Goal: Feedback & Contribution: Contribute content

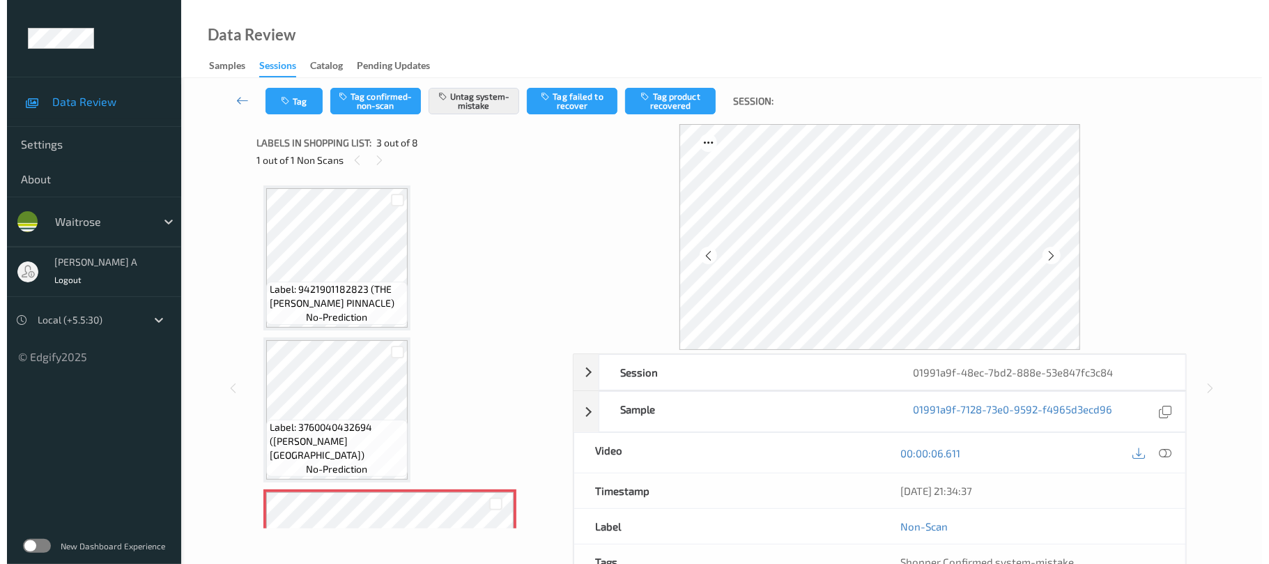
scroll to position [159, 0]
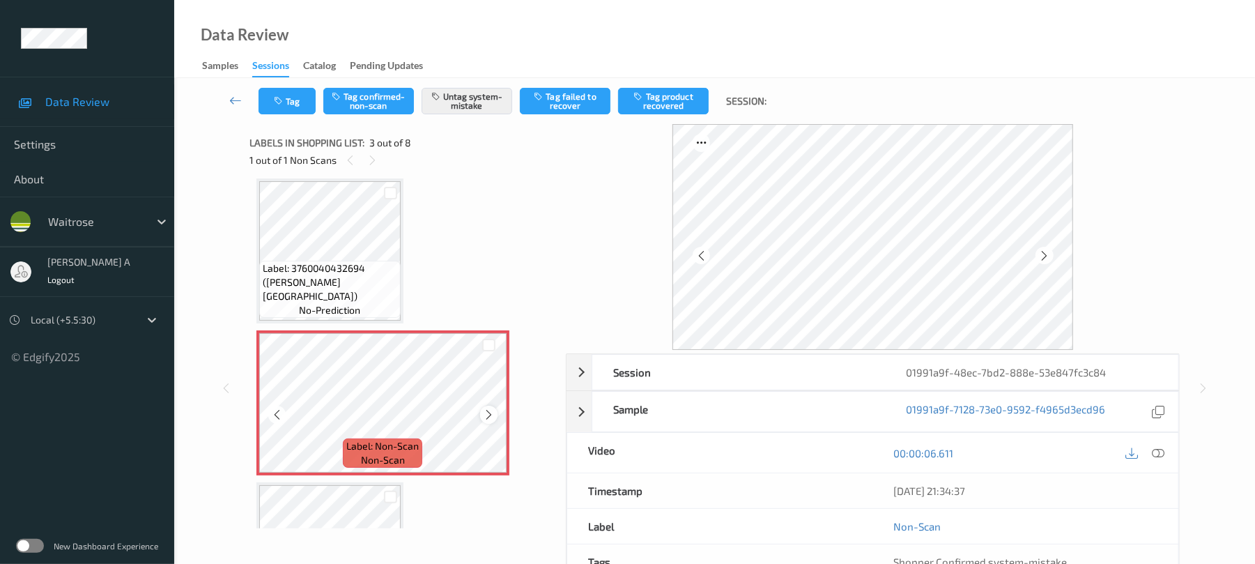
click at [486, 411] on icon at bounding box center [489, 414] width 12 height 13
click at [1160, 455] on icon at bounding box center [1159, 453] width 13 height 13
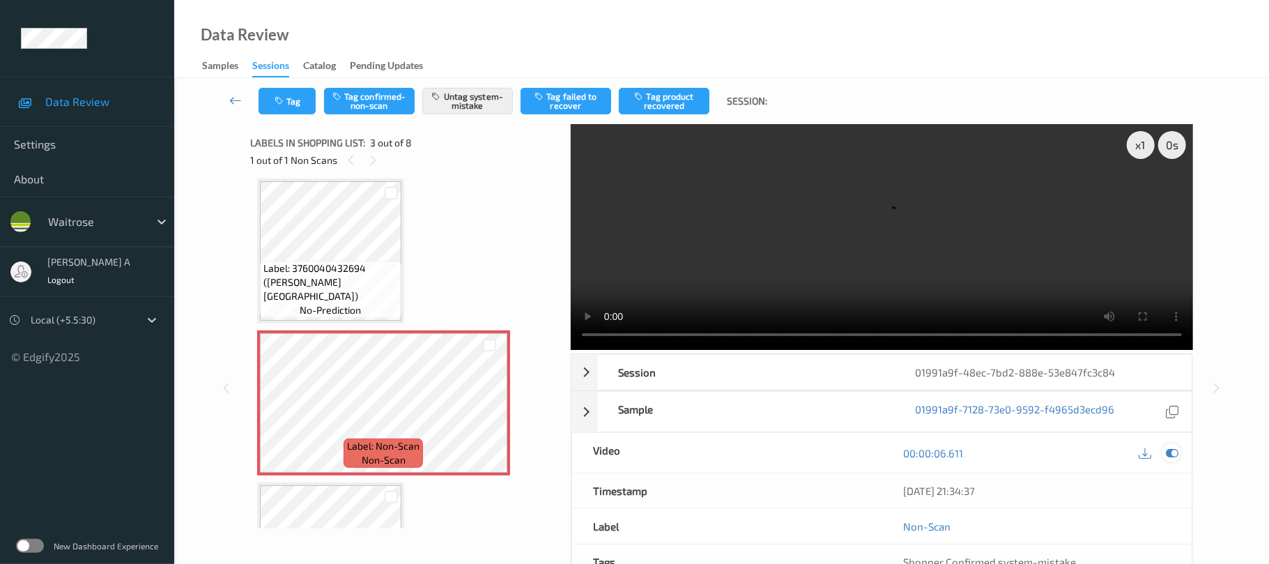
click at [1177, 447] on icon at bounding box center [1172, 453] width 13 height 13
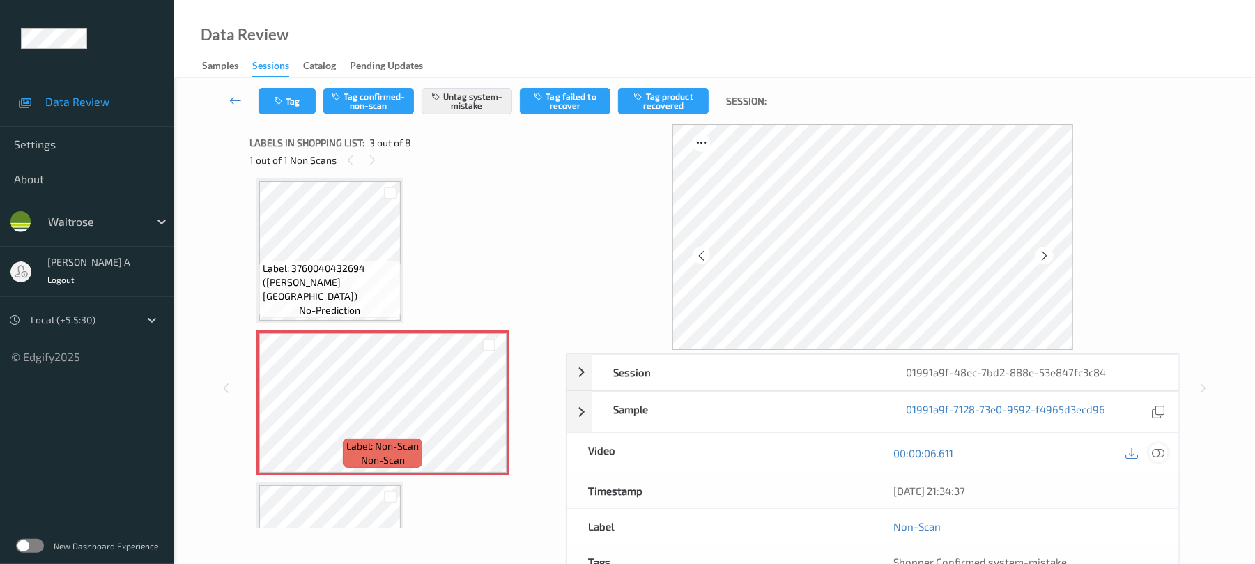
click at [1158, 454] on icon at bounding box center [1159, 453] width 13 height 13
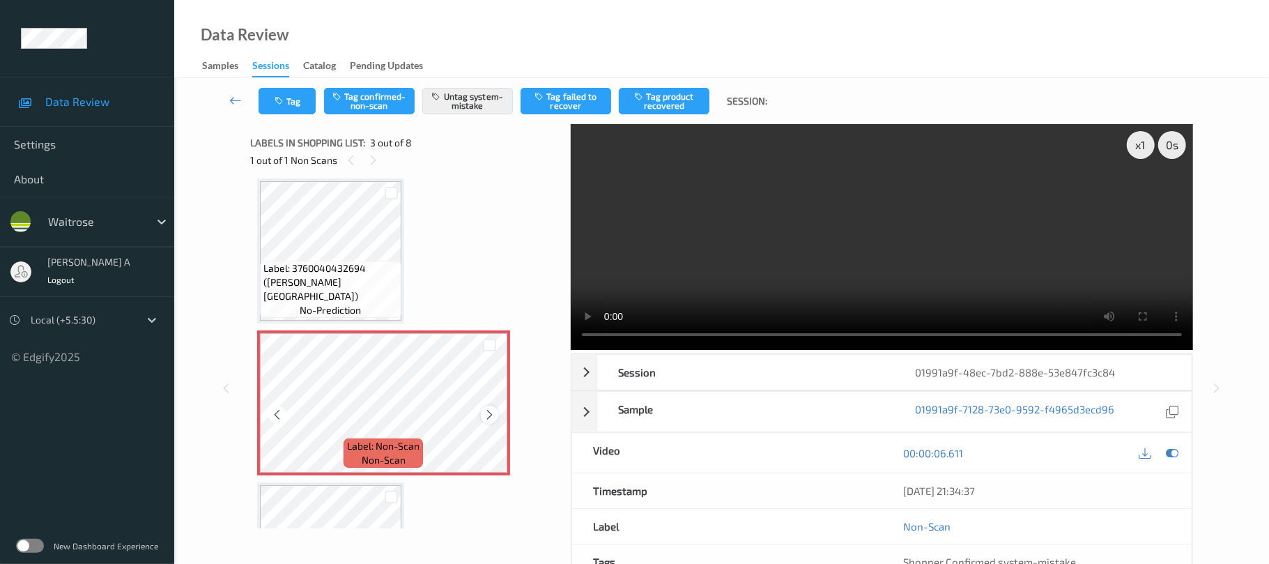
click at [486, 419] on icon at bounding box center [490, 414] width 12 height 13
click at [1166, 447] on icon at bounding box center [1172, 453] width 13 height 13
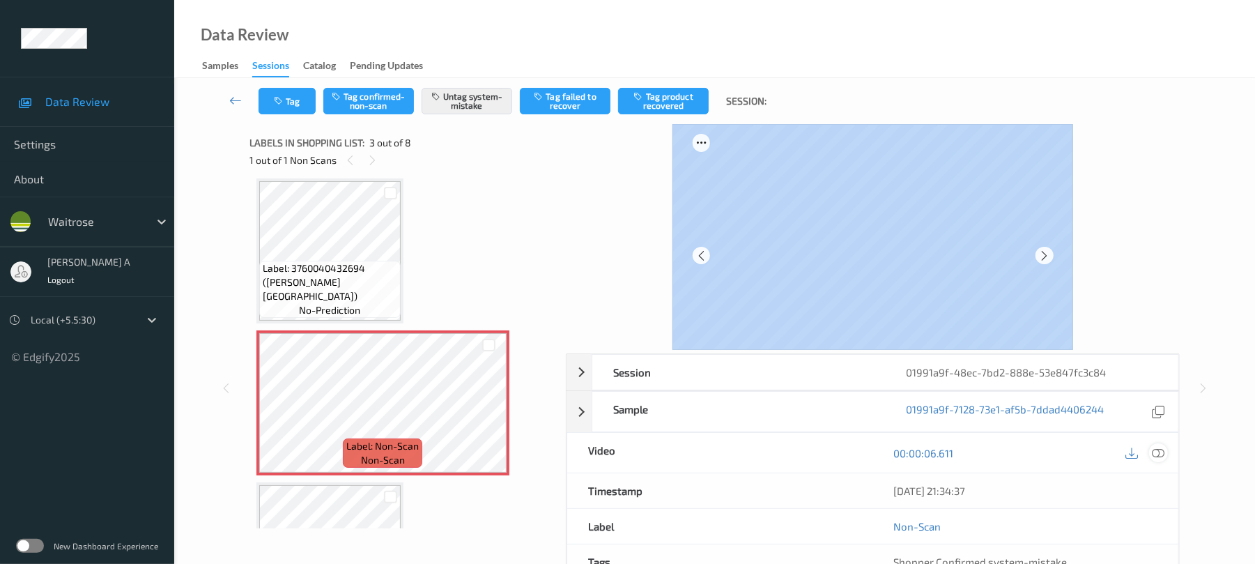
click at [1165, 332] on div at bounding box center [873, 237] width 614 height 226
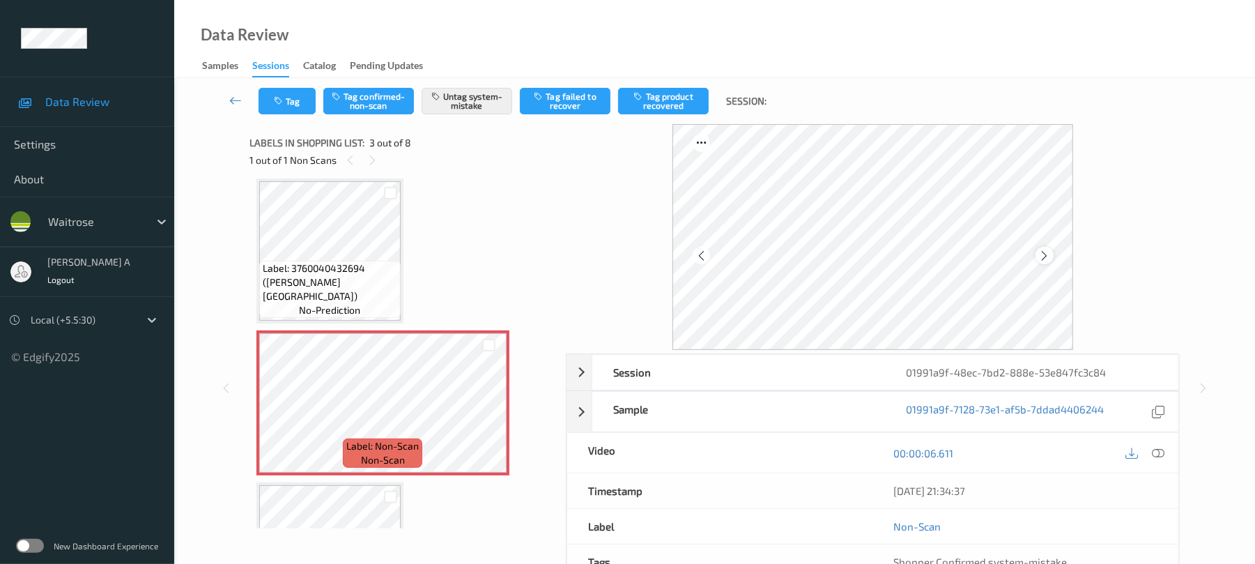
click at [1038, 256] on div at bounding box center [1044, 255] width 17 height 17
click at [1155, 450] on icon at bounding box center [1159, 453] width 13 height 13
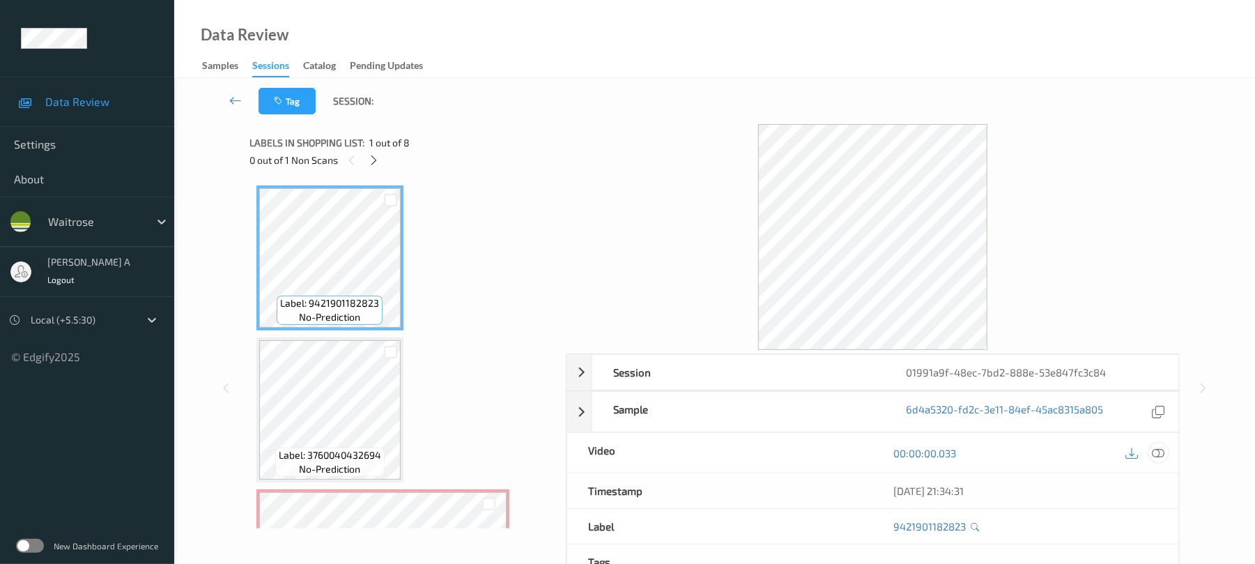
click at [1153, 449] on icon at bounding box center [1159, 453] width 13 height 13
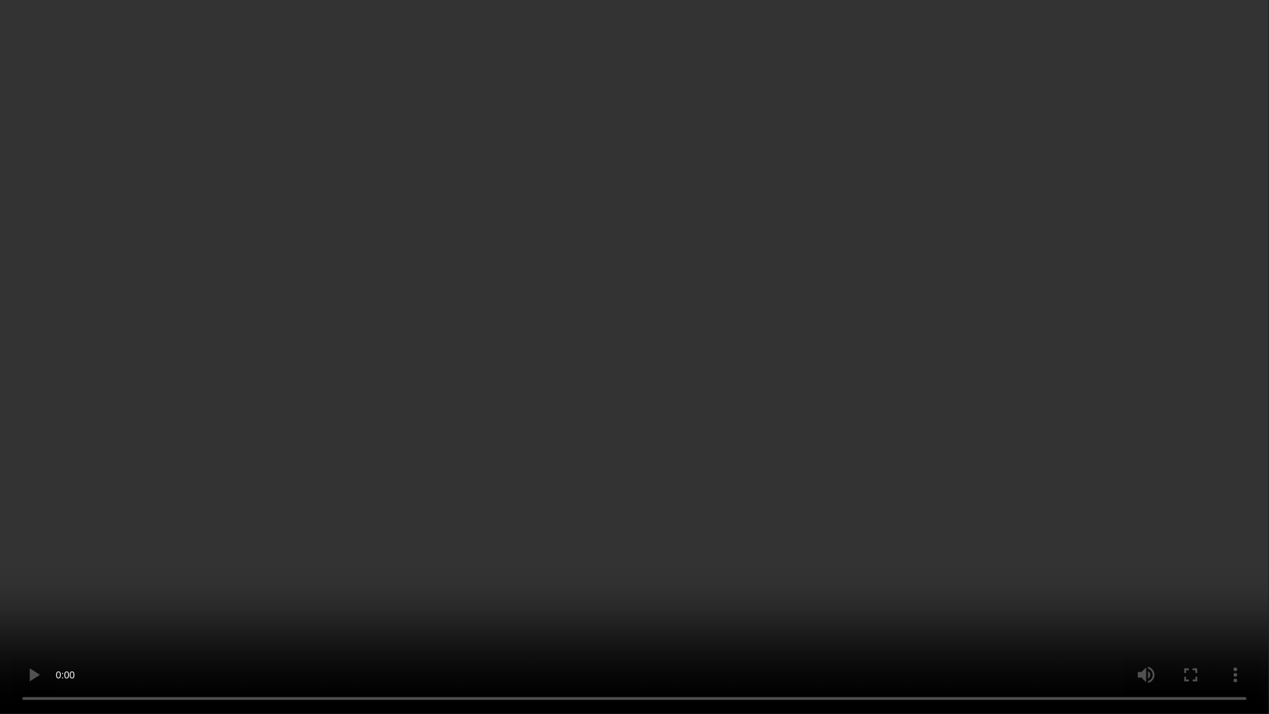
click at [620, 480] on video at bounding box center [634, 357] width 1269 height 714
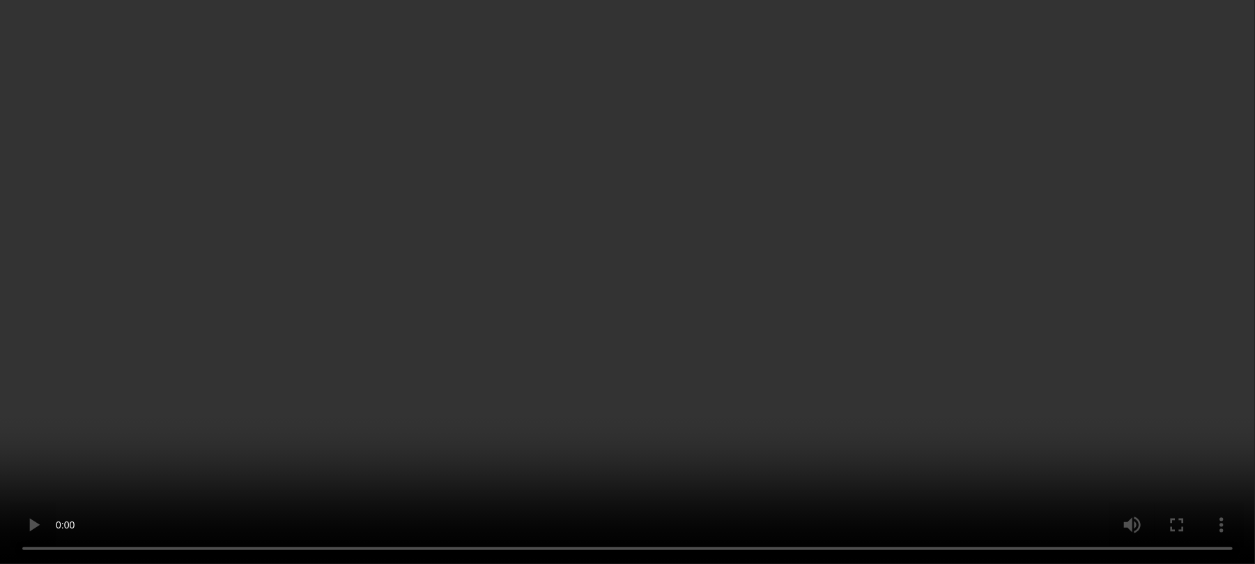
scroll to position [185, 0]
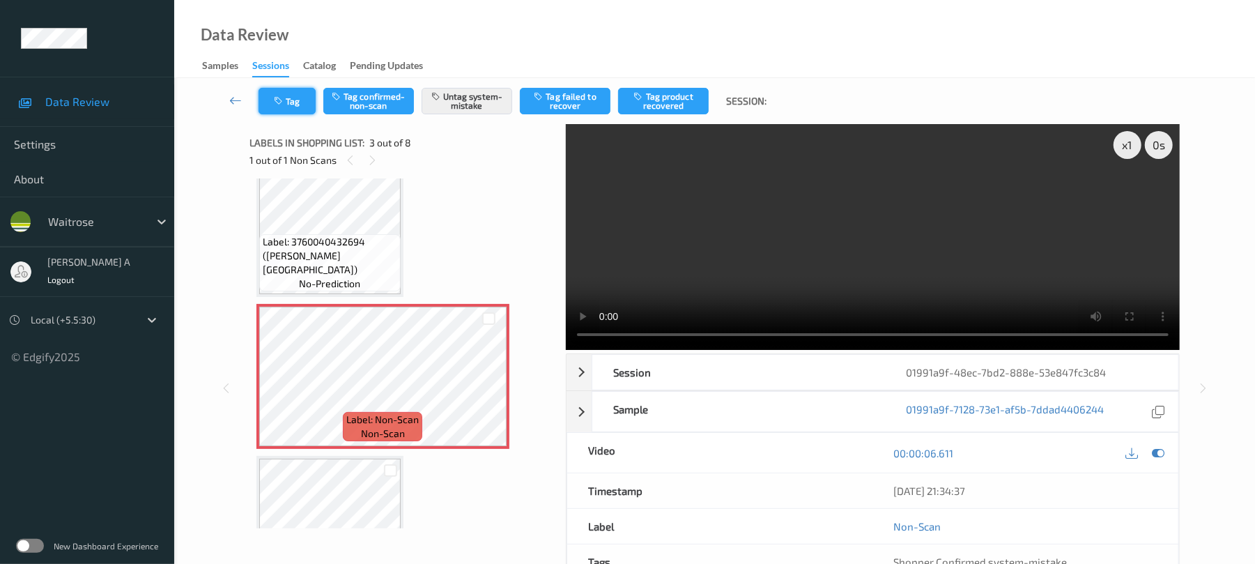
click at [297, 100] on button "Tag" at bounding box center [287, 101] width 57 height 26
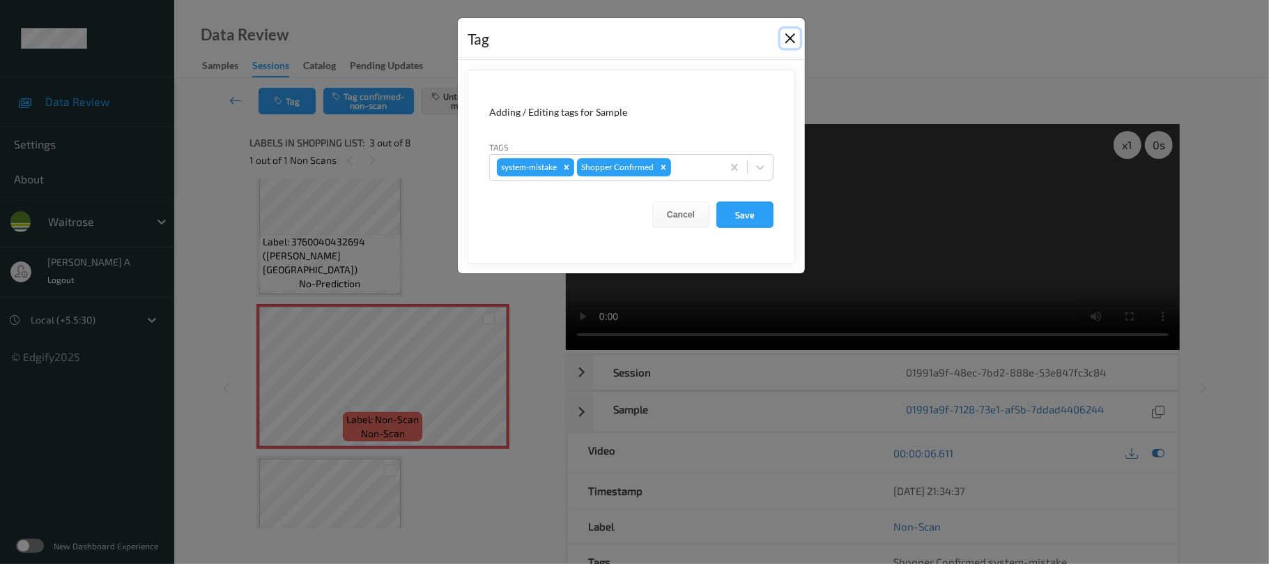
click at [796, 33] on button "Close" at bounding box center [791, 39] width 20 height 20
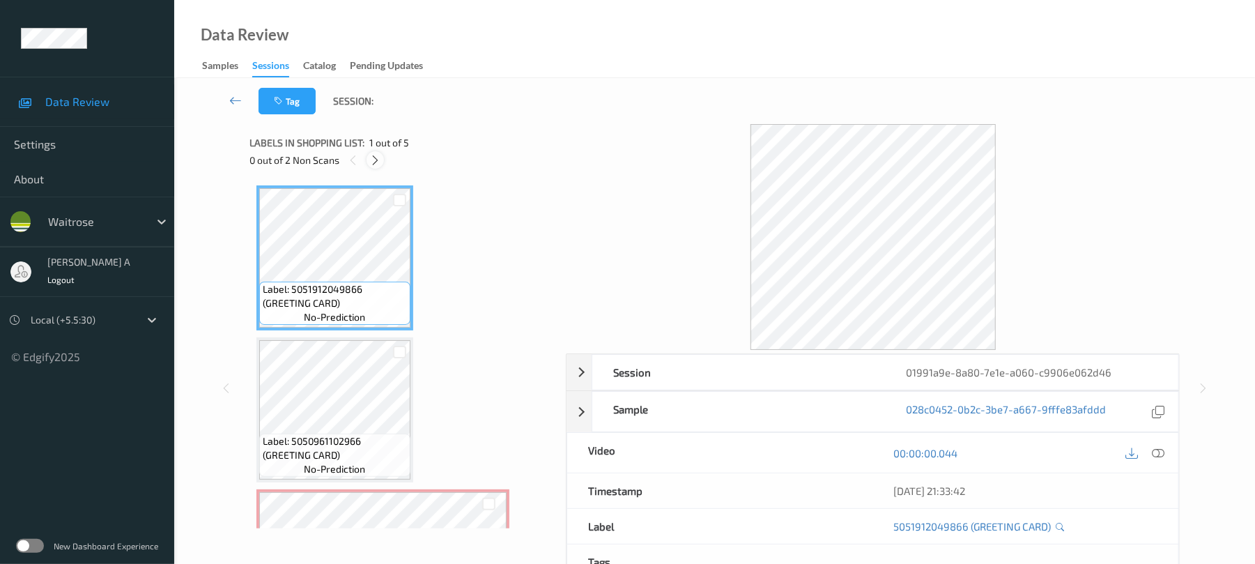
click at [371, 156] on icon at bounding box center [375, 160] width 12 height 13
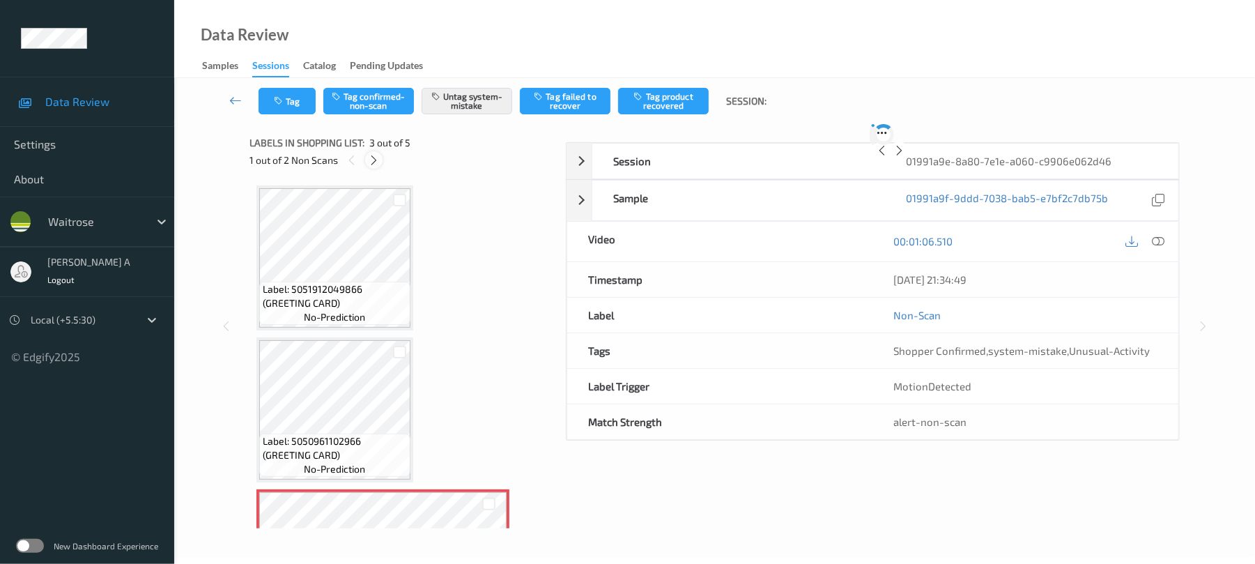
scroll to position [159, 0]
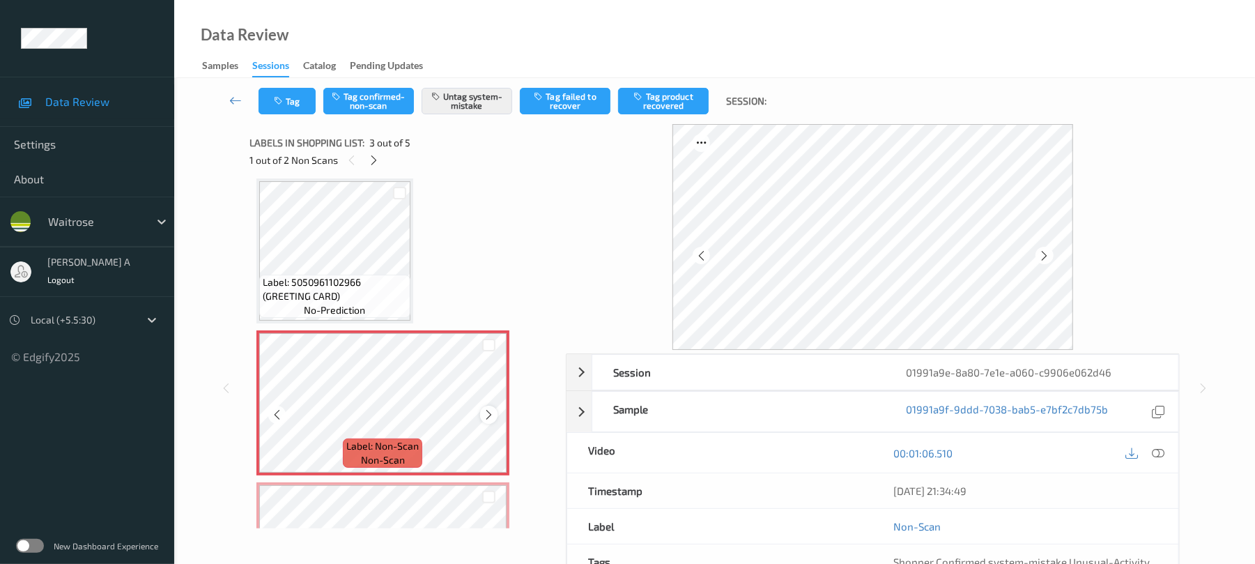
click at [489, 411] on icon at bounding box center [489, 414] width 12 height 13
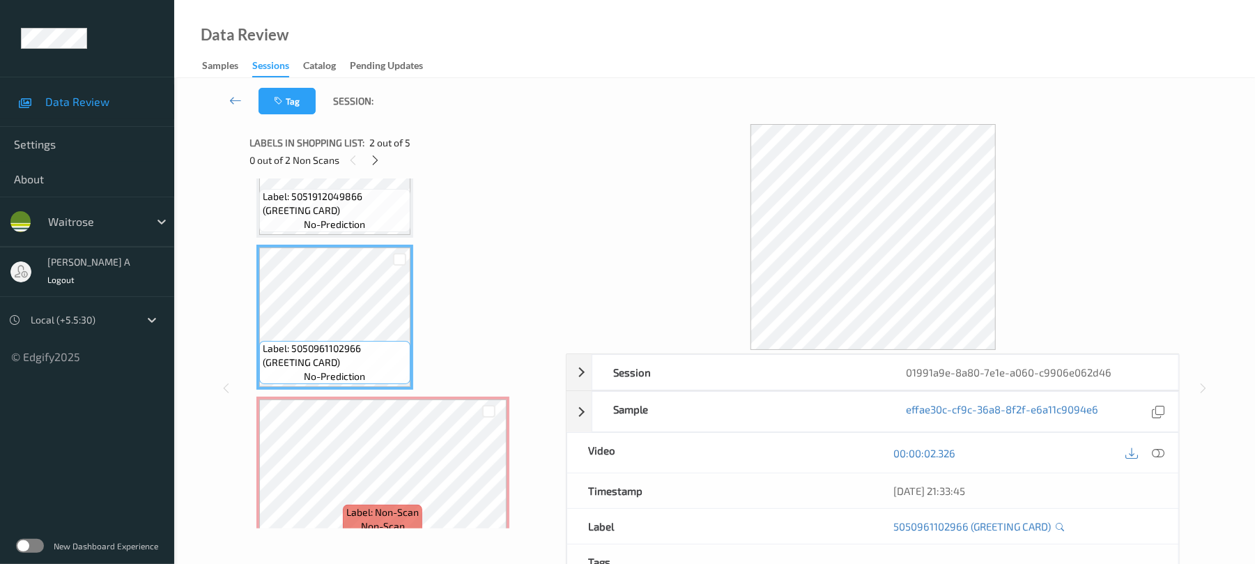
scroll to position [185, 0]
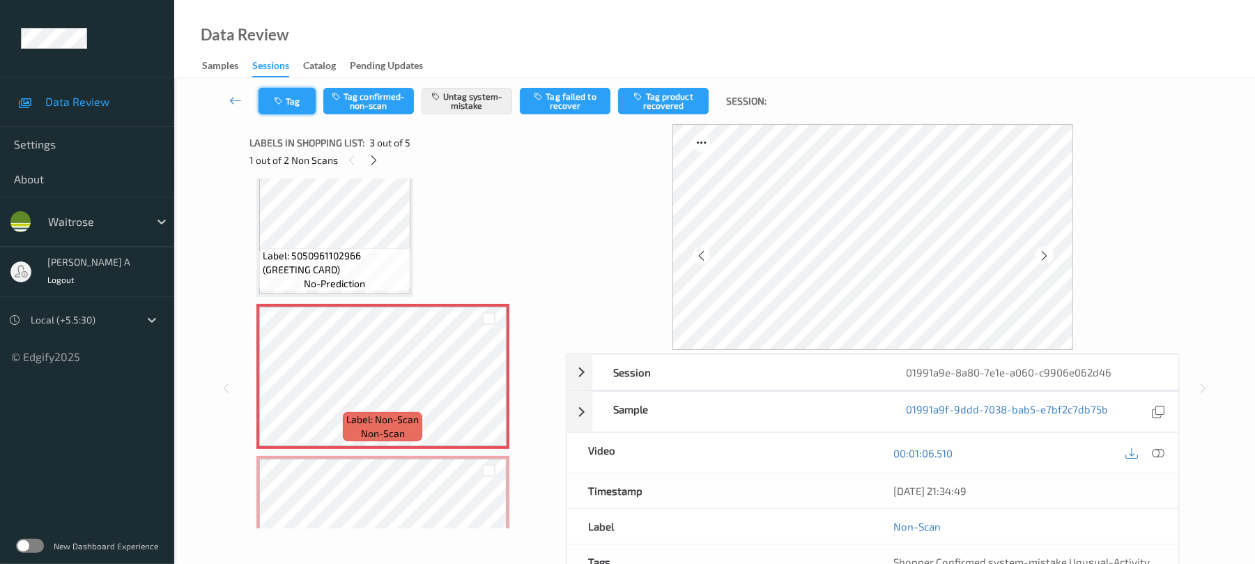
click at [282, 103] on icon "button" at bounding box center [280, 101] width 12 height 10
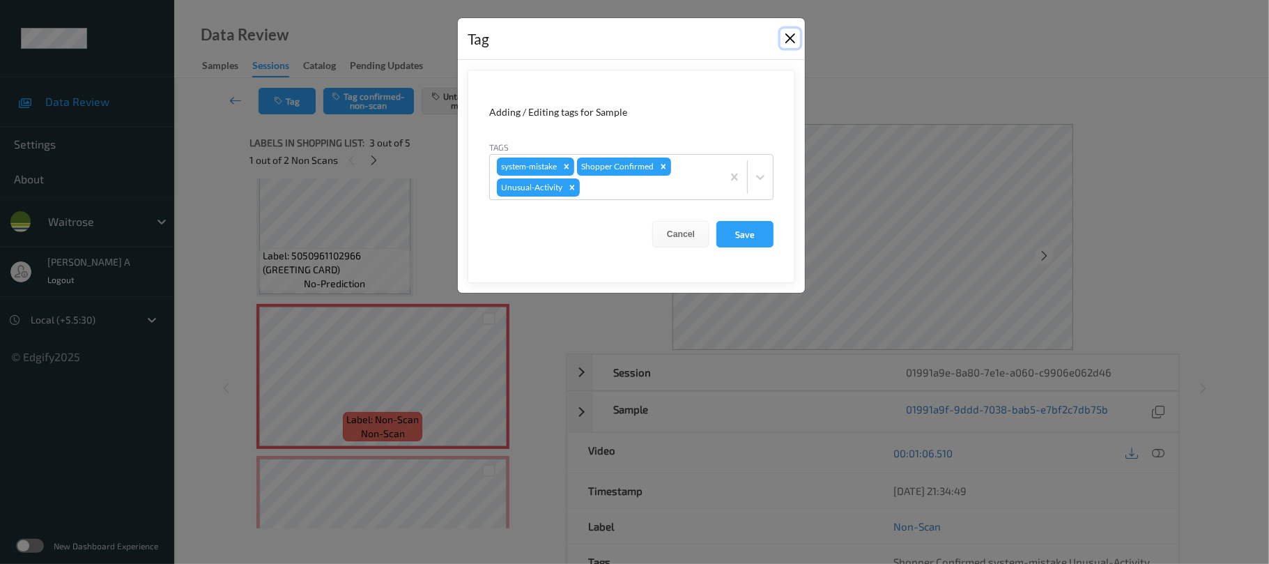
click at [792, 31] on button "Close" at bounding box center [791, 39] width 20 height 20
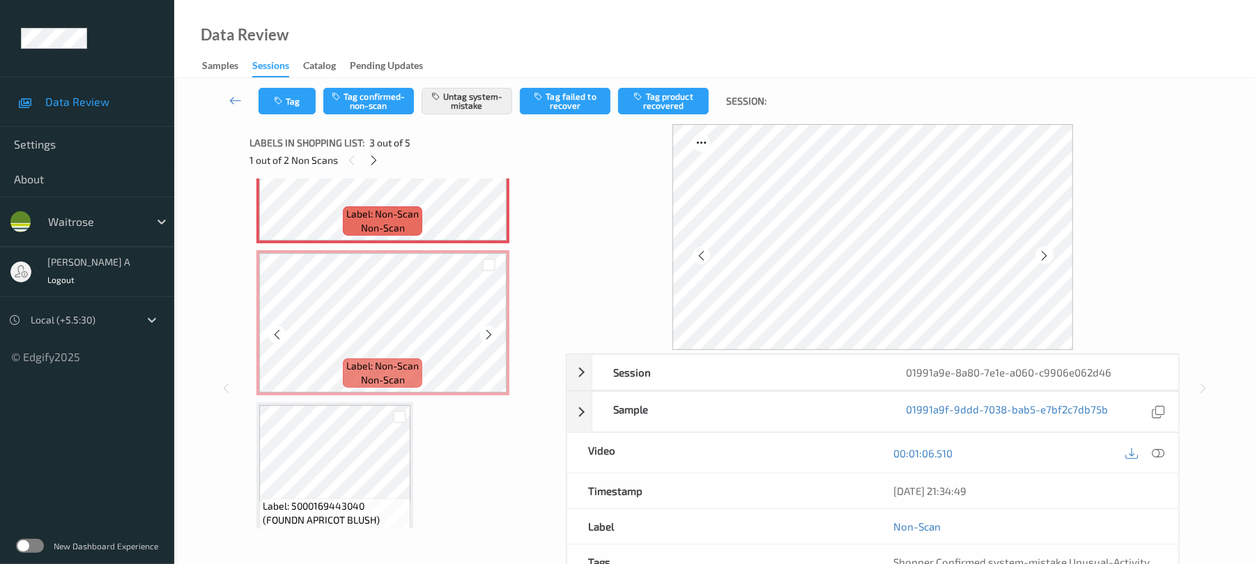
scroll to position [416, 0]
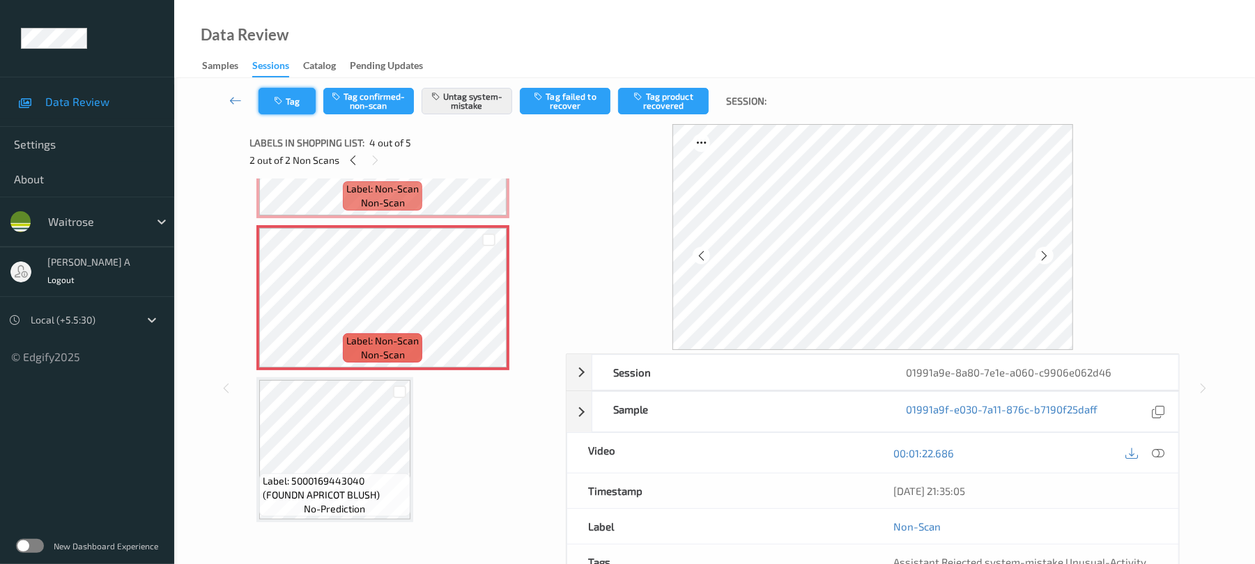
click at [307, 109] on button "Tag" at bounding box center [287, 101] width 57 height 26
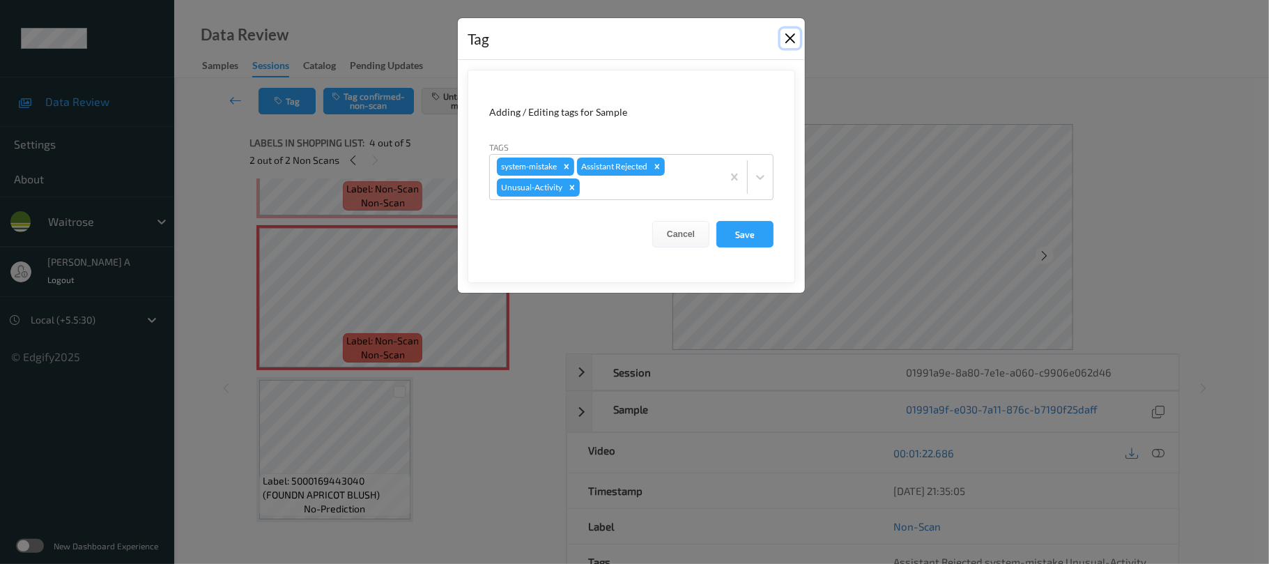
click at [787, 34] on button "Close" at bounding box center [791, 39] width 20 height 20
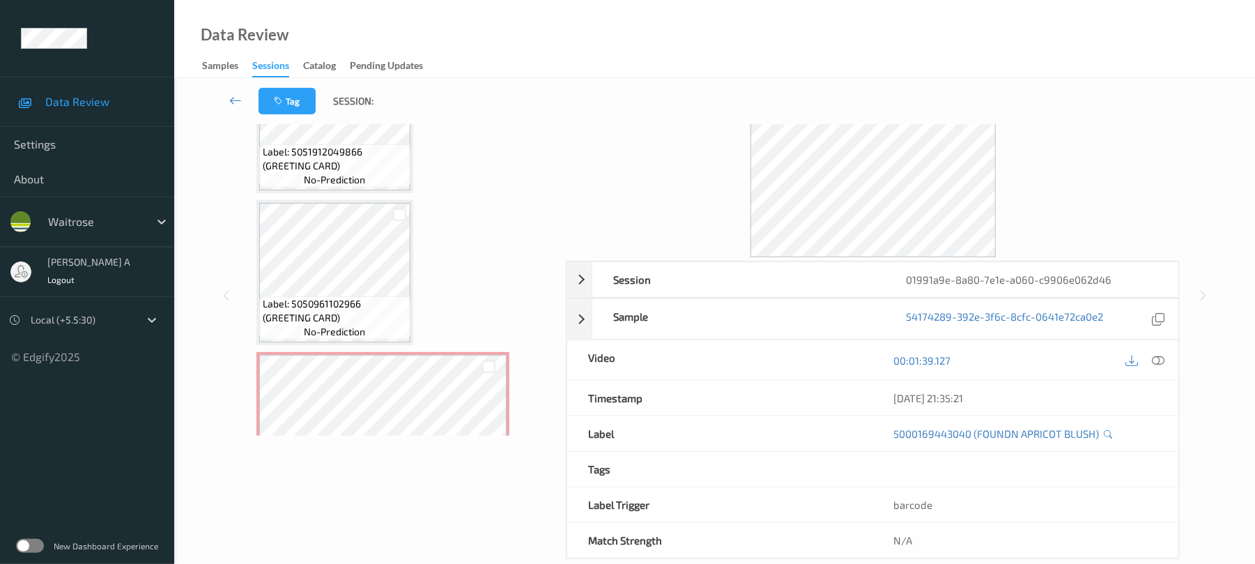
scroll to position [0, 0]
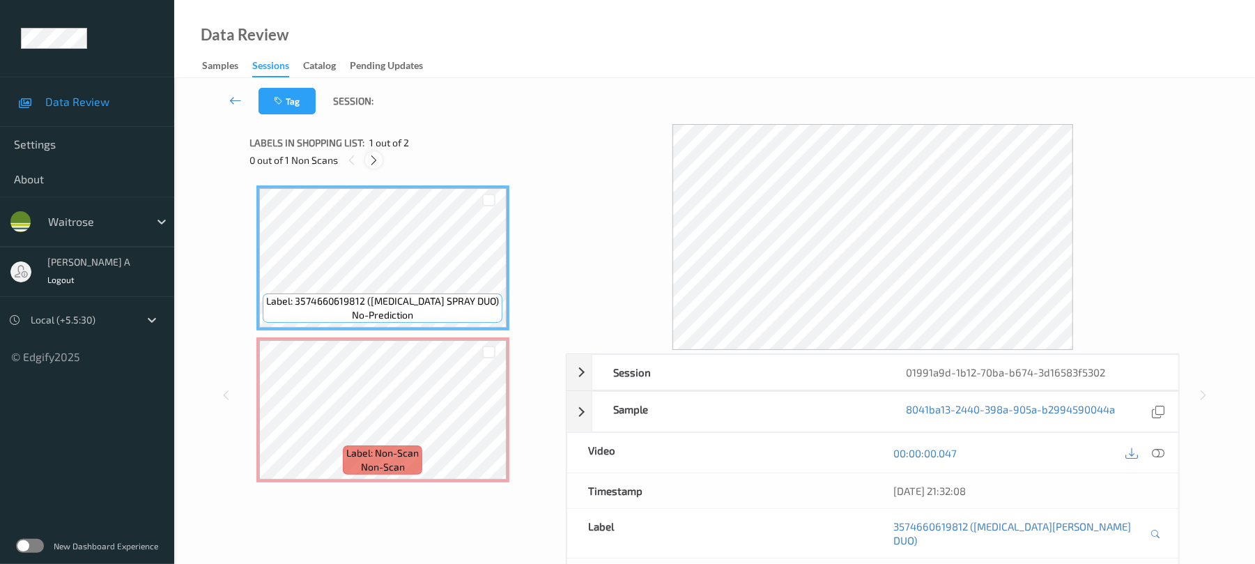
click at [369, 162] on icon at bounding box center [374, 160] width 12 height 13
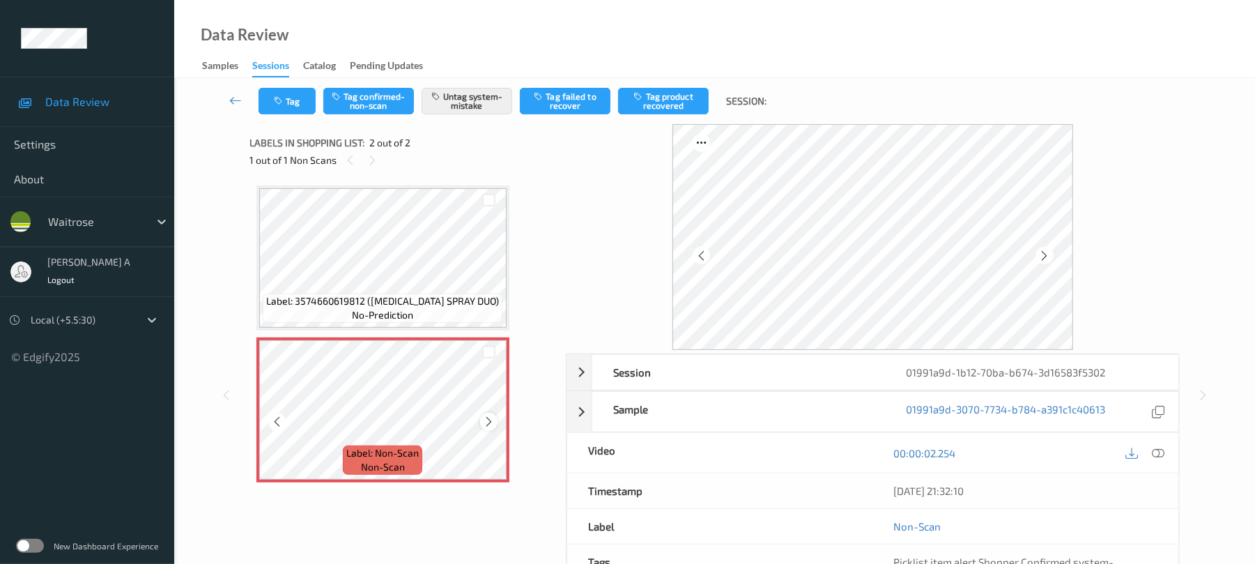
click at [492, 421] on icon at bounding box center [489, 421] width 12 height 13
click at [269, 96] on button "Tag" at bounding box center [287, 101] width 57 height 26
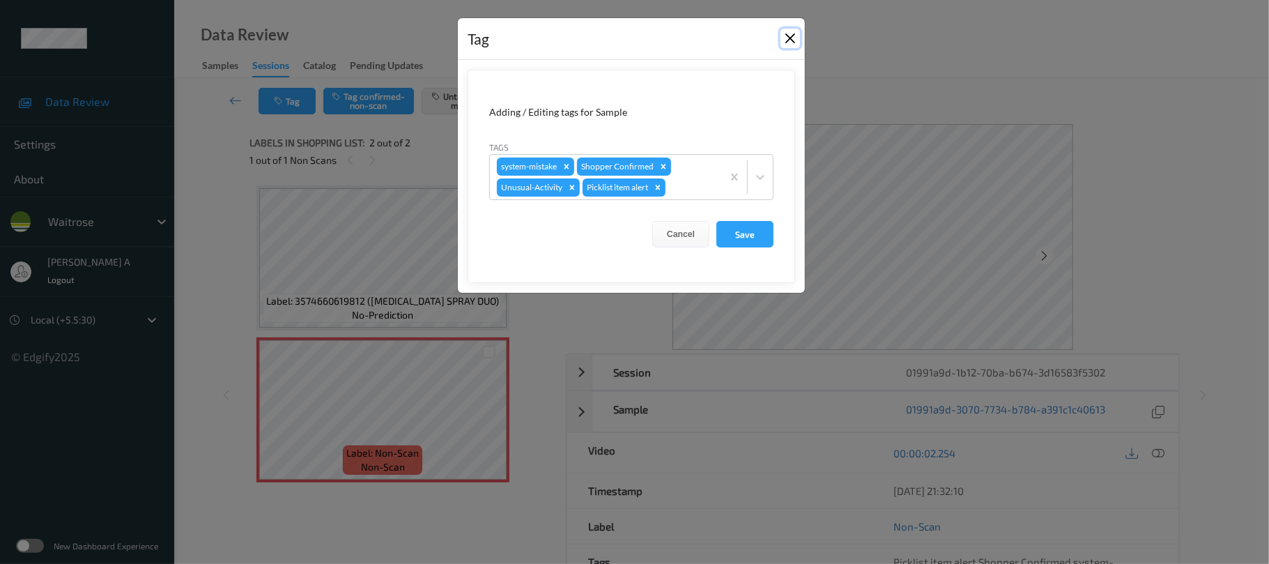
click at [785, 39] on button "Close" at bounding box center [791, 39] width 20 height 20
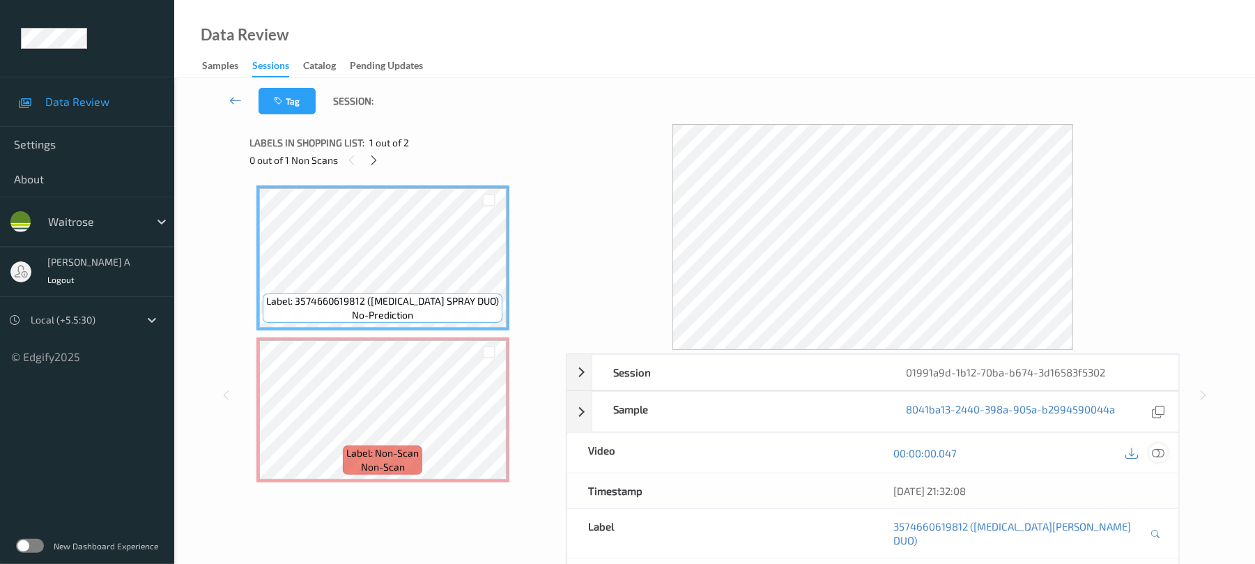
click at [1158, 449] on icon at bounding box center [1159, 453] width 13 height 13
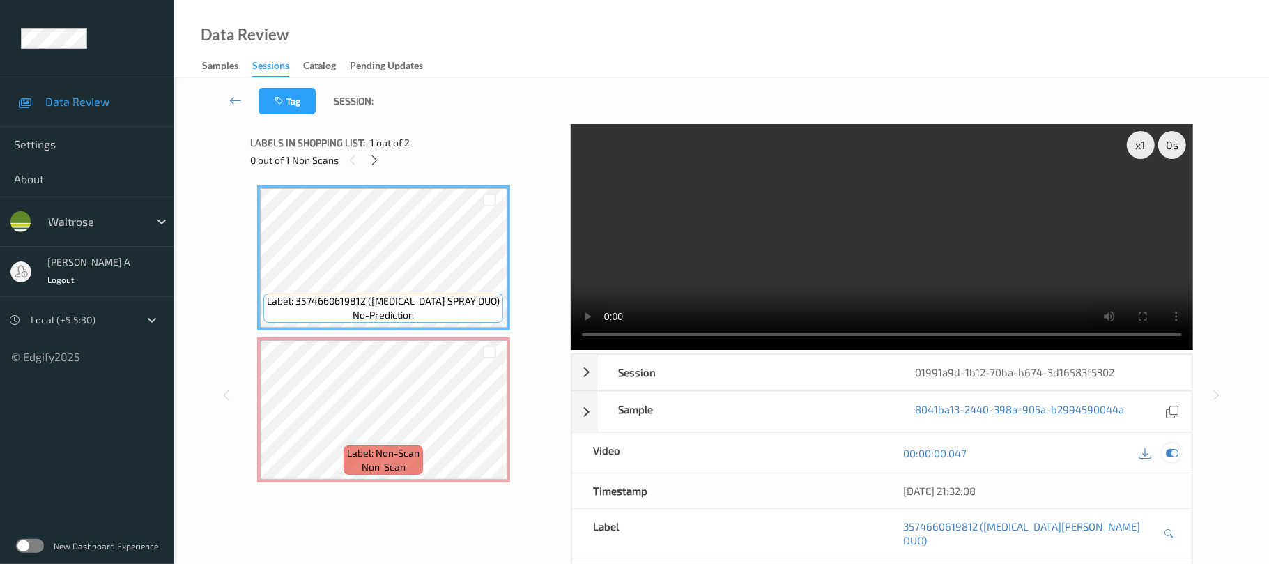
click at [1176, 447] on icon at bounding box center [1172, 453] width 13 height 13
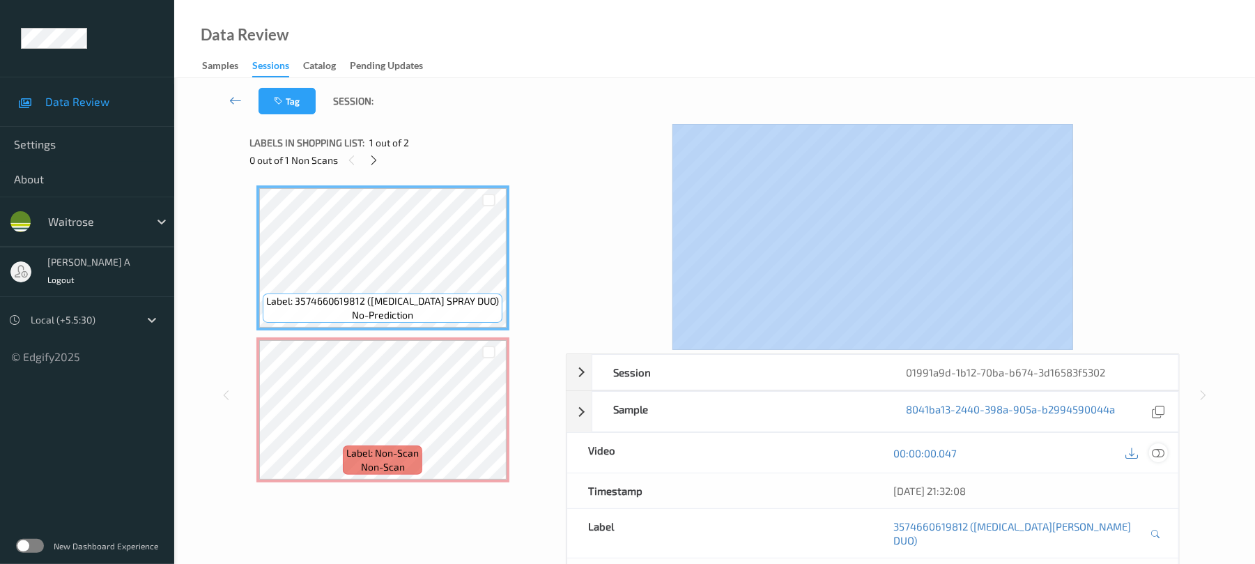
click at [1176, 333] on div at bounding box center [873, 237] width 614 height 226
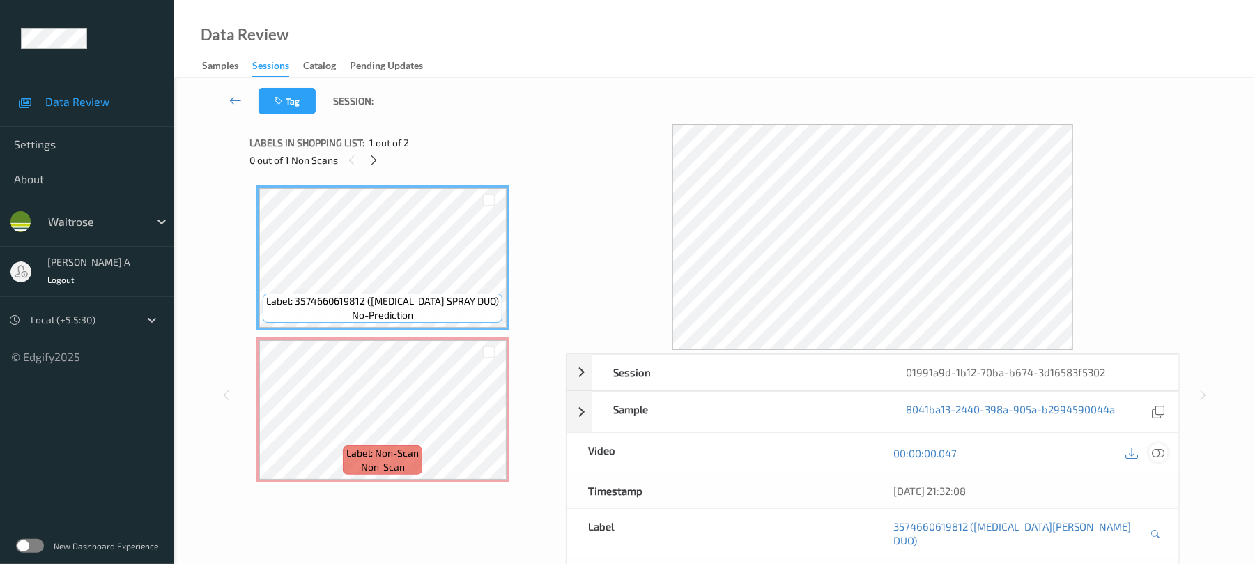
click at [1163, 452] on icon at bounding box center [1159, 453] width 13 height 13
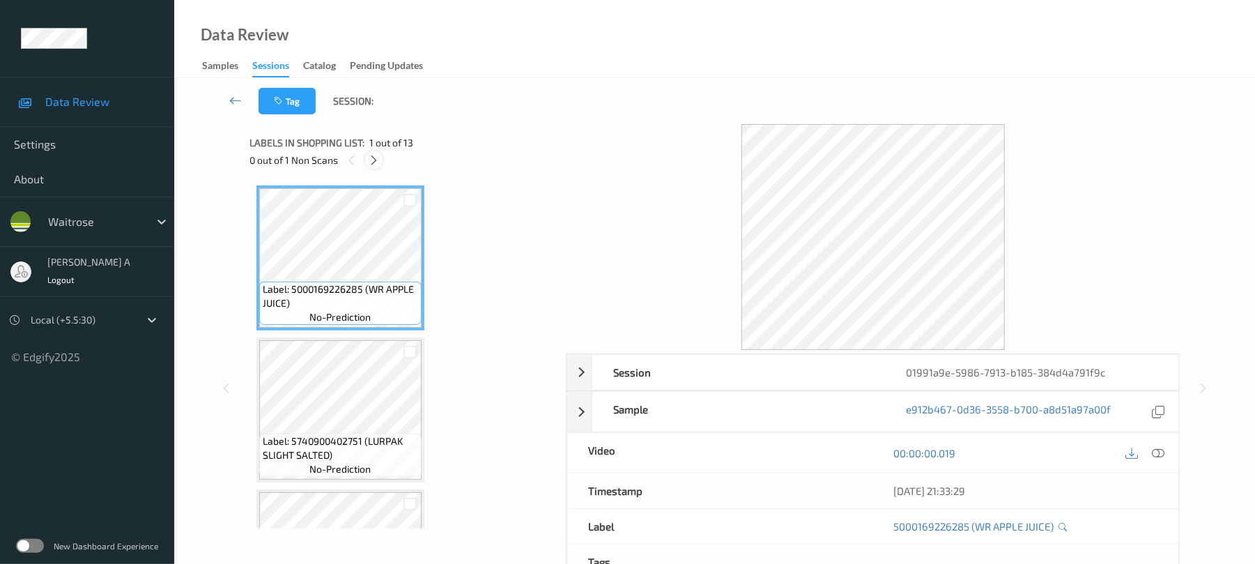
click at [374, 160] on icon at bounding box center [374, 160] width 12 height 13
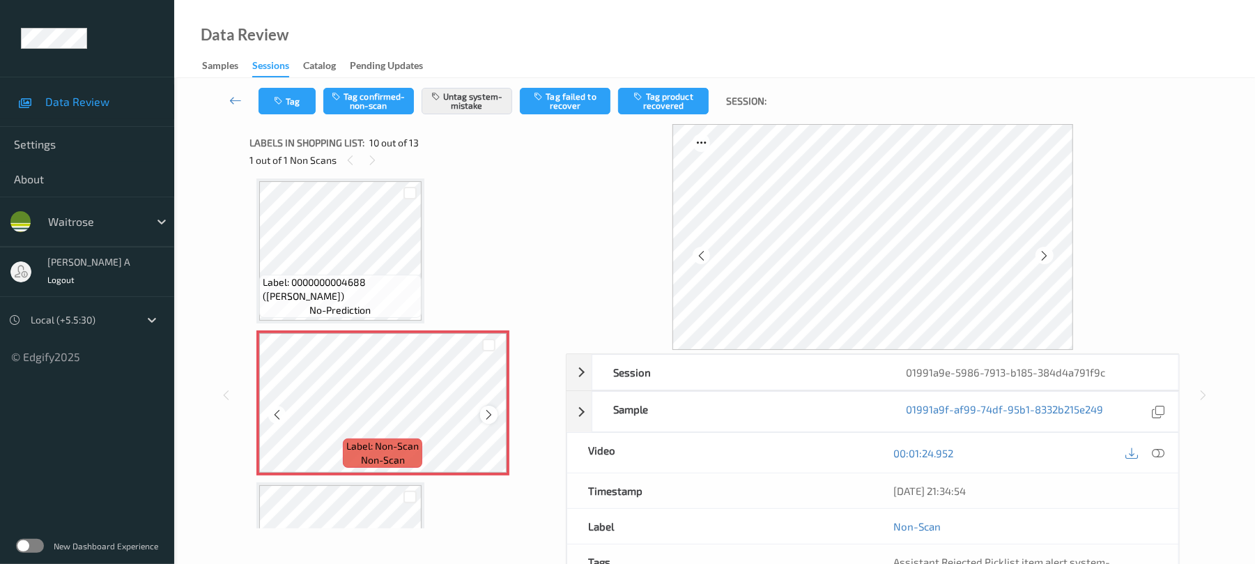
click at [489, 414] on icon at bounding box center [489, 414] width 12 height 13
click at [288, 95] on button "Tag" at bounding box center [287, 101] width 57 height 26
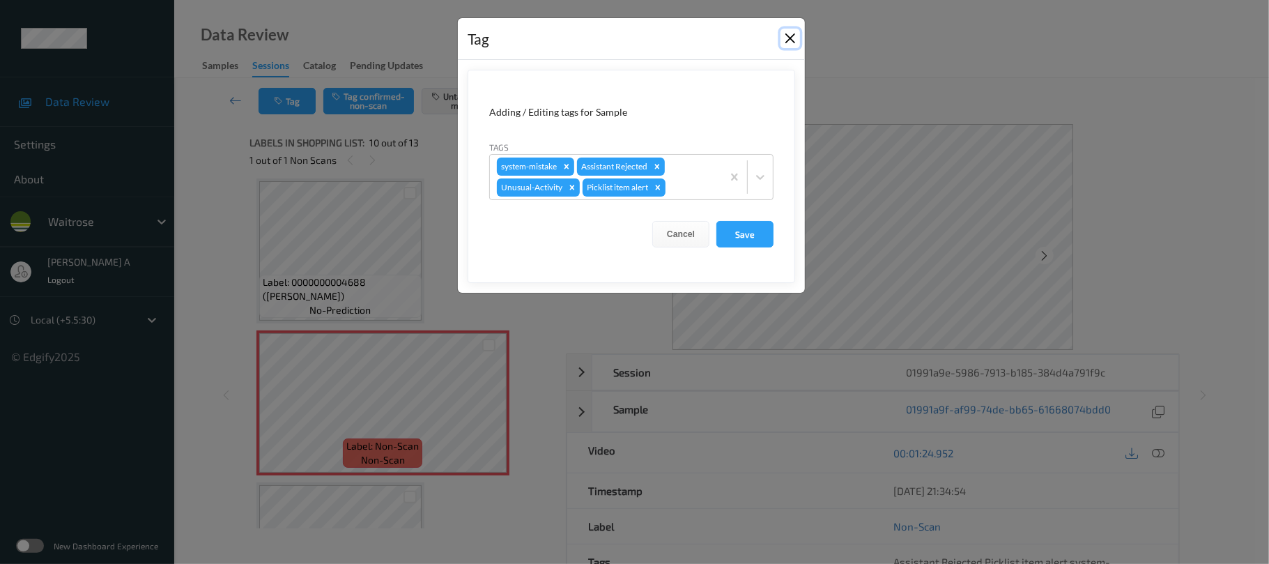
click at [786, 42] on button "Close" at bounding box center [791, 39] width 20 height 20
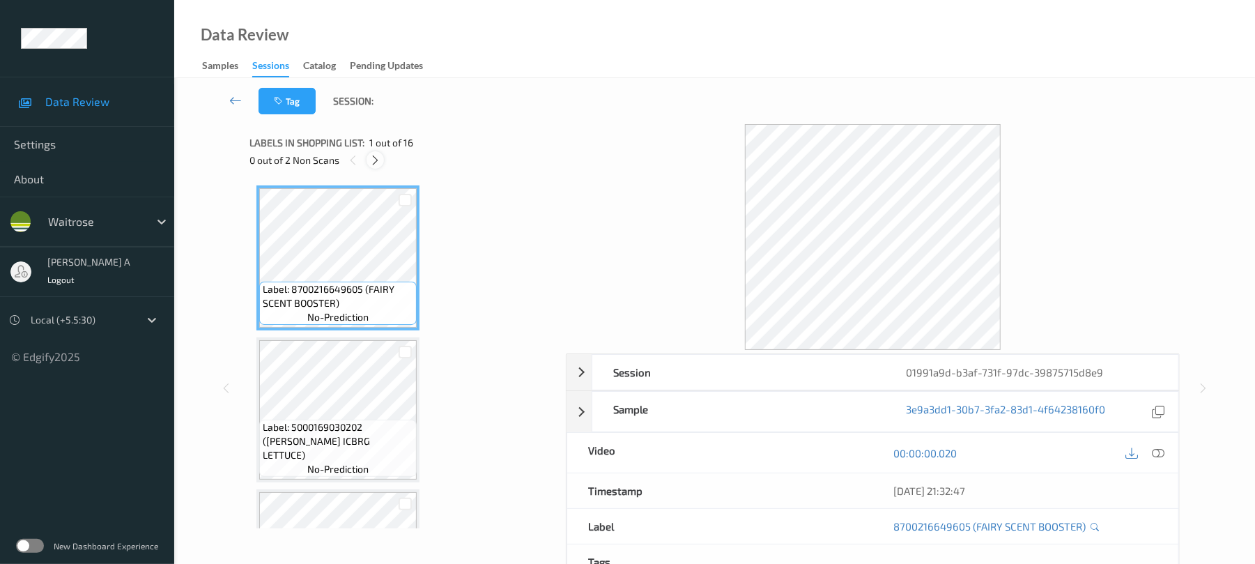
click at [368, 157] on div at bounding box center [375, 159] width 17 height 17
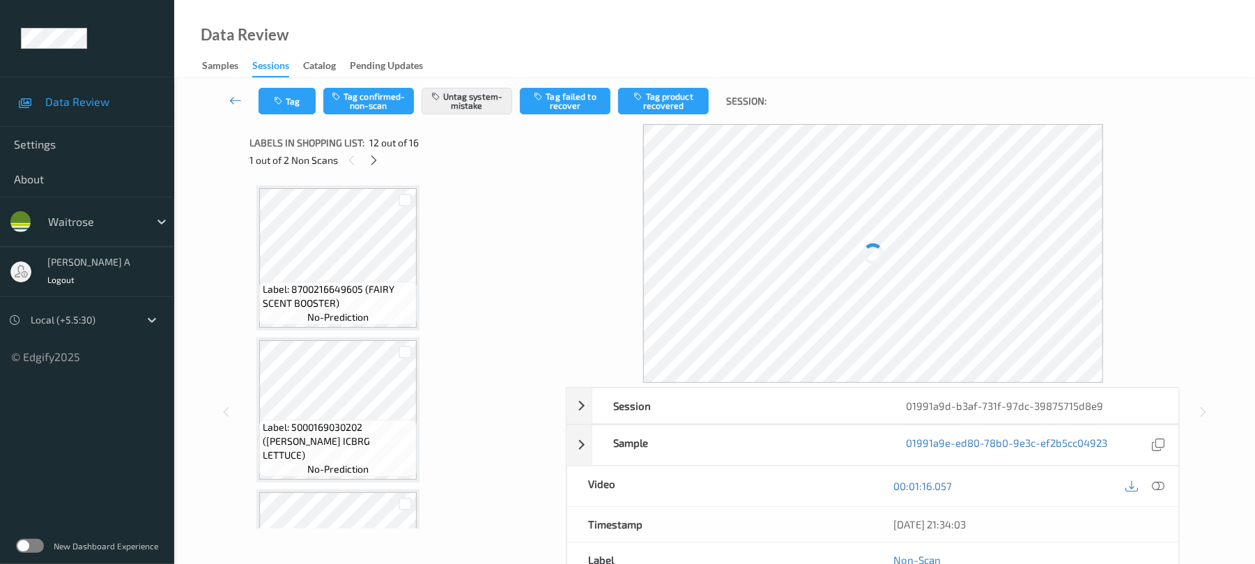
scroll to position [1526, 0]
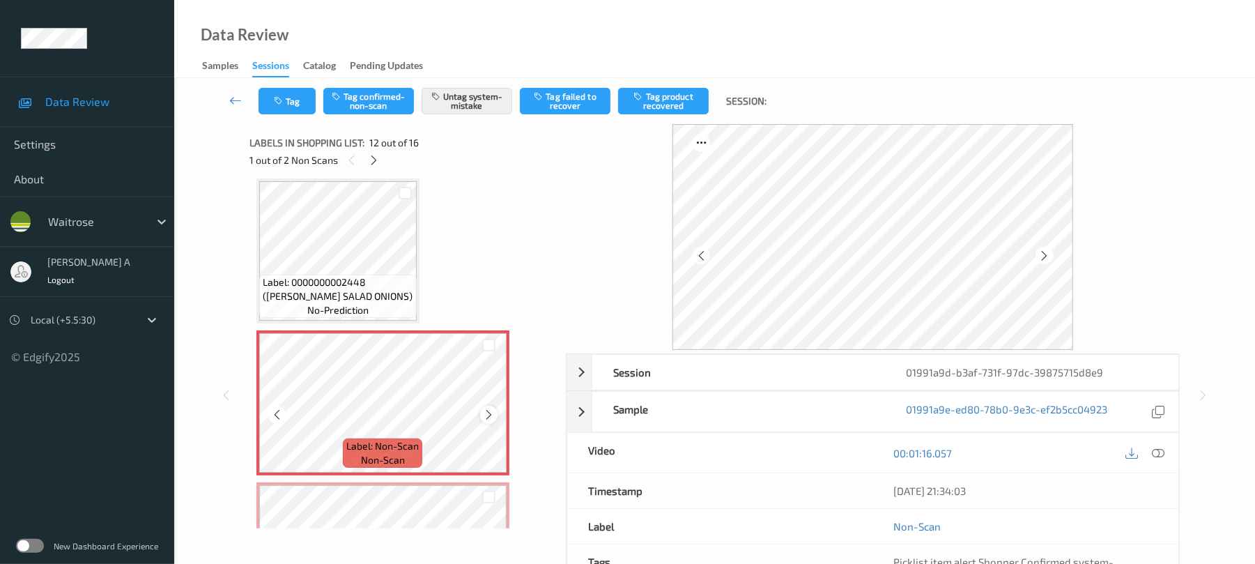
click at [484, 411] on icon at bounding box center [489, 414] width 12 height 13
click at [302, 99] on button "Tag" at bounding box center [287, 101] width 57 height 26
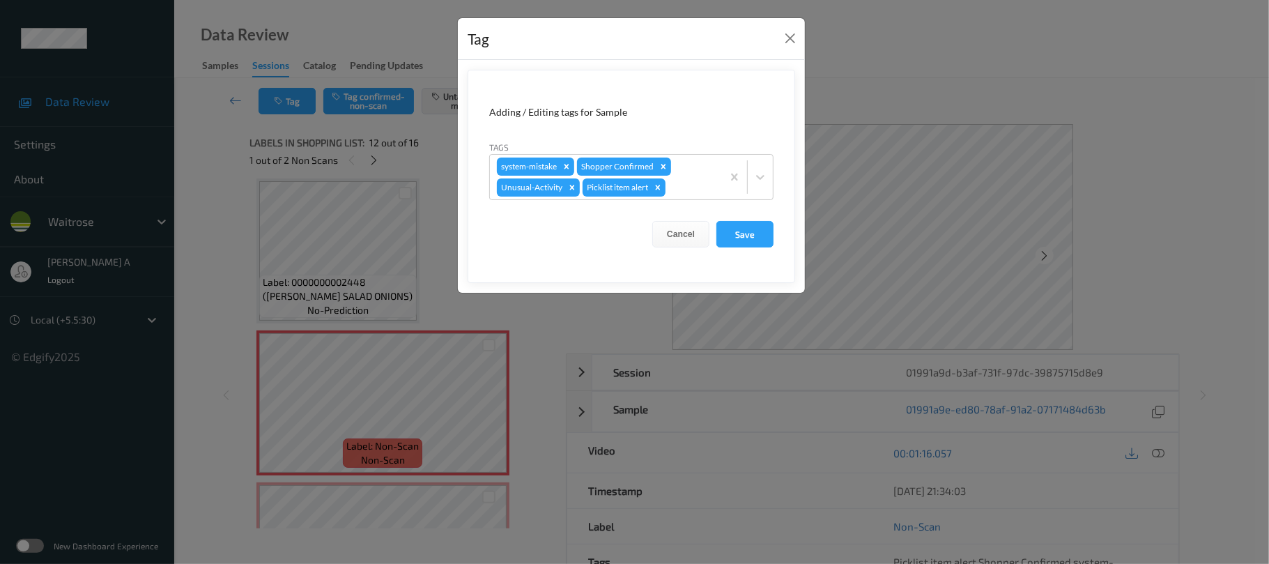
click at [776, 34] on div "Tag" at bounding box center [631, 39] width 347 height 43
click at [787, 43] on button "Close" at bounding box center [791, 39] width 20 height 20
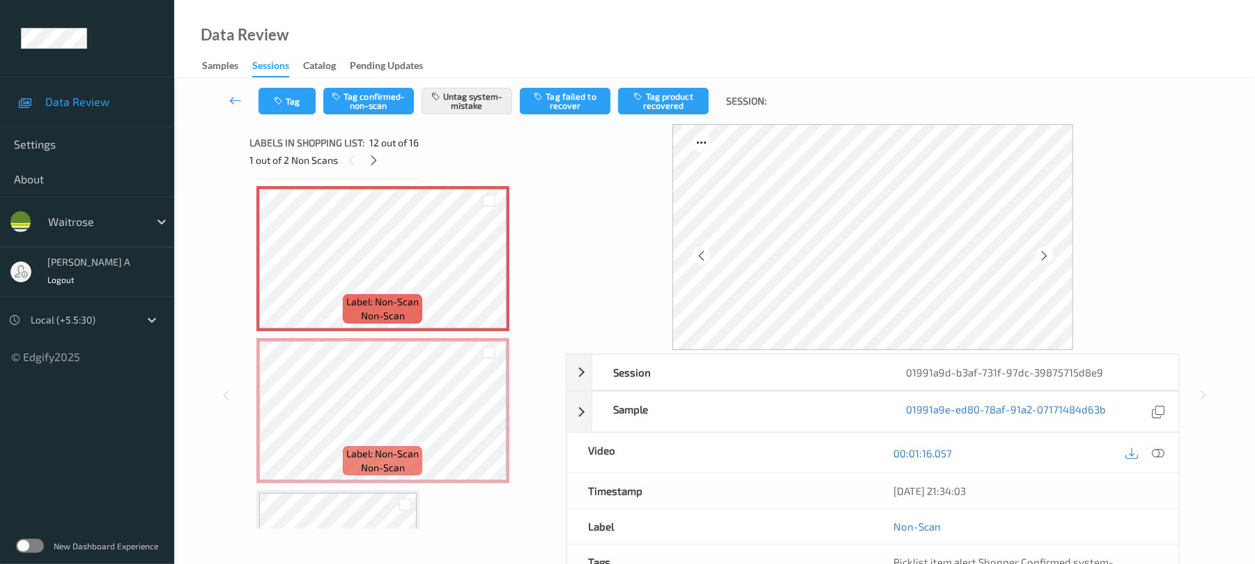
scroll to position [1712, 0]
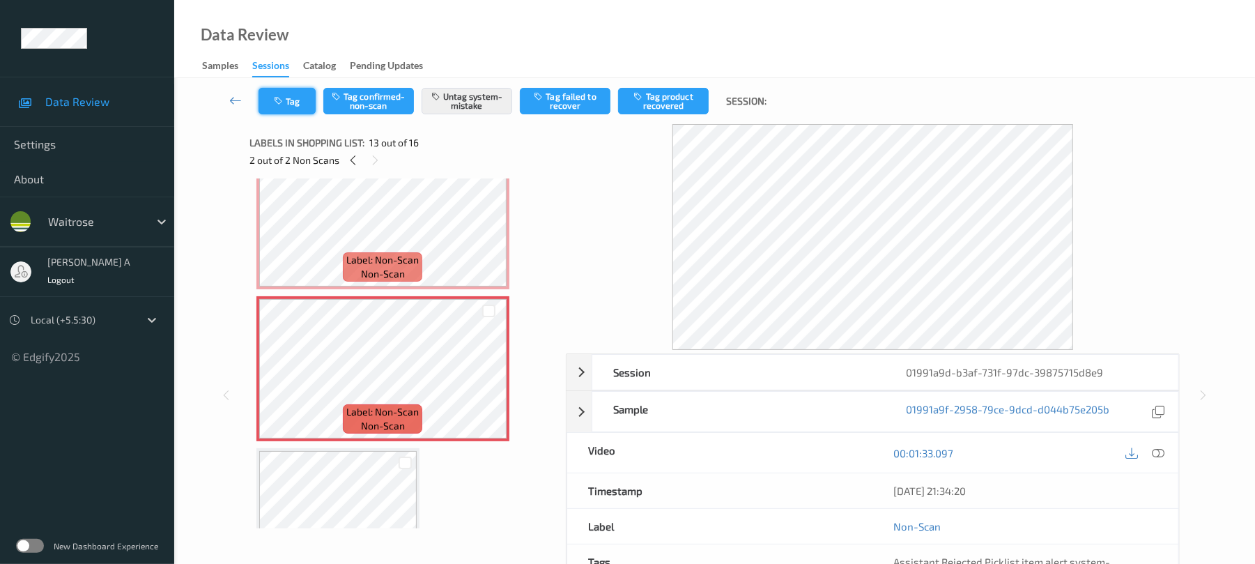
click at [291, 102] on button "Tag" at bounding box center [287, 101] width 57 height 26
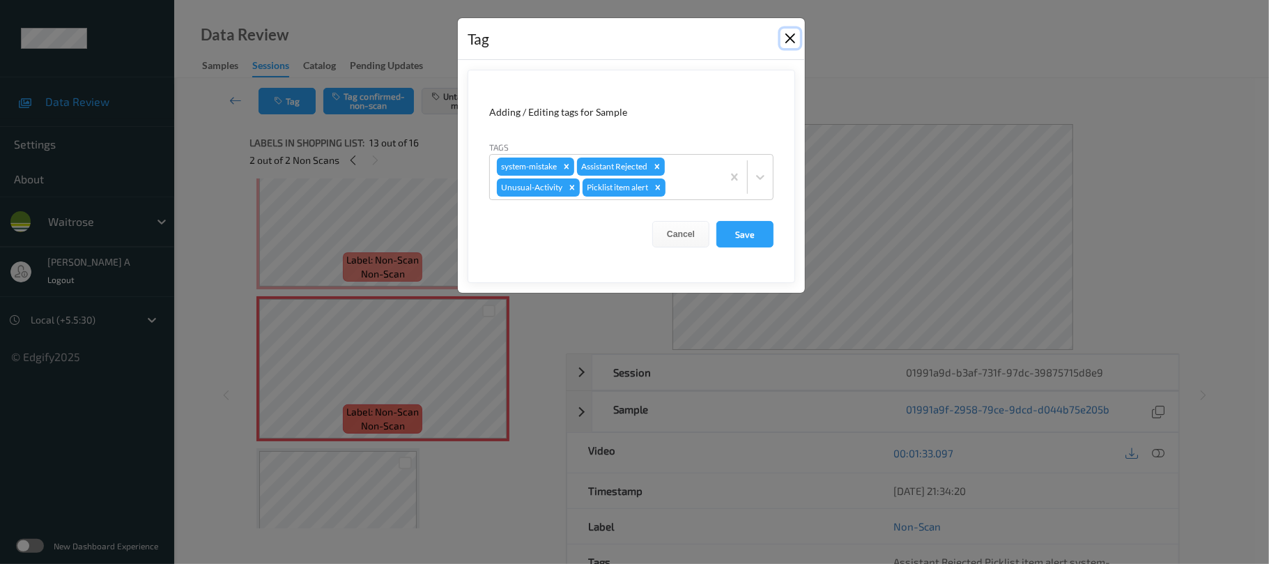
click at [793, 40] on button "Close" at bounding box center [791, 39] width 20 height 20
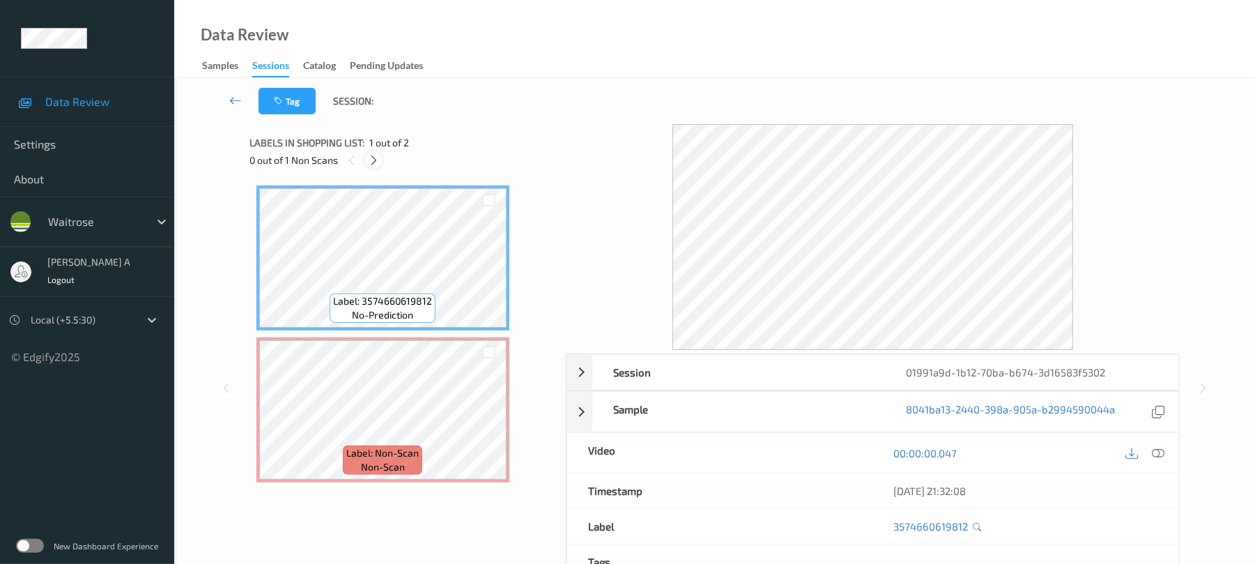
click at [371, 151] on div at bounding box center [373, 159] width 17 height 17
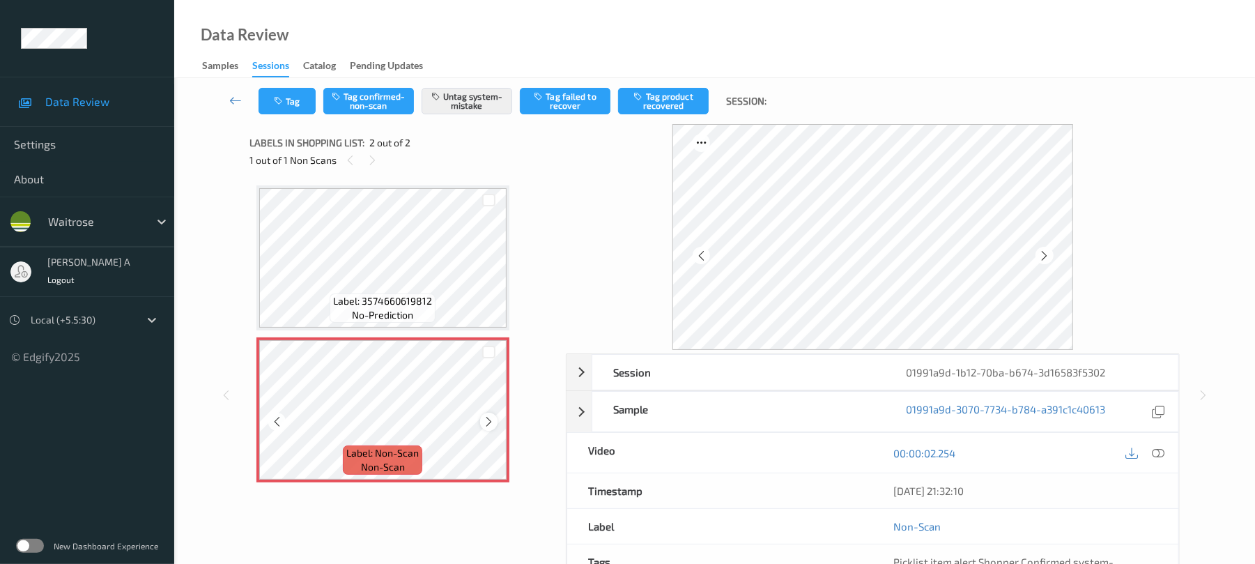
click at [488, 422] on icon at bounding box center [489, 421] width 12 height 13
click at [489, 422] on icon at bounding box center [489, 421] width 12 height 13
click at [1160, 452] on icon at bounding box center [1159, 453] width 13 height 13
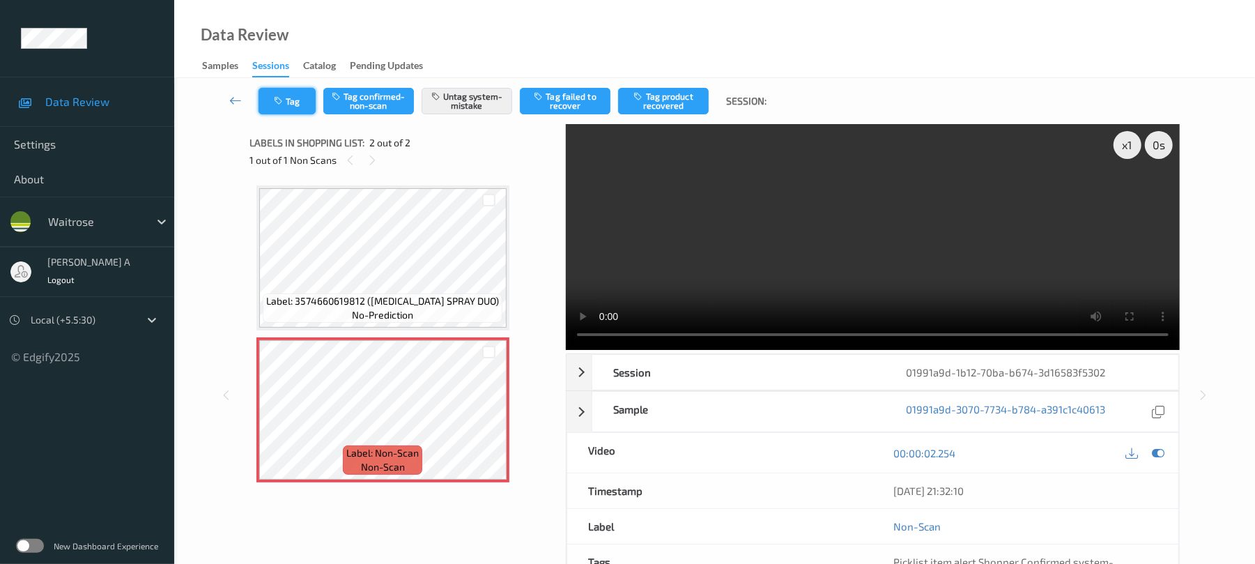
click at [299, 98] on button "Tag" at bounding box center [287, 101] width 57 height 26
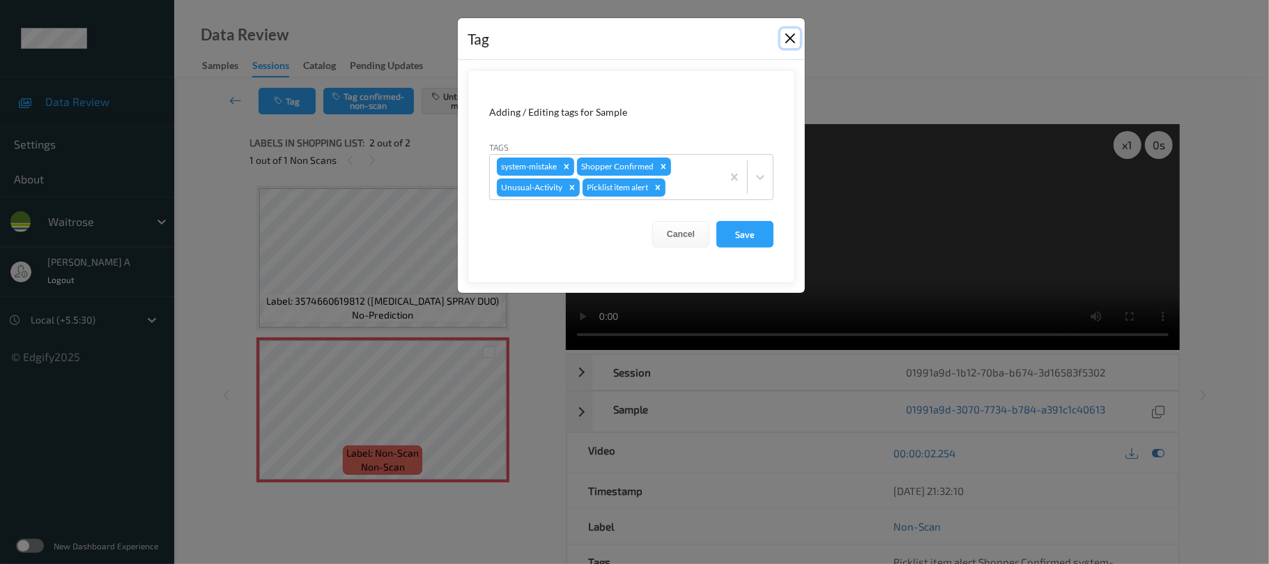
click at [795, 45] on button "Close" at bounding box center [791, 39] width 20 height 20
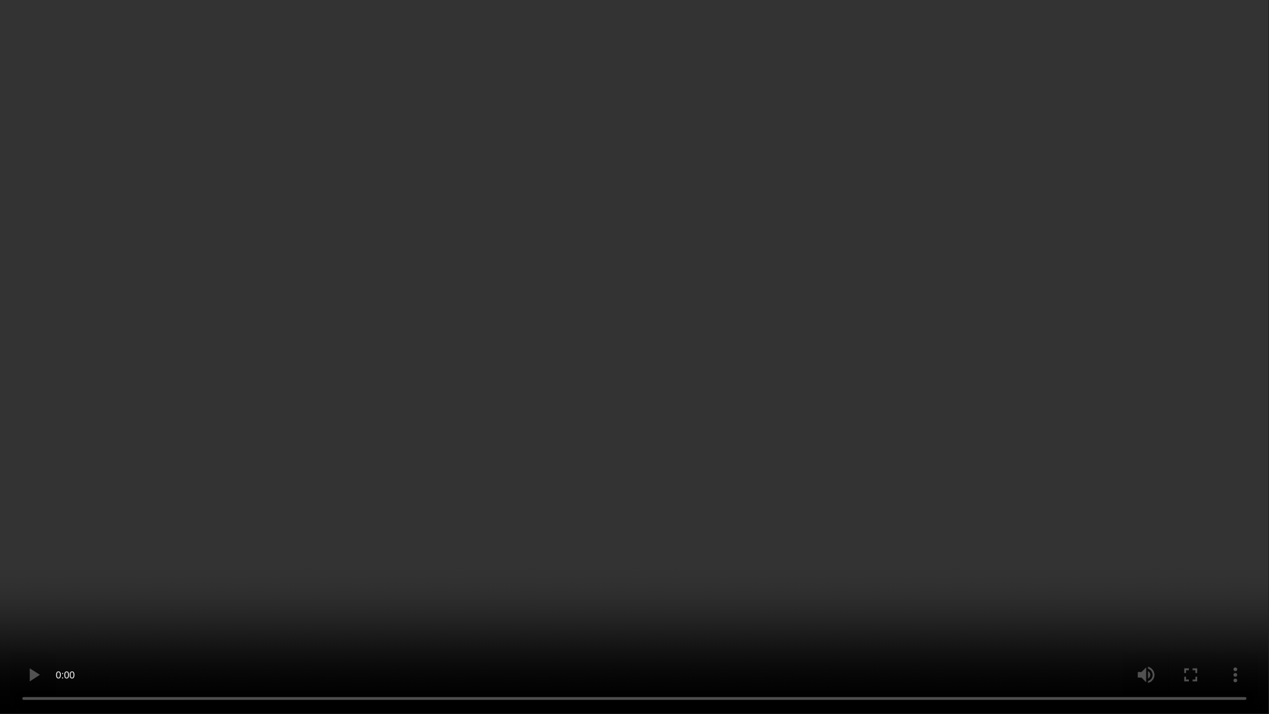
click at [744, 252] on video at bounding box center [634, 357] width 1269 height 714
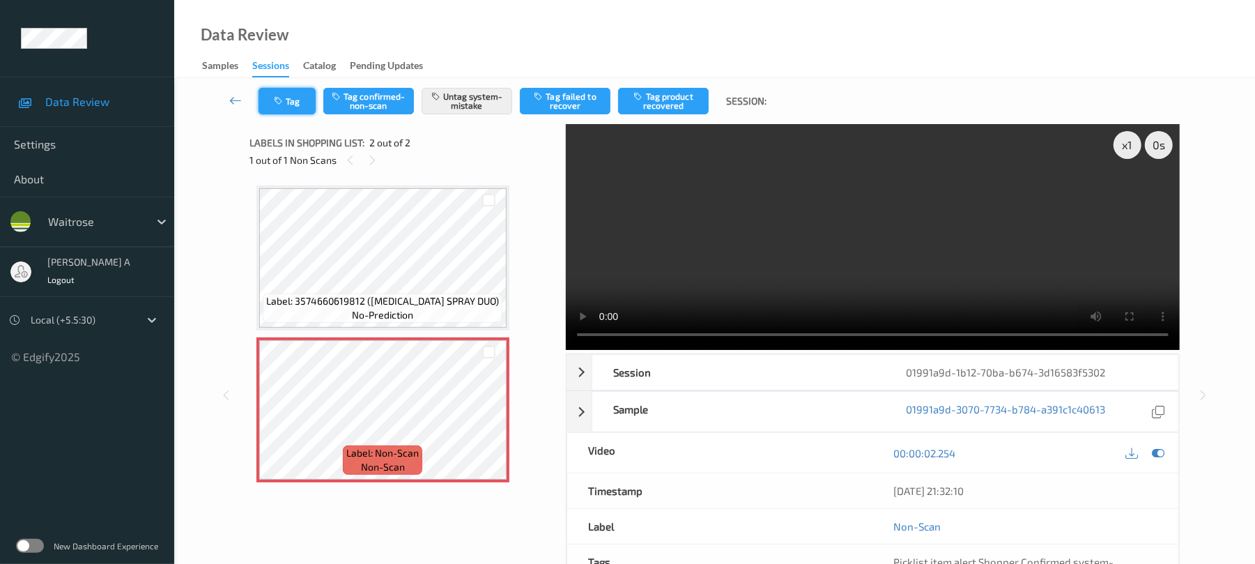
click at [293, 104] on button "Tag" at bounding box center [287, 101] width 57 height 26
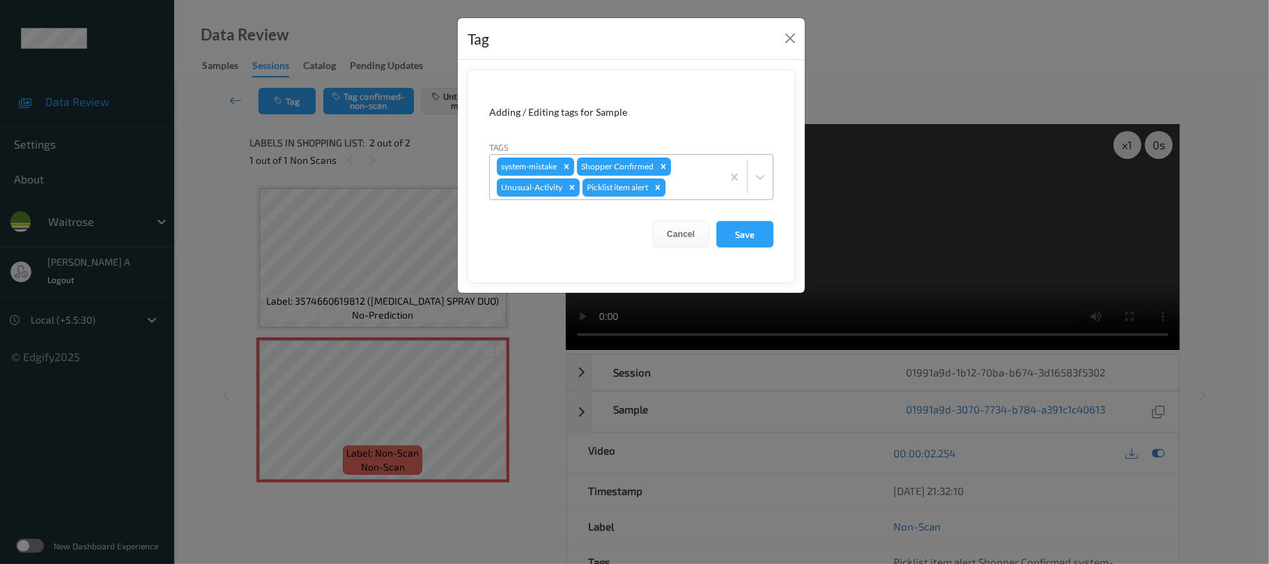
click at [661, 188] on icon "Remove Picklist item alert" at bounding box center [658, 187] width 5 height 5
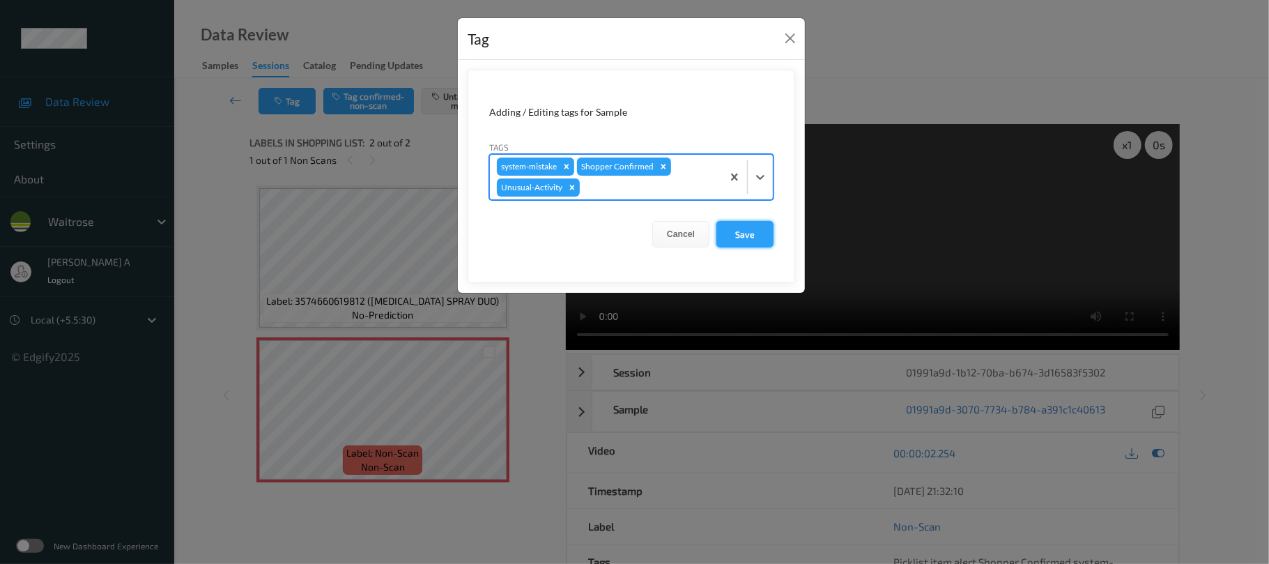
click at [748, 238] on button "Save" at bounding box center [744, 234] width 57 height 26
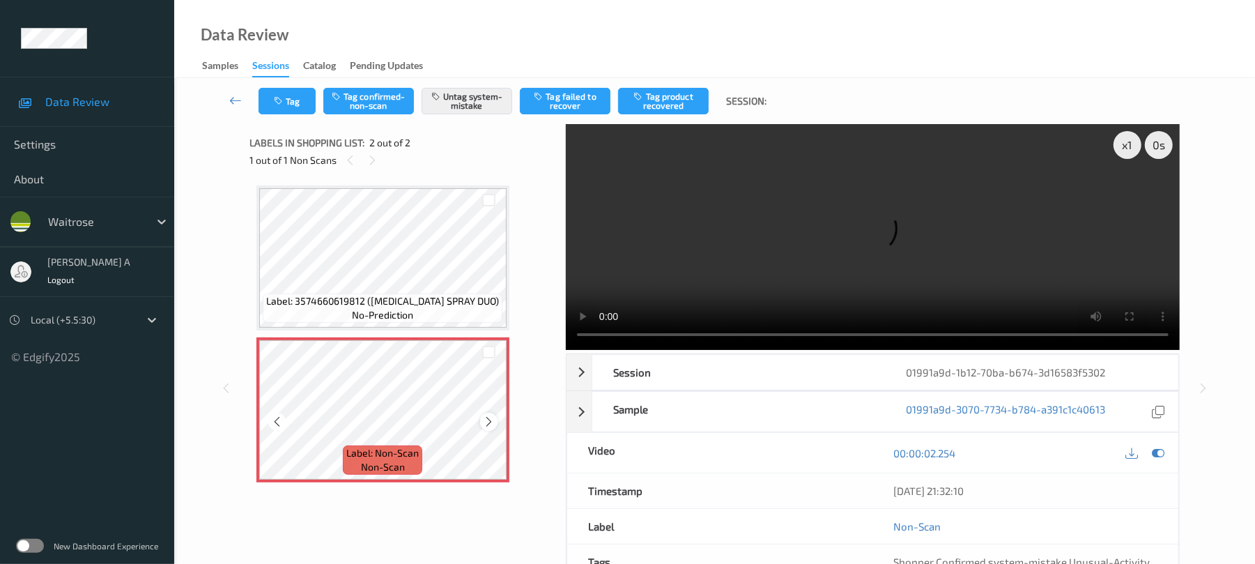
click at [491, 424] on icon at bounding box center [489, 421] width 12 height 13
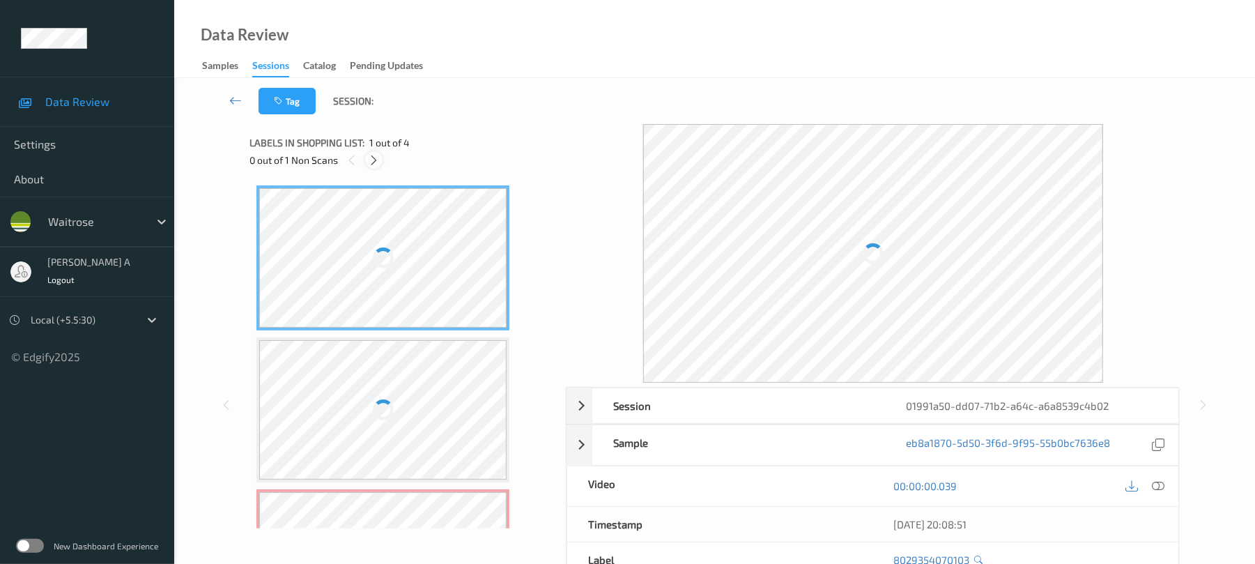
click at [372, 166] on div at bounding box center [373, 159] width 17 height 17
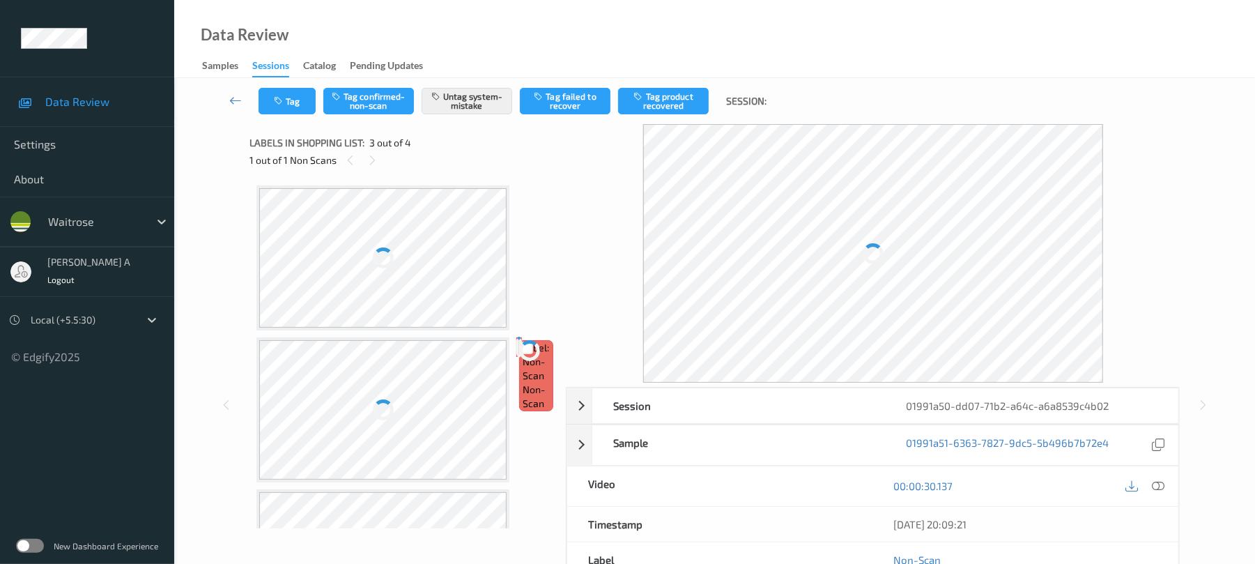
scroll to position [159, 0]
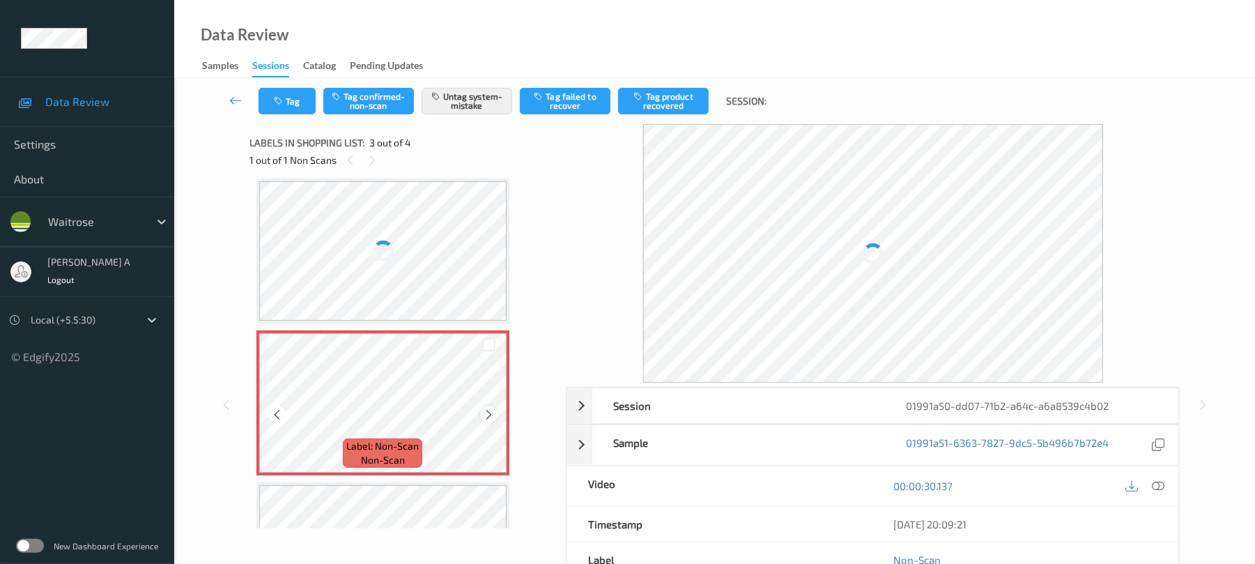
click at [488, 417] on icon at bounding box center [489, 414] width 12 height 13
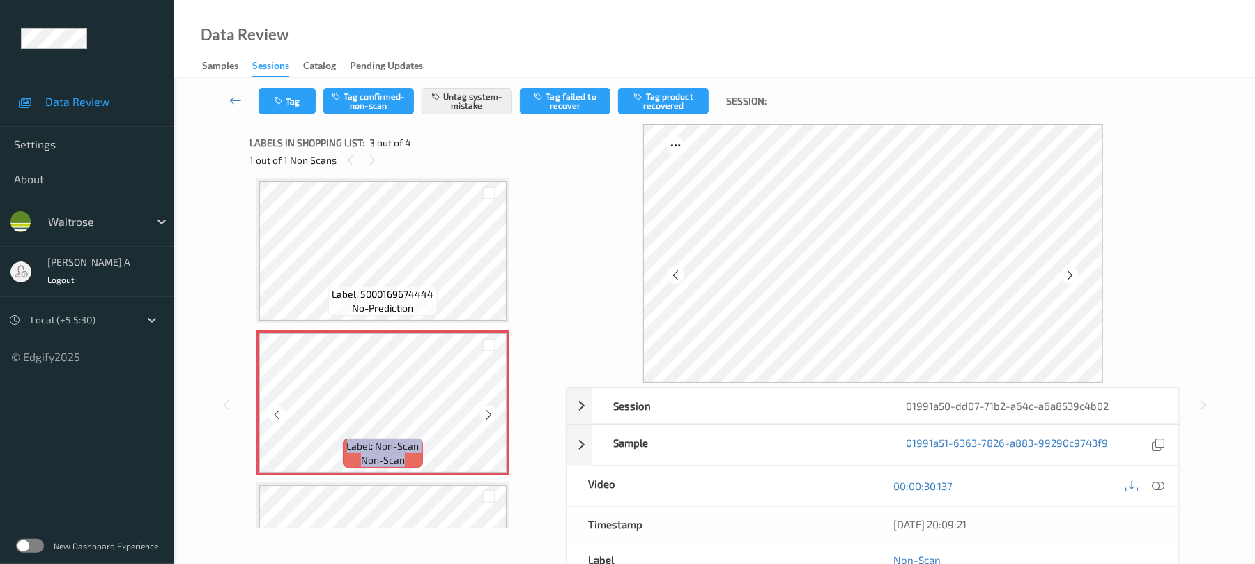
click at [488, 417] on icon at bounding box center [489, 414] width 12 height 13
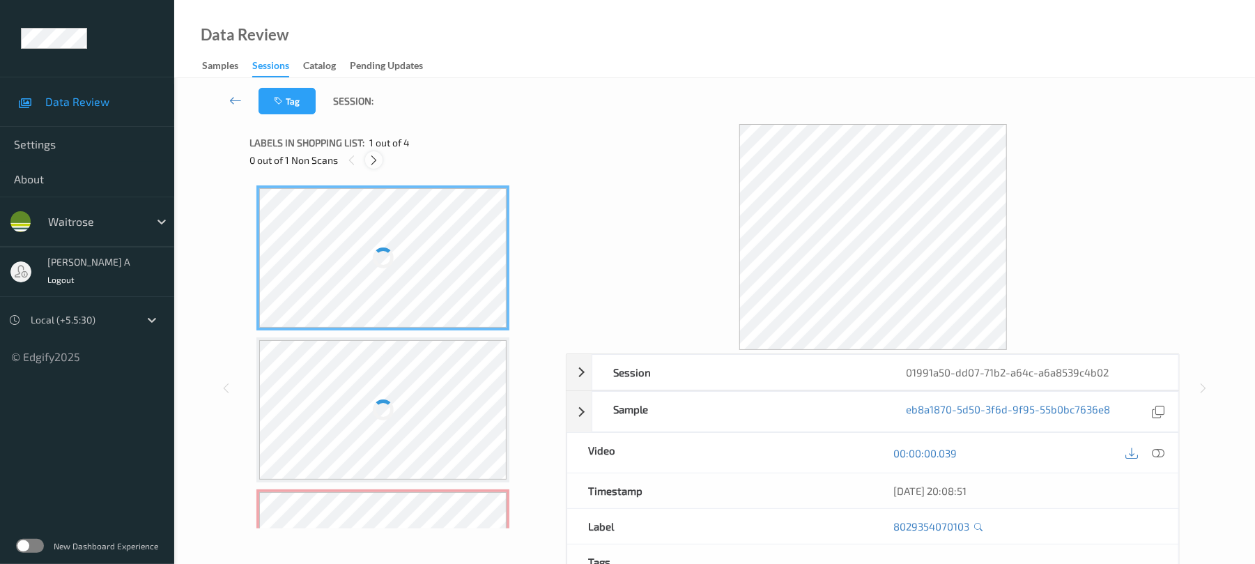
click at [376, 154] on icon at bounding box center [374, 160] width 12 height 13
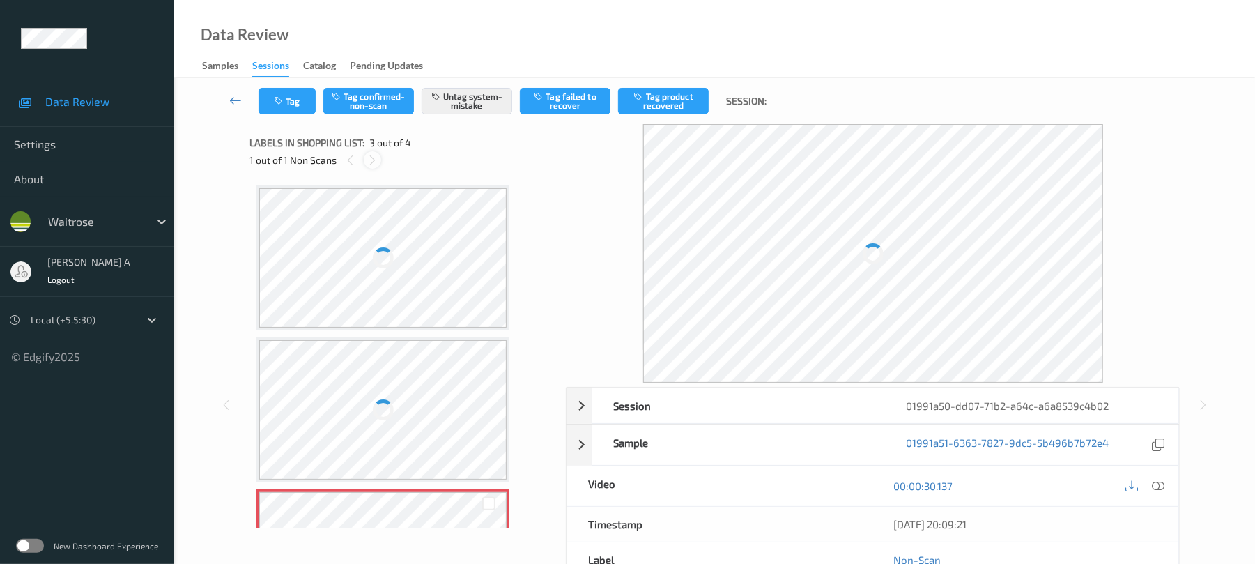
scroll to position [159, 0]
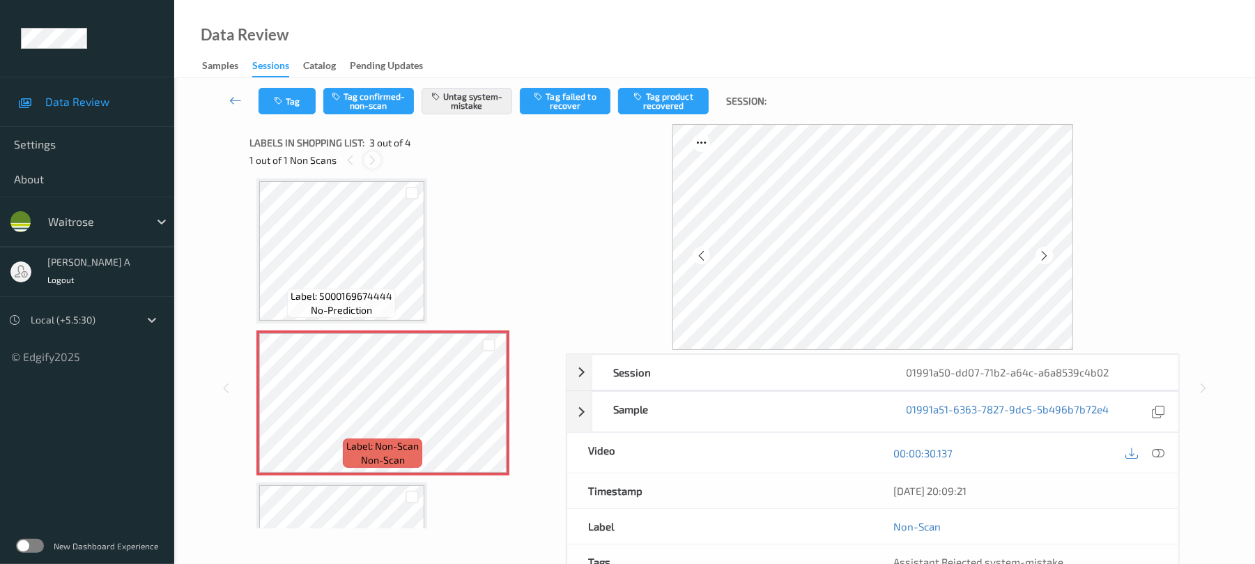
click at [380, 157] on div at bounding box center [372, 159] width 17 height 17
click at [492, 417] on div "Label: Non-Scan non-scan" at bounding box center [382, 402] width 253 height 145
click at [491, 413] on icon at bounding box center [489, 414] width 12 height 13
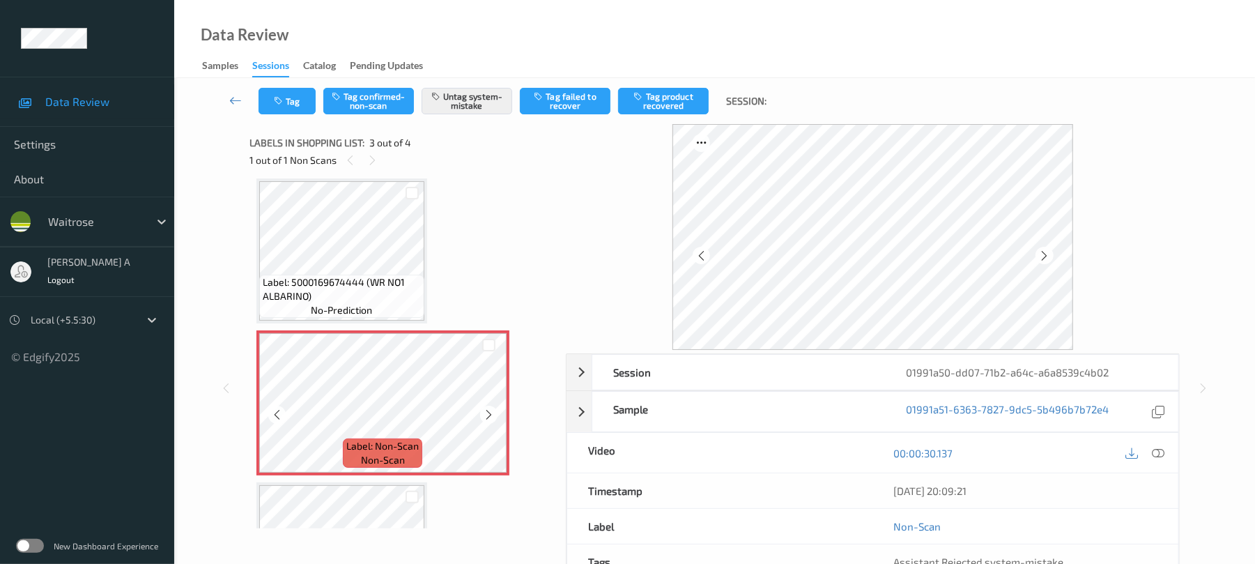
click at [491, 413] on icon at bounding box center [489, 414] width 12 height 13
click at [314, 115] on div "Tag Tag confirmed-non-scan Untag system-mistake Tag failed to recover Tag produ…" at bounding box center [715, 101] width 1024 height 46
click at [297, 109] on button "Tag" at bounding box center [287, 101] width 57 height 26
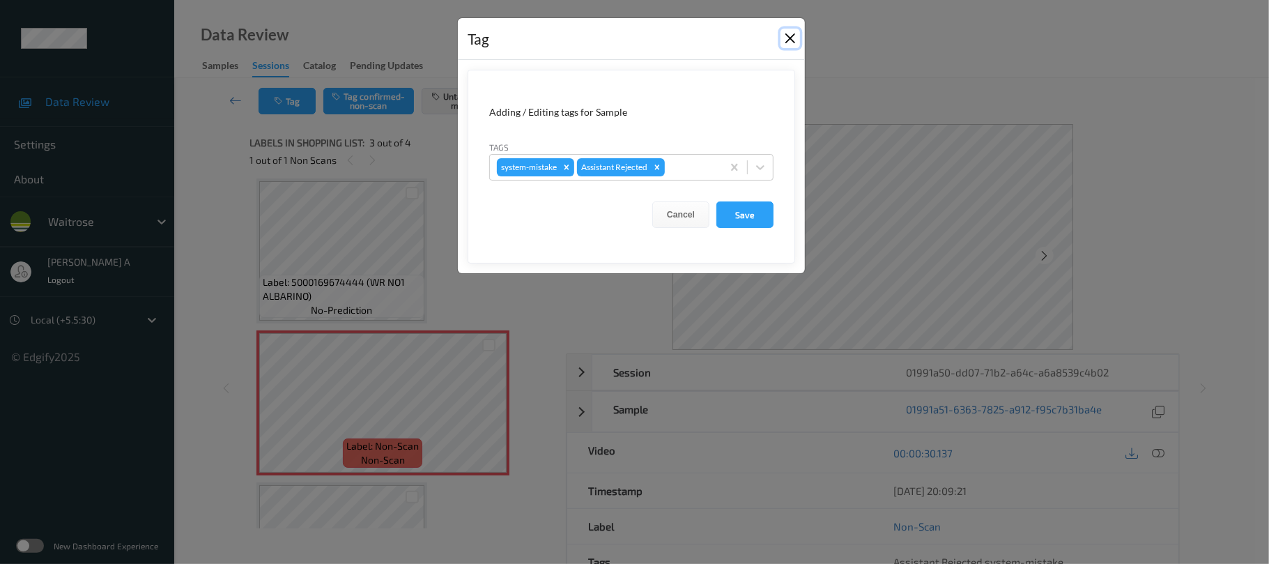
click at [790, 37] on button "Close" at bounding box center [791, 39] width 20 height 20
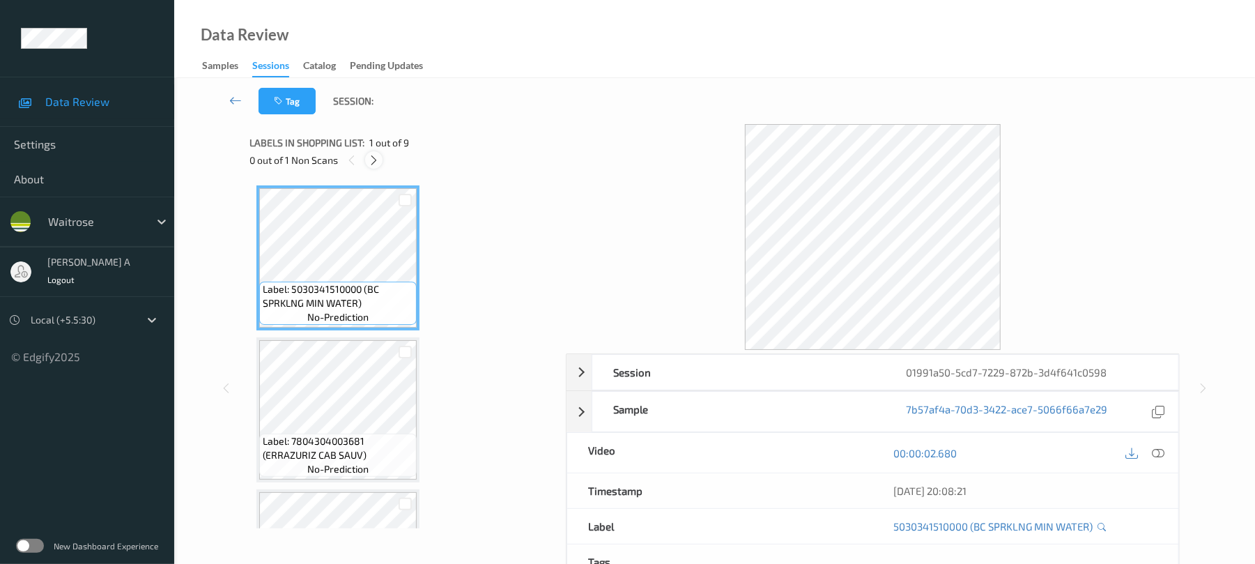
click at [374, 159] on icon at bounding box center [374, 160] width 12 height 13
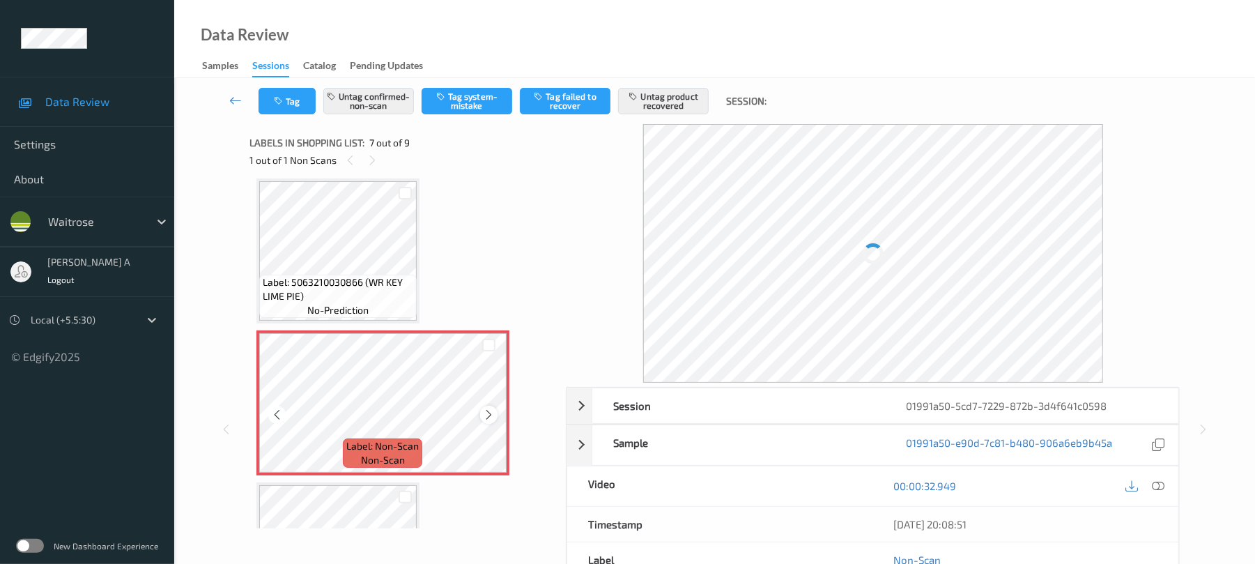
click at [486, 410] on icon at bounding box center [489, 414] width 12 height 13
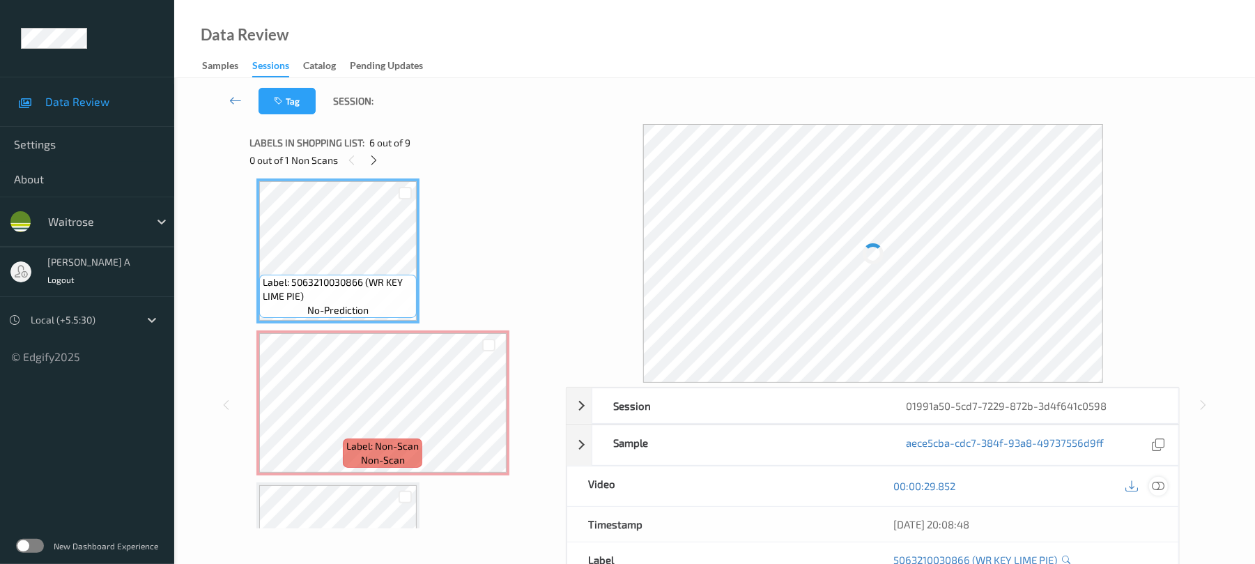
click at [1157, 488] on icon at bounding box center [1159, 486] width 13 height 13
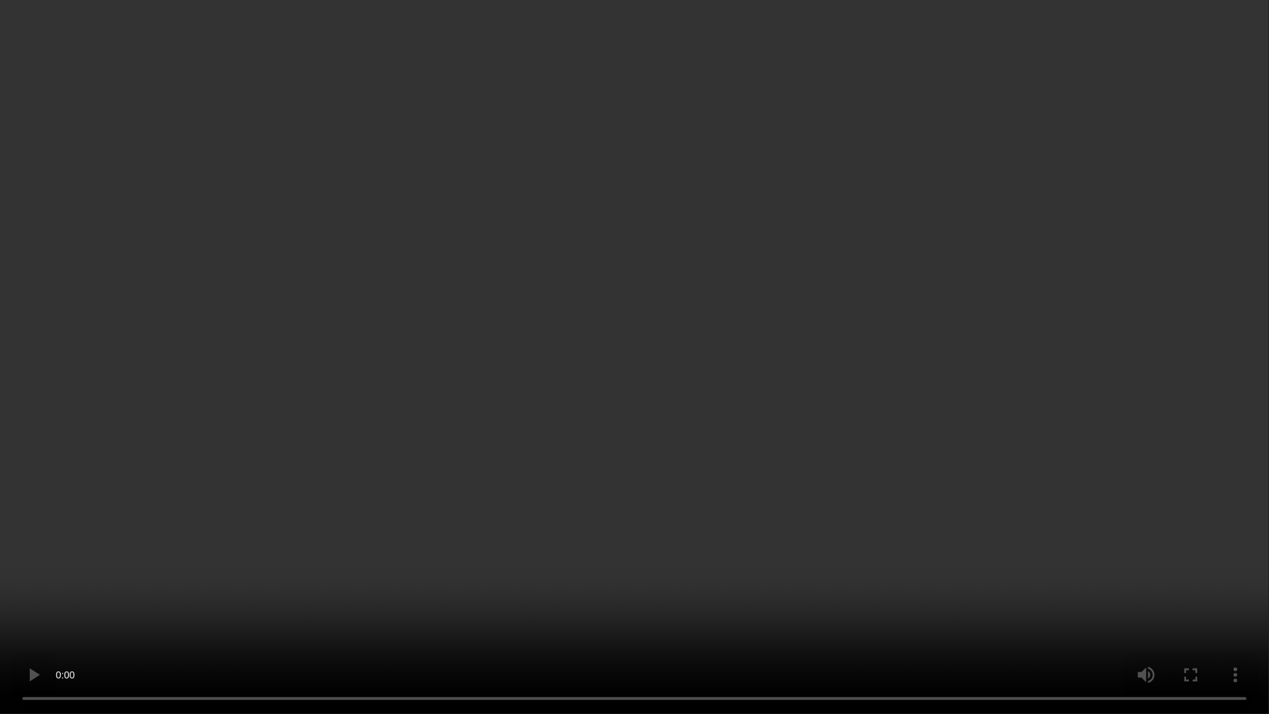
click at [460, 505] on video at bounding box center [634, 357] width 1269 height 714
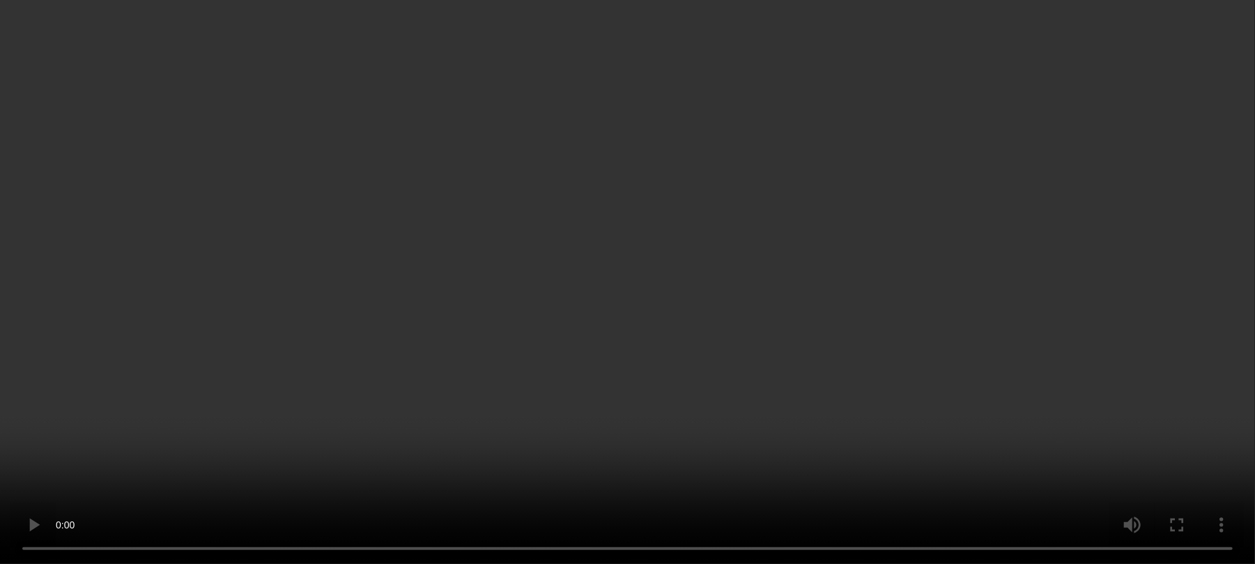
scroll to position [859, 0]
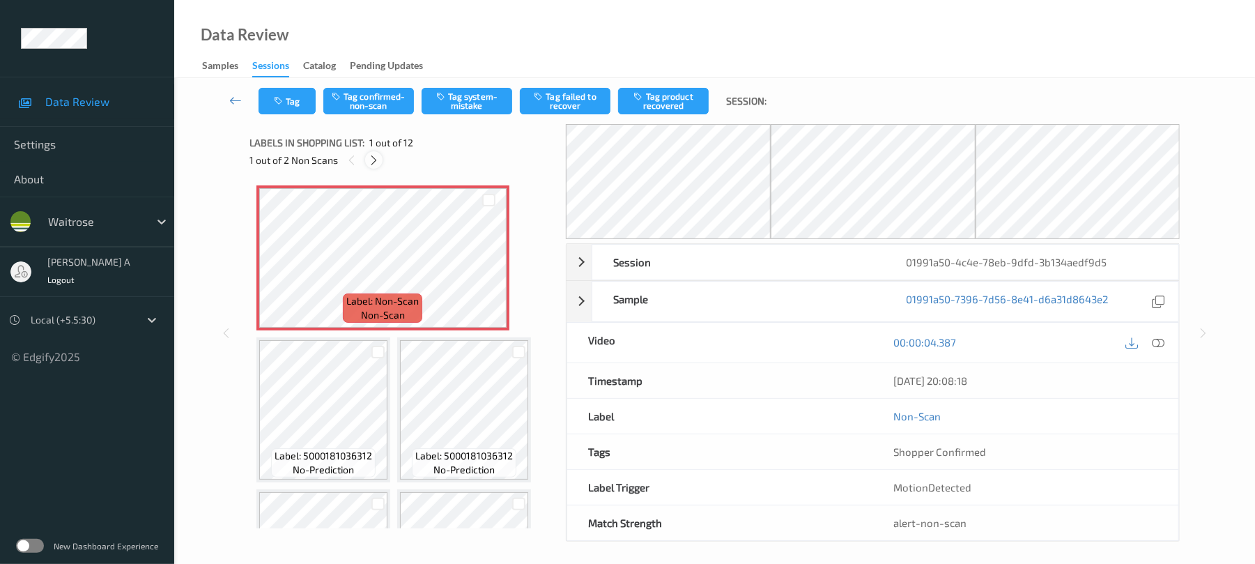
click at [375, 164] on icon at bounding box center [374, 160] width 12 height 13
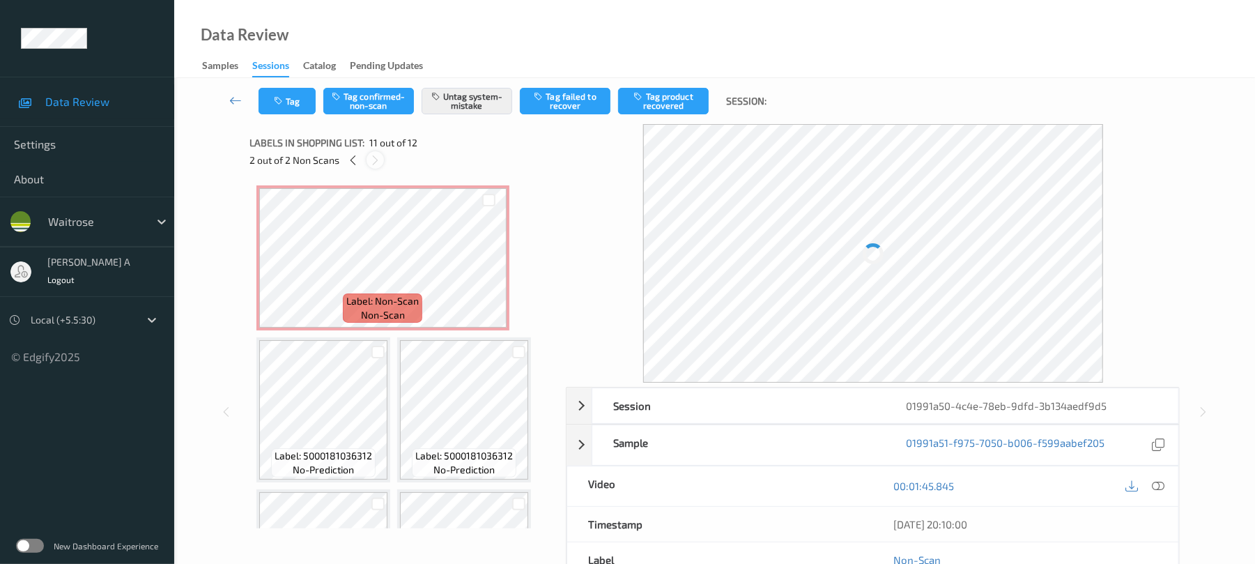
scroll to position [767, 0]
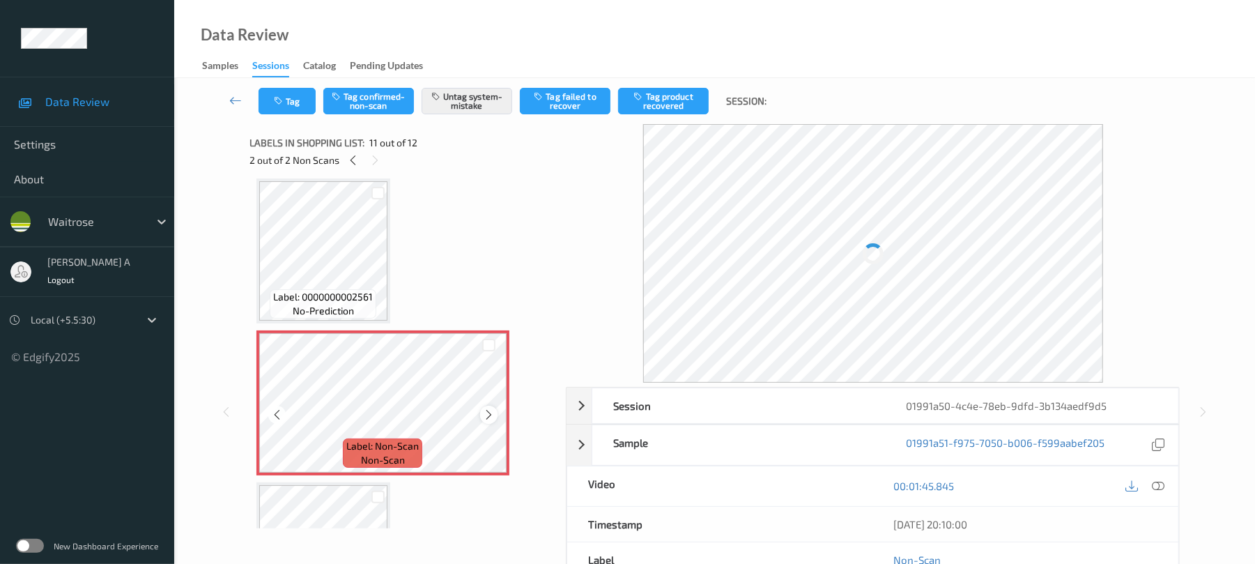
click at [491, 407] on div at bounding box center [488, 414] width 17 height 17
click at [266, 92] on button "Tag" at bounding box center [287, 101] width 57 height 26
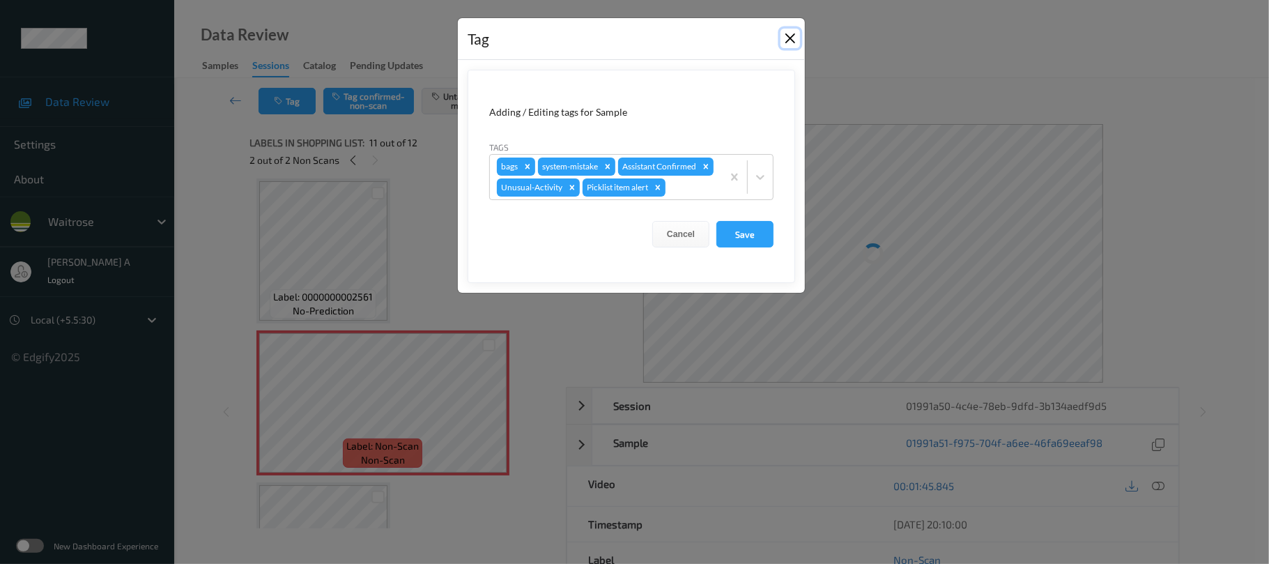
click at [789, 36] on button "Close" at bounding box center [791, 39] width 20 height 20
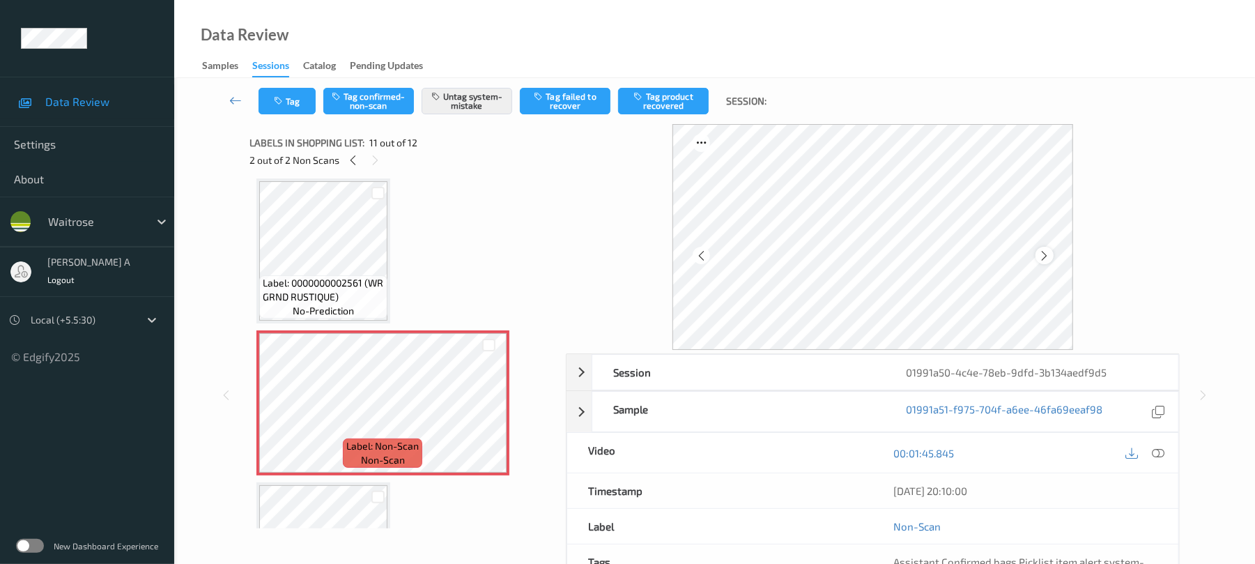
click at [1041, 254] on icon at bounding box center [1044, 256] width 12 height 13
click at [301, 98] on button "Tag" at bounding box center [287, 101] width 57 height 26
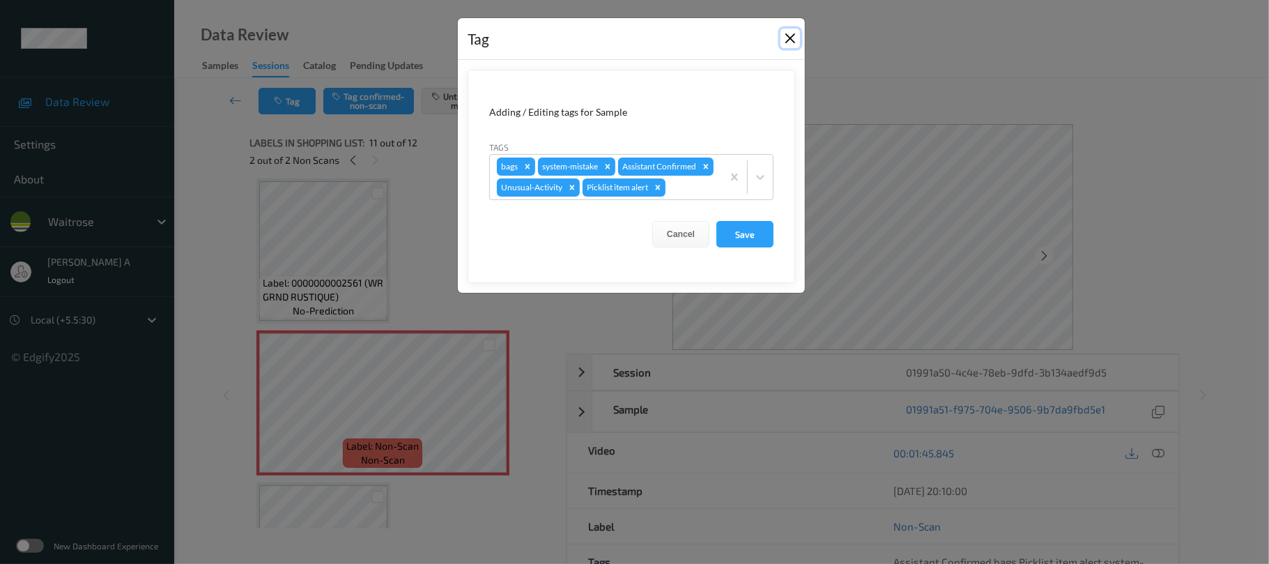
click at [792, 43] on button "Close" at bounding box center [791, 39] width 20 height 20
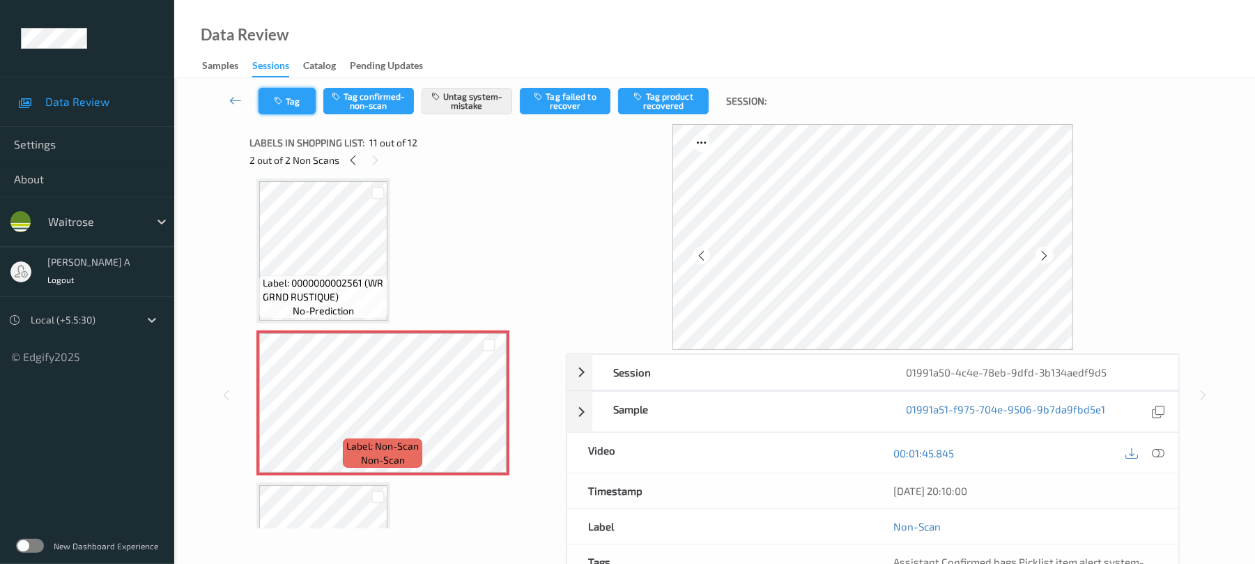
click at [286, 107] on button "Tag" at bounding box center [287, 101] width 57 height 26
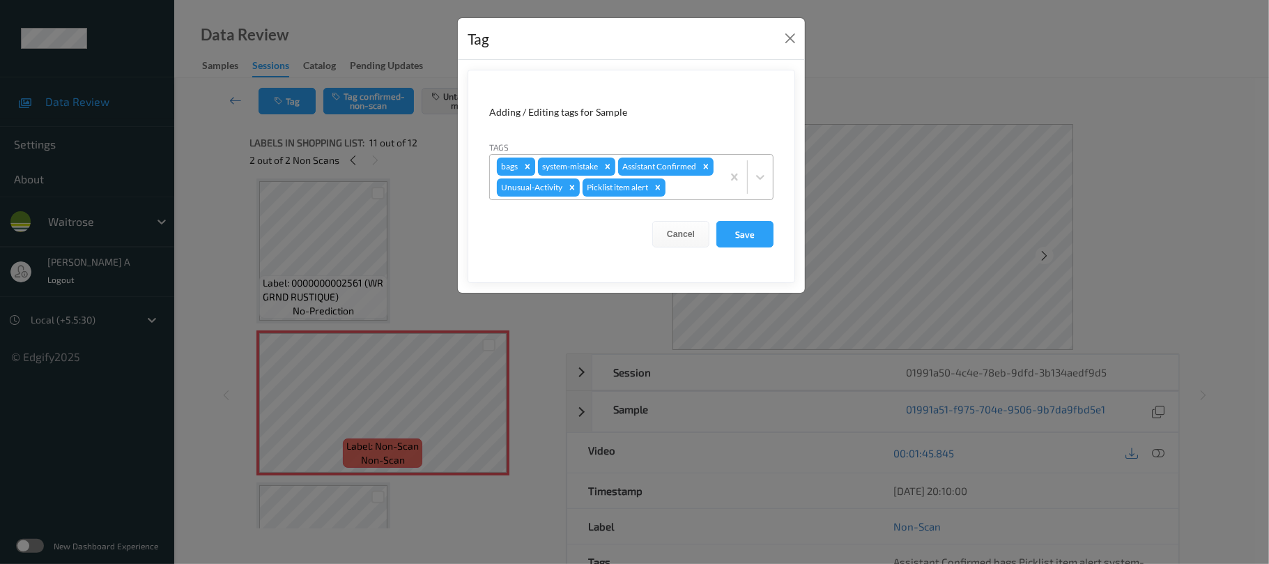
click at [528, 165] on icon "Remove bags" at bounding box center [528, 167] width 10 height 10
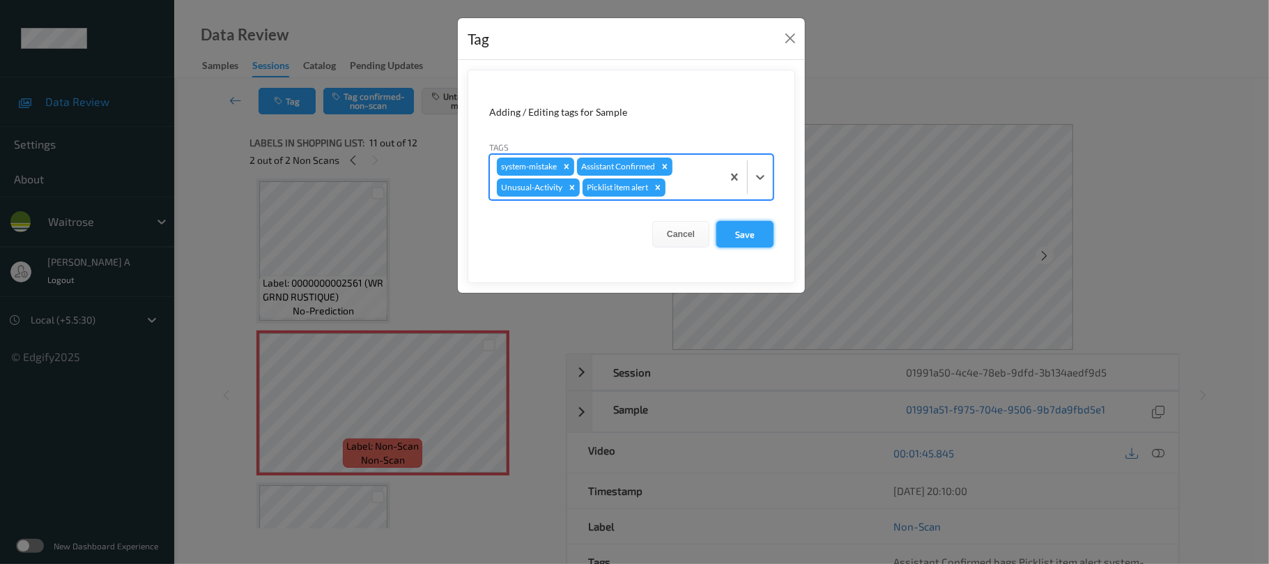
click at [751, 241] on button "Save" at bounding box center [744, 234] width 57 height 26
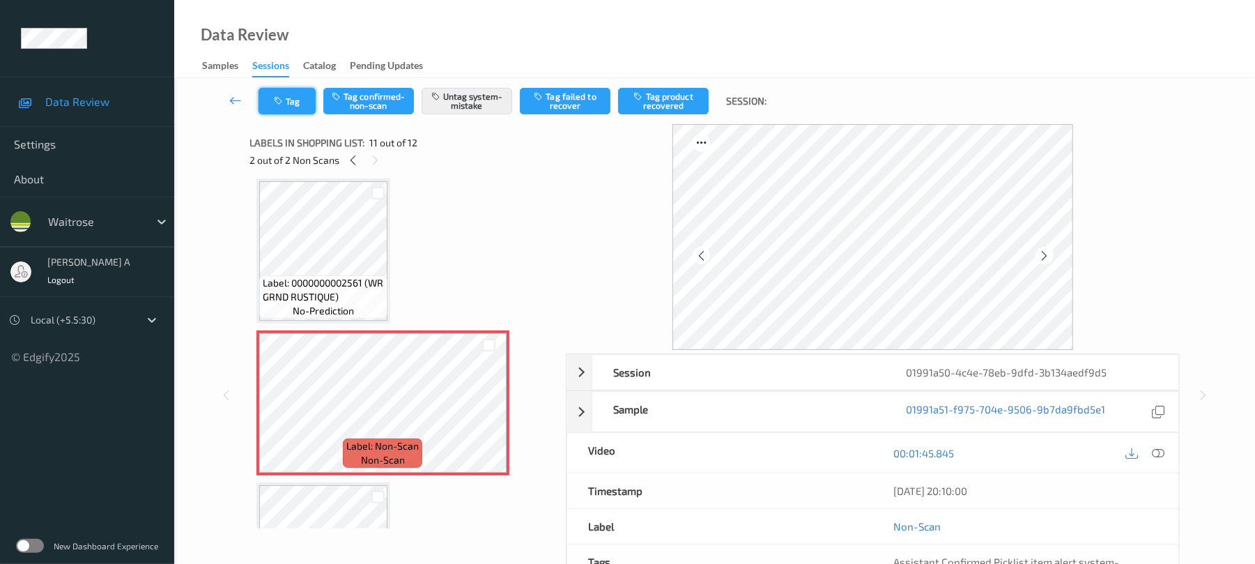
click at [289, 100] on button "Tag" at bounding box center [287, 101] width 57 height 26
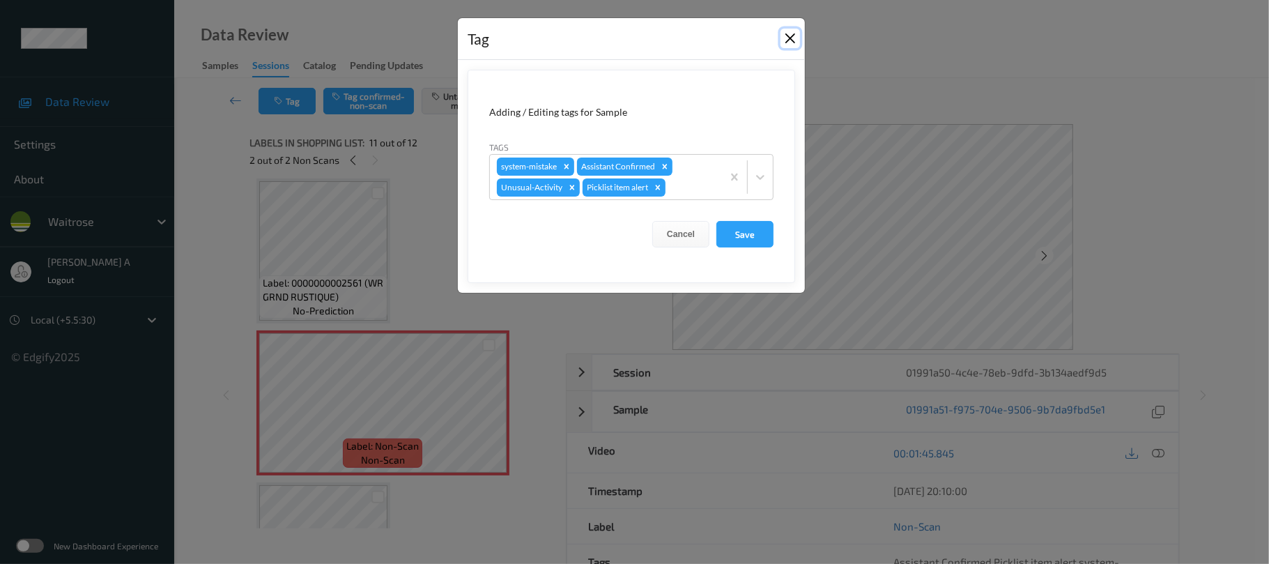
click at [792, 38] on button "Close" at bounding box center [791, 39] width 20 height 20
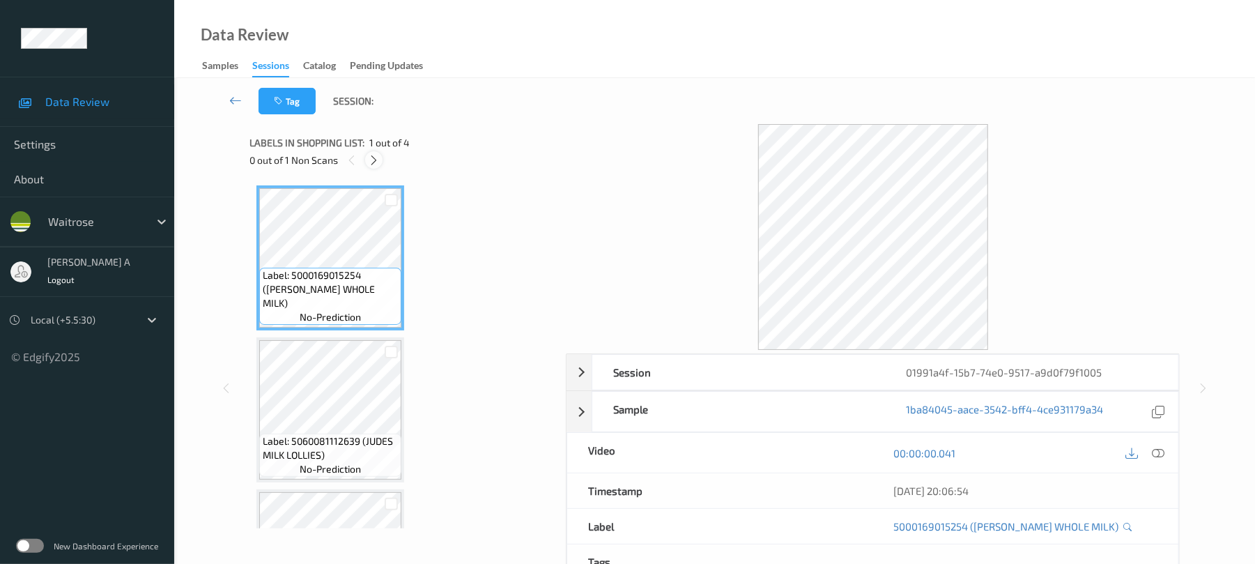
click at [376, 159] on icon at bounding box center [374, 160] width 12 height 13
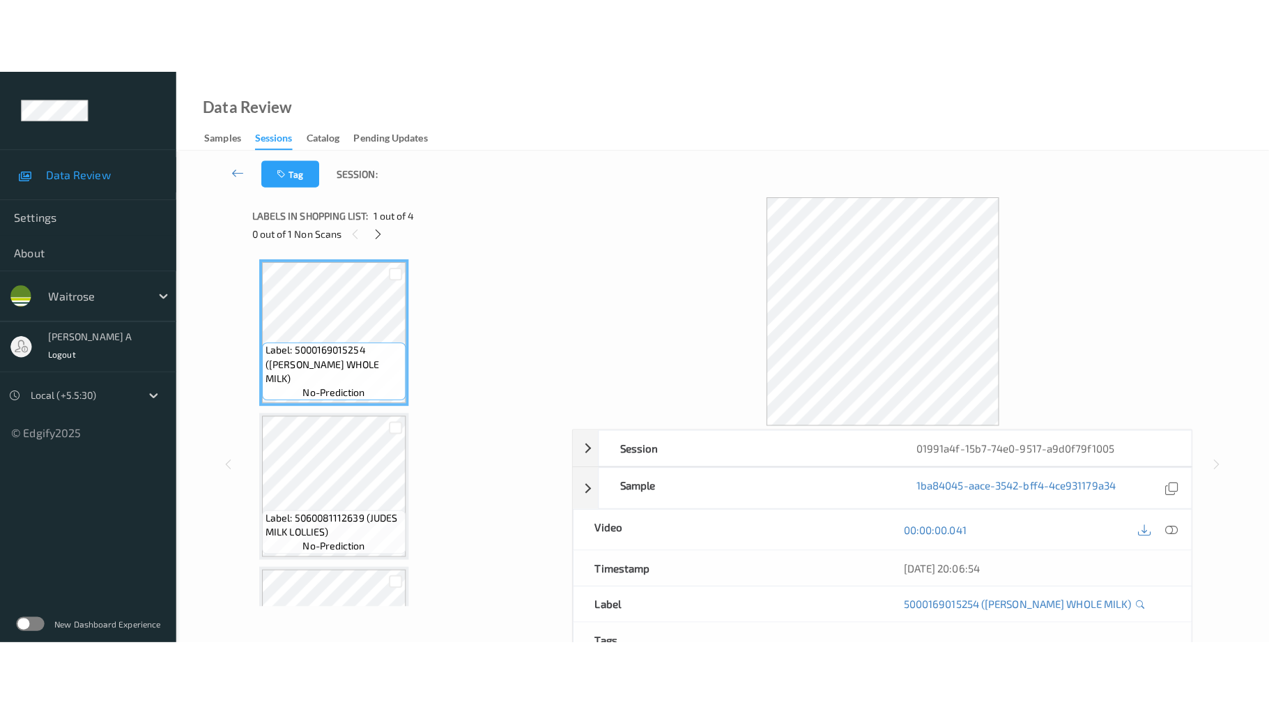
scroll to position [265, 0]
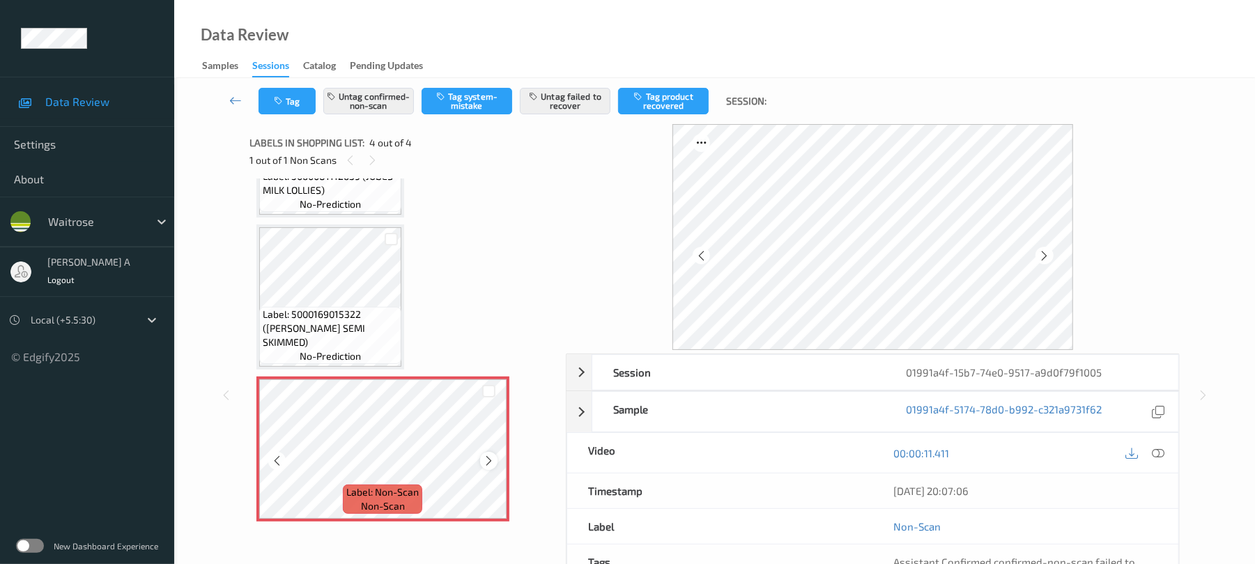
click at [491, 455] on icon at bounding box center [489, 460] width 12 height 13
click at [1150, 450] on div at bounding box center [1158, 452] width 19 height 19
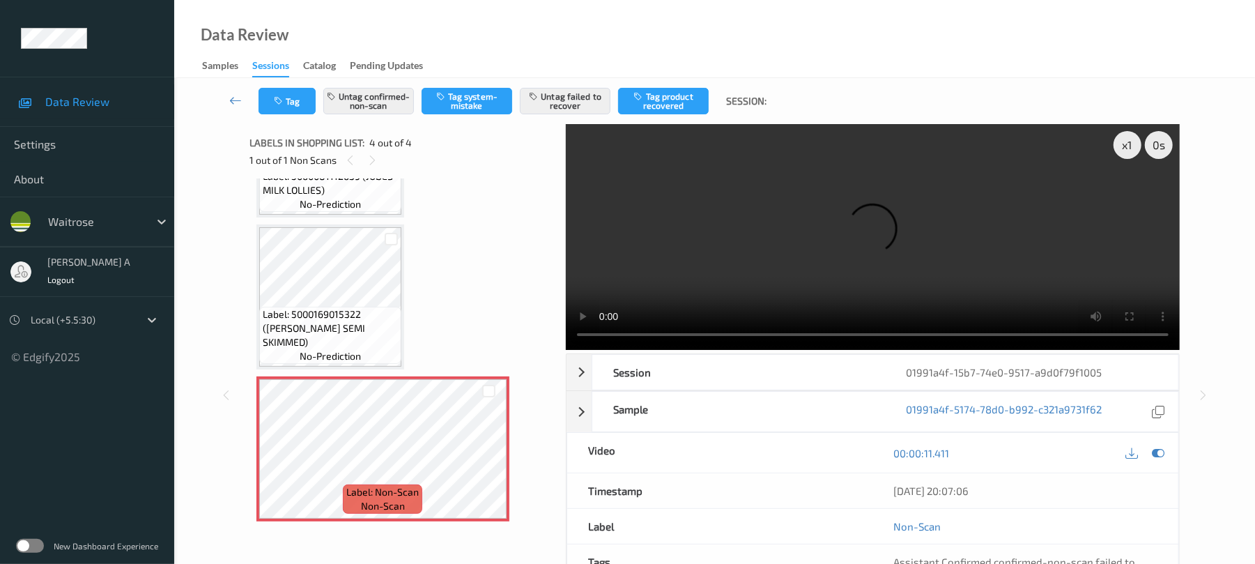
scroll to position [115, 0]
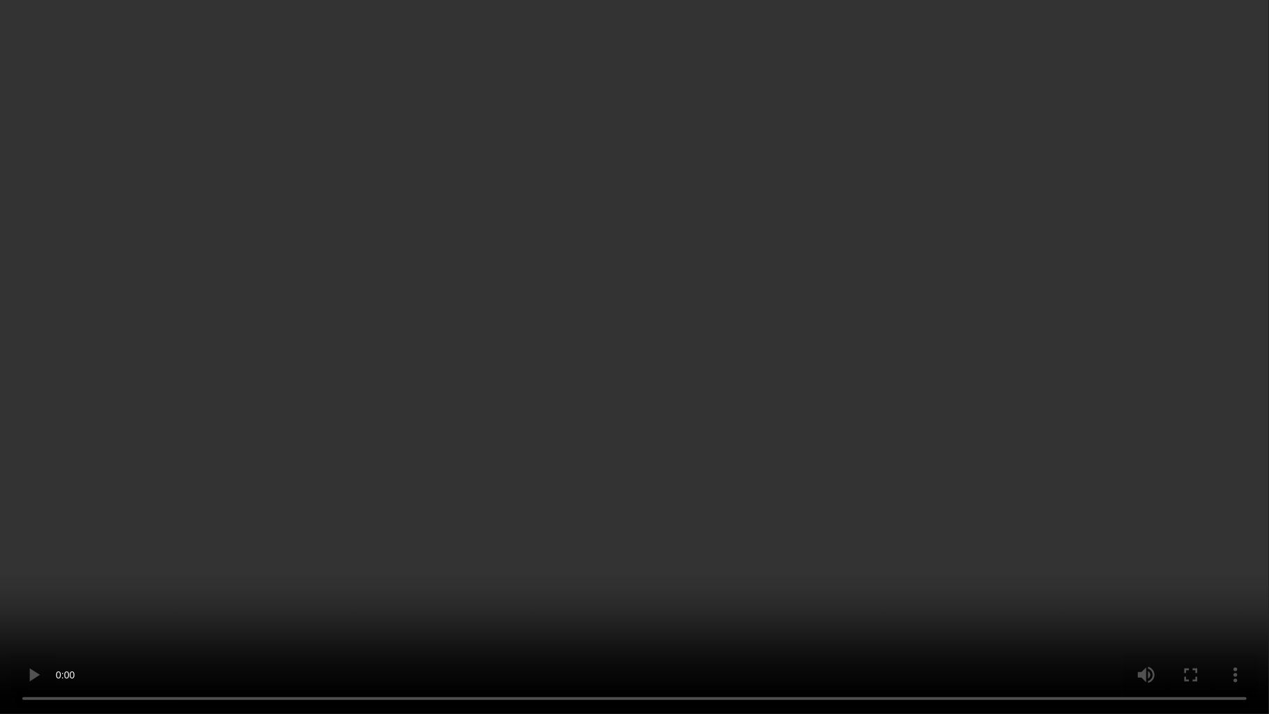
click at [697, 489] on video at bounding box center [634, 357] width 1269 height 714
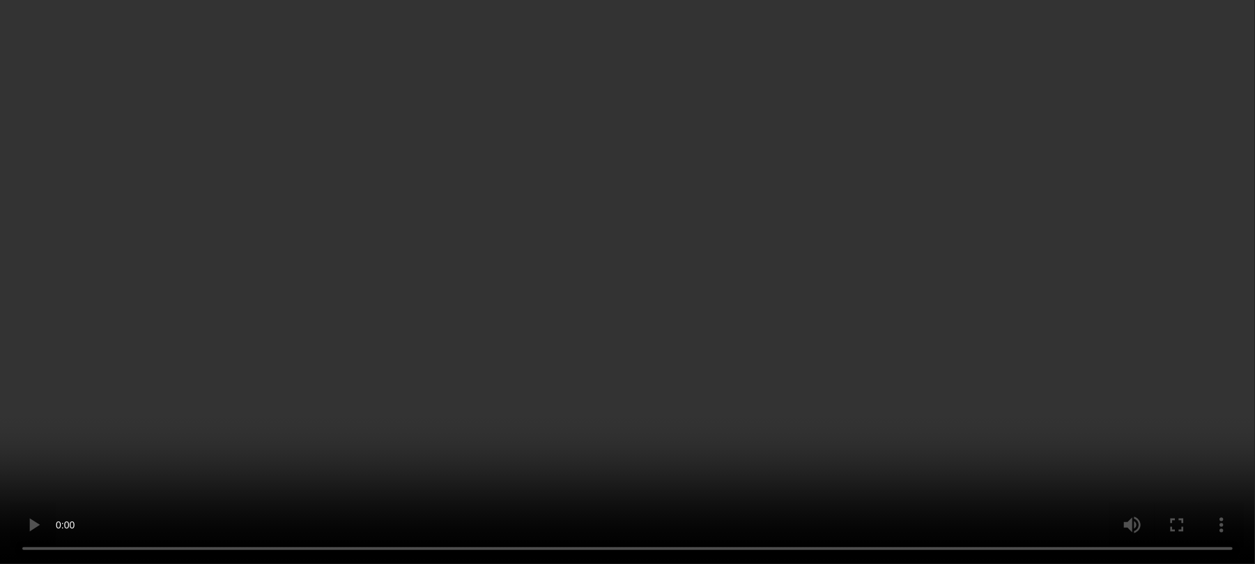
scroll to position [265, 0]
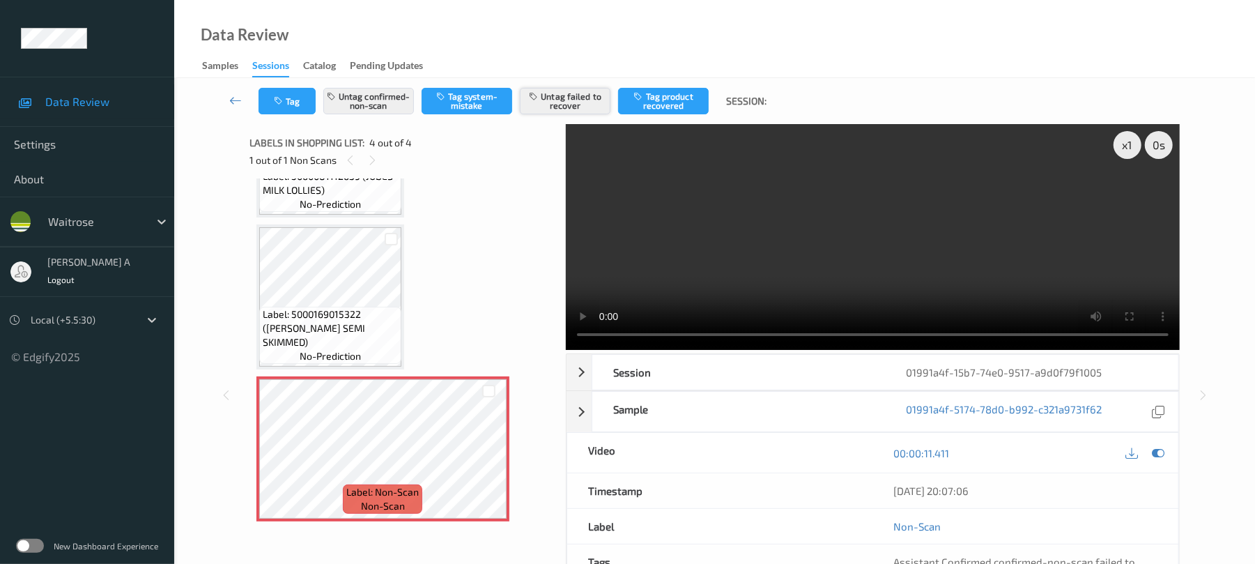
click at [573, 104] on button "Untag failed to recover" at bounding box center [565, 101] width 91 height 26
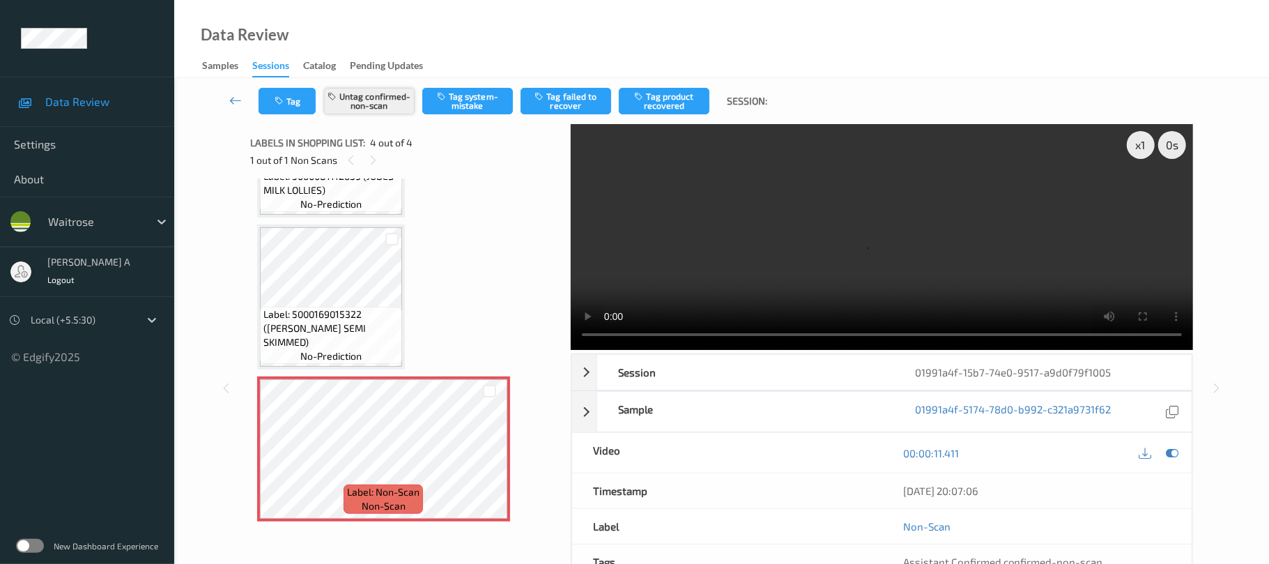
click at [406, 95] on button "Untag confirmed-non-scan" at bounding box center [369, 101] width 91 height 26
click at [460, 98] on button "Tag system-mistake" at bounding box center [467, 101] width 91 height 26
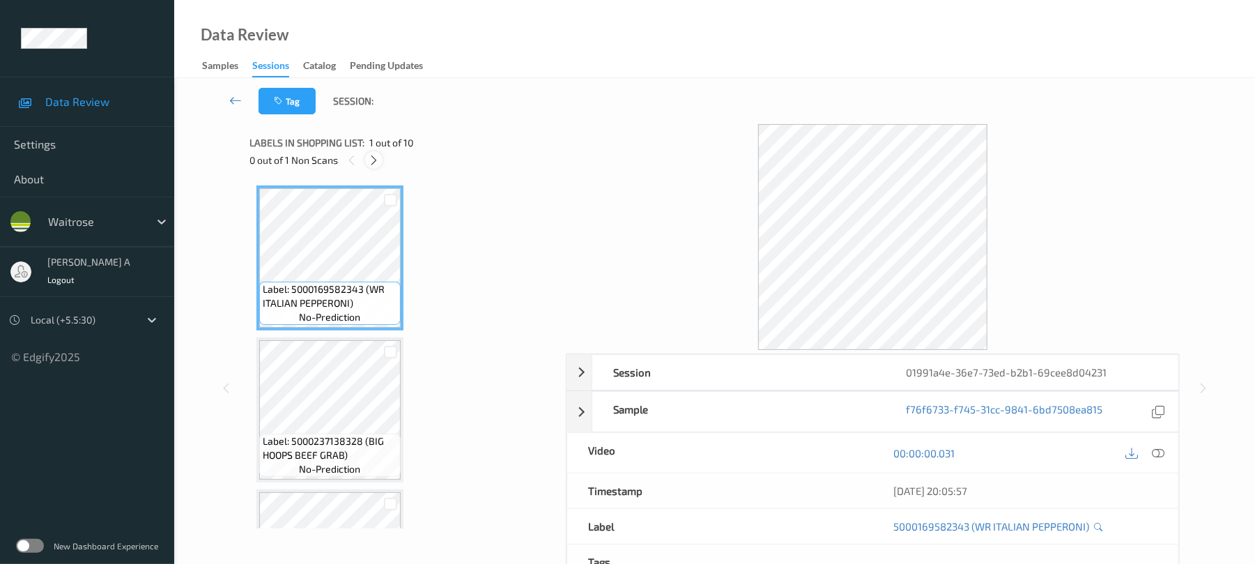
click at [376, 164] on icon at bounding box center [374, 160] width 12 height 13
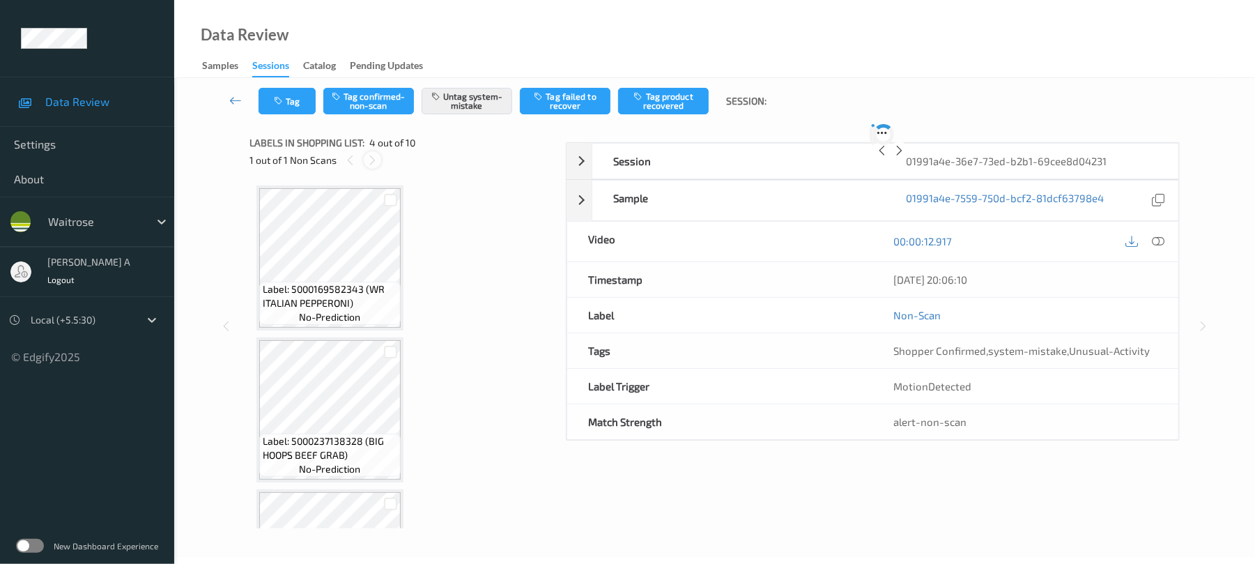
scroll to position [311, 0]
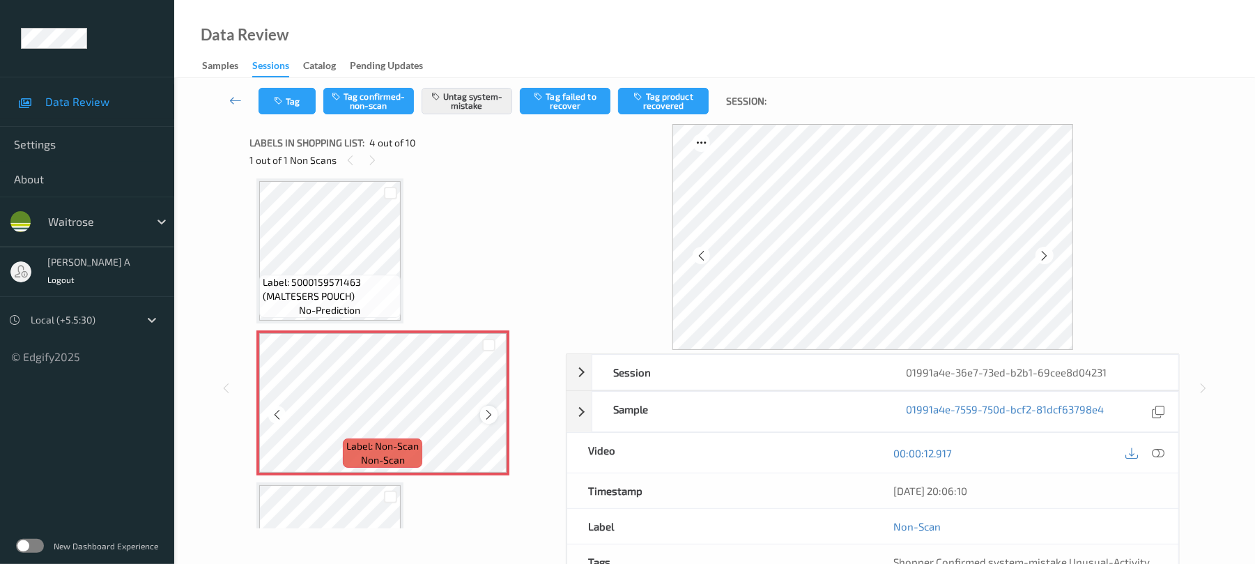
click at [492, 411] on icon at bounding box center [489, 414] width 12 height 13
click at [300, 106] on button "Tag" at bounding box center [287, 101] width 57 height 26
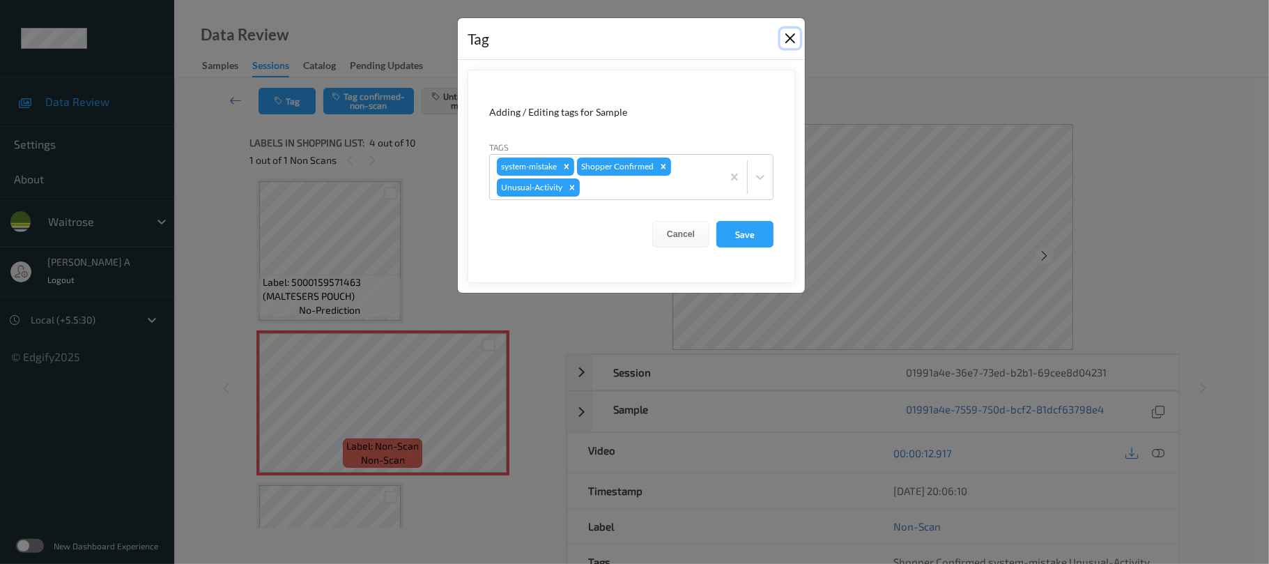
click at [785, 39] on button "Close" at bounding box center [791, 39] width 20 height 20
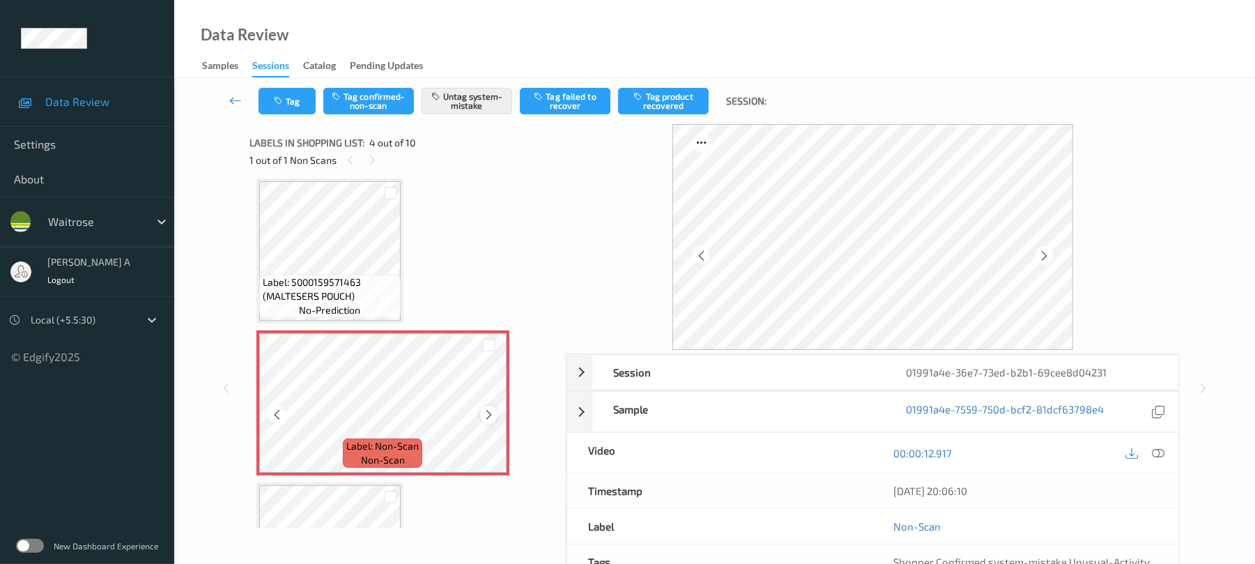
click at [491, 414] on icon at bounding box center [489, 414] width 12 height 13
click at [293, 107] on button "Tag" at bounding box center [287, 101] width 57 height 26
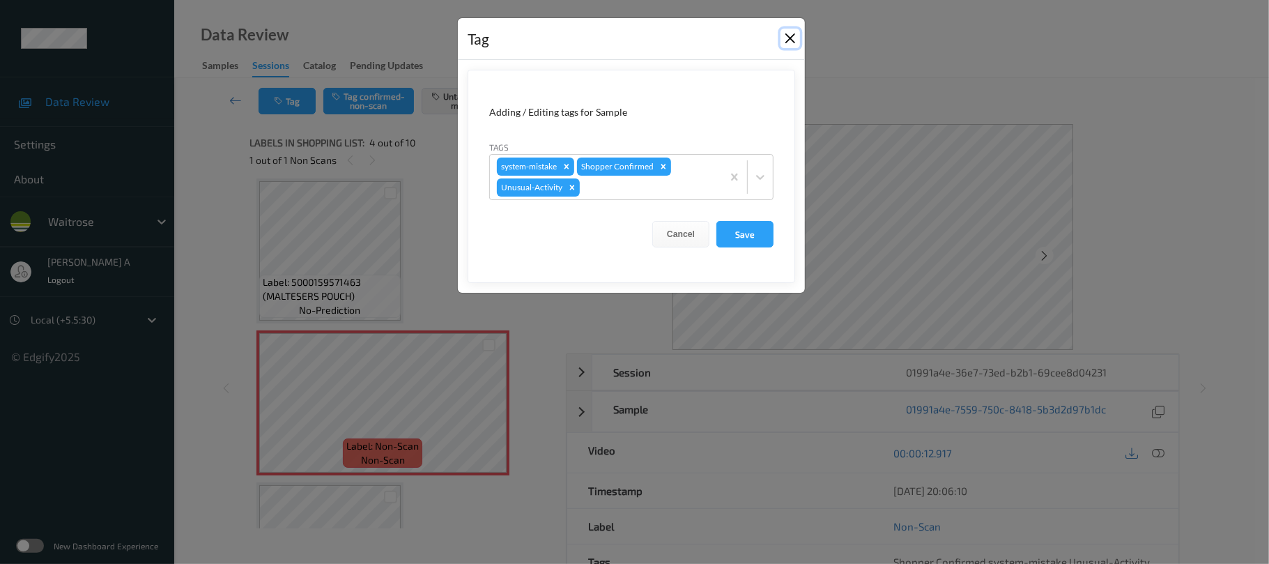
click at [785, 40] on button "Close" at bounding box center [791, 39] width 20 height 20
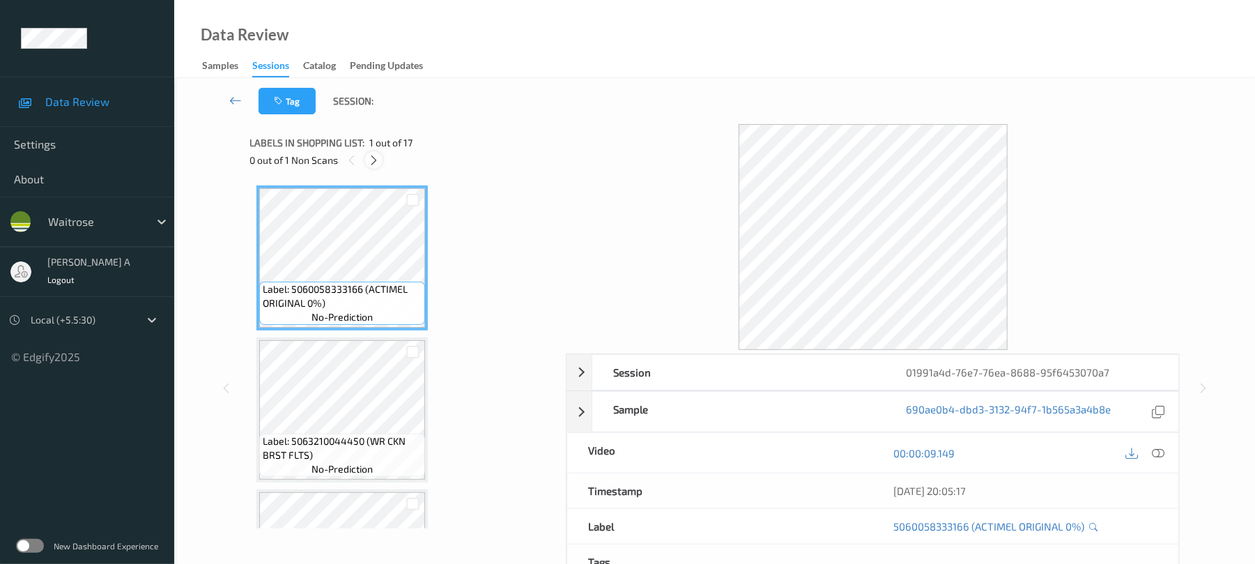
click at [374, 162] on icon at bounding box center [374, 160] width 12 height 13
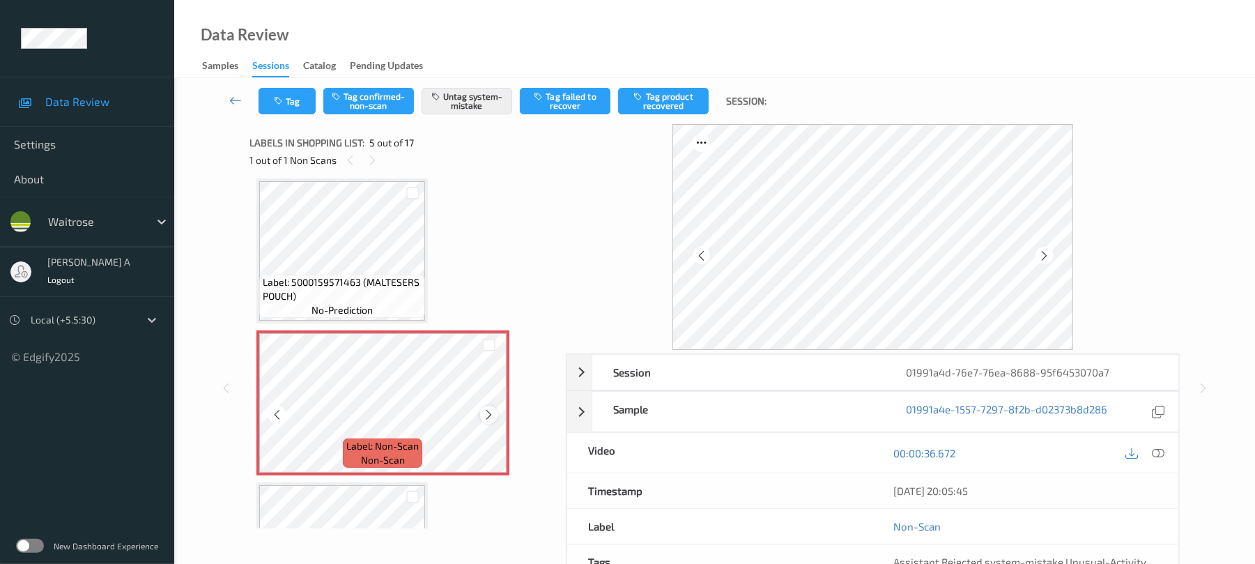
click at [491, 411] on icon at bounding box center [489, 414] width 12 height 13
click at [493, 414] on icon at bounding box center [489, 414] width 12 height 13
click at [492, 414] on icon at bounding box center [489, 414] width 12 height 13
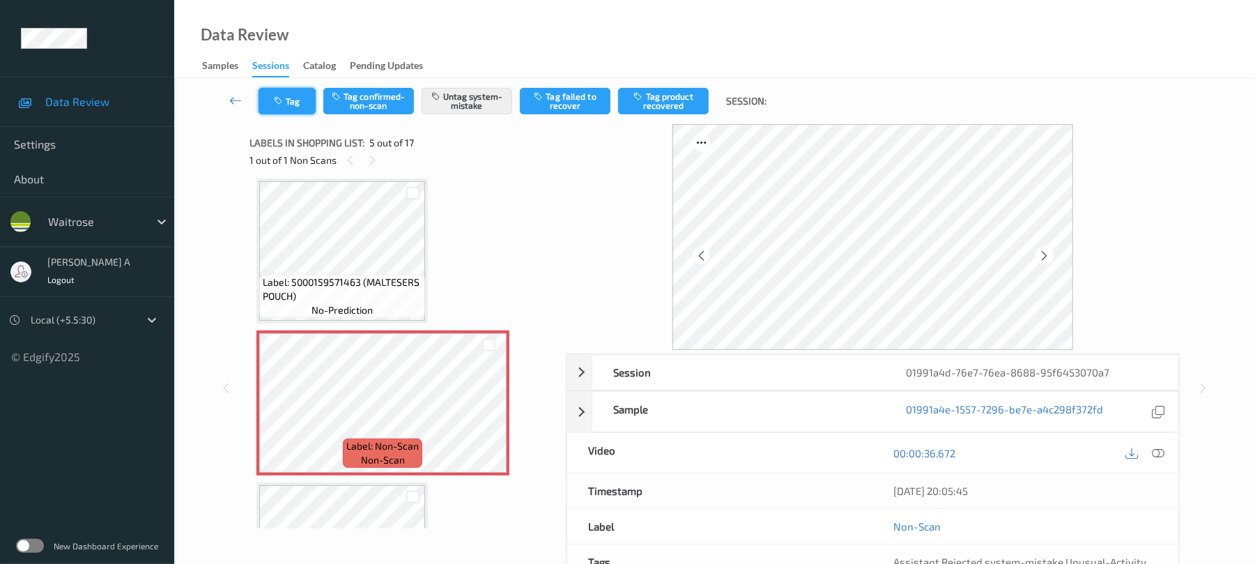
click at [284, 98] on icon "button" at bounding box center [280, 101] width 12 height 10
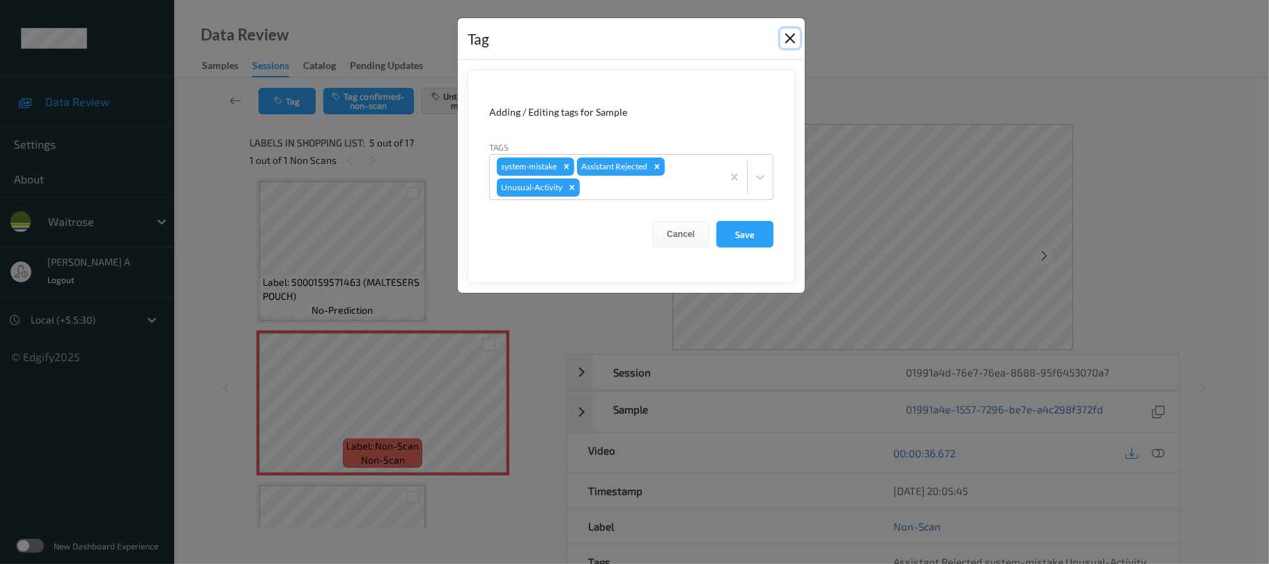
click at [792, 37] on button "Close" at bounding box center [791, 39] width 20 height 20
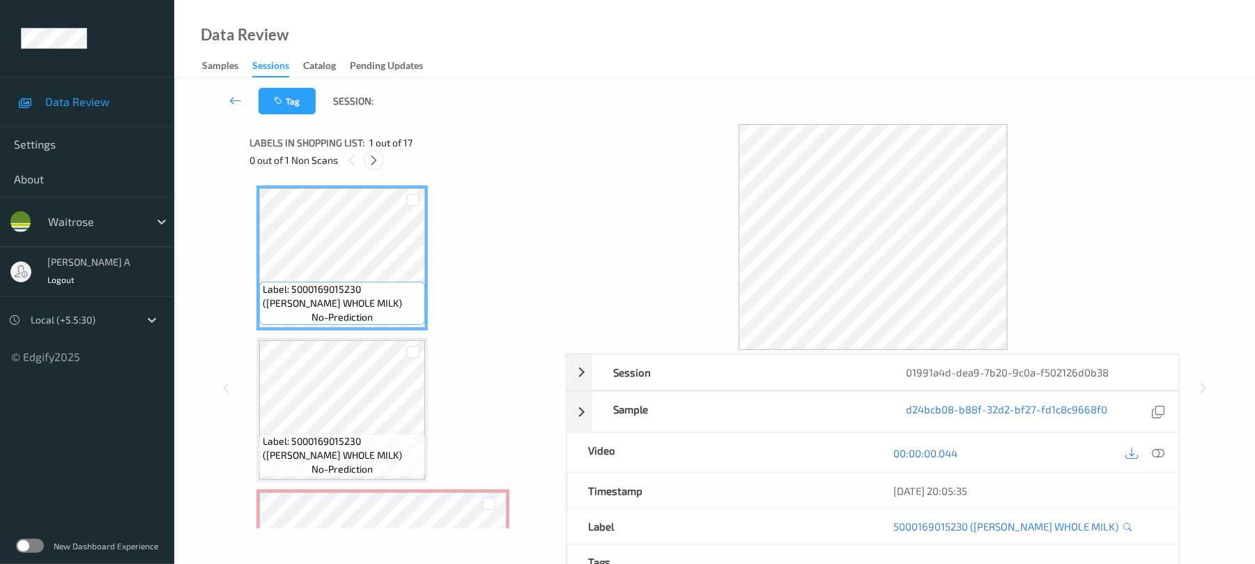
click at [374, 160] on icon at bounding box center [374, 160] width 12 height 13
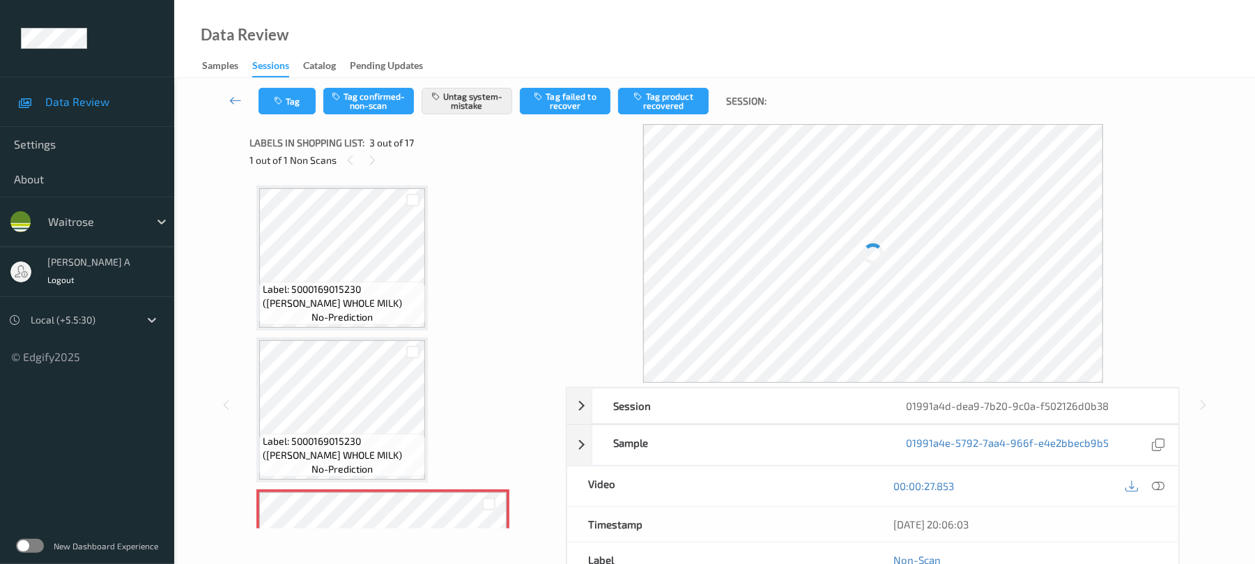
scroll to position [159, 0]
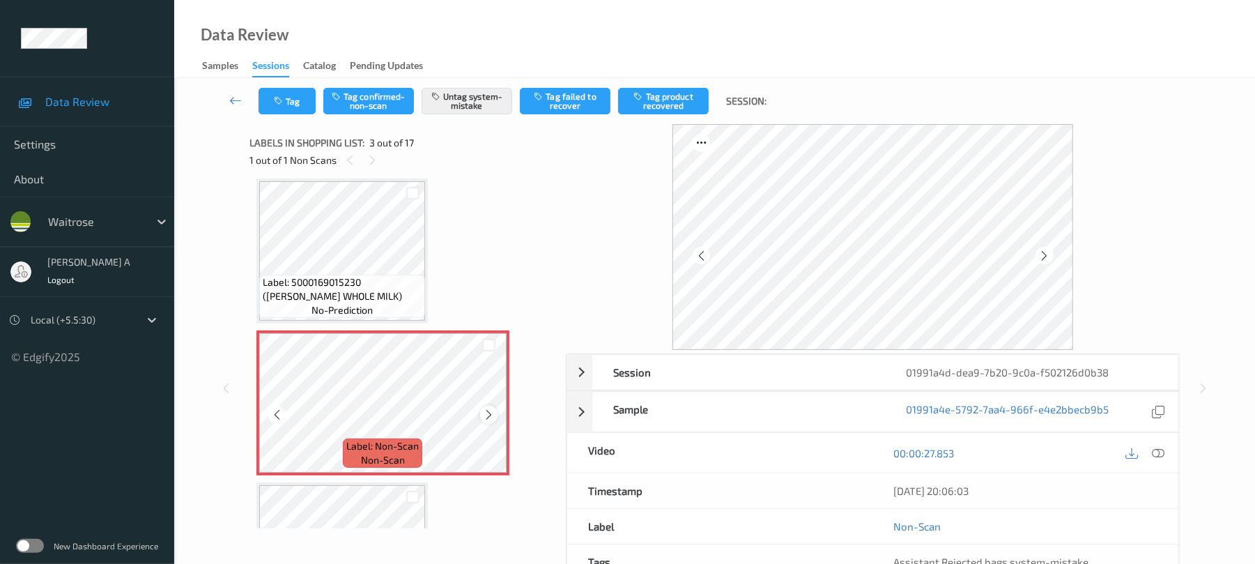
click at [486, 410] on icon at bounding box center [489, 414] width 12 height 13
click at [274, 96] on icon "button" at bounding box center [280, 101] width 12 height 10
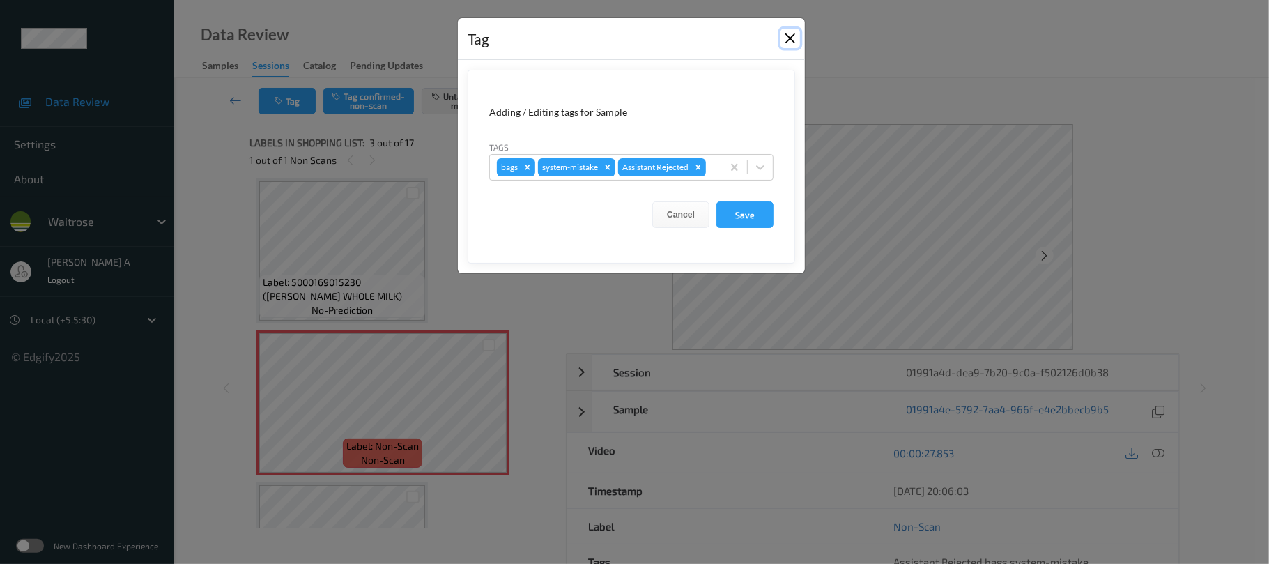
click at [786, 38] on button "Close" at bounding box center [791, 39] width 20 height 20
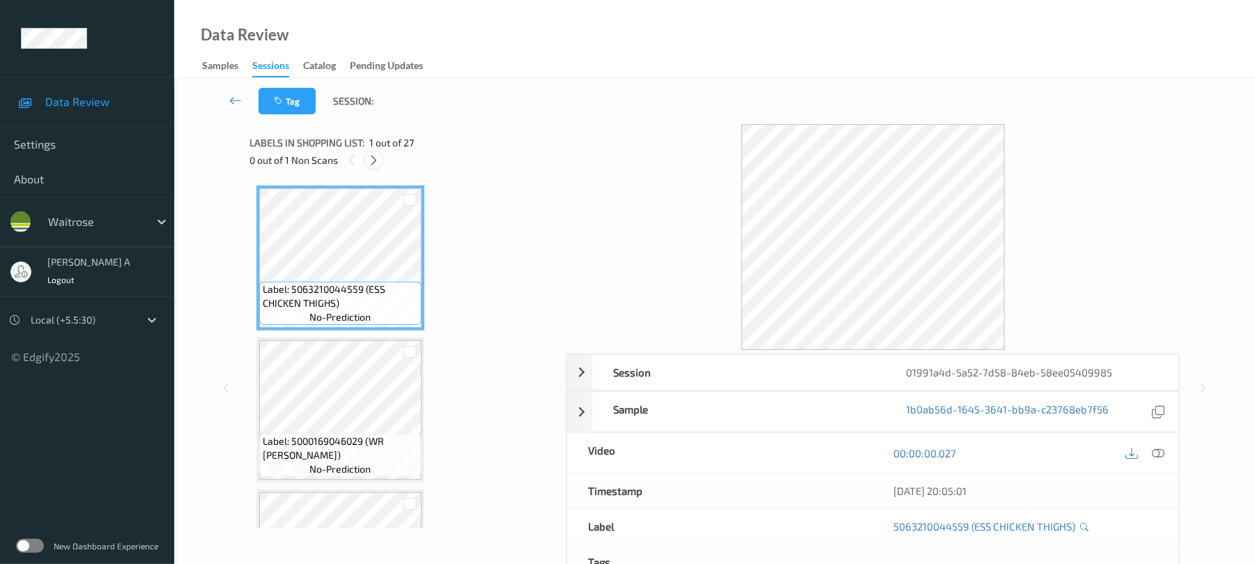
click at [372, 160] on icon at bounding box center [374, 160] width 12 height 13
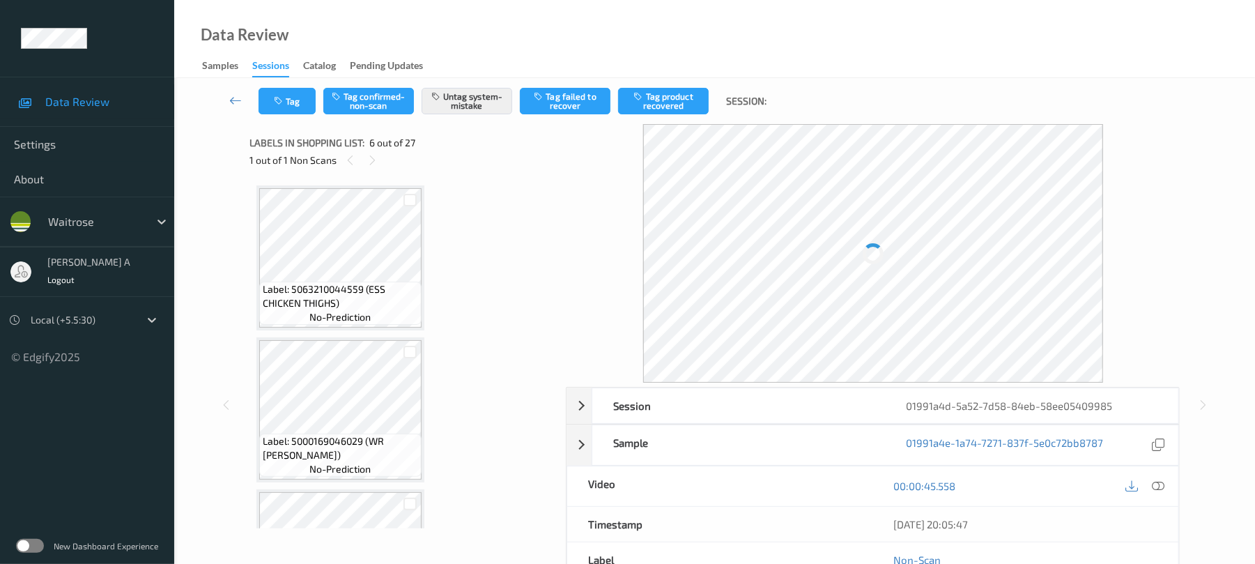
scroll to position [615, 0]
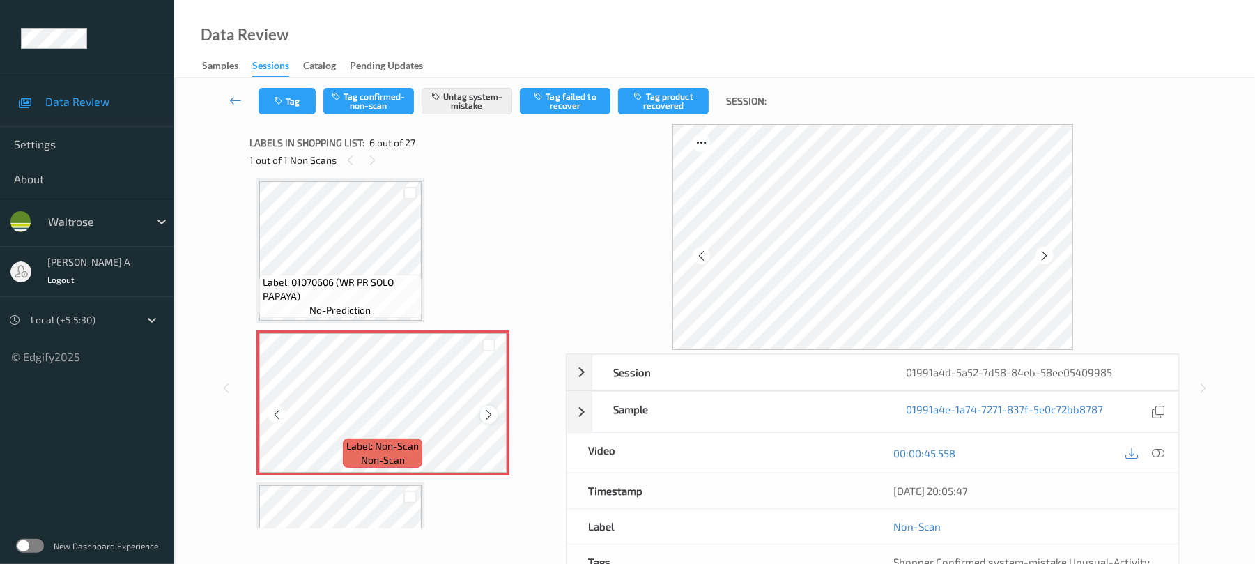
click at [493, 411] on icon at bounding box center [489, 414] width 12 height 13
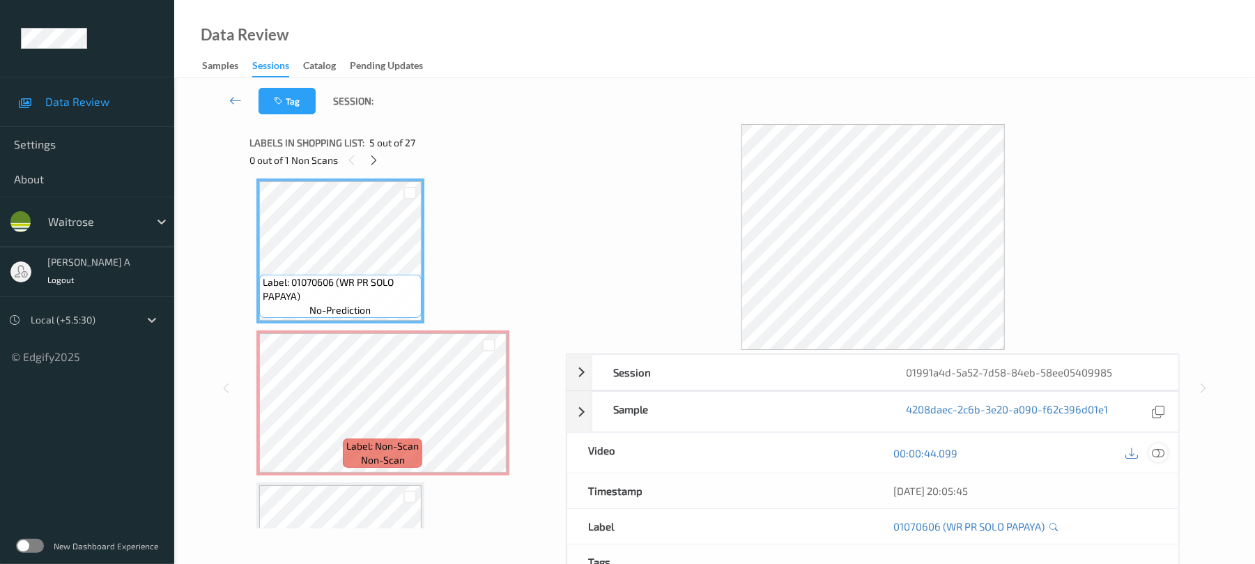
click at [1158, 452] on icon at bounding box center [1159, 453] width 13 height 13
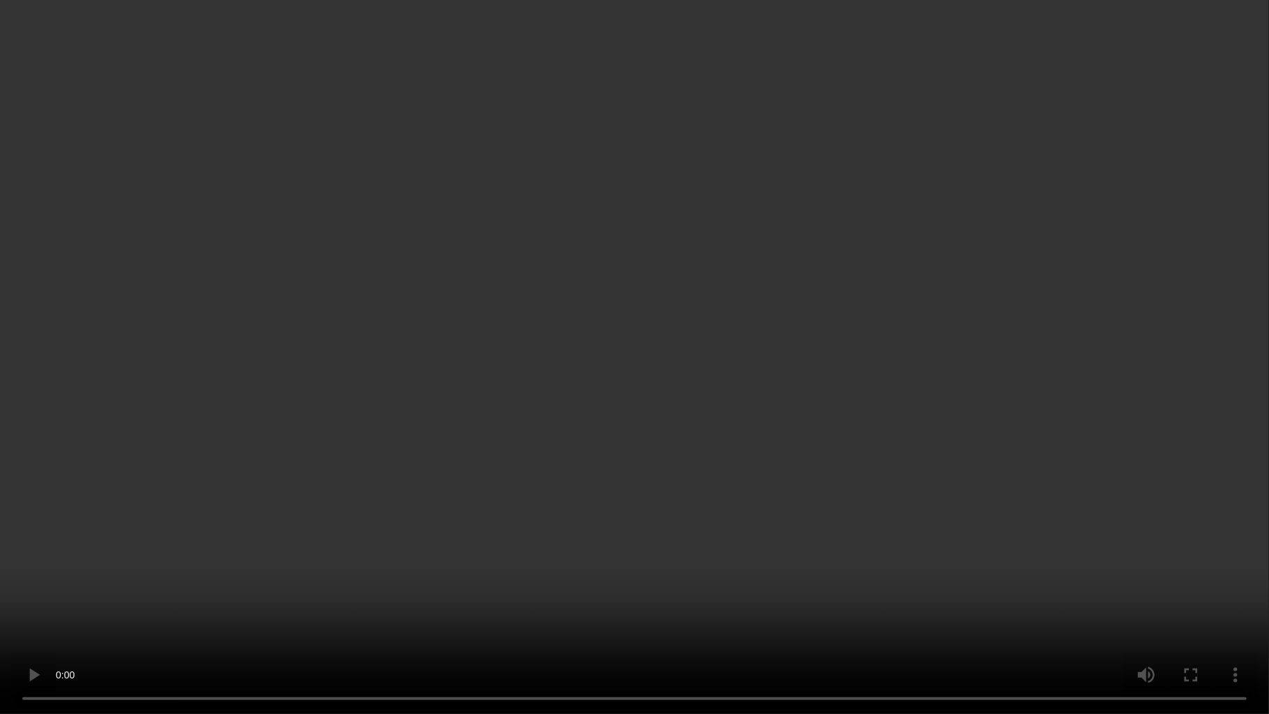
click at [779, 441] on video at bounding box center [634, 357] width 1269 height 714
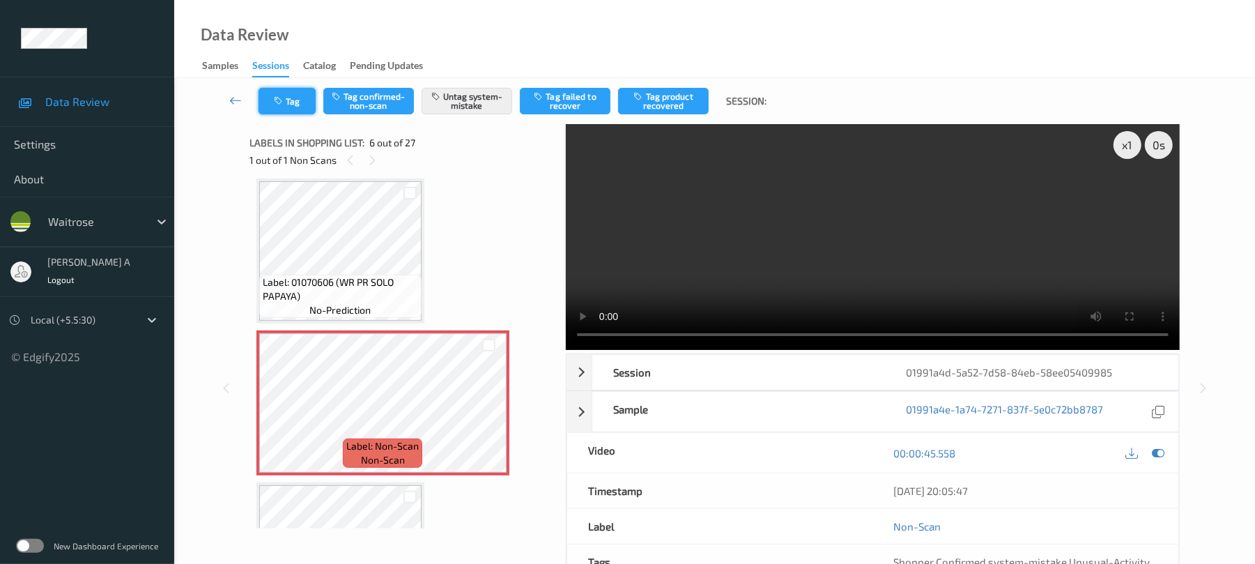
click at [305, 105] on button "Tag" at bounding box center [287, 101] width 57 height 26
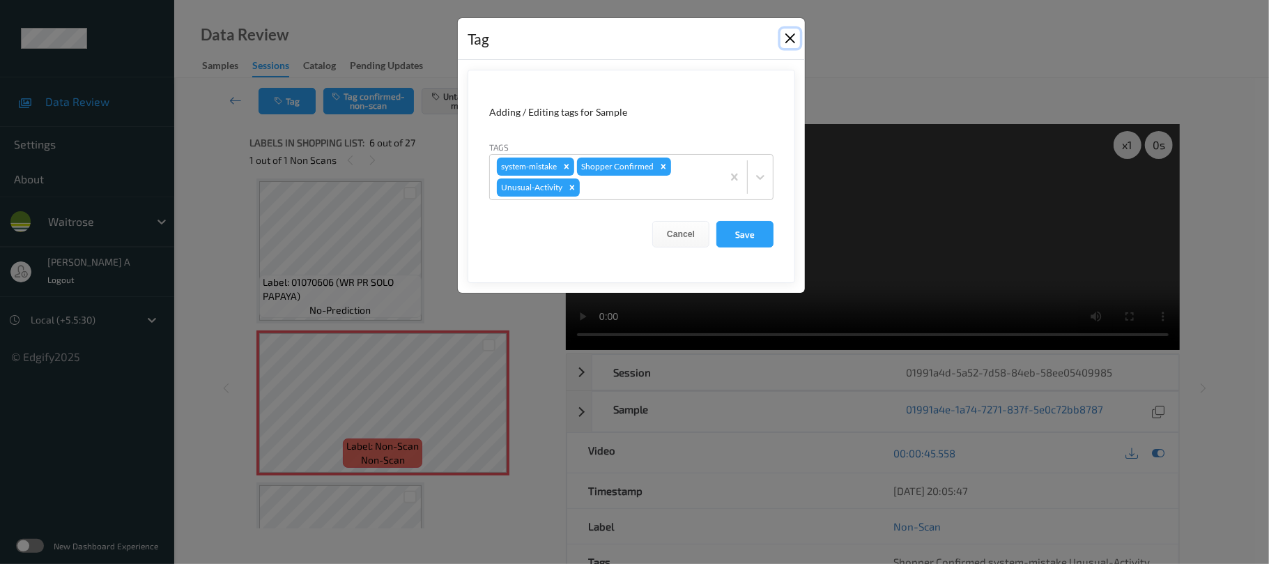
click at [789, 35] on button "Close" at bounding box center [791, 39] width 20 height 20
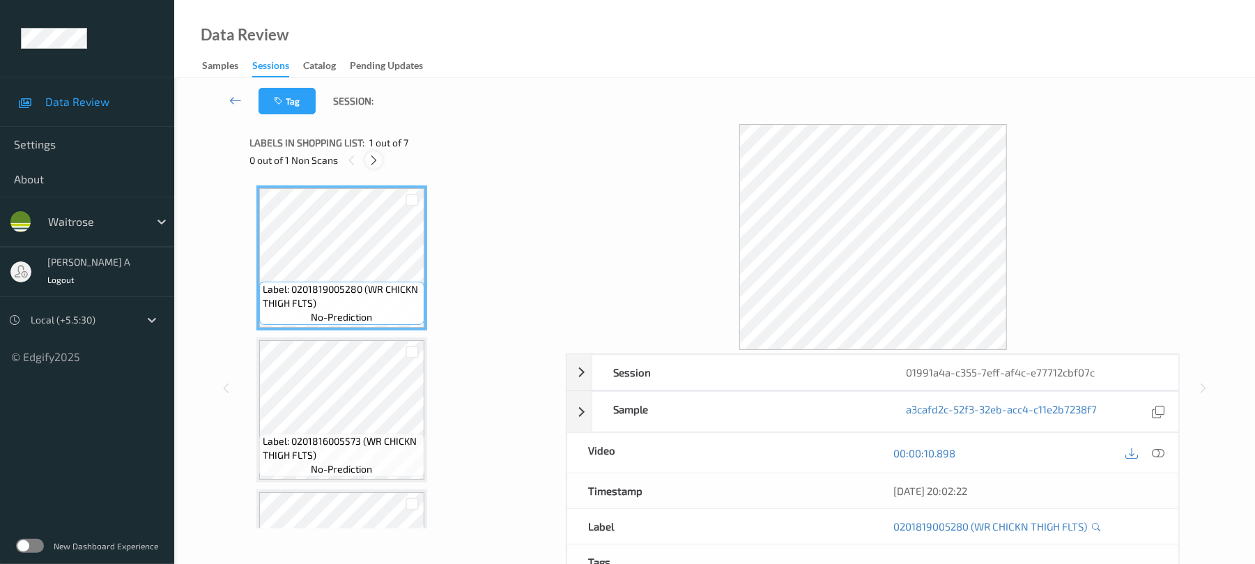
click at [371, 163] on icon at bounding box center [374, 160] width 12 height 13
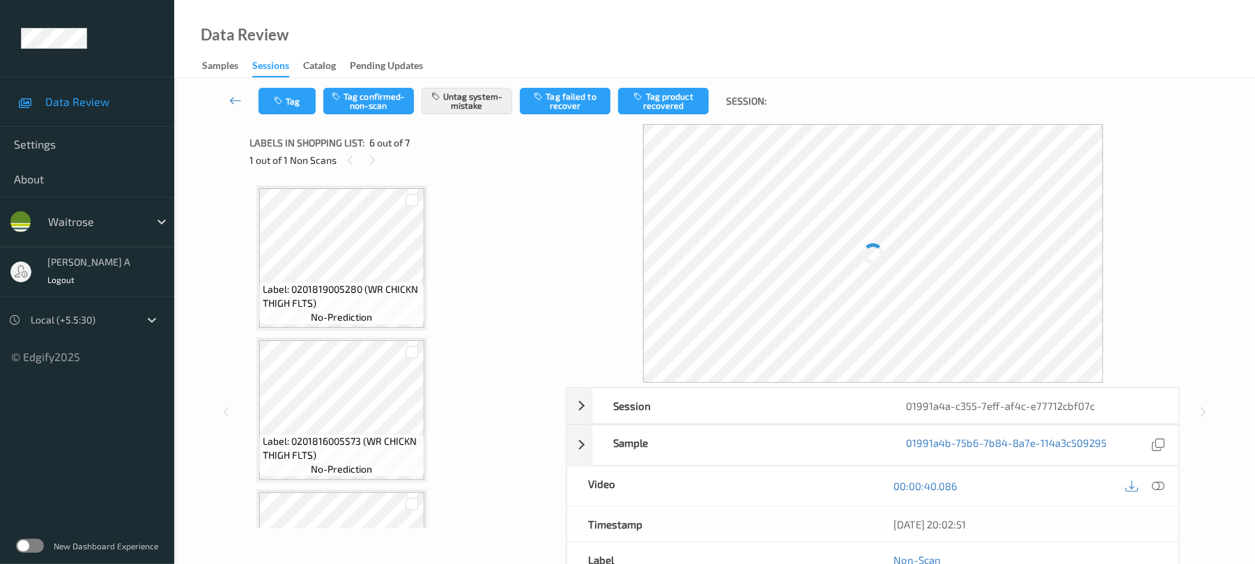
scroll to position [615, 0]
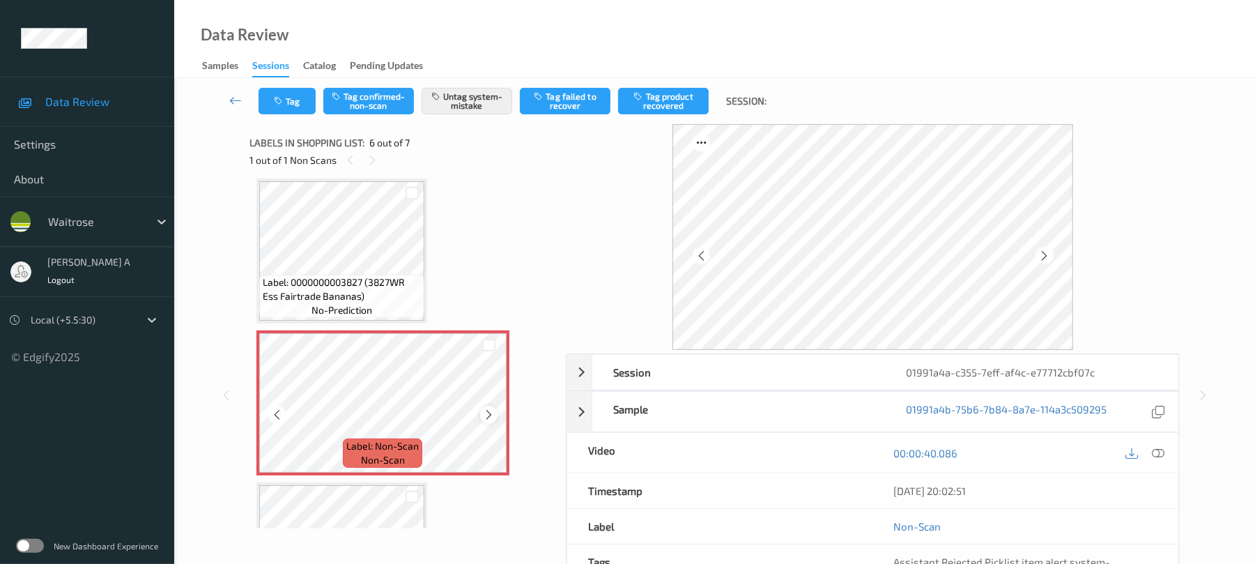
click at [486, 411] on icon at bounding box center [489, 414] width 12 height 13
click at [291, 107] on button "Tag" at bounding box center [287, 101] width 57 height 26
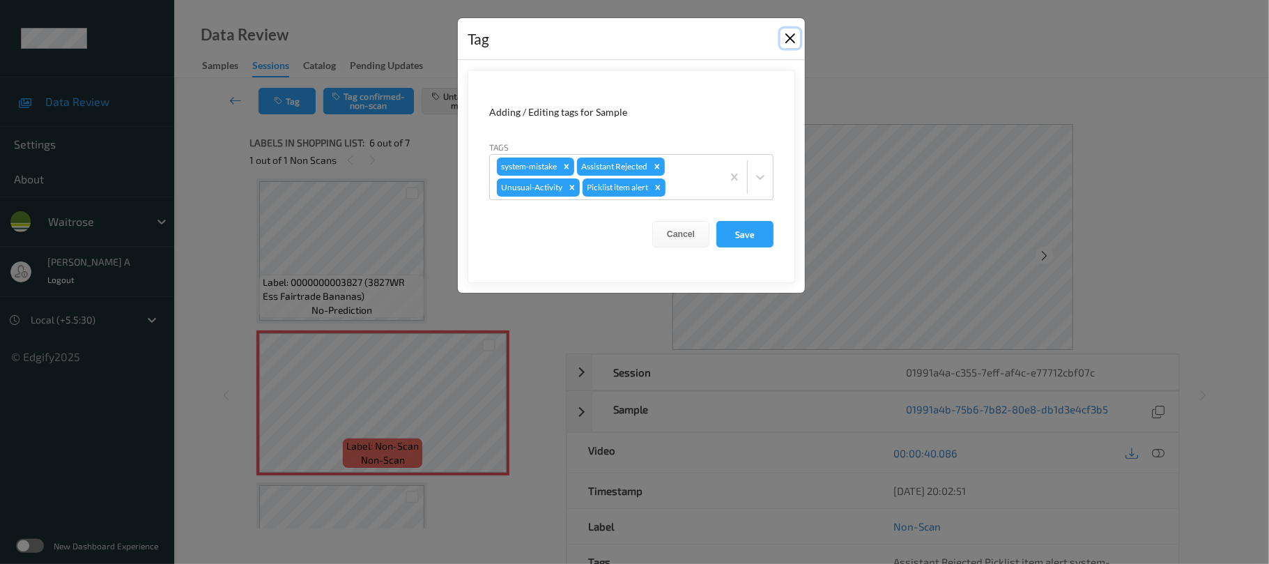
click at [789, 35] on button "Close" at bounding box center [791, 39] width 20 height 20
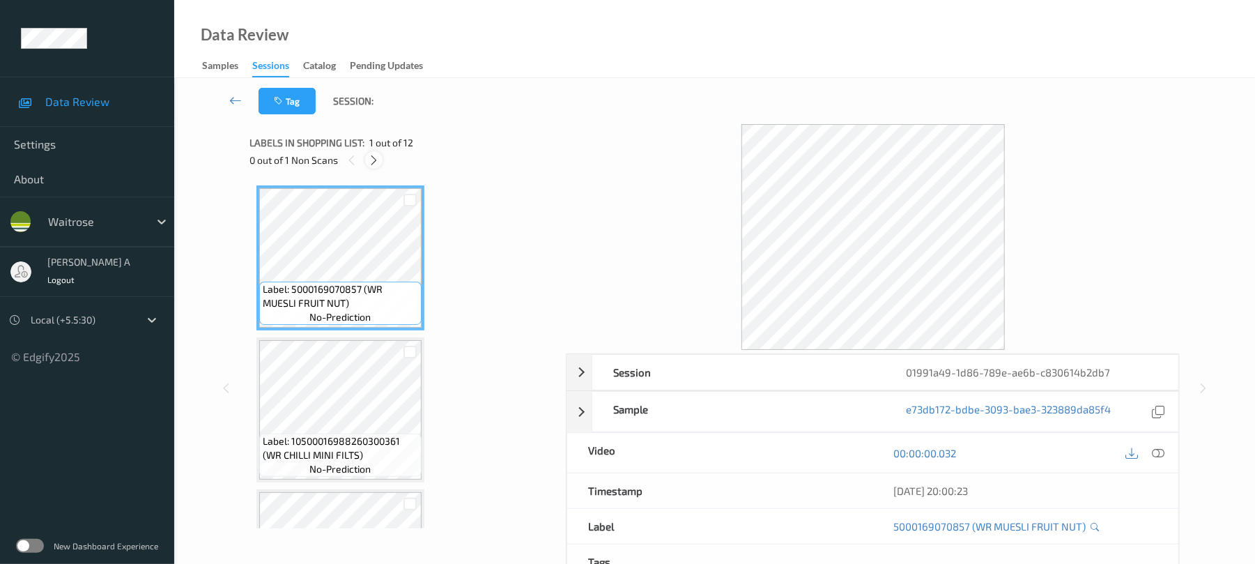
click at [377, 163] on icon at bounding box center [374, 160] width 12 height 13
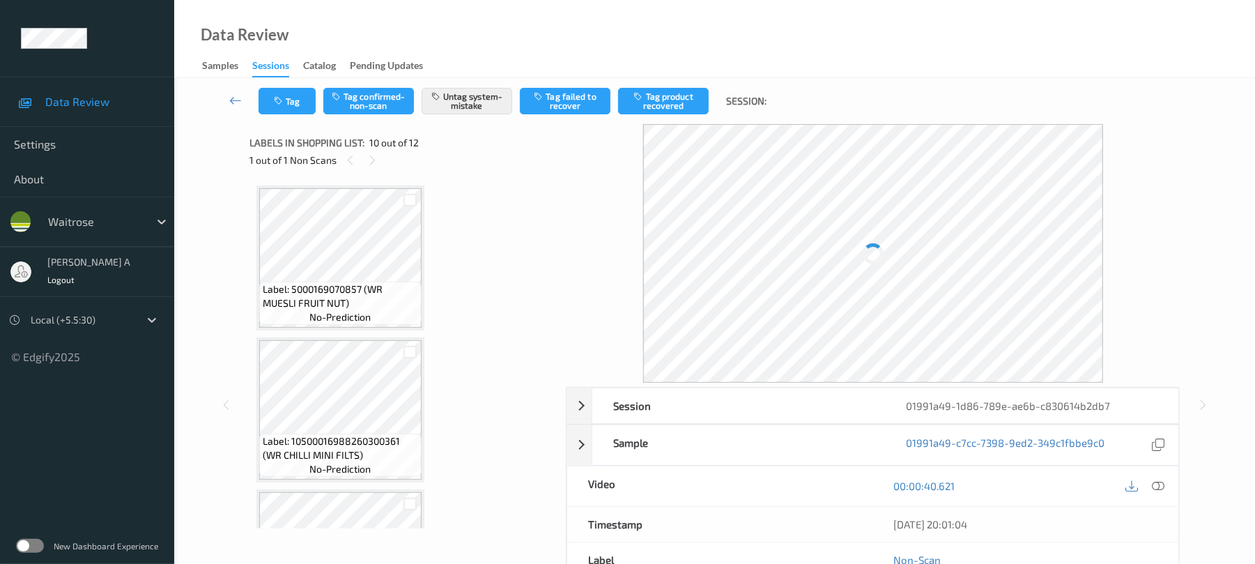
scroll to position [1222, 0]
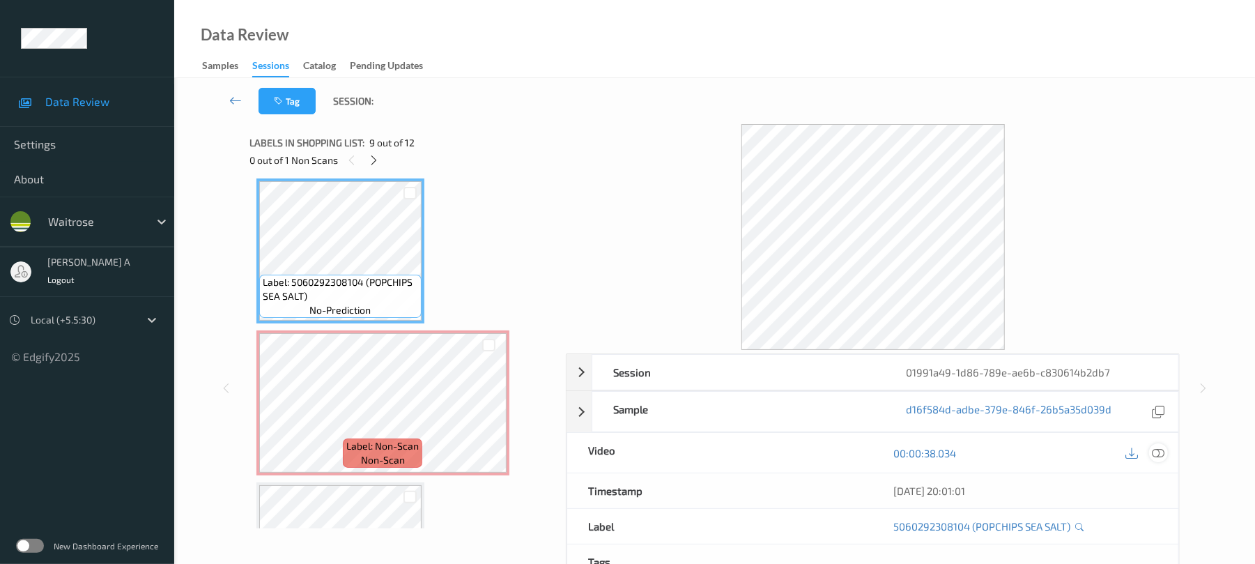
click at [1160, 453] on icon at bounding box center [1159, 453] width 13 height 13
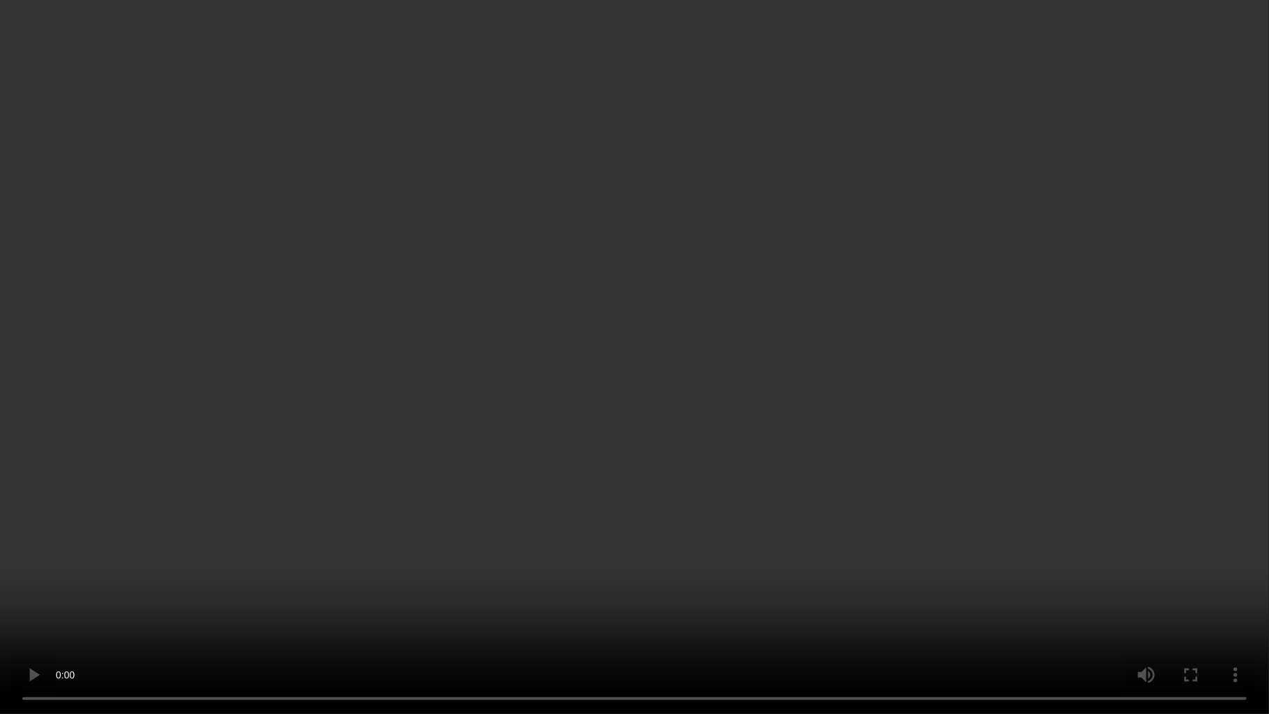
click at [698, 430] on video at bounding box center [634, 357] width 1269 height 714
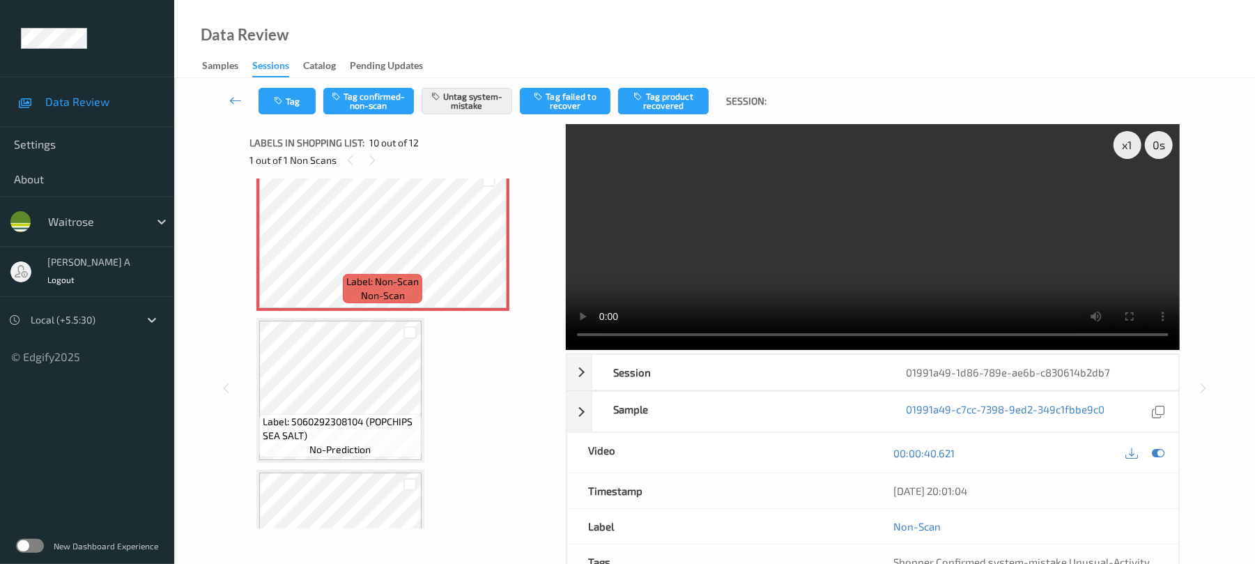
scroll to position [1330, 0]
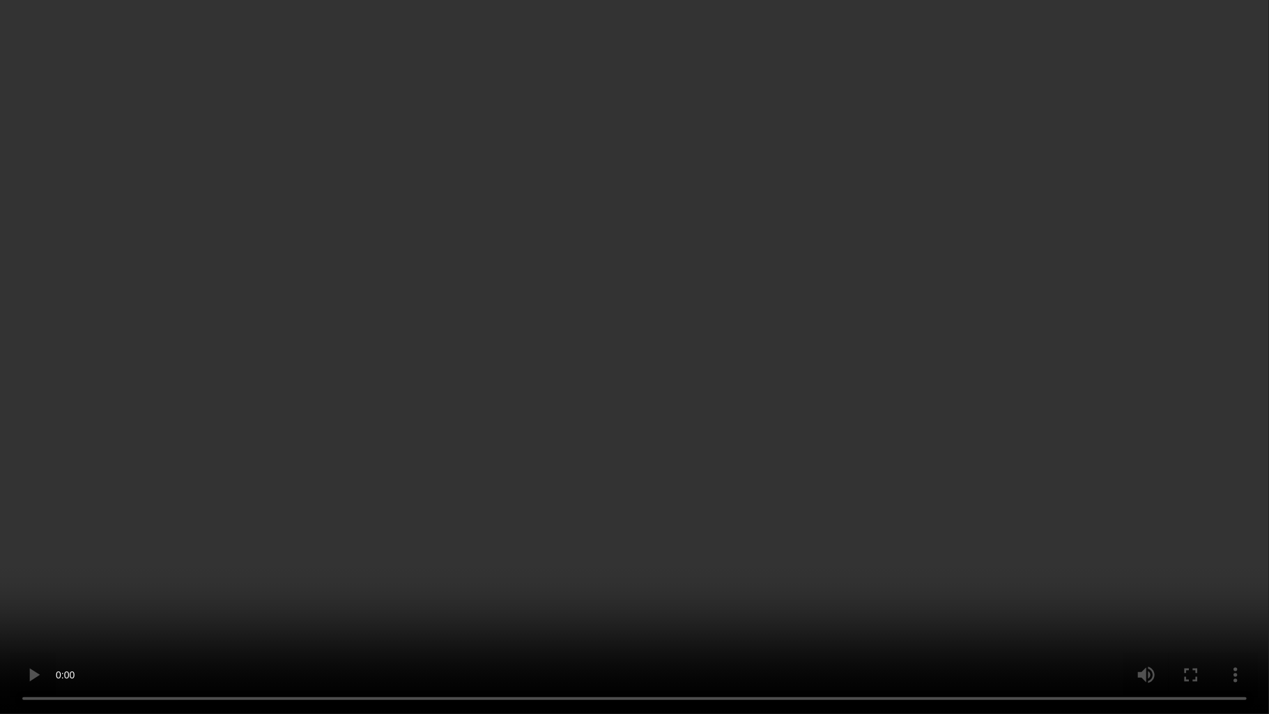
click at [971, 391] on video at bounding box center [634, 357] width 1269 height 714
click at [642, 429] on video at bounding box center [634, 357] width 1269 height 714
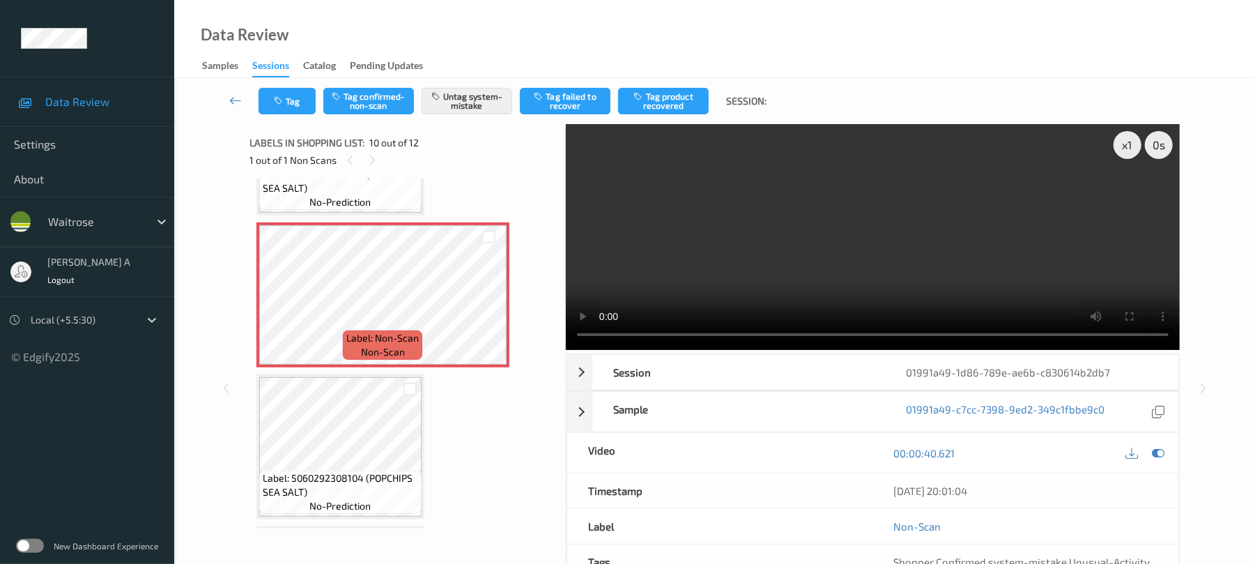
click at [489, 244] on div at bounding box center [489, 236] width 36 height 23
click at [486, 247] on div at bounding box center [489, 236] width 36 height 23
click at [486, 244] on div at bounding box center [489, 236] width 36 height 23
click at [480, 244] on div at bounding box center [489, 236] width 36 height 23
click at [290, 110] on button "Tag" at bounding box center [287, 101] width 57 height 26
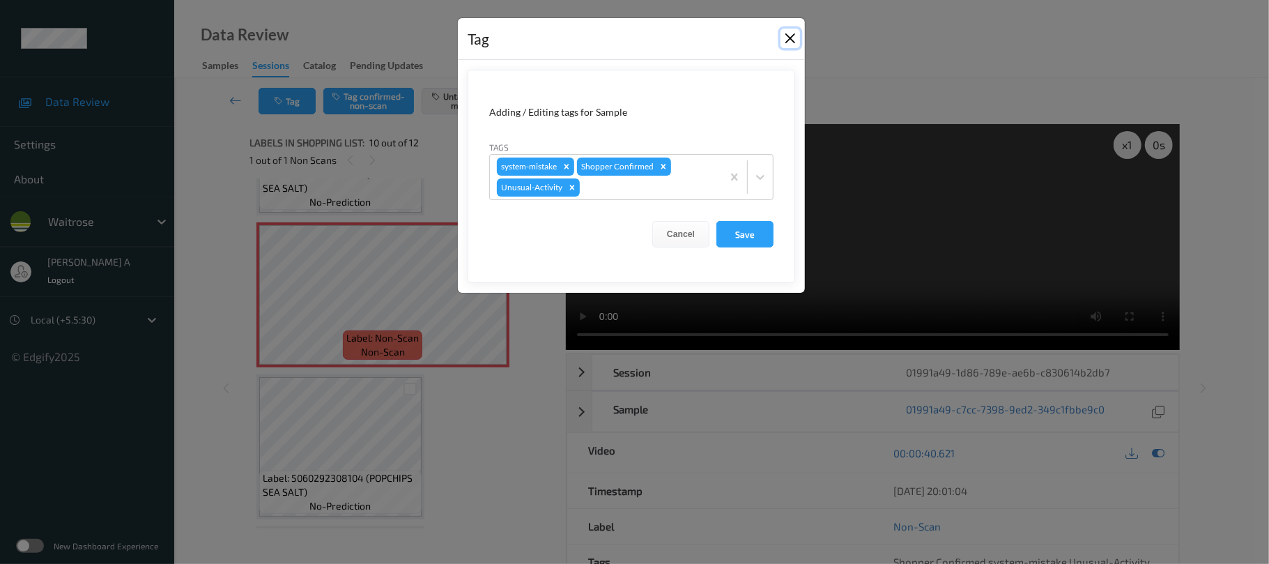
click at [792, 43] on button "Close" at bounding box center [791, 39] width 20 height 20
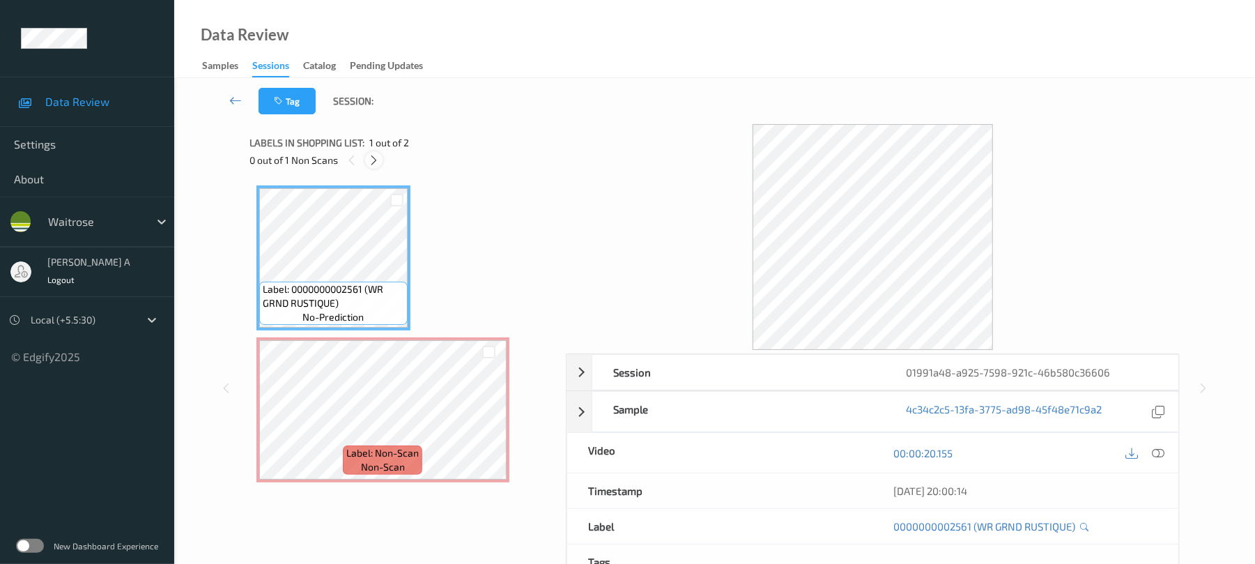
click at [375, 155] on icon at bounding box center [374, 160] width 12 height 13
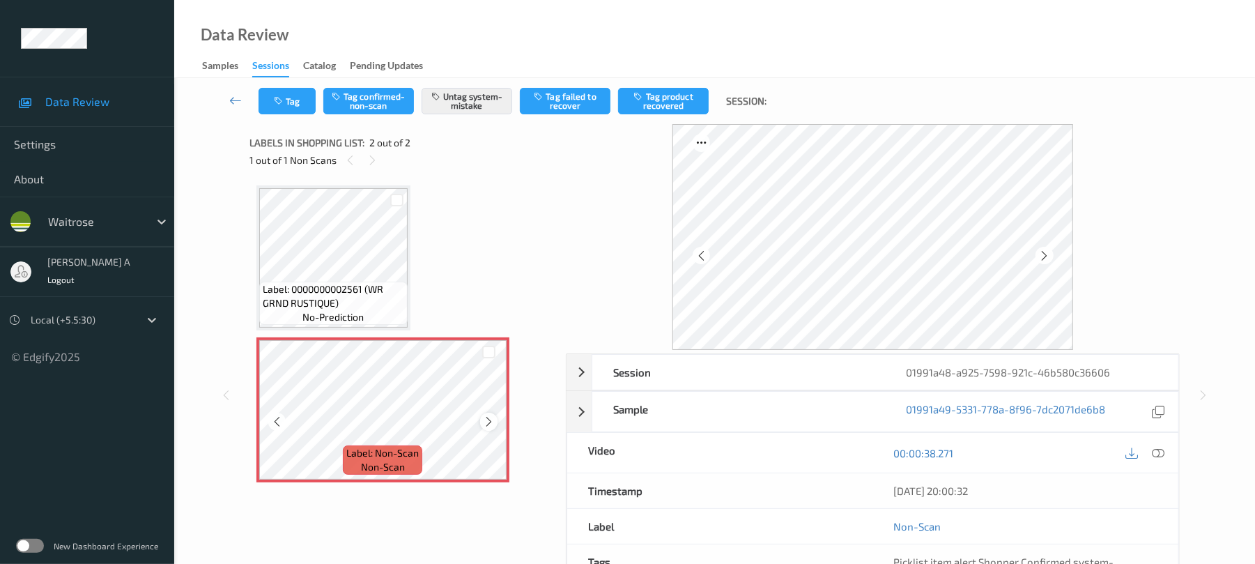
click at [484, 422] on icon at bounding box center [489, 421] width 12 height 13
click at [296, 103] on button "Tag" at bounding box center [287, 101] width 57 height 26
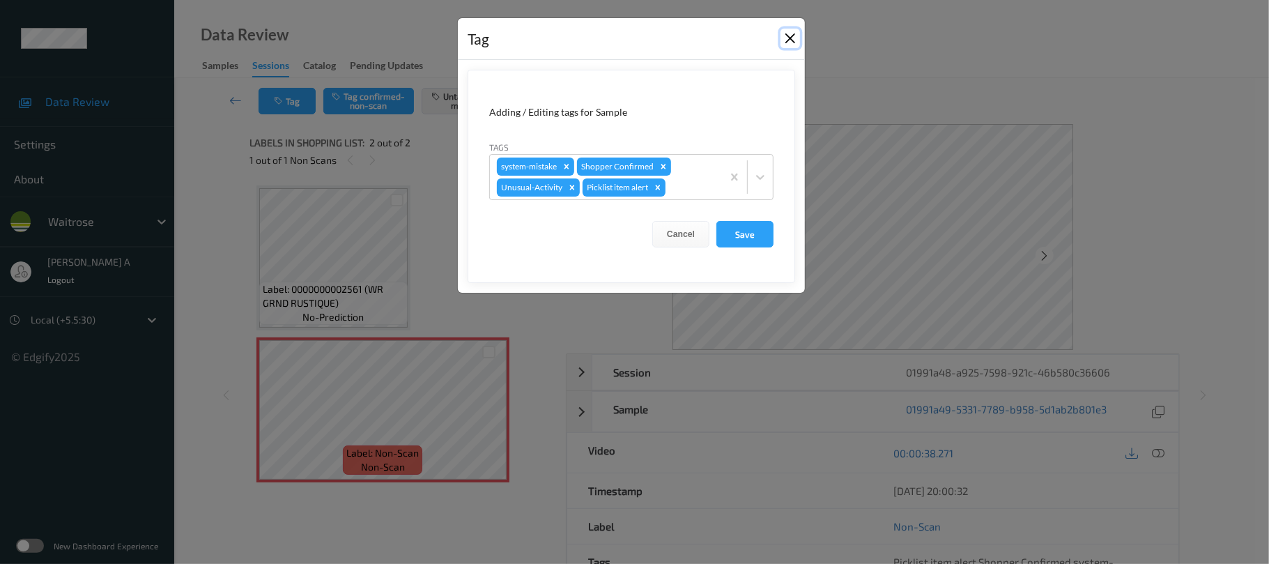
click at [792, 35] on button "Close" at bounding box center [791, 39] width 20 height 20
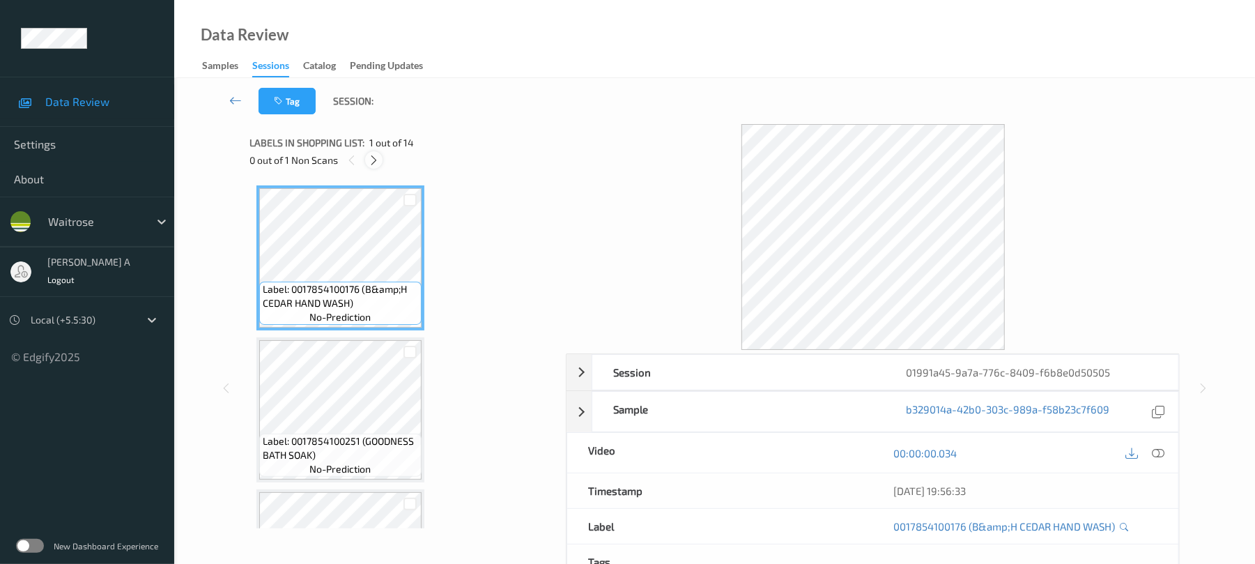
click at [371, 159] on icon at bounding box center [374, 160] width 12 height 13
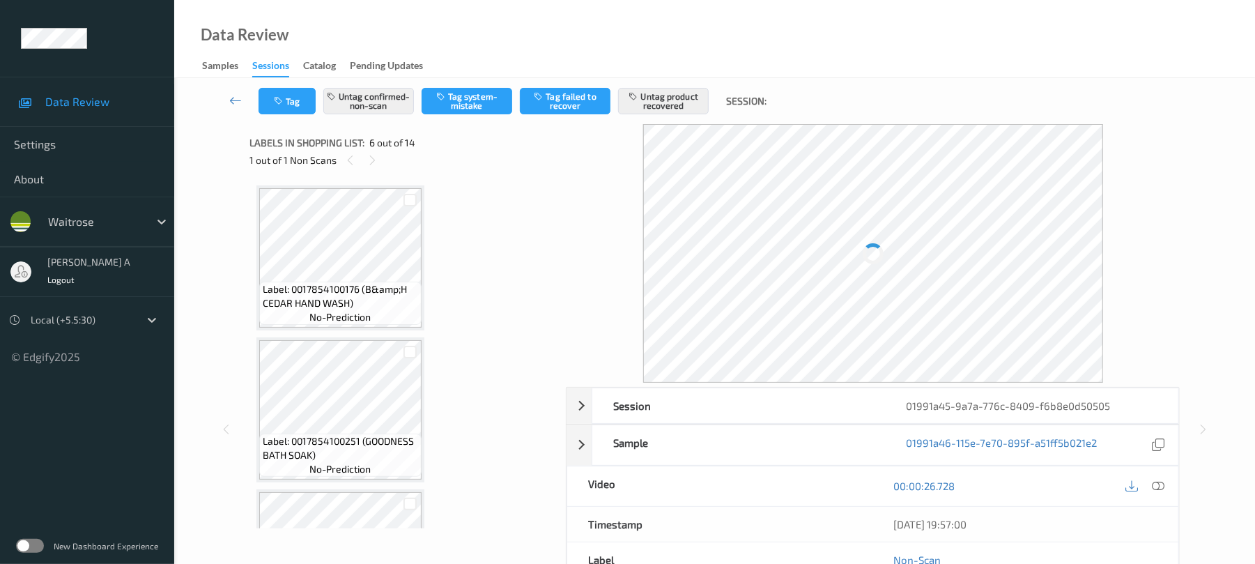
scroll to position [615, 0]
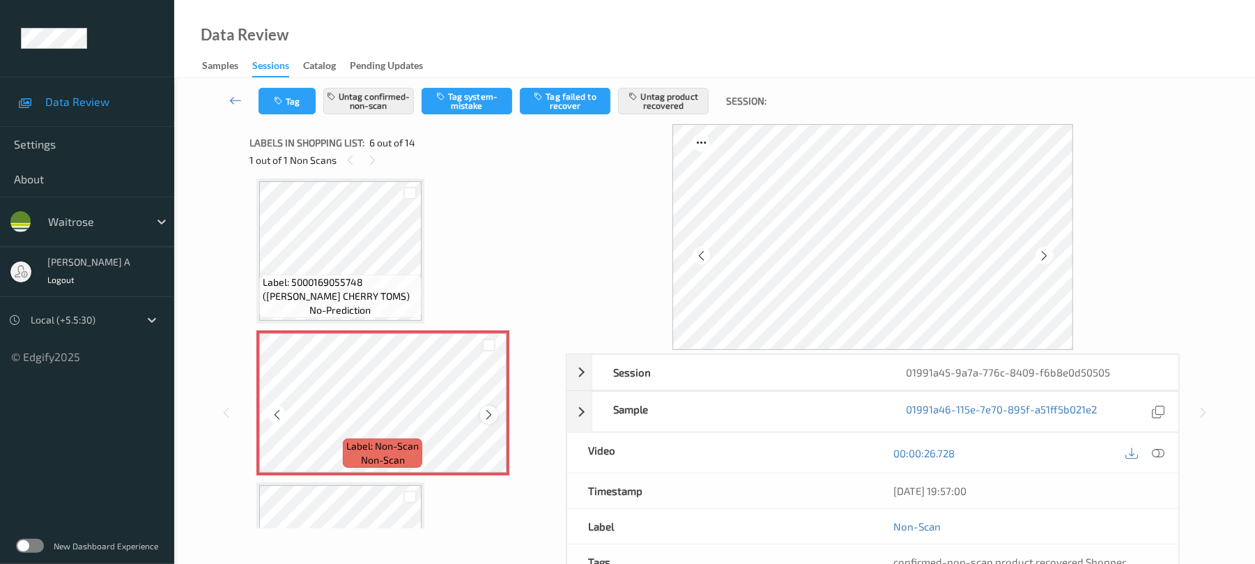
click at [486, 416] on icon at bounding box center [489, 414] width 12 height 13
click at [284, 107] on button "Tag" at bounding box center [287, 101] width 57 height 26
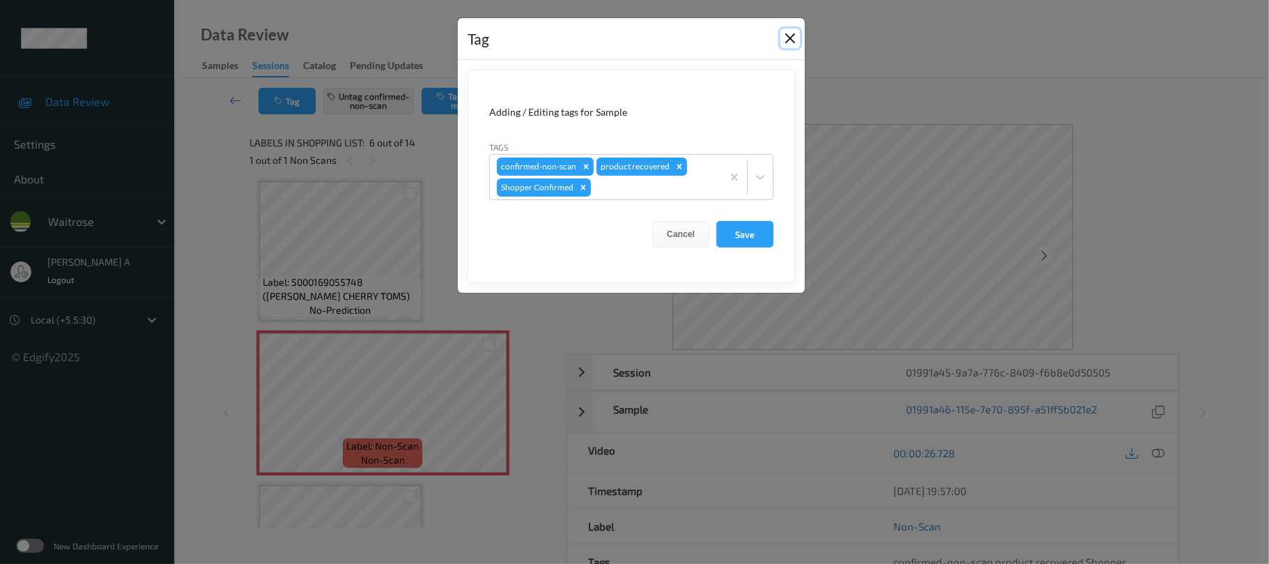
click at [790, 36] on button "Close" at bounding box center [791, 39] width 20 height 20
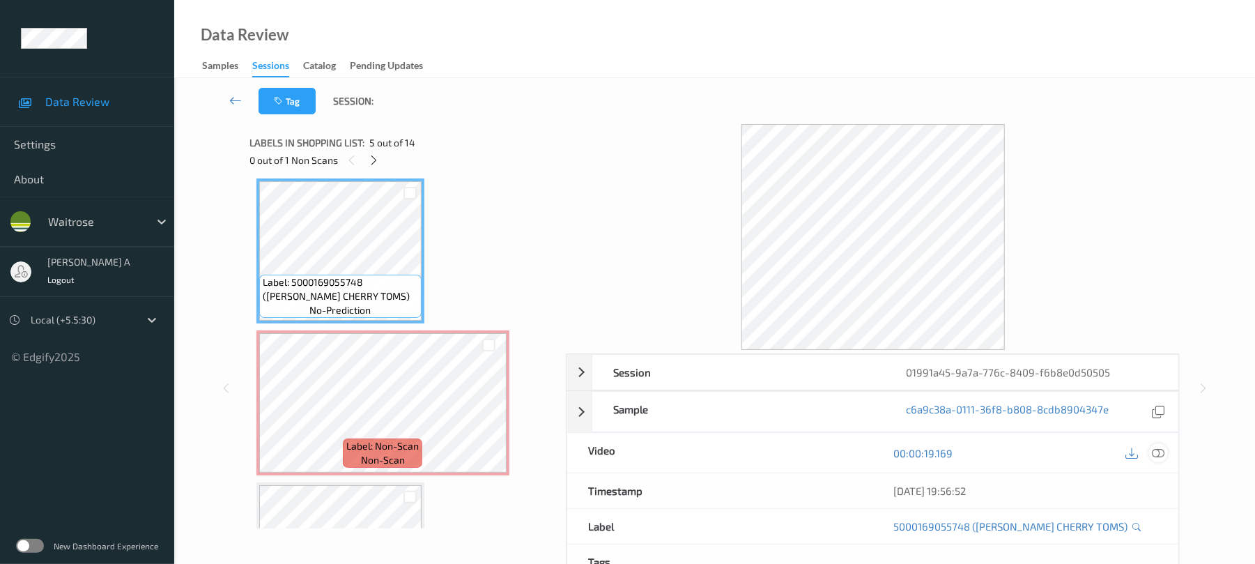
click at [1153, 450] on icon at bounding box center [1159, 453] width 13 height 13
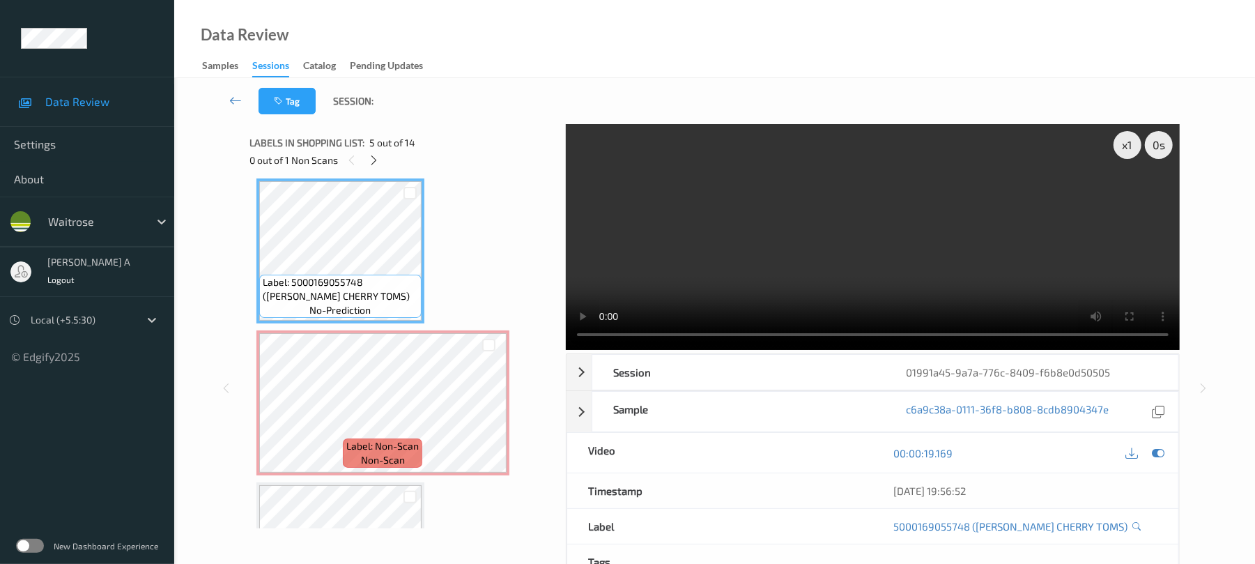
click at [988, 271] on video at bounding box center [873, 237] width 614 height 226
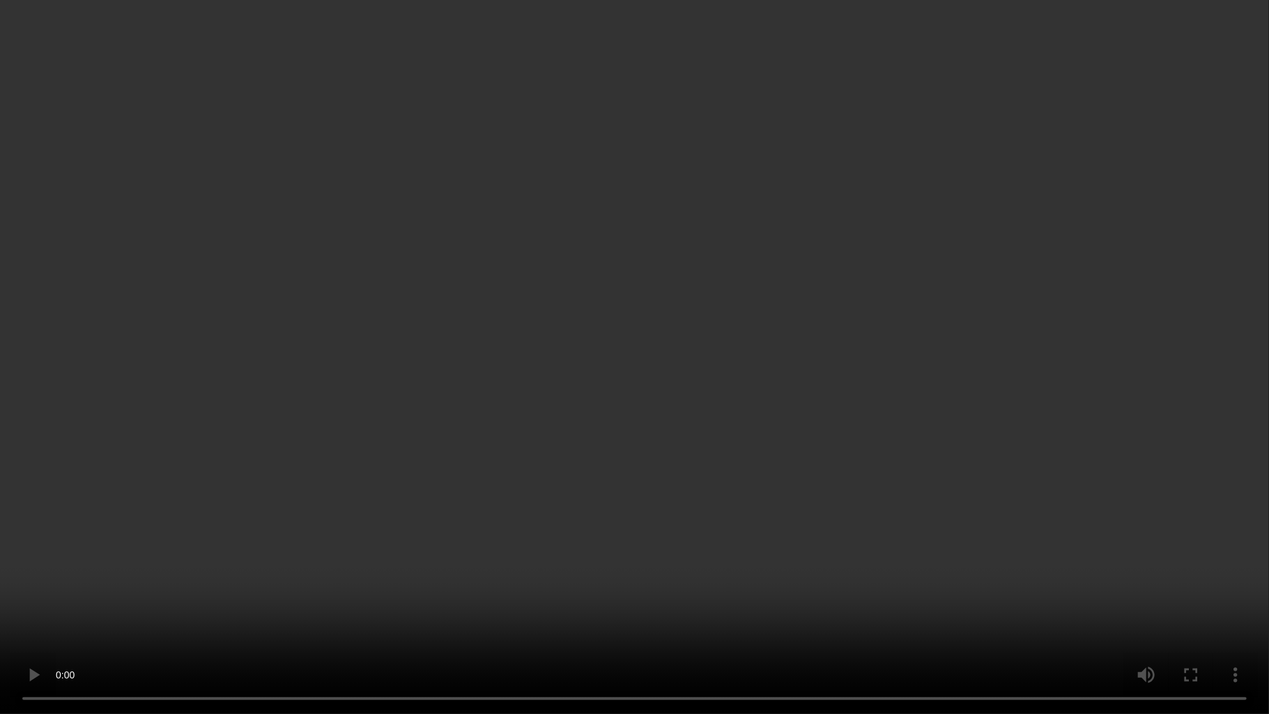
click at [810, 432] on video at bounding box center [634, 357] width 1269 height 714
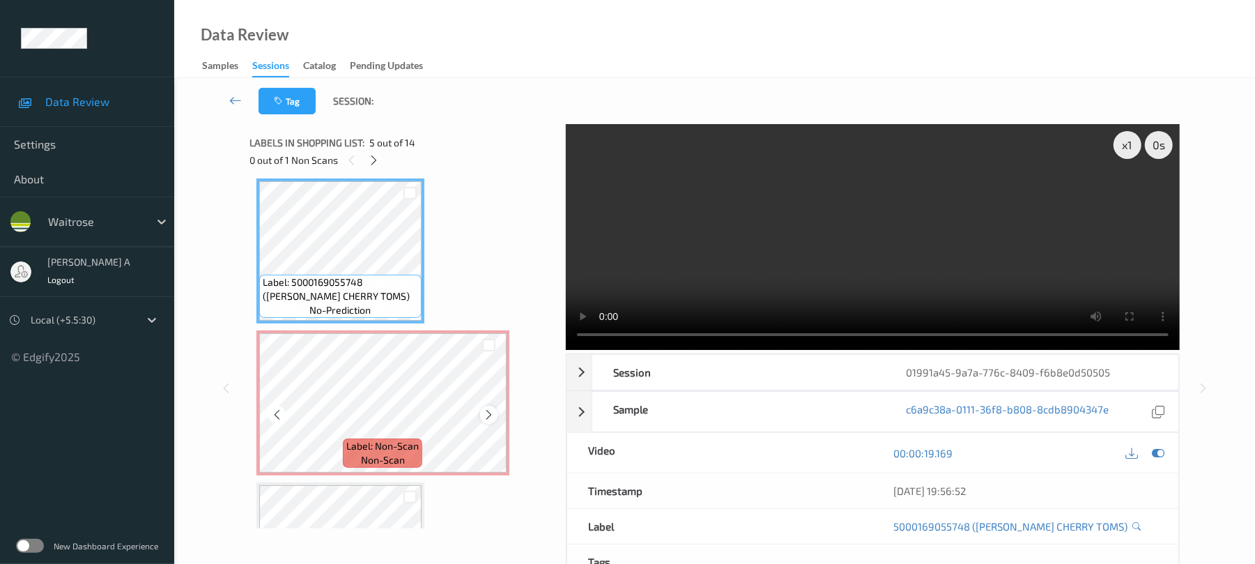
click at [491, 419] on icon at bounding box center [489, 414] width 12 height 13
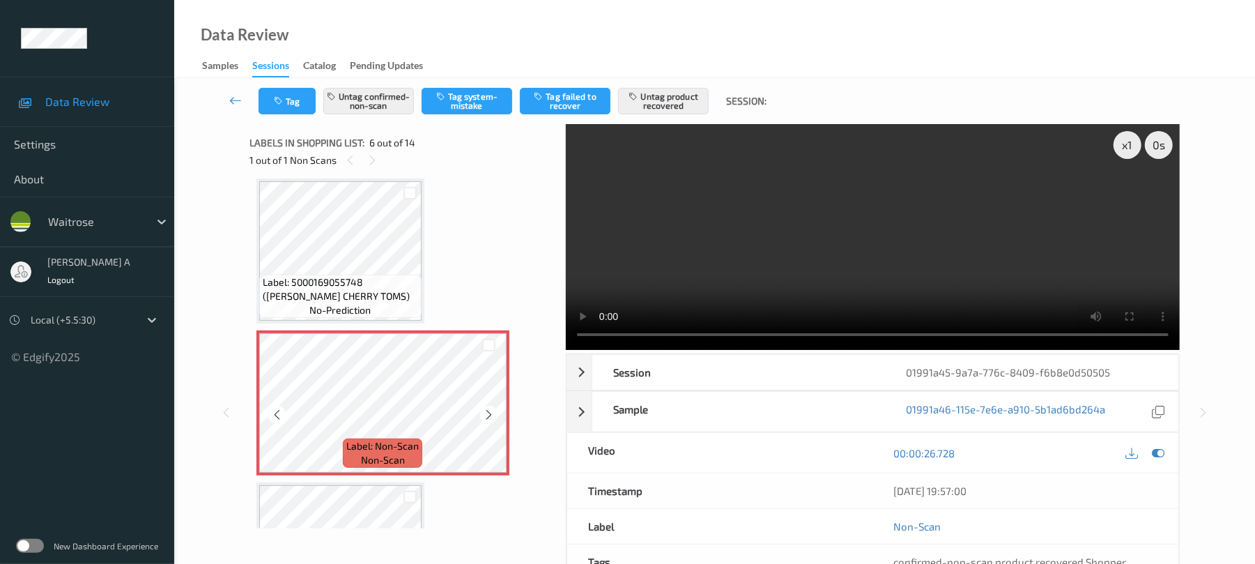
click at [491, 419] on icon at bounding box center [489, 414] width 12 height 13
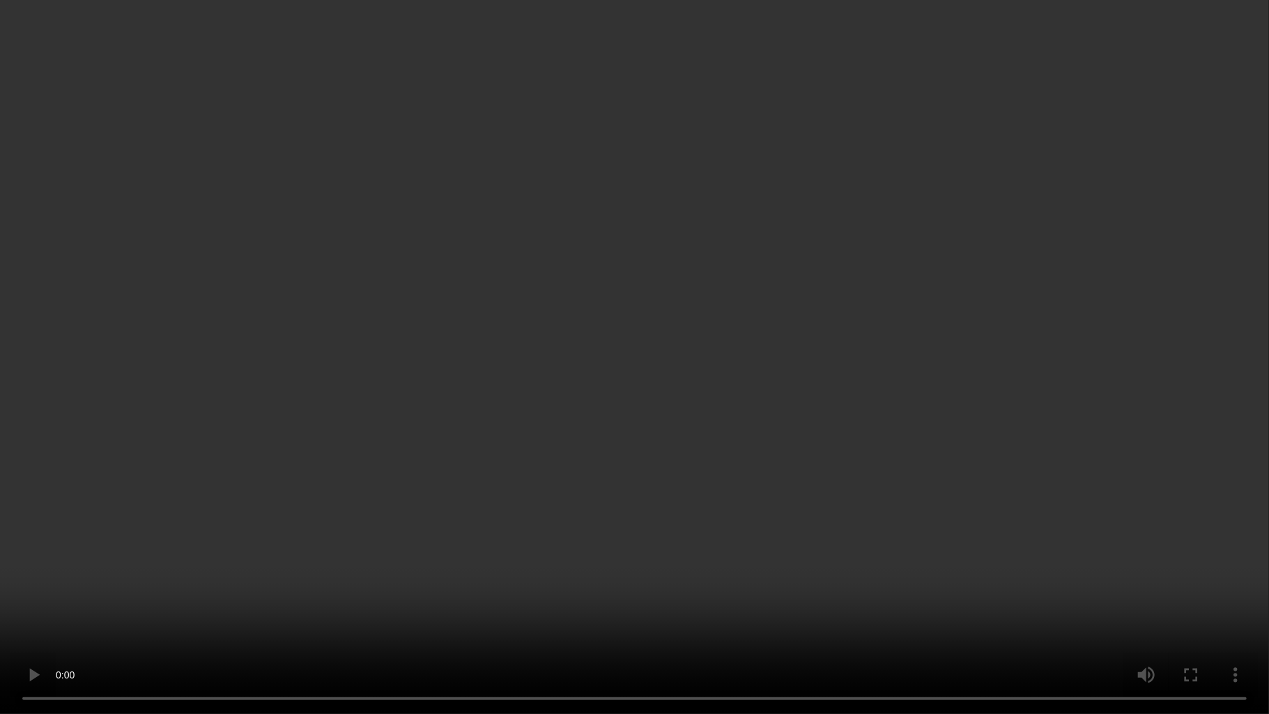
click at [782, 366] on video at bounding box center [634, 357] width 1269 height 714
click at [667, 511] on video at bounding box center [634, 357] width 1269 height 714
click at [841, 381] on video at bounding box center [634, 357] width 1269 height 714
click at [678, 401] on video at bounding box center [634, 357] width 1269 height 714
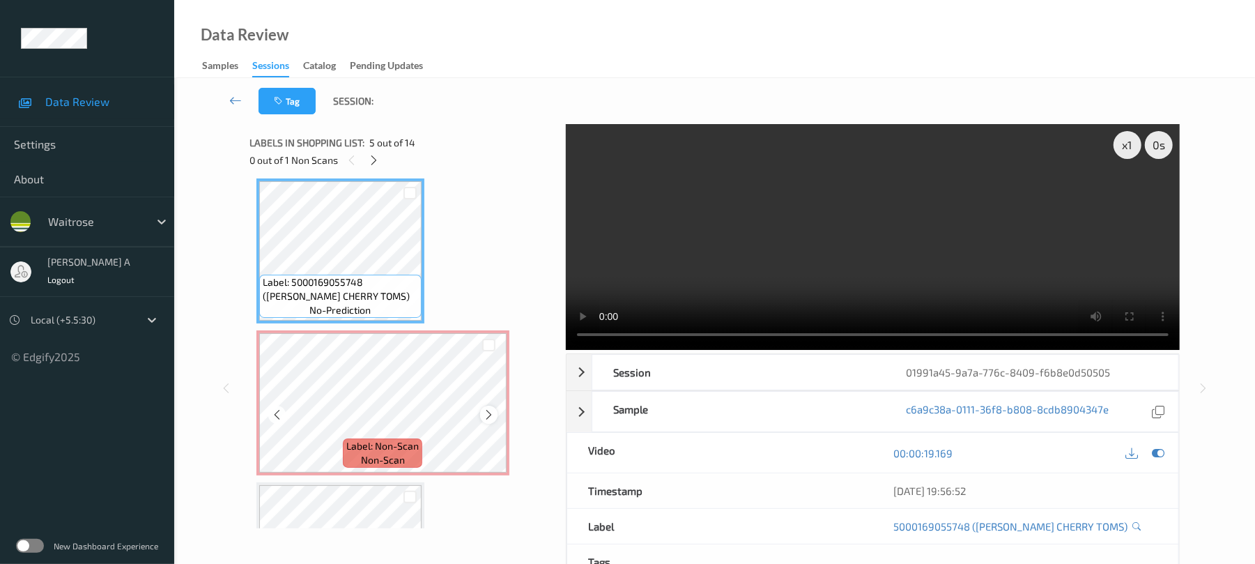
click at [489, 415] on icon at bounding box center [489, 414] width 12 height 13
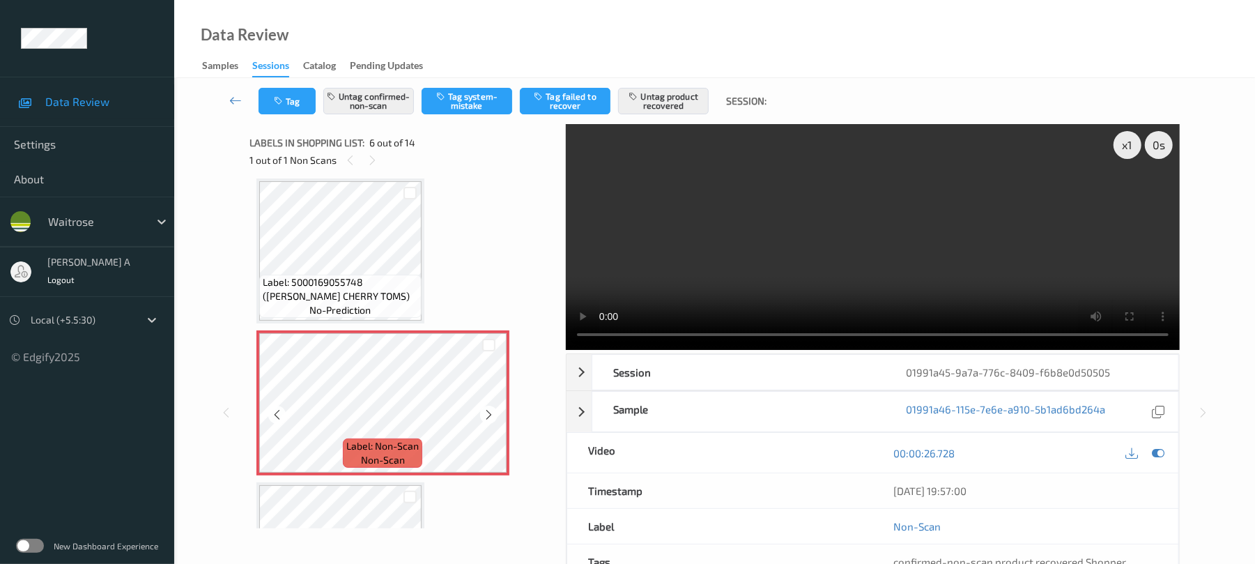
click at [489, 415] on icon at bounding box center [489, 414] width 12 height 13
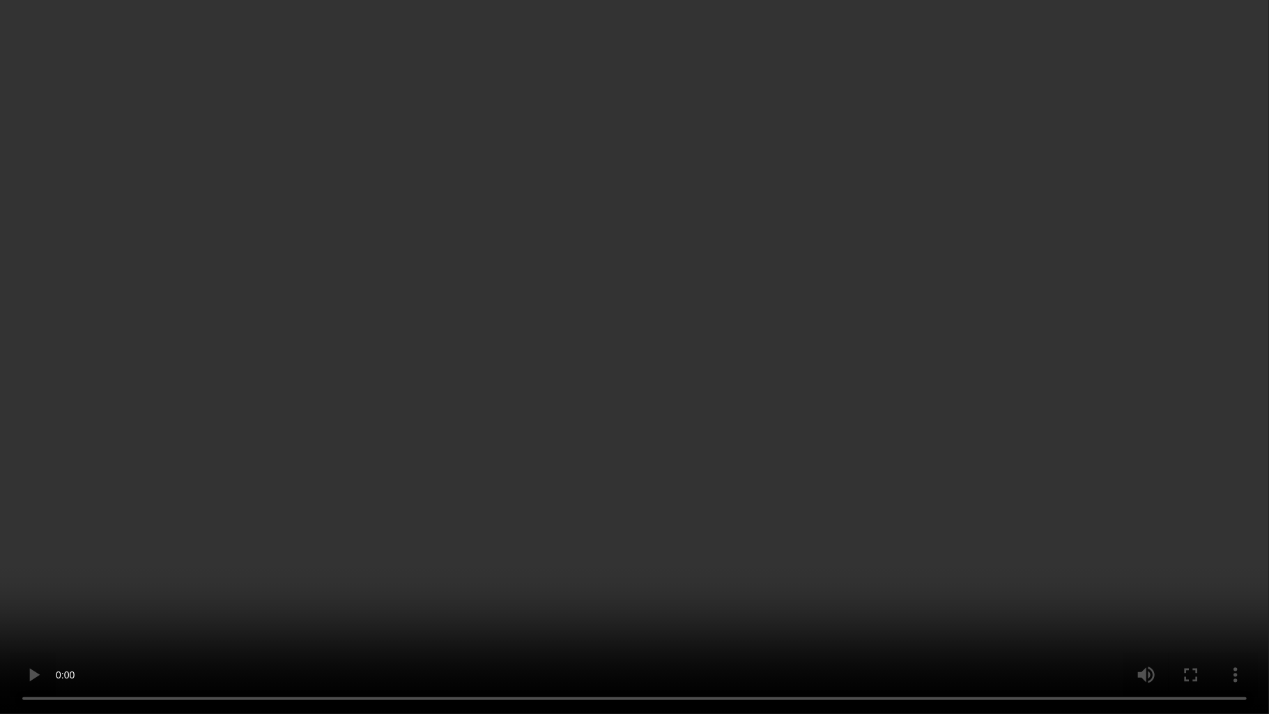
click at [730, 353] on video at bounding box center [634, 357] width 1269 height 714
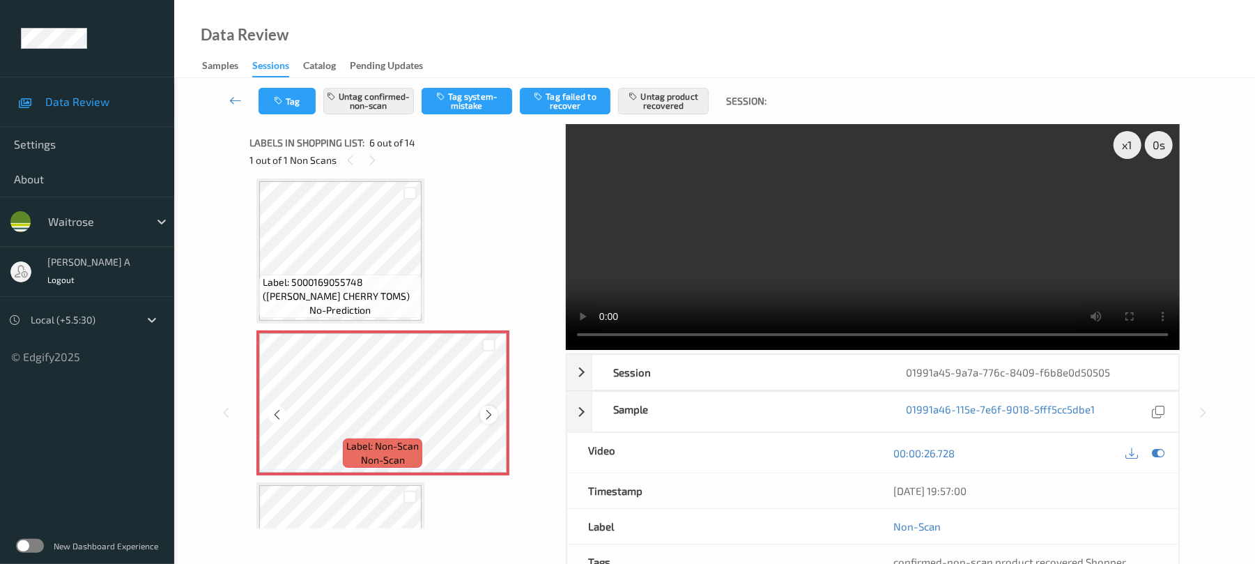
click at [488, 414] on icon at bounding box center [489, 414] width 12 height 13
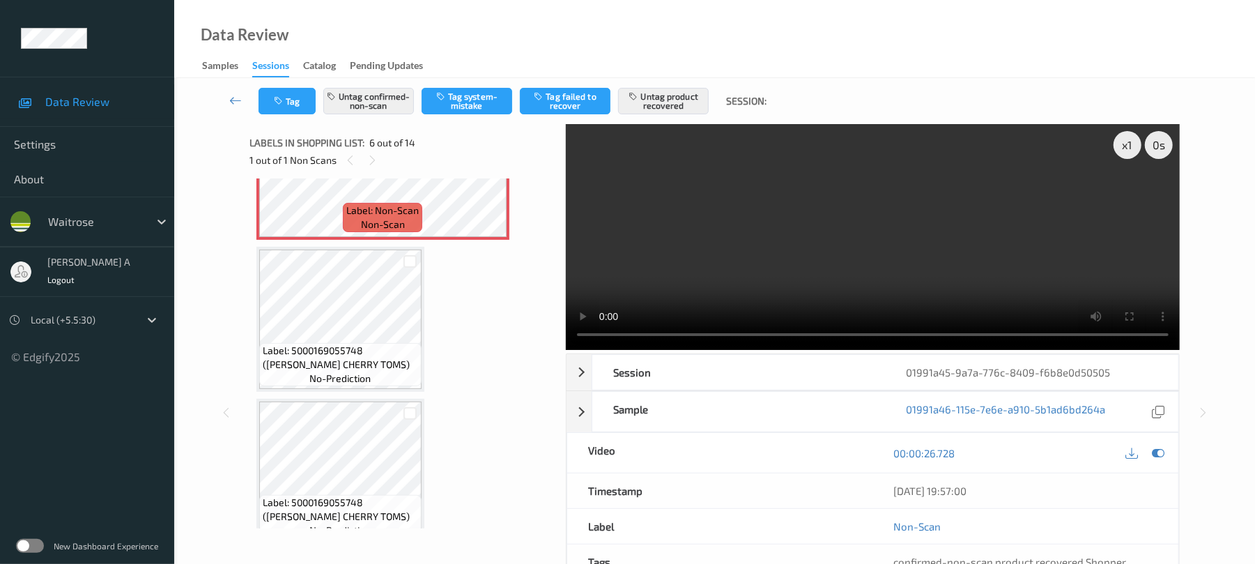
scroll to position [893, 0]
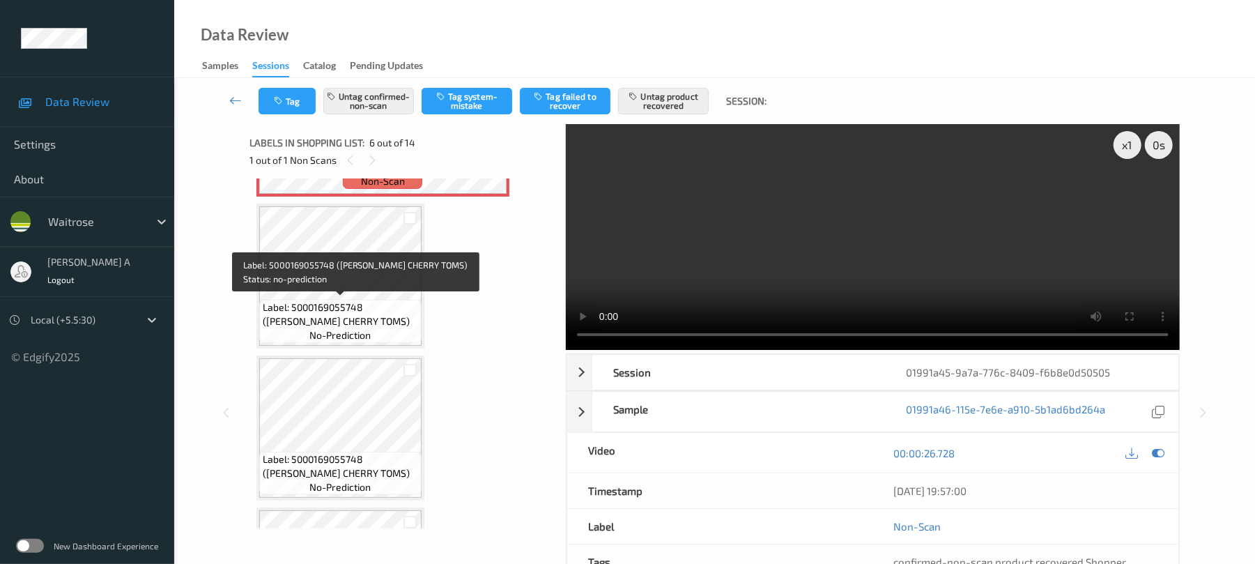
click at [350, 300] on span "Label: 5000169055748 (WR DORG CHERRY TOMS)" at bounding box center [340, 314] width 155 height 28
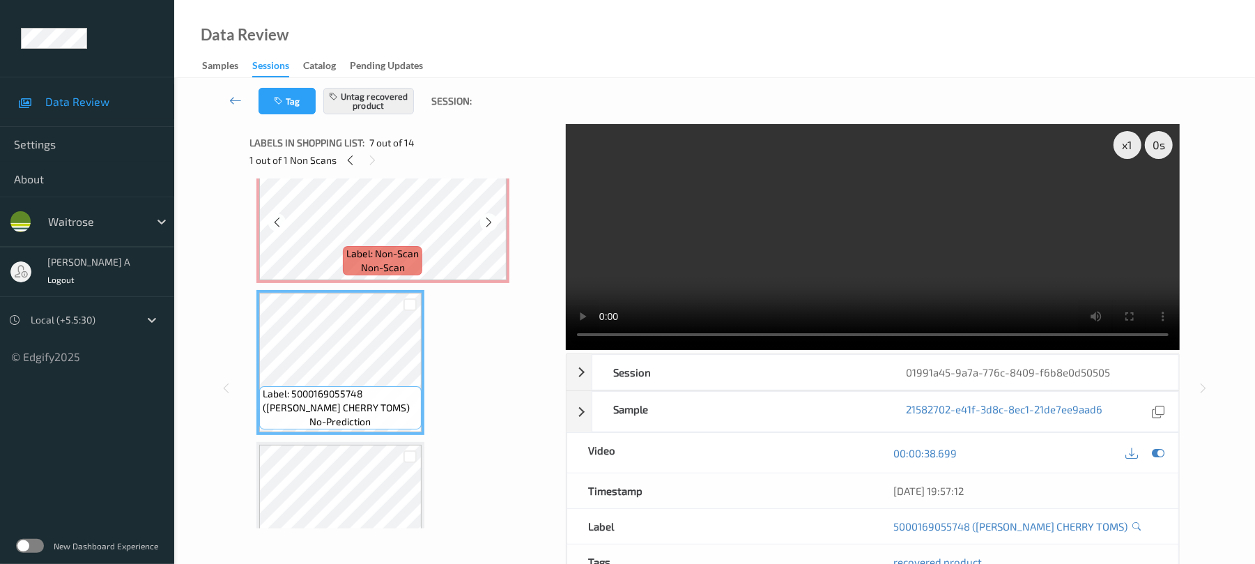
scroll to position [708, 0]
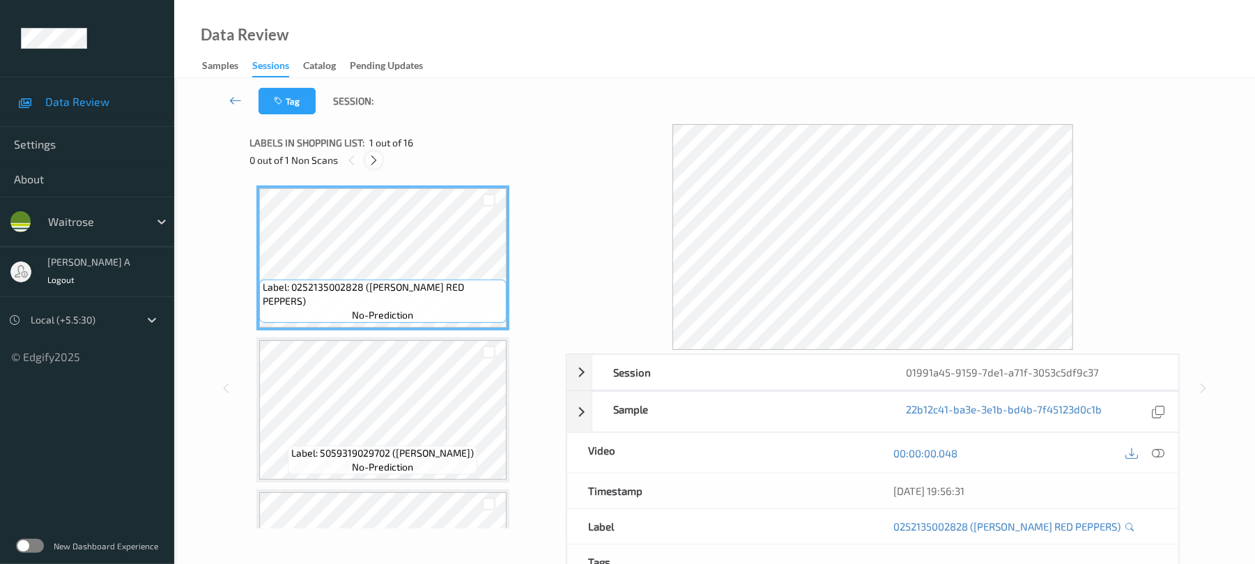
click at [379, 157] on icon at bounding box center [374, 160] width 12 height 13
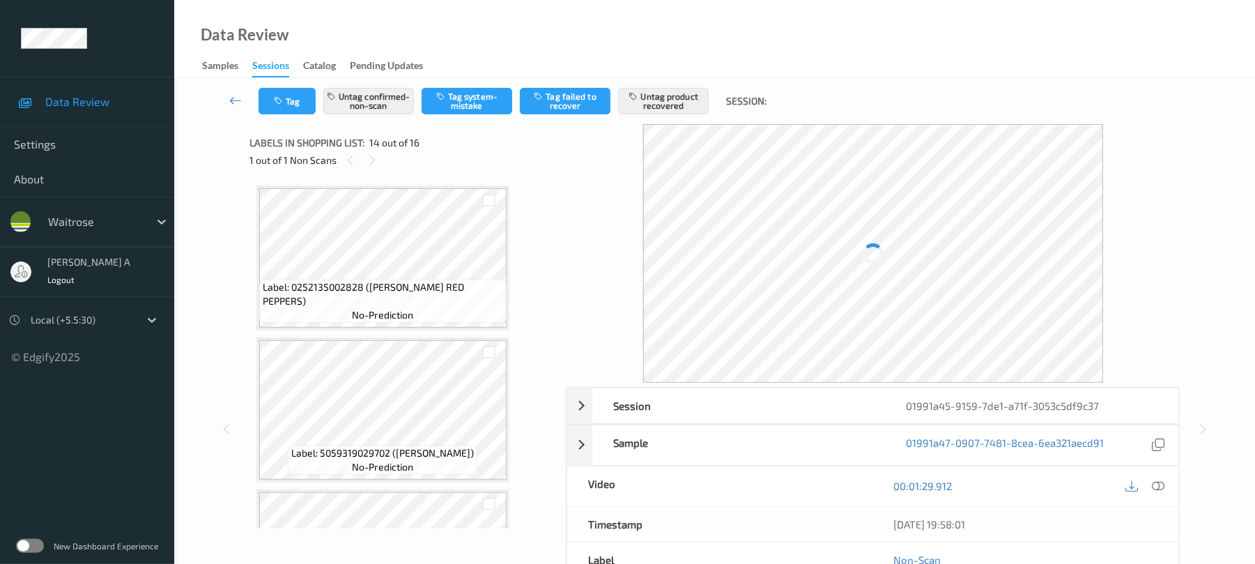
scroll to position [1830, 0]
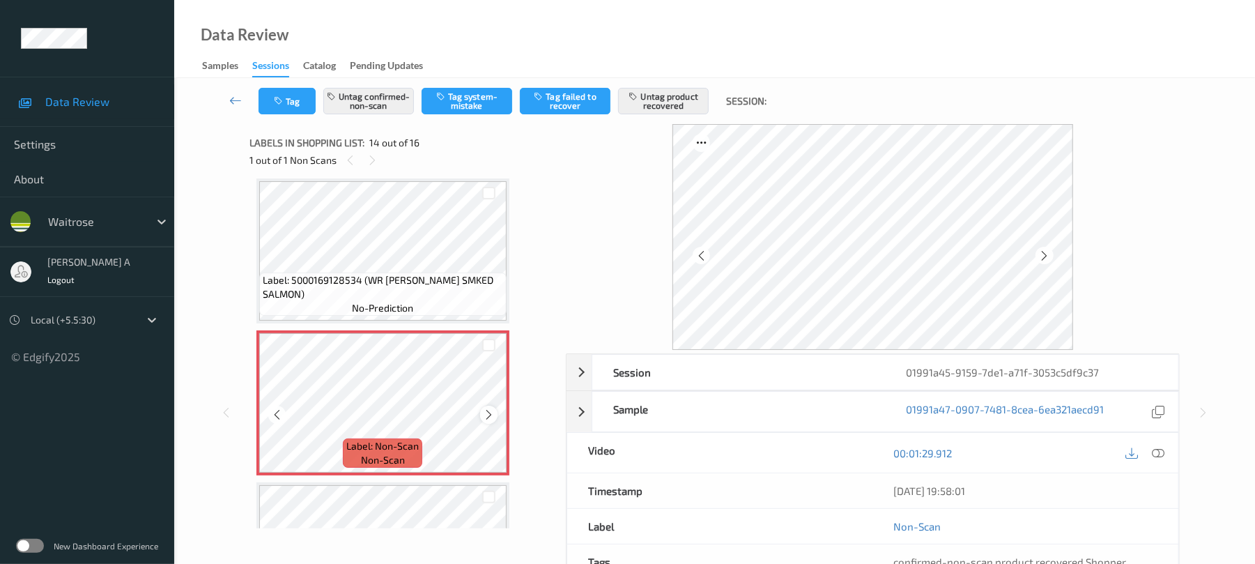
click at [489, 410] on icon at bounding box center [489, 414] width 12 height 13
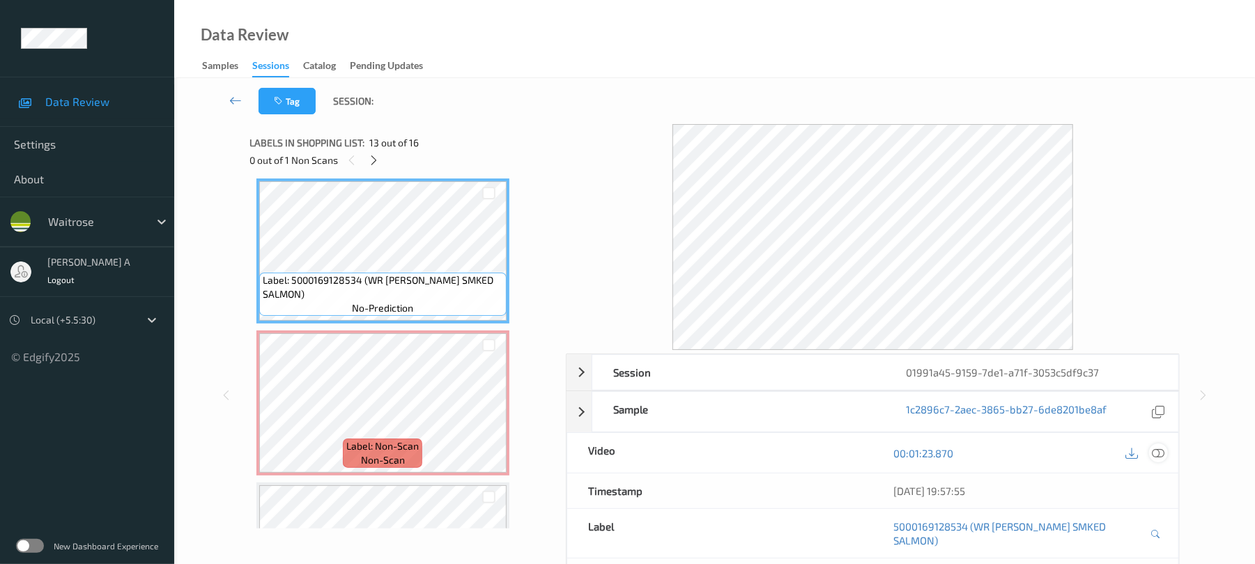
click at [1157, 452] on icon at bounding box center [1159, 453] width 13 height 13
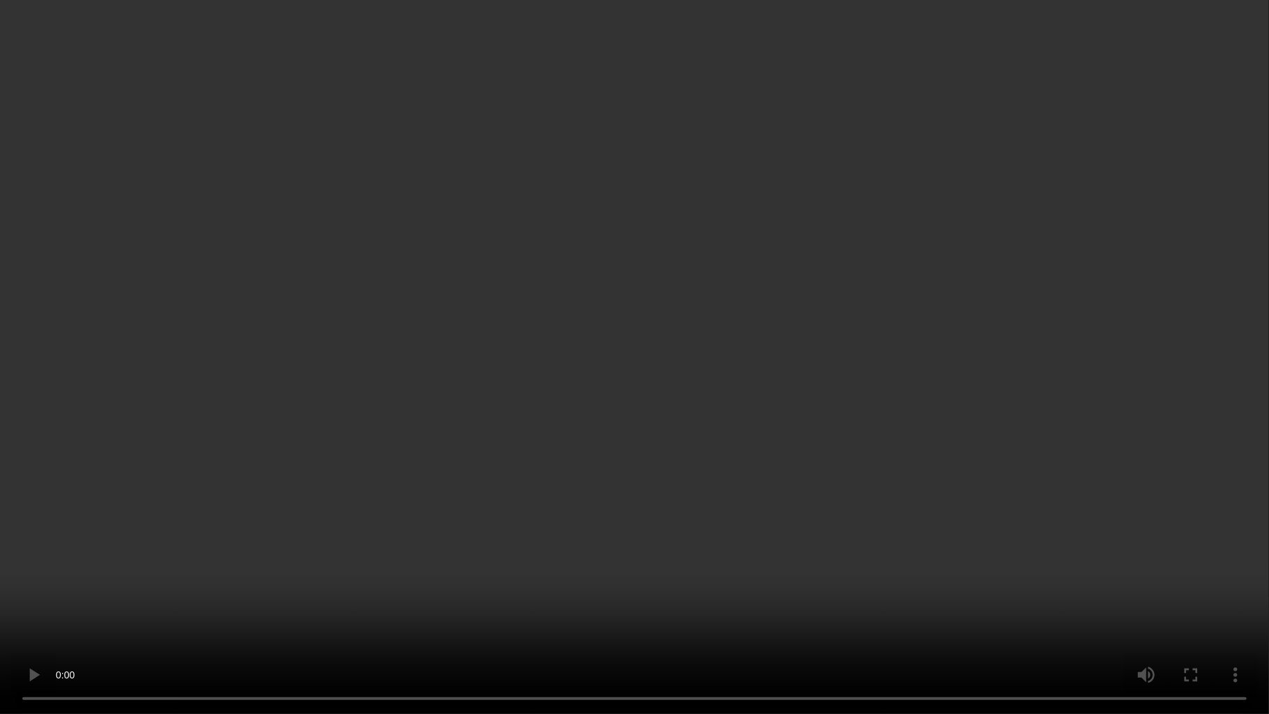
click at [795, 410] on video at bounding box center [634, 357] width 1269 height 714
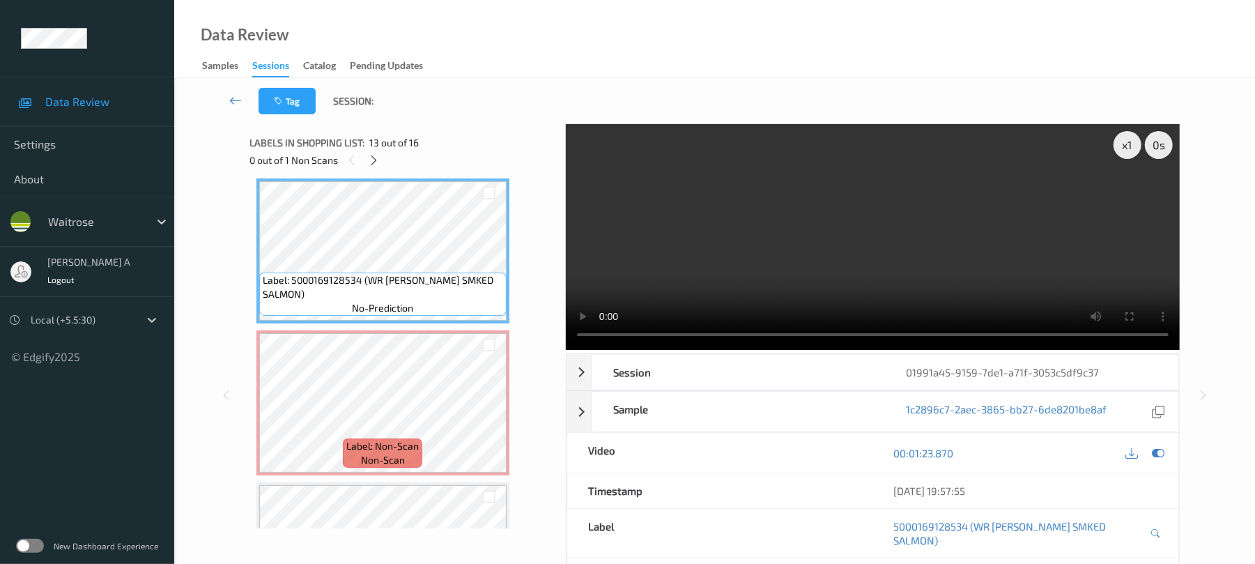
click at [375, 151] on div "0 out of 1 Non Scans" at bounding box center [403, 159] width 307 height 17
click at [378, 149] on div "Labels in shopping list: 13 out of 16" at bounding box center [403, 142] width 307 height 17
click at [374, 157] on icon at bounding box center [374, 160] width 12 height 13
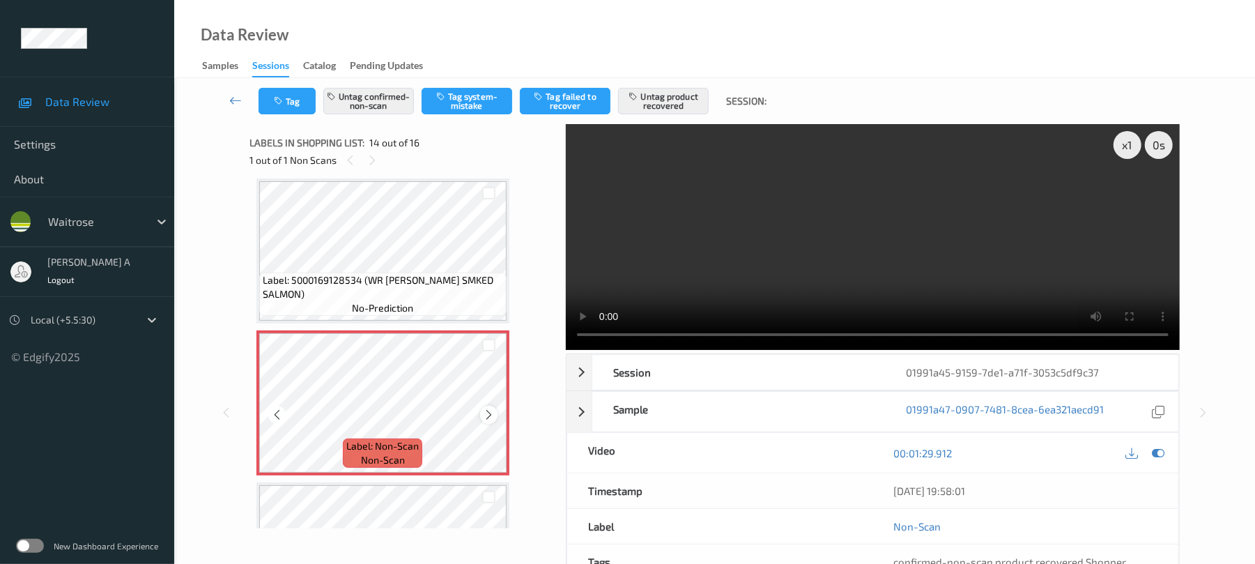
click at [489, 408] on icon at bounding box center [489, 414] width 12 height 13
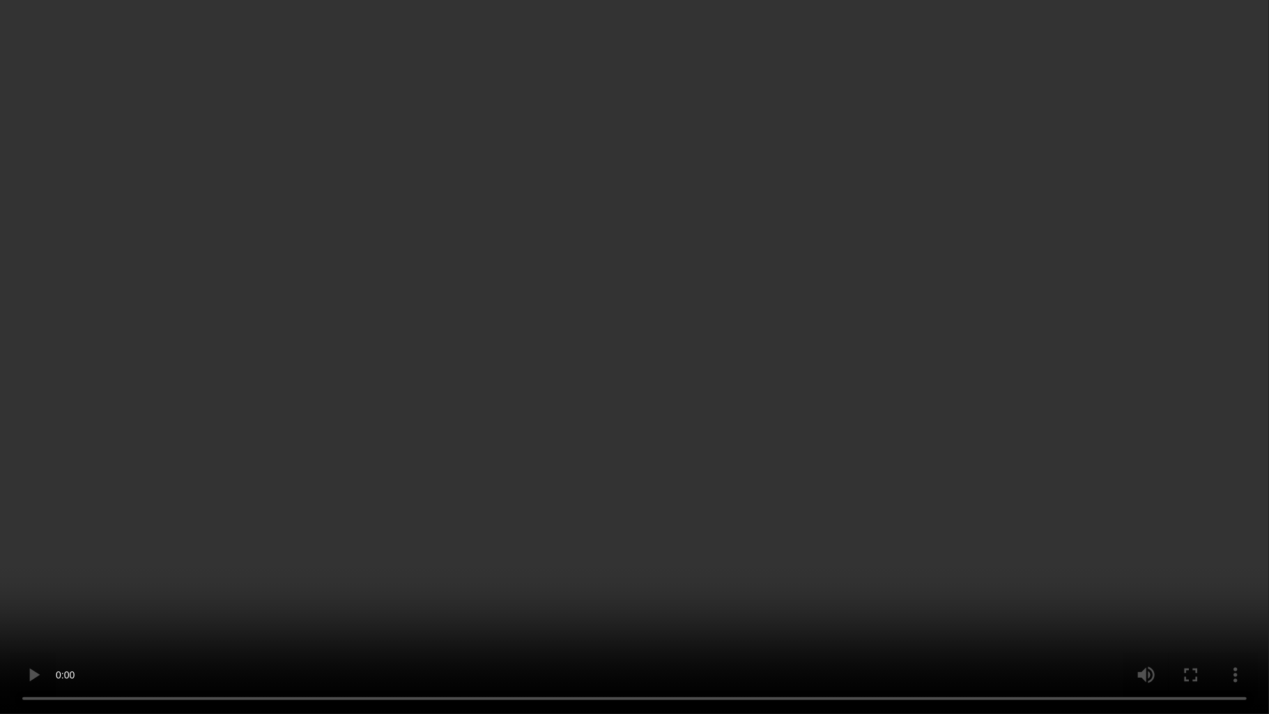
click at [695, 498] on video at bounding box center [634, 357] width 1269 height 714
click at [322, 307] on video at bounding box center [634, 357] width 1269 height 714
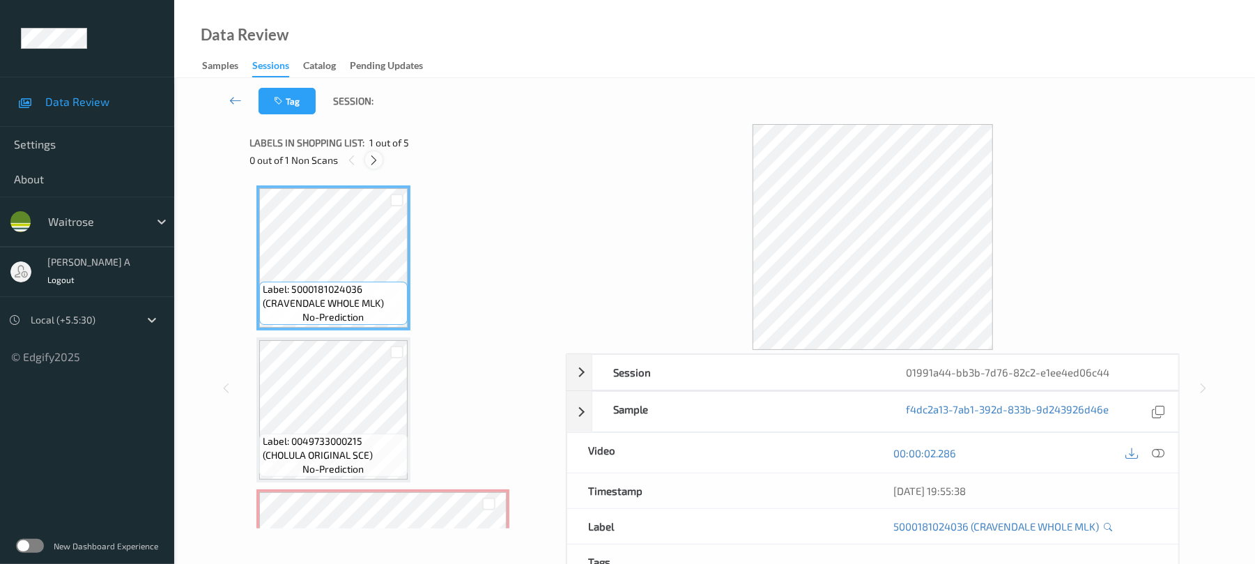
click at [376, 155] on icon at bounding box center [374, 160] width 12 height 13
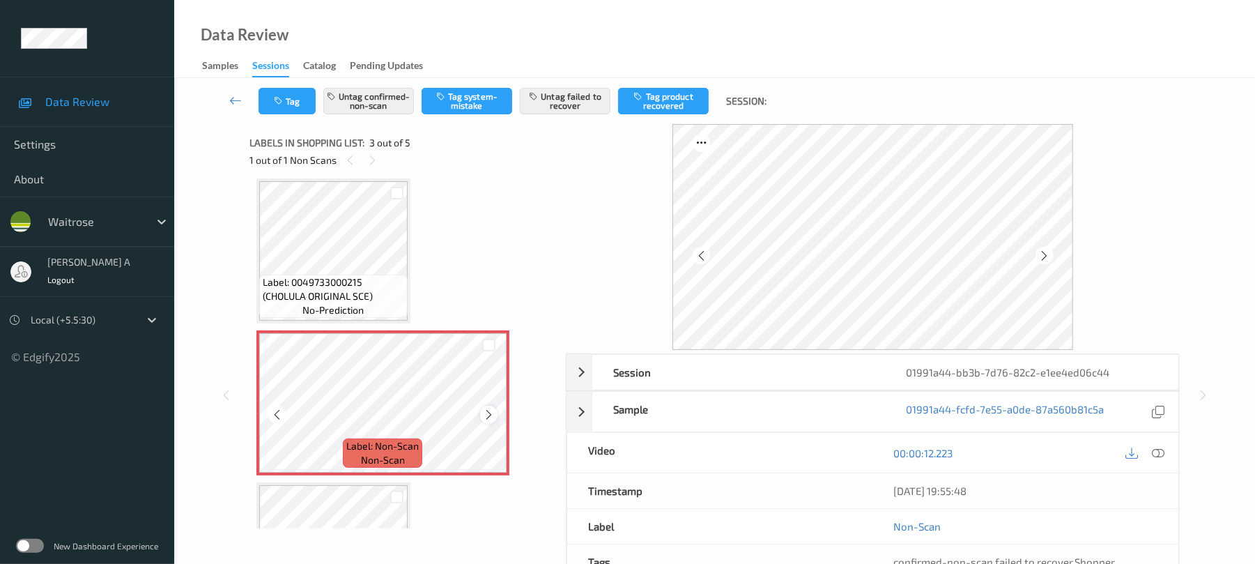
click at [488, 411] on icon at bounding box center [489, 414] width 12 height 13
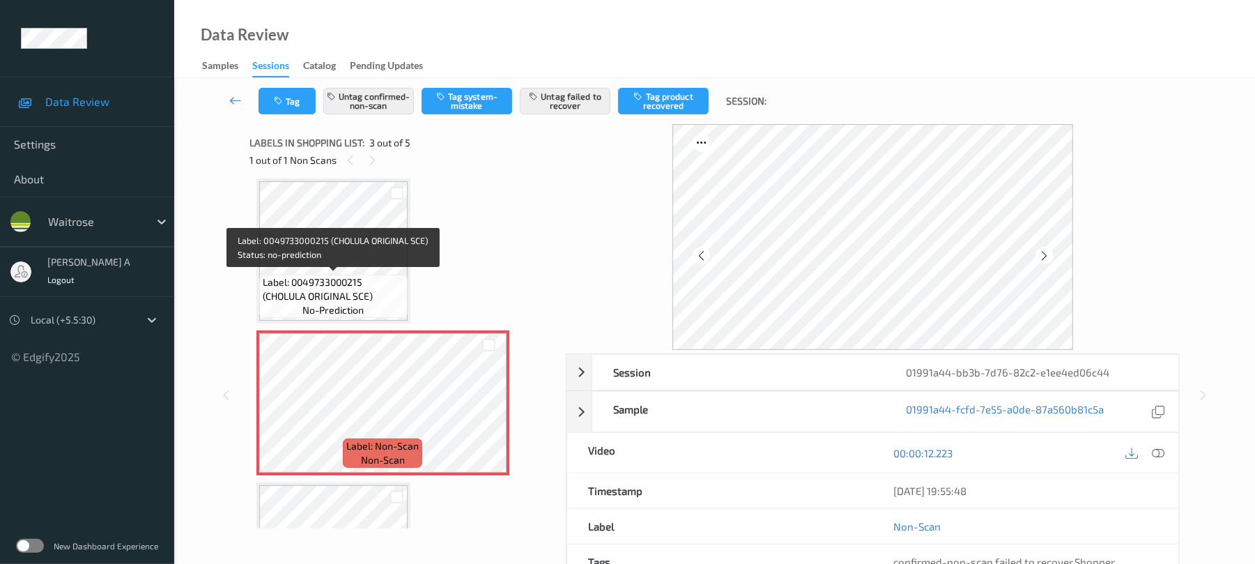
click at [330, 279] on span "Label: 0049733000215 (CHOLULA ORIGINAL SCE)" at bounding box center [333, 289] width 141 height 28
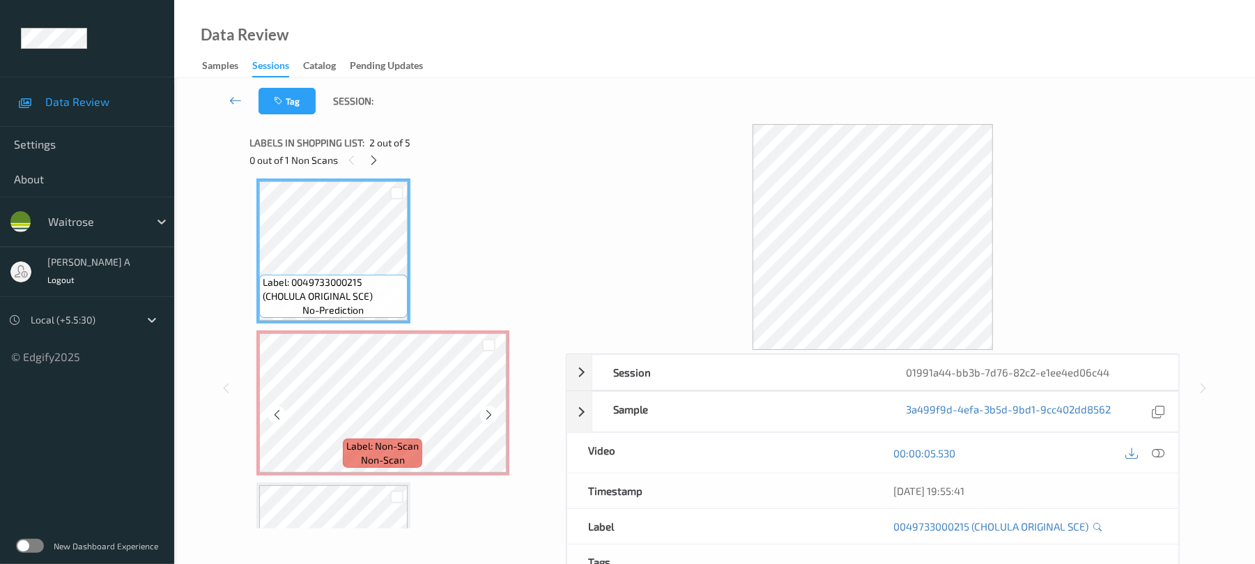
scroll to position [252, 0]
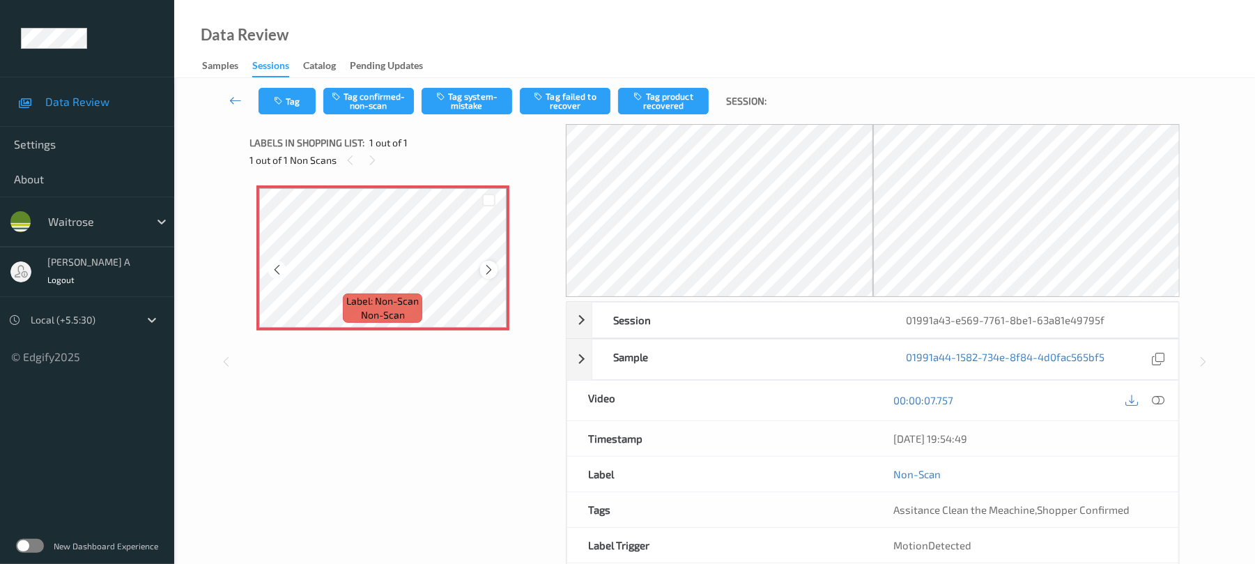
click at [488, 265] on icon at bounding box center [489, 269] width 12 height 13
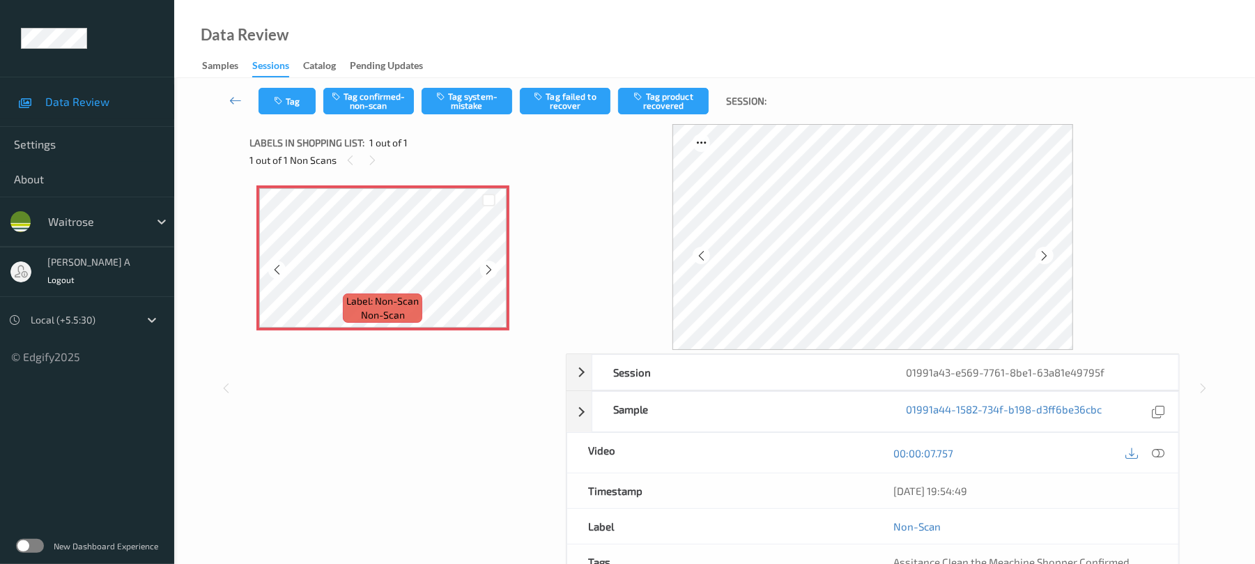
click at [488, 265] on icon at bounding box center [489, 269] width 12 height 13
click at [1160, 455] on icon at bounding box center [1159, 453] width 13 height 13
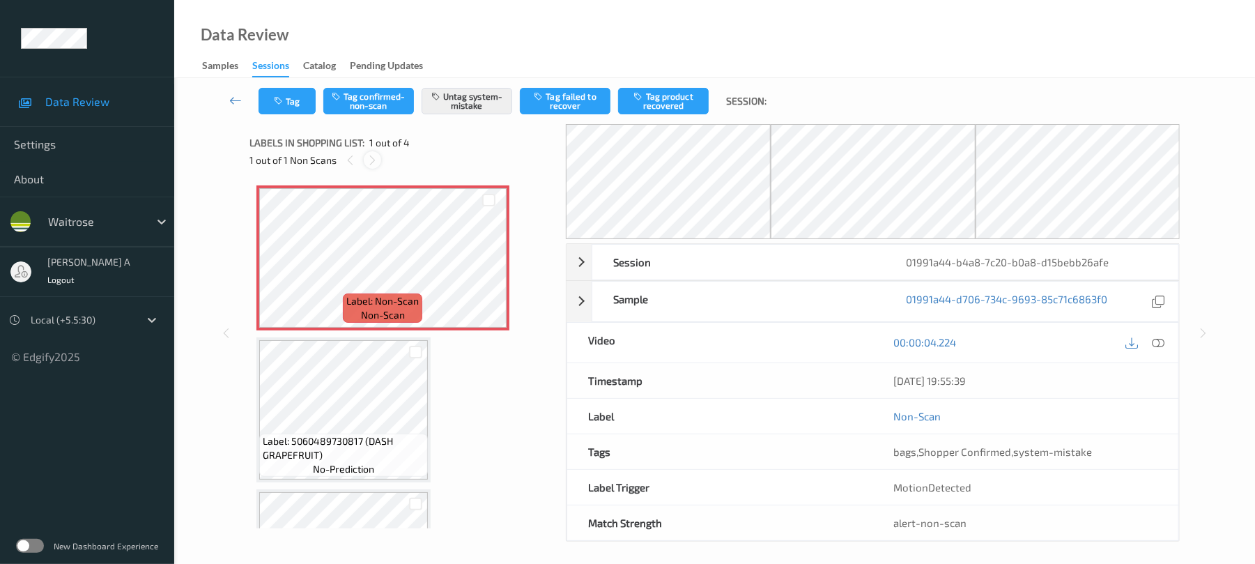
click at [376, 160] on icon at bounding box center [373, 160] width 12 height 13
click at [489, 268] on icon at bounding box center [489, 269] width 12 height 13
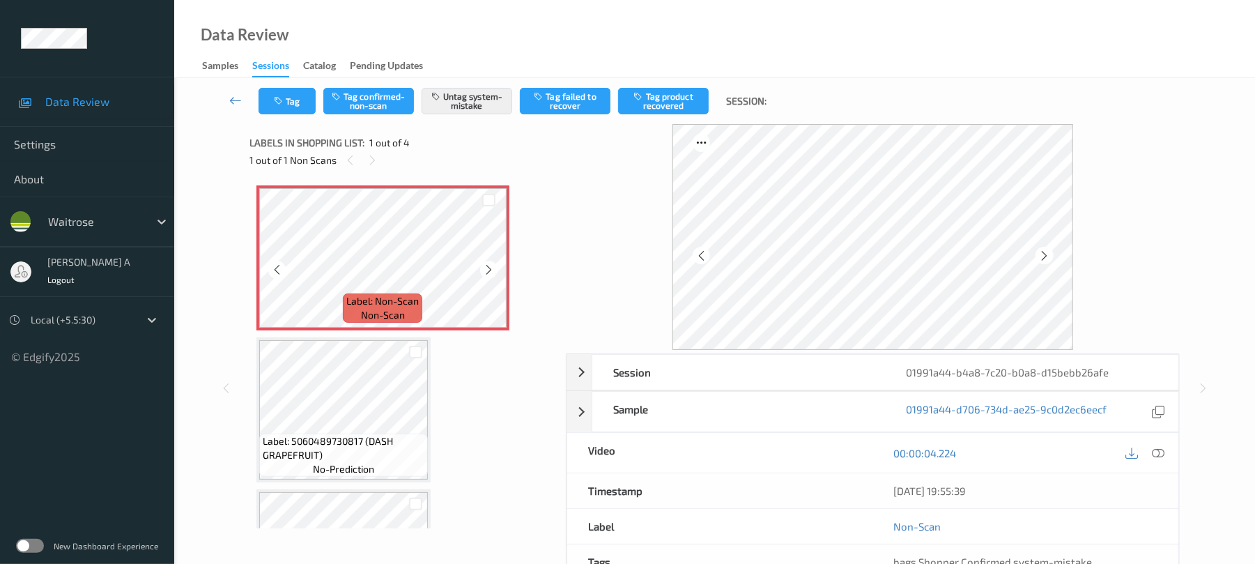
click at [489, 268] on icon at bounding box center [489, 269] width 12 height 13
click at [291, 110] on button "Tag" at bounding box center [287, 101] width 57 height 26
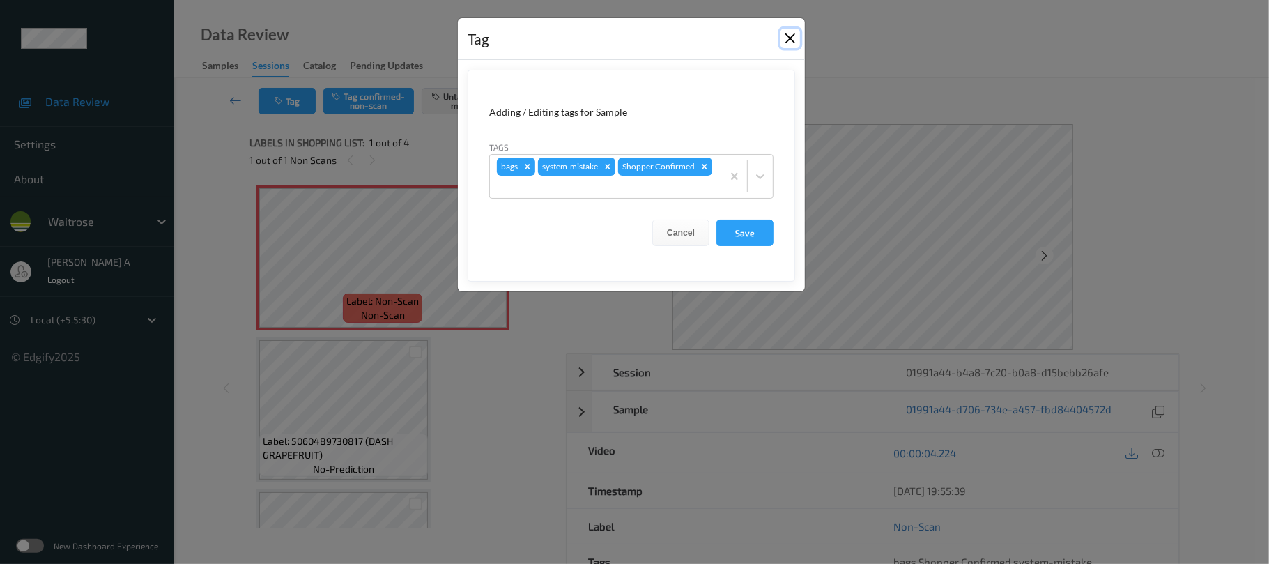
click at [786, 40] on button "Close" at bounding box center [791, 39] width 20 height 20
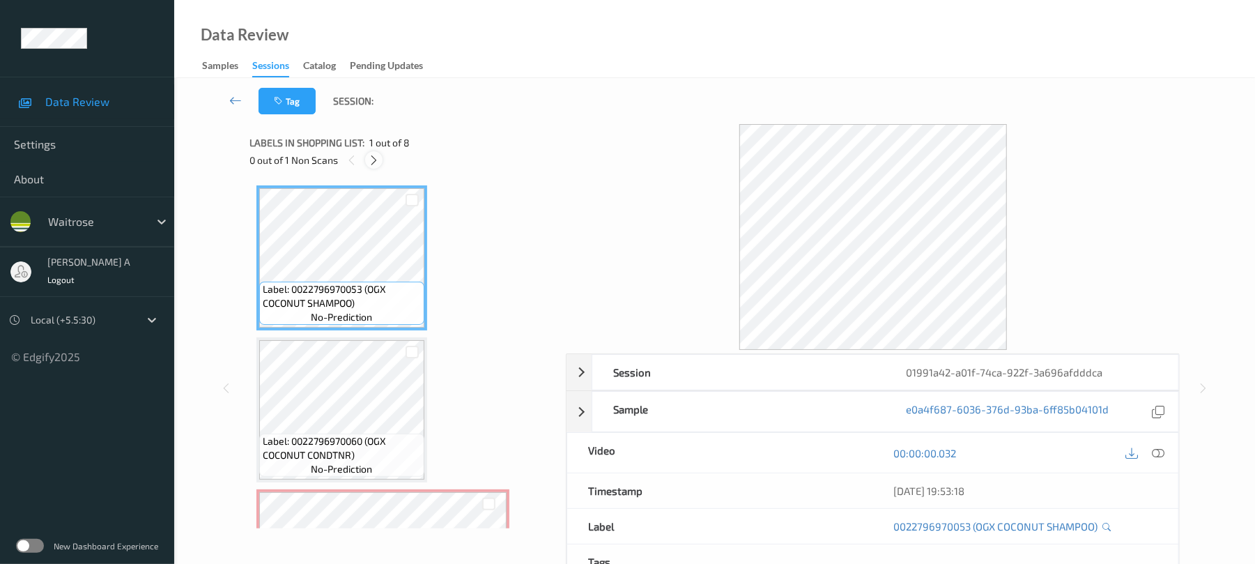
click at [371, 160] on icon at bounding box center [374, 160] width 12 height 13
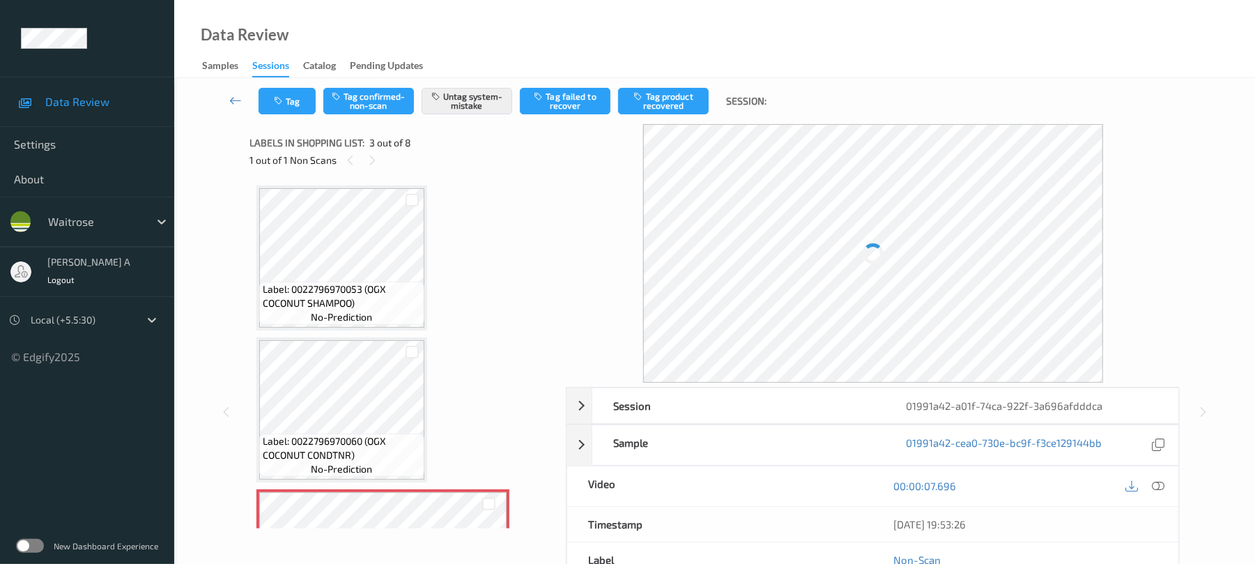
scroll to position [159, 0]
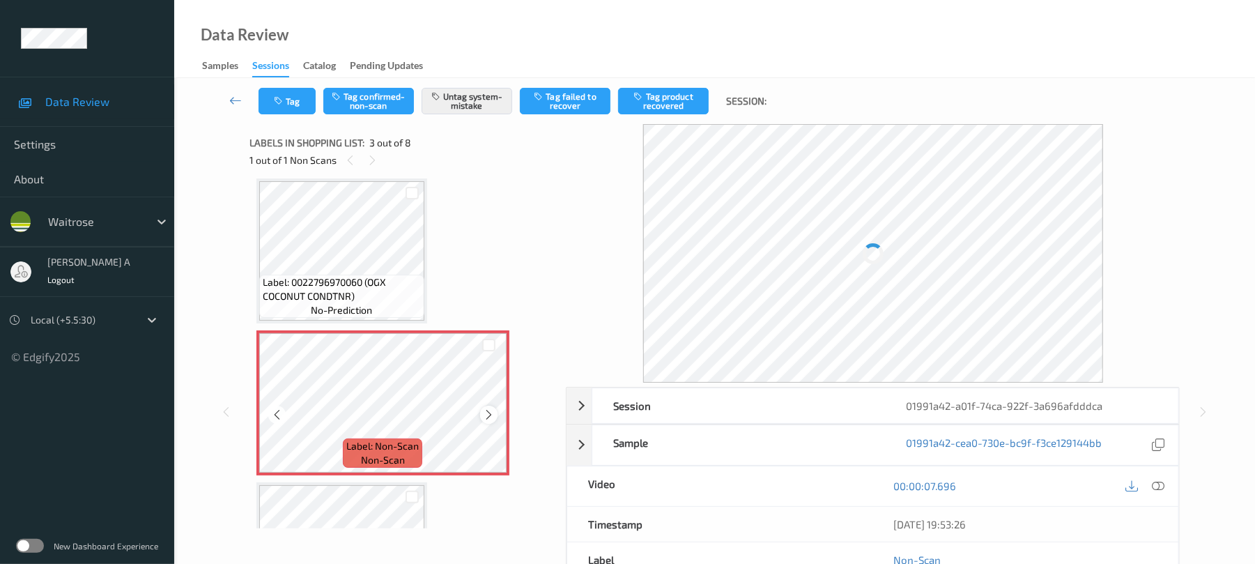
click at [486, 414] on icon at bounding box center [489, 414] width 12 height 13
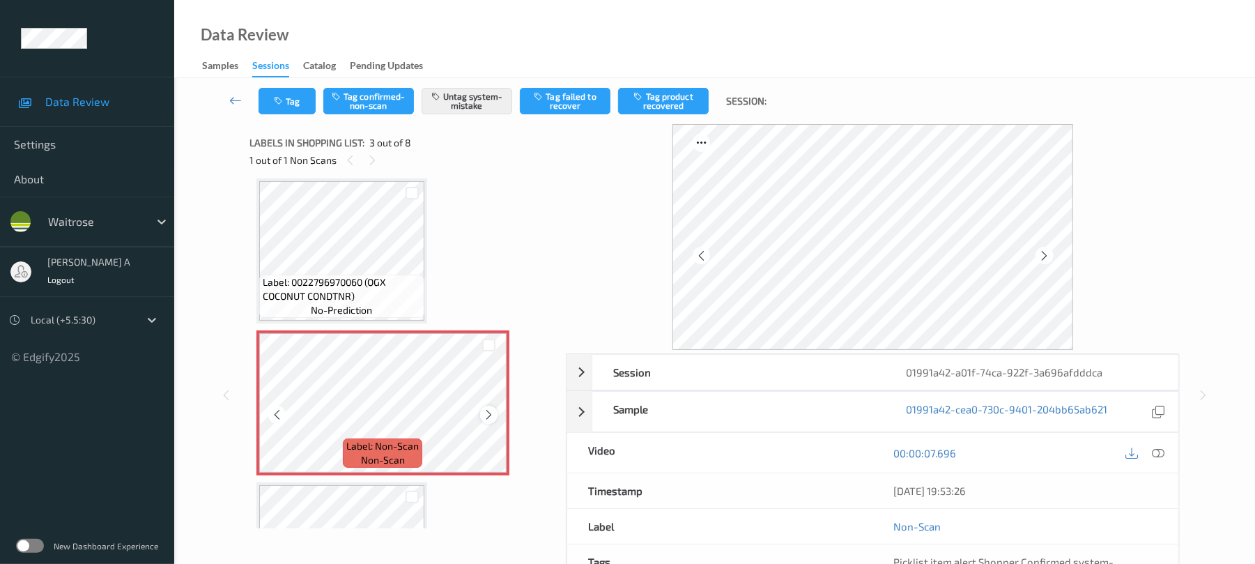
click at [489, 416] on icon at bounding box center [489, 414] width 12 height 13
click at [282, 103] on icon "button" at bounding box center [280, 101] width 12 height 10
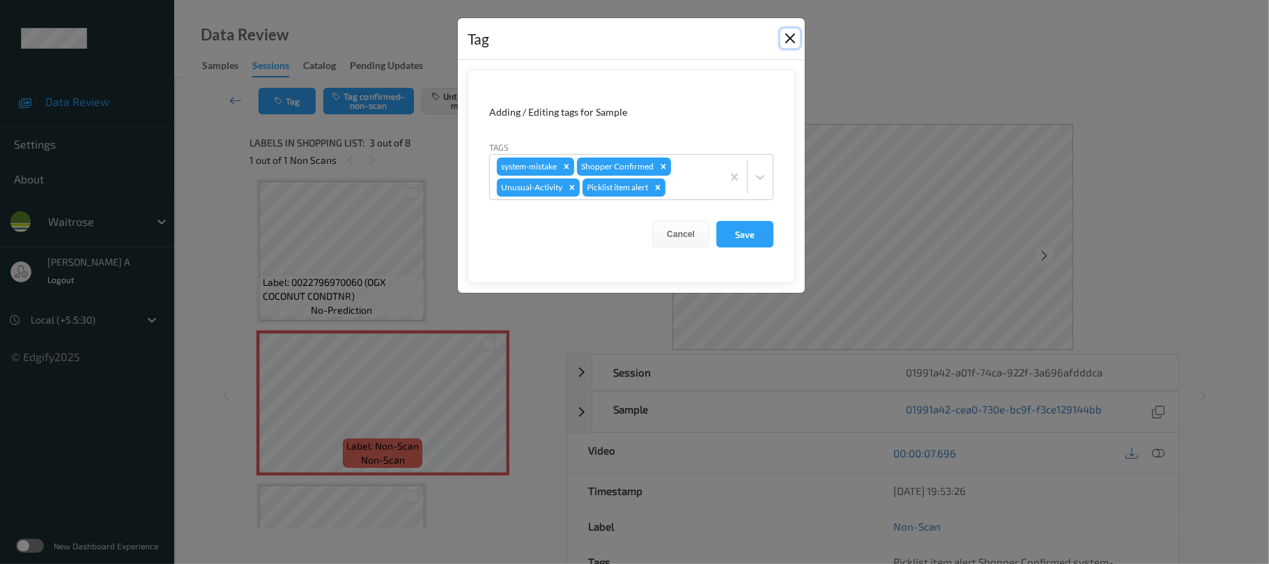
click at [795, 40] on button "Close" at bounding box center [791, 39] width 20 height 20
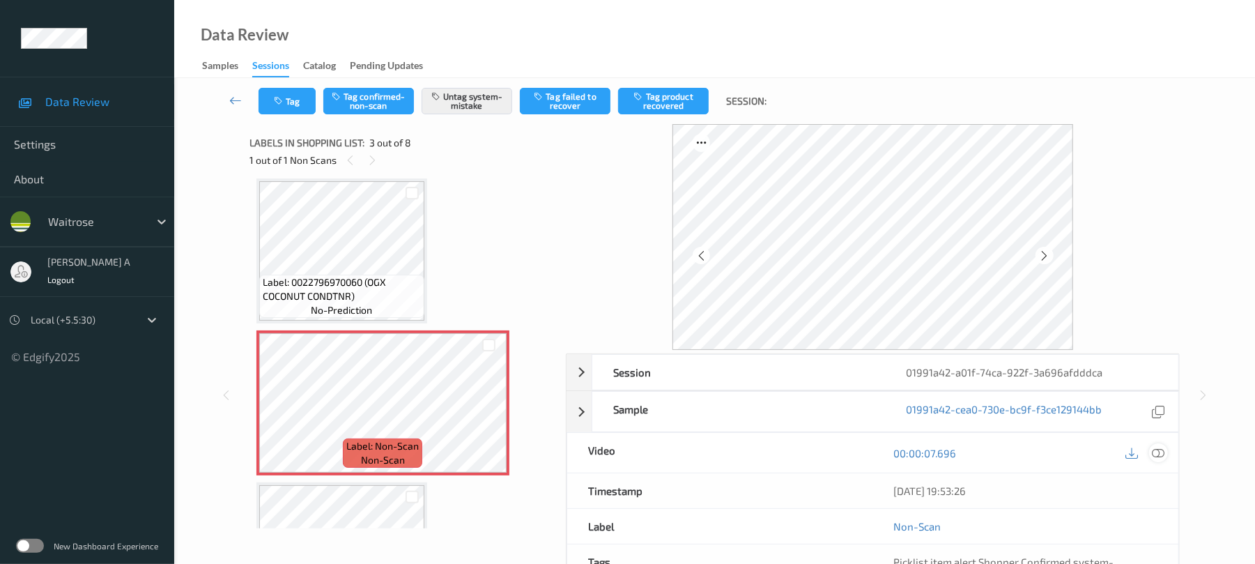
click at [1160, 447] on icon at bounding box center [1159, 453] width 13 height 13
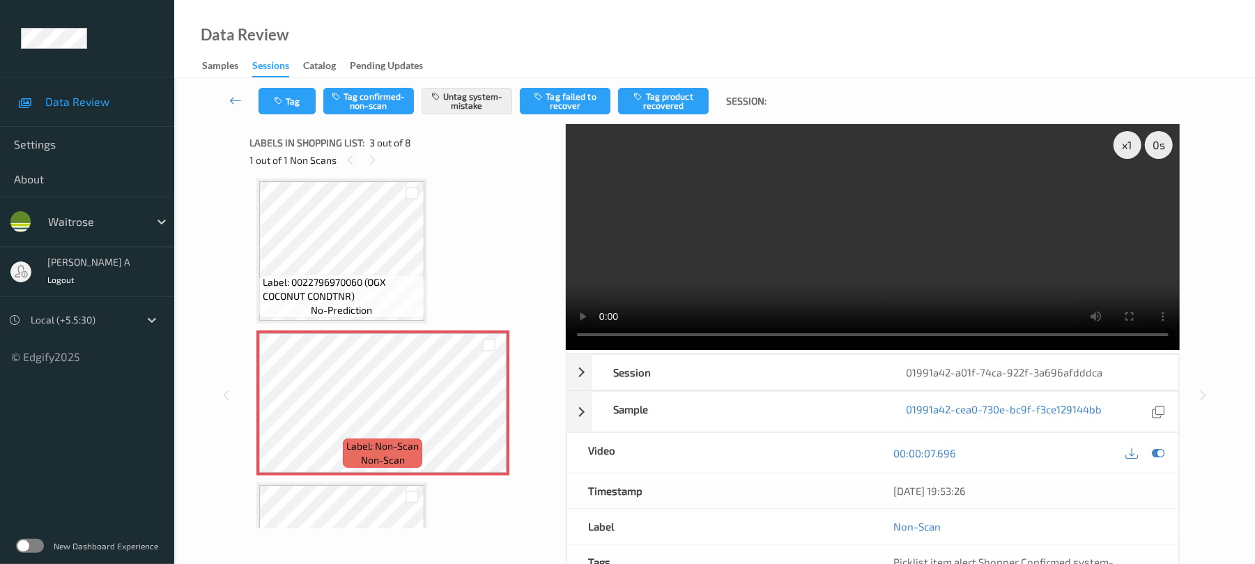
click at [832, 243] on video at bounding box center [873, 237] width 614 height 226
click at [285, 112] on button "Tag" at bounding box center [287, 101] width 57 height 26
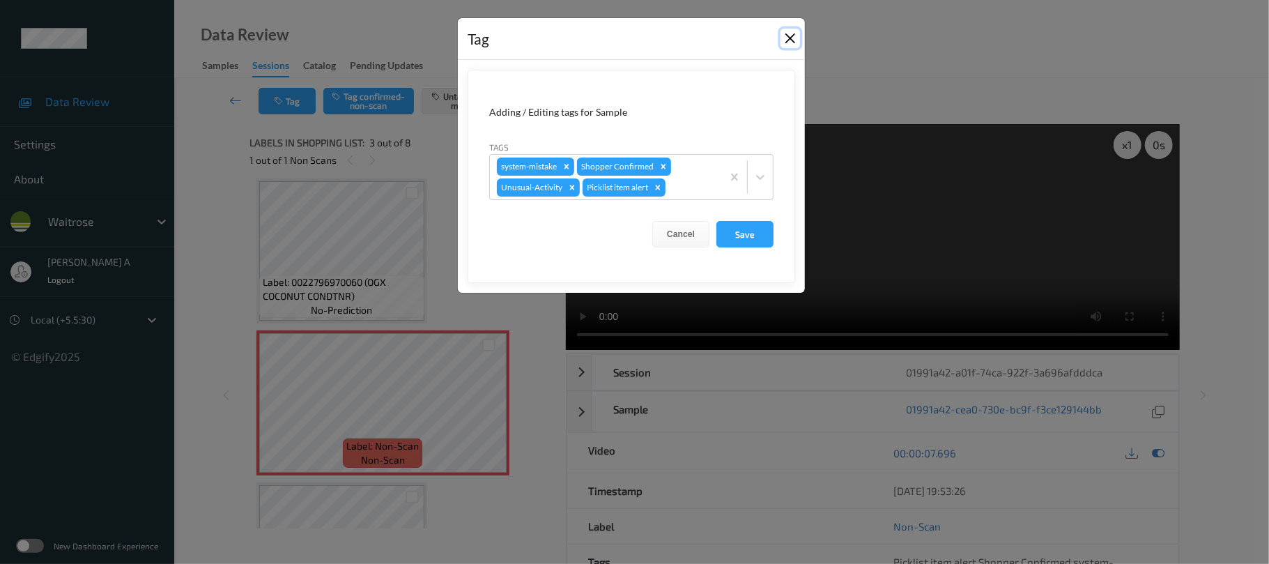
click at [792, 43] on button "Close" at bounding box center [791, 39] width 20 height 20
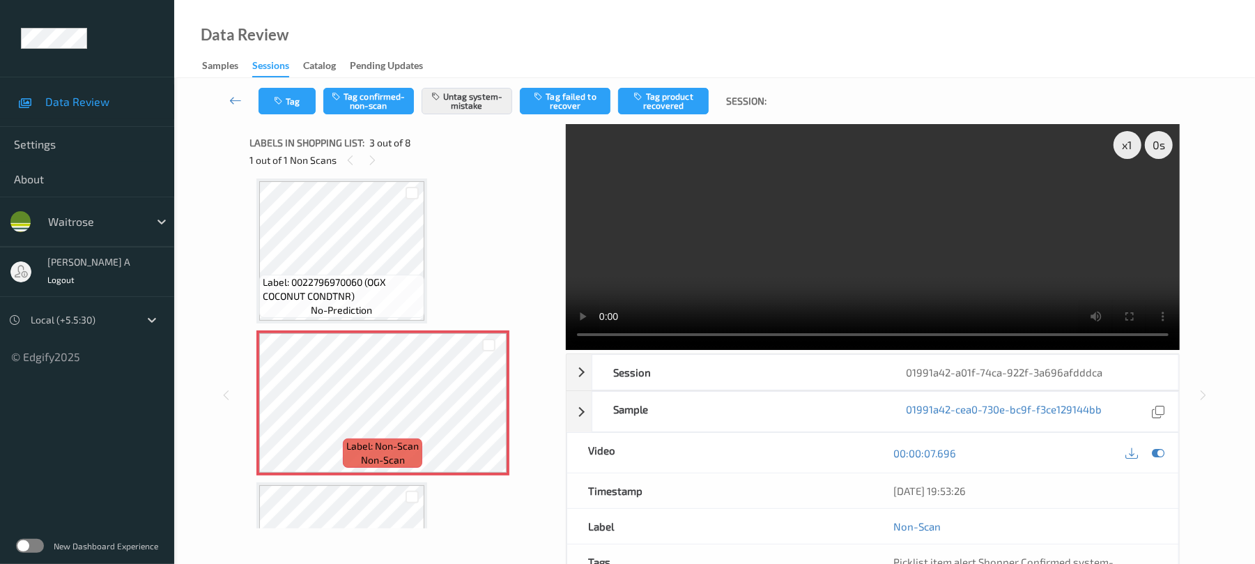
click at [909, 268] on video at bounding box center [873, 237] width 614 height 226
click at [297, 105] on button "Tag" at bounding box center [287, 101] width 57 height 26
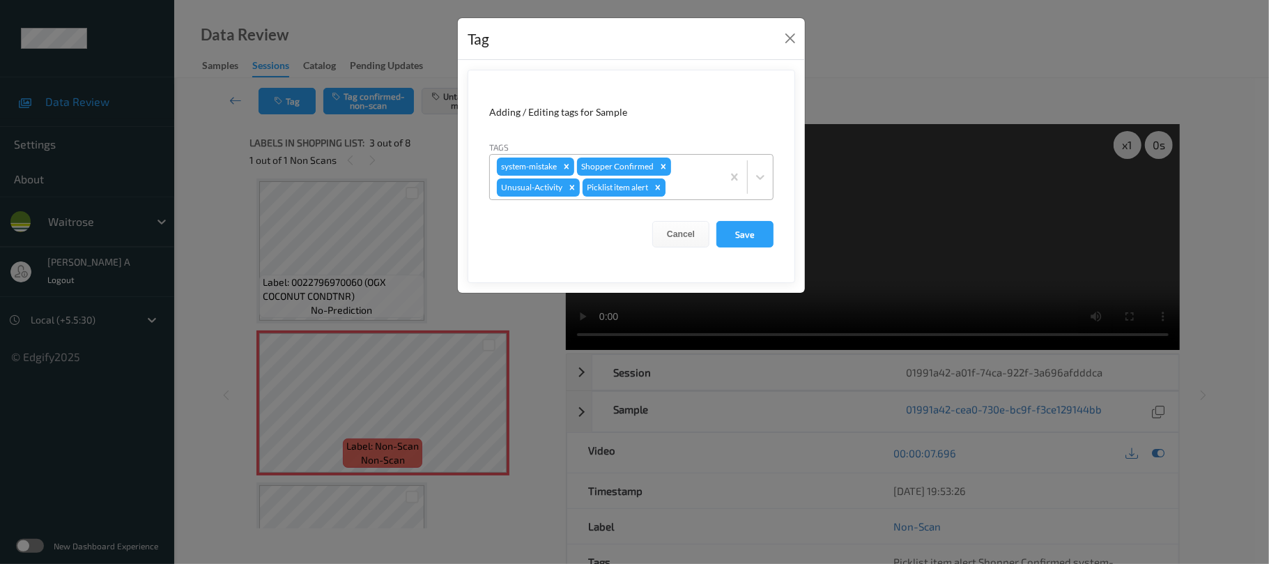
click at [659, 188] on icon "Remove Picklist item alert" at bounding box center [658, 188] width 10 height 10
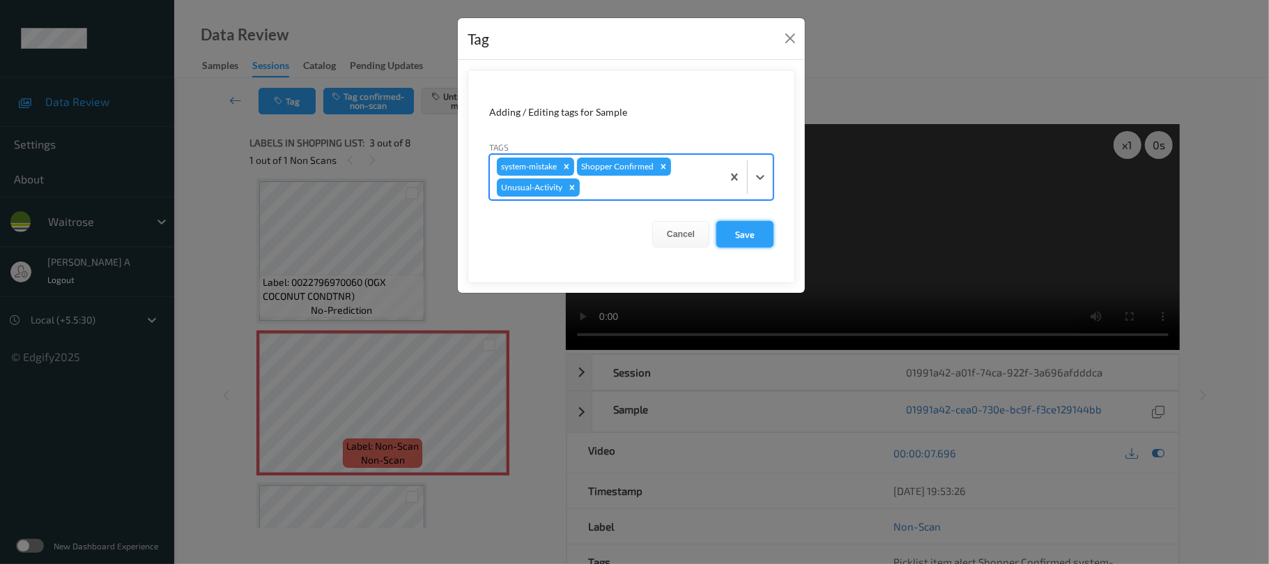
click at [736, 231] on button "Save" at bounding box center [744, 234] width 57 height 26
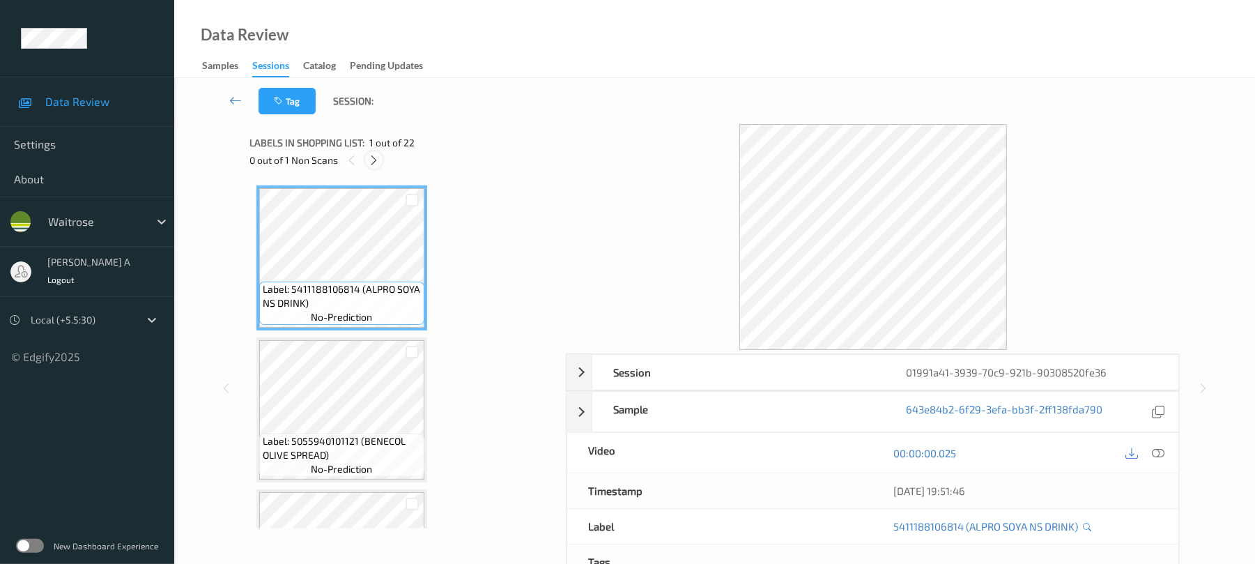
click at [371, 164] on icon at bounding box center [374, 160] width 12 height 13
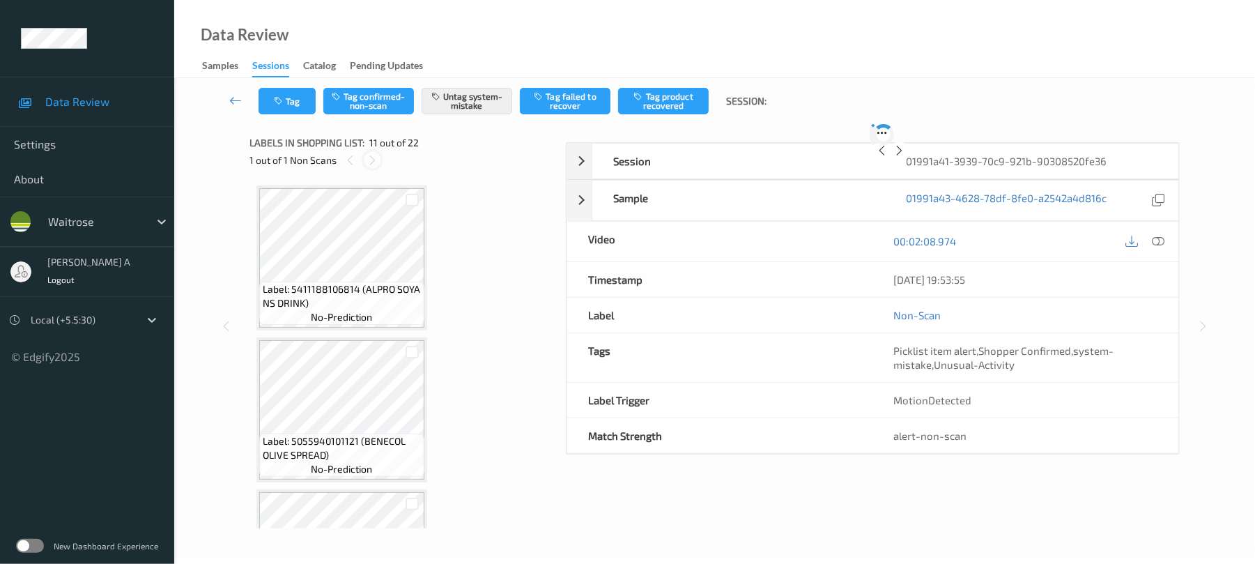
scroll to position [1374, 0]
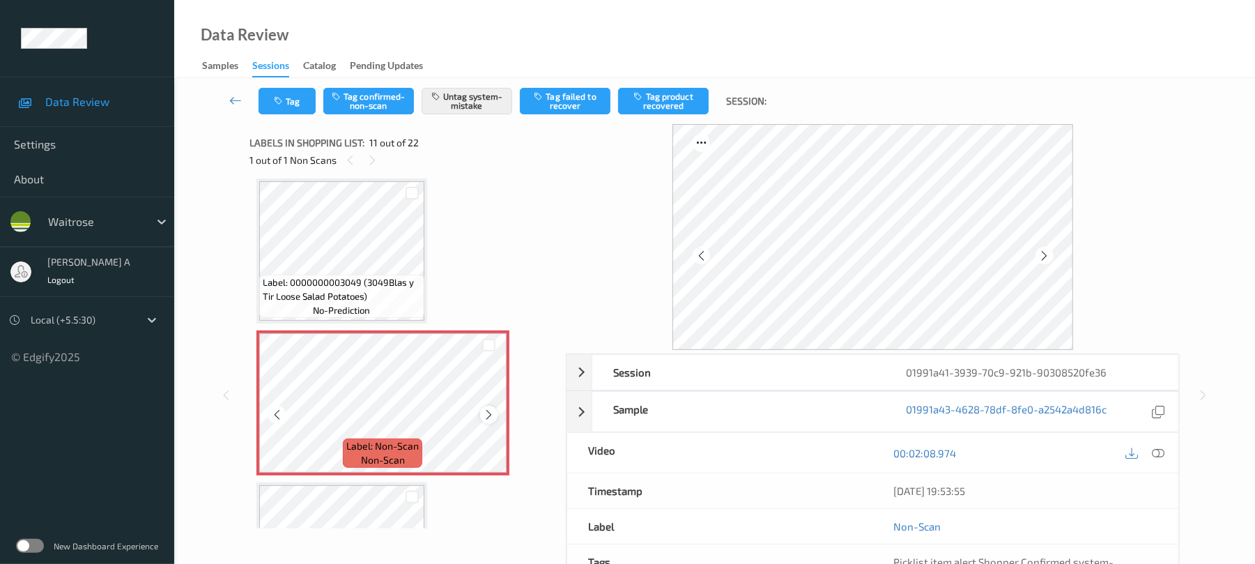
click at [489, 411] on icon at bounding box center [489, 414] width 12 height 13
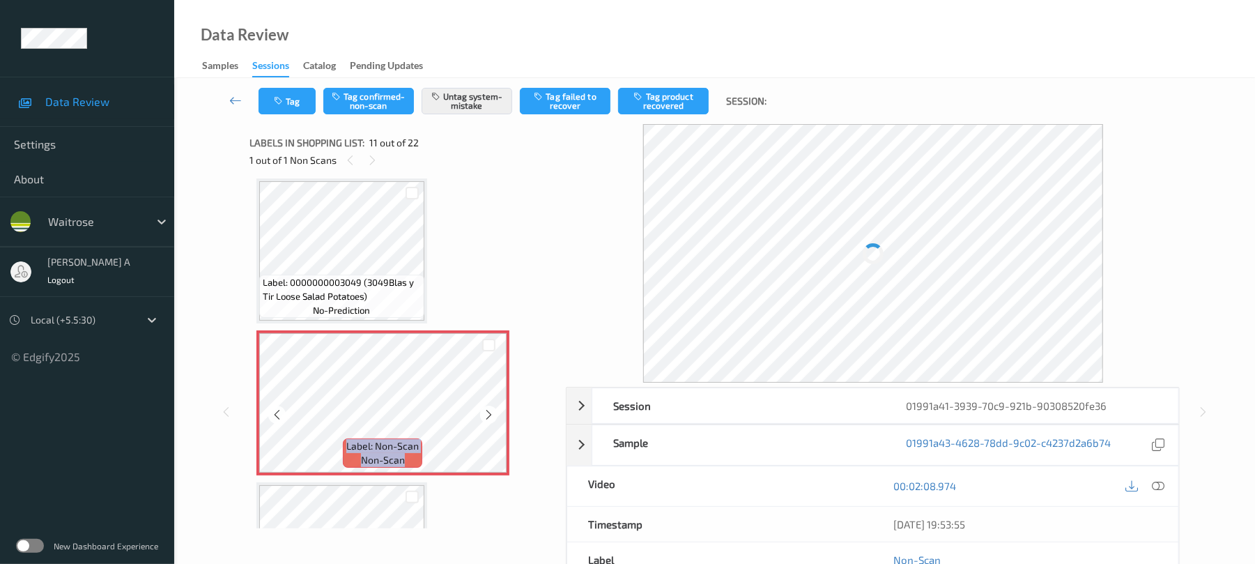
click at [489, 411] on icon at bounding box center [489, 414] width 12 height 13
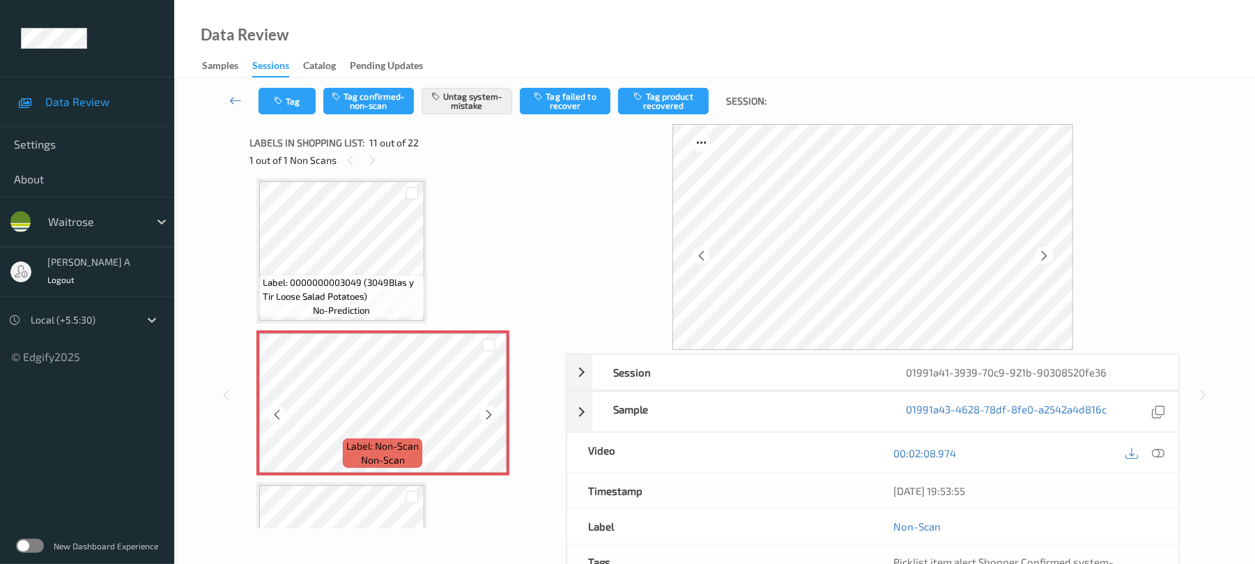
click at [489, 411] on icon at bounding box center [489, 414] width 12 height 13
click at [301, 110] on button "Tag" at bounding box center [287, 101] width 57 height 26
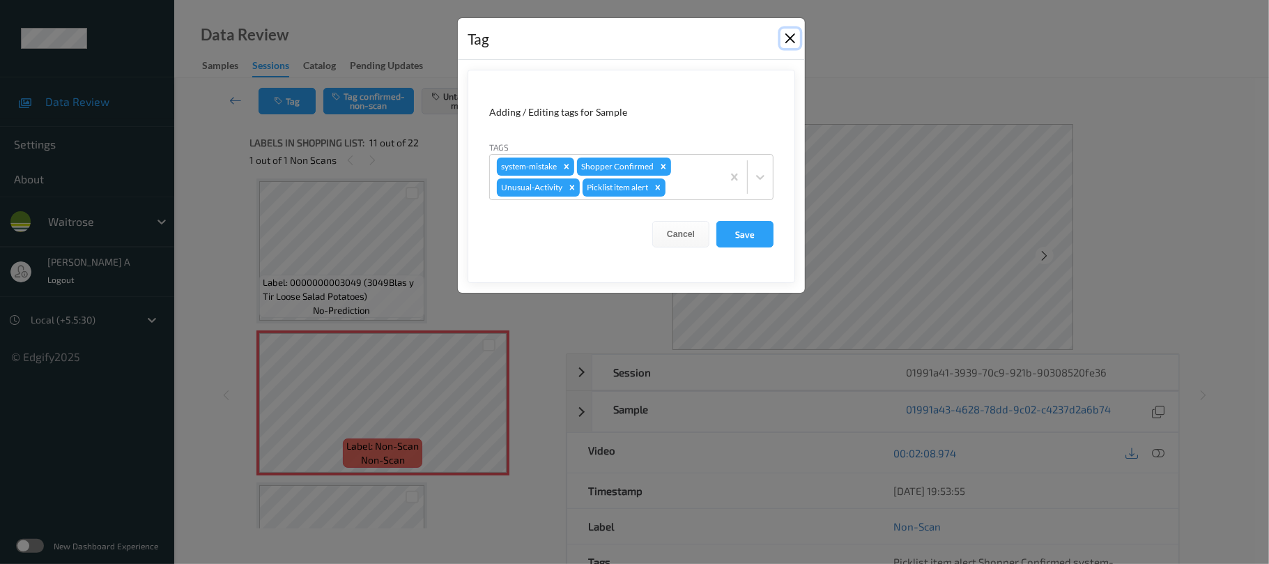
click at [797, 31] on button "Close" at bounding box center [791, 39] width 20 height 20
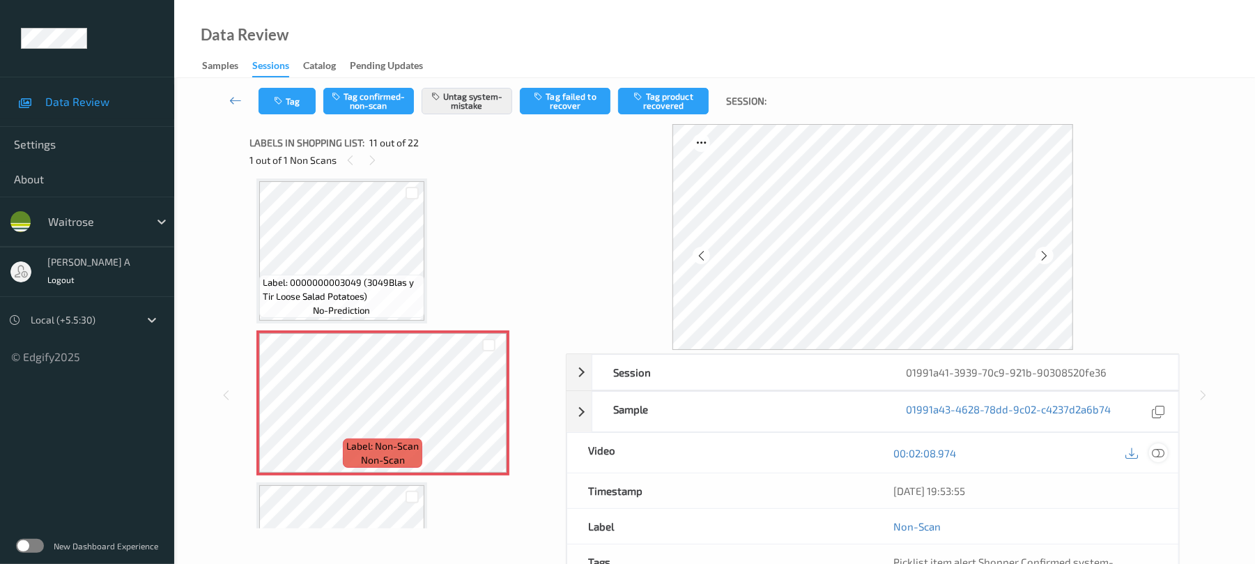
click at [1158, 445] on div at bounding box center [1158, 452] width 19 height 19
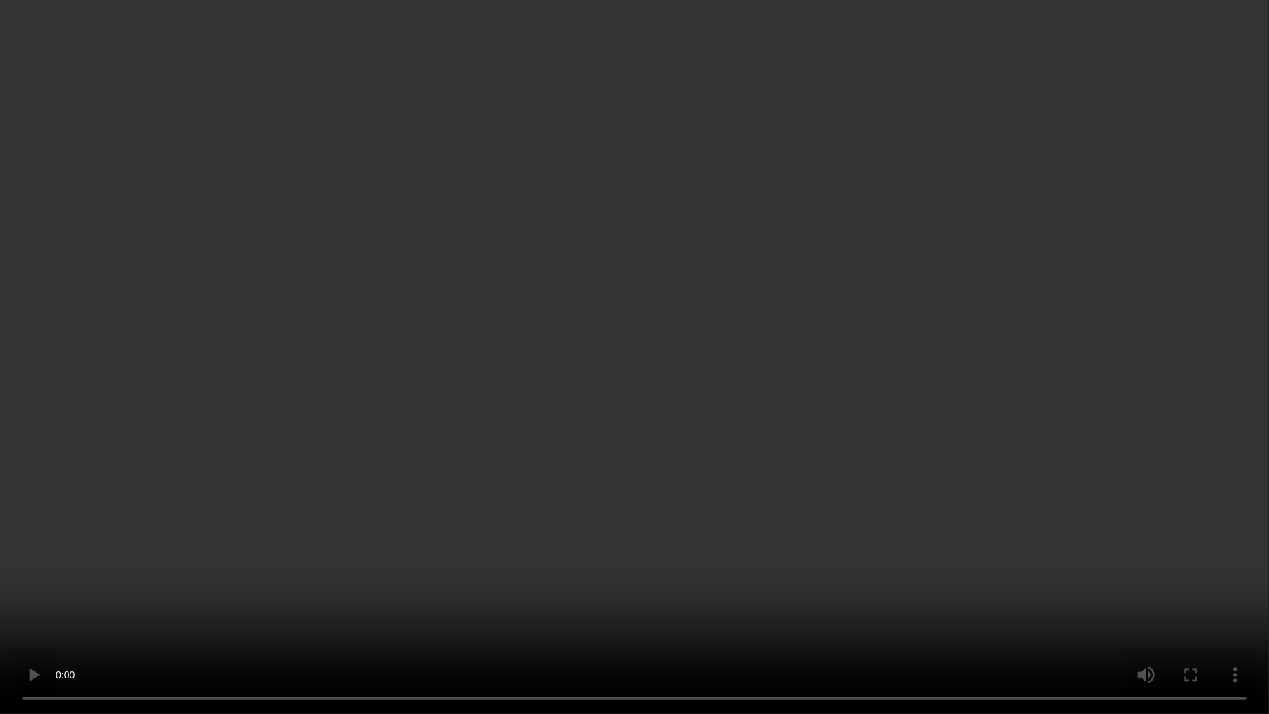
click at [703, 419] on video at bounding box center [634, 357] width 1269 height 714
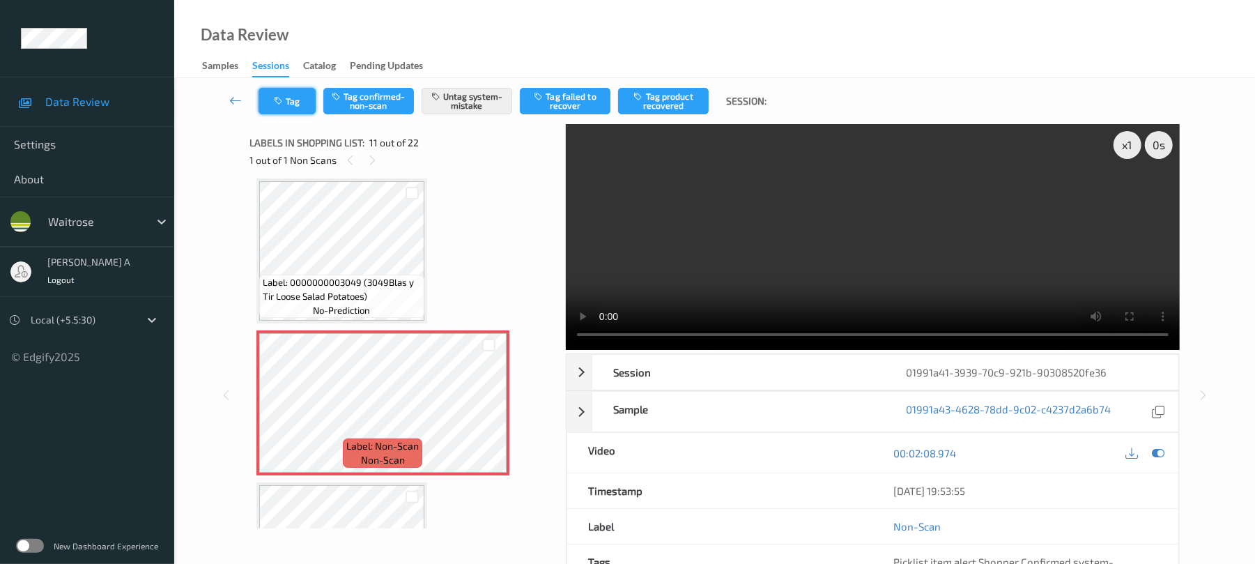
click at [283, 99] on icon "button" at bounding box center [280, 101] width 12 height 10
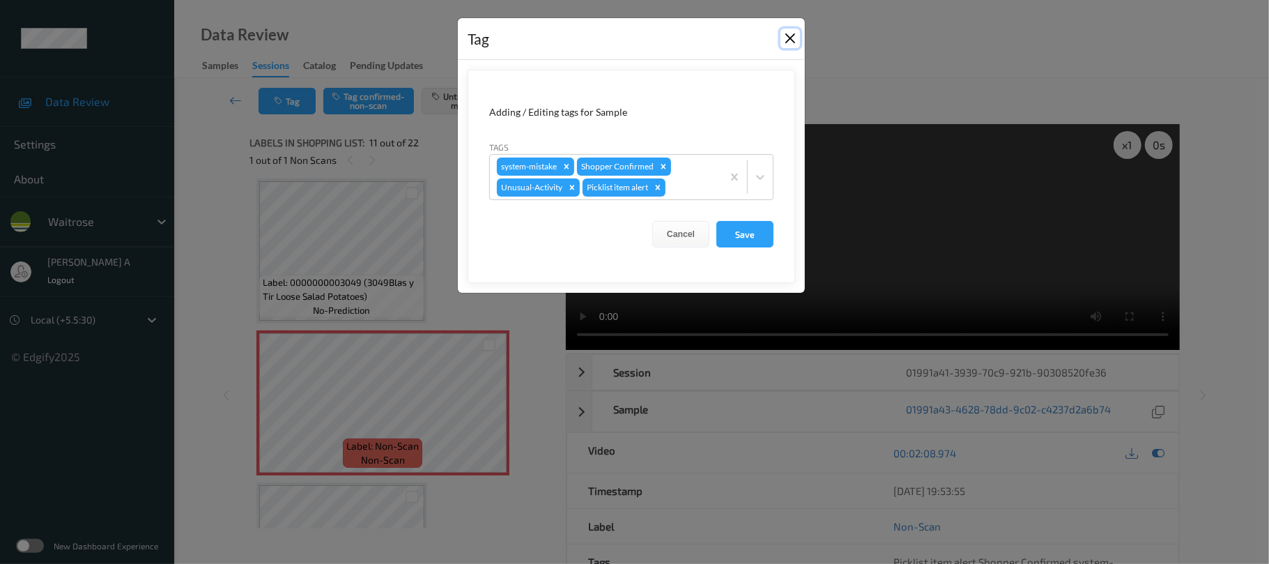
click at [795, 35] on button "Close" at bounding box center [791, 39] width 20 height 20
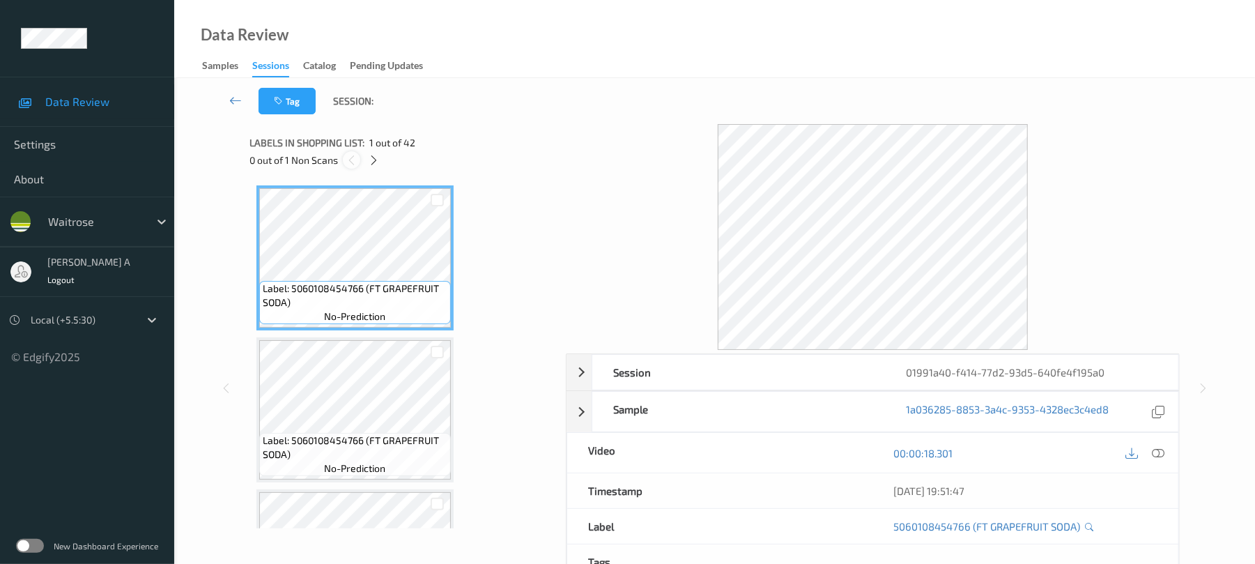
click at [358, 158] on div at bounding box center [351, 159] width 17 height 17
click at [371, 158] on icon at bounding box center [374, 160] width 12 height 13
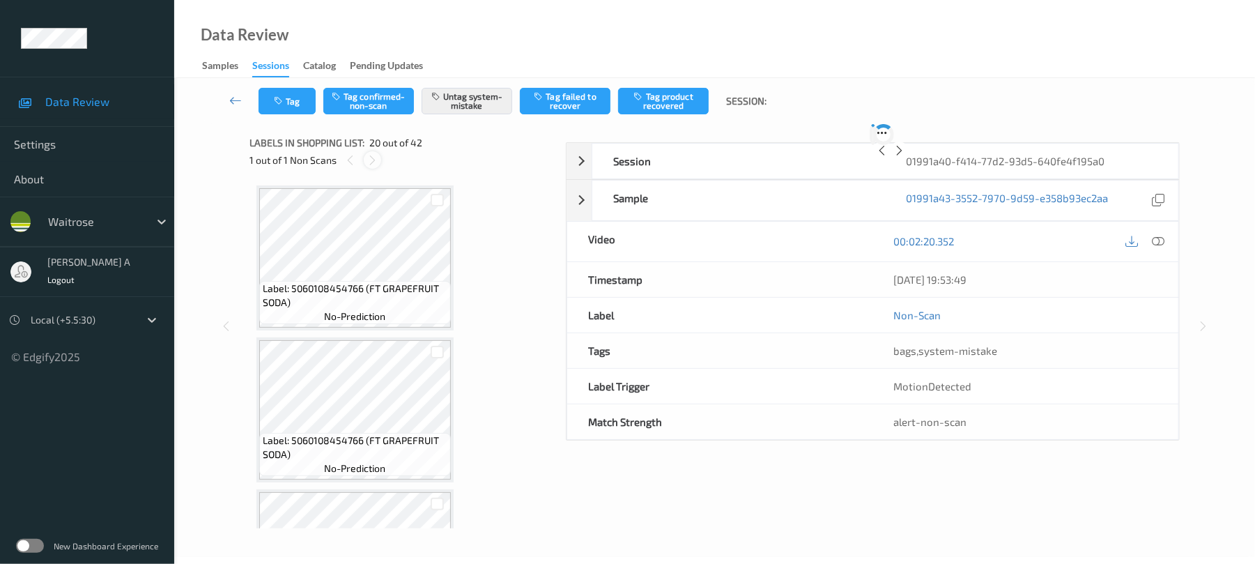
scroll to position [2742, 0]
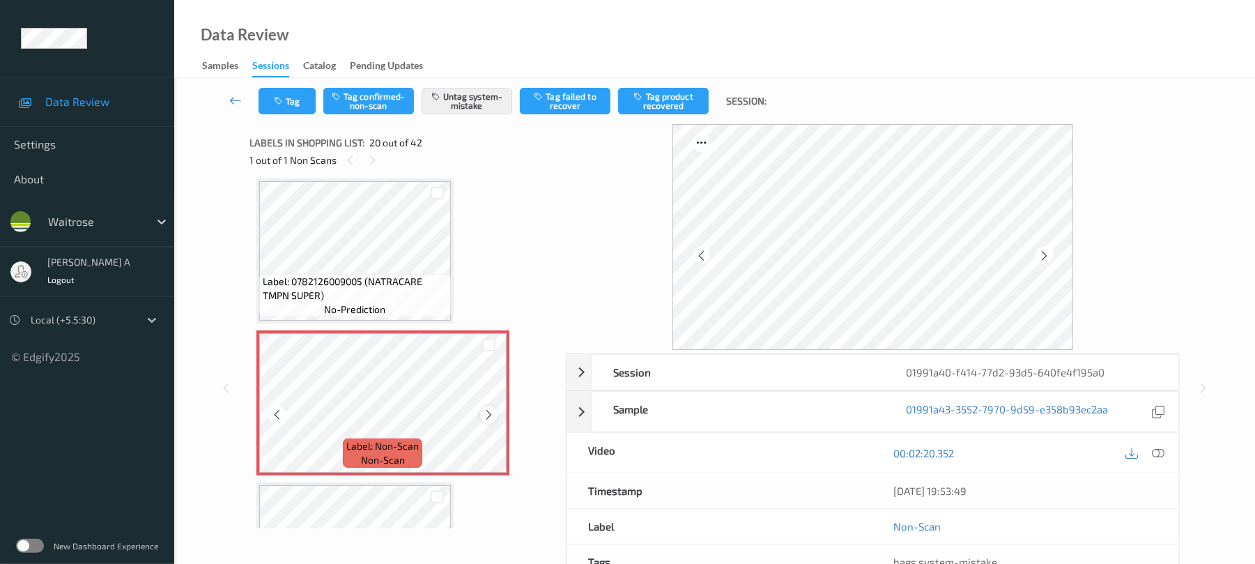
click at [486, 411] on icon at bounding box center [489, 414] width 12 height 13
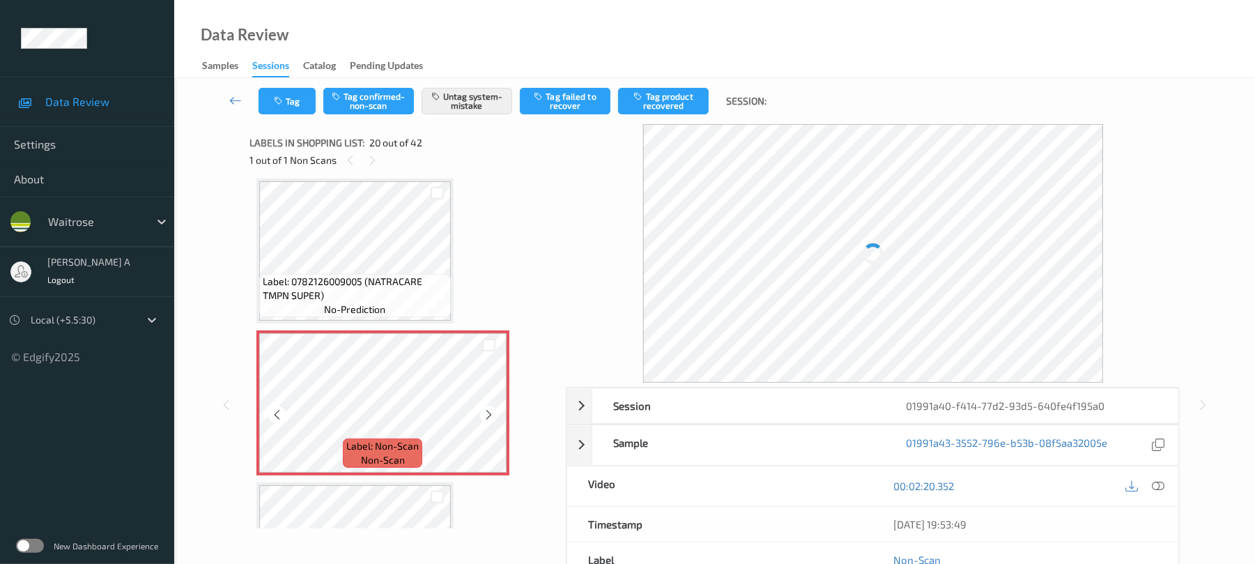
click at [486, 411] on icon at bounding box center [489, 414] width 12 height 13
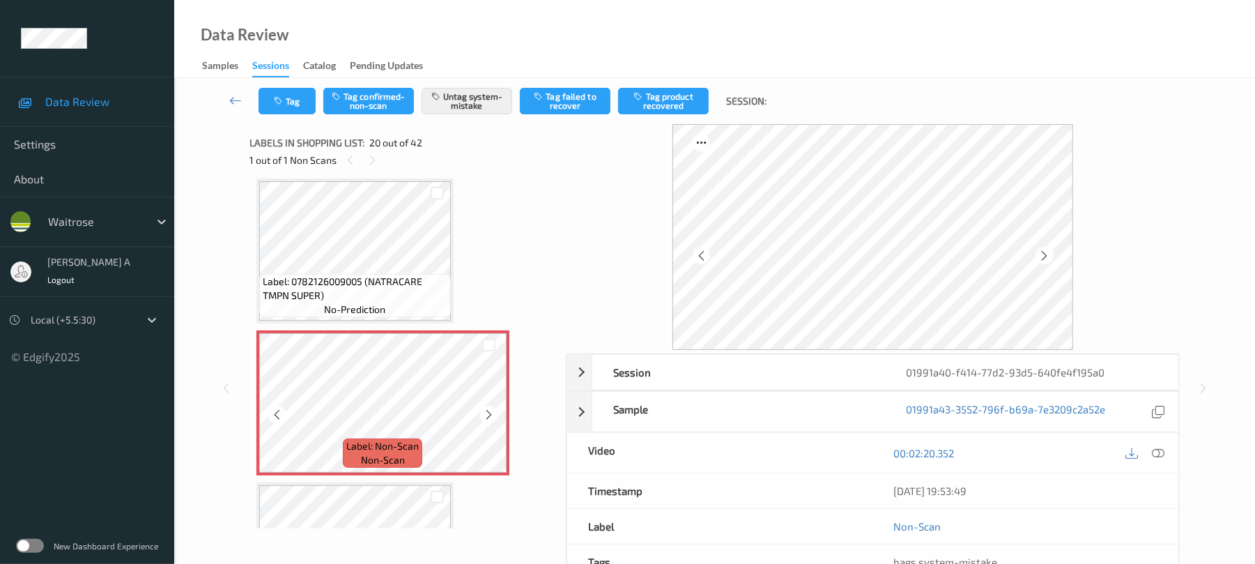
click at [486, 411] on icon at bounding box center [489, 414] width 12 height 13
click at [307, 109] on button "Tag" at bounding box center [287, 101] width 57 height 26
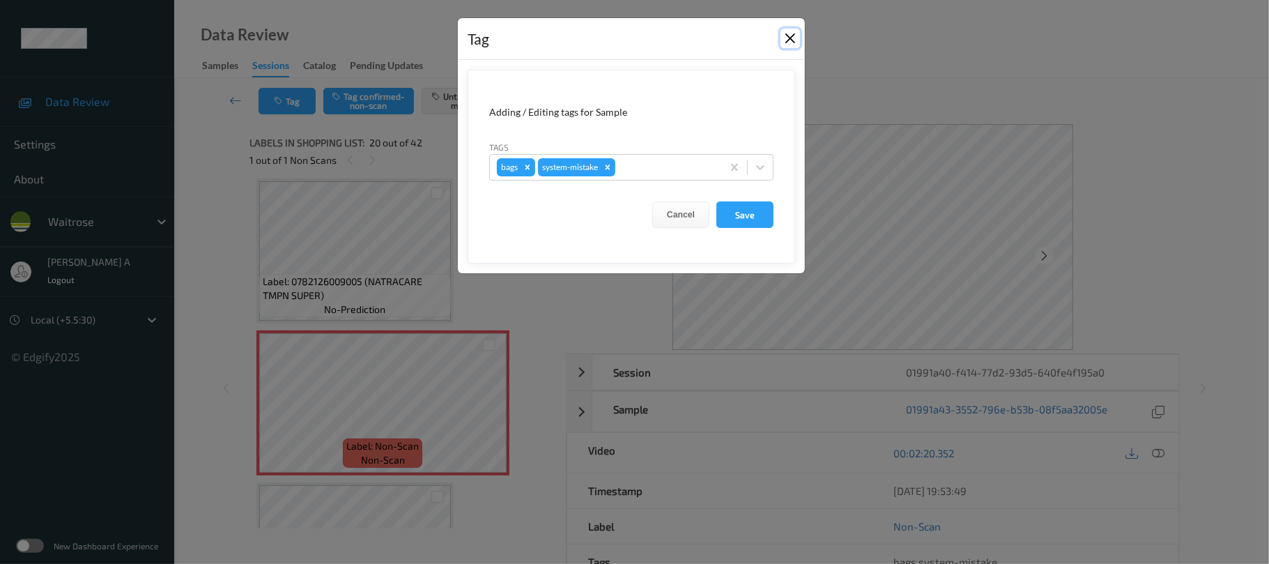
click at [783, 39] on button "Close" at bounding box center [791, 39] width 20 height 20
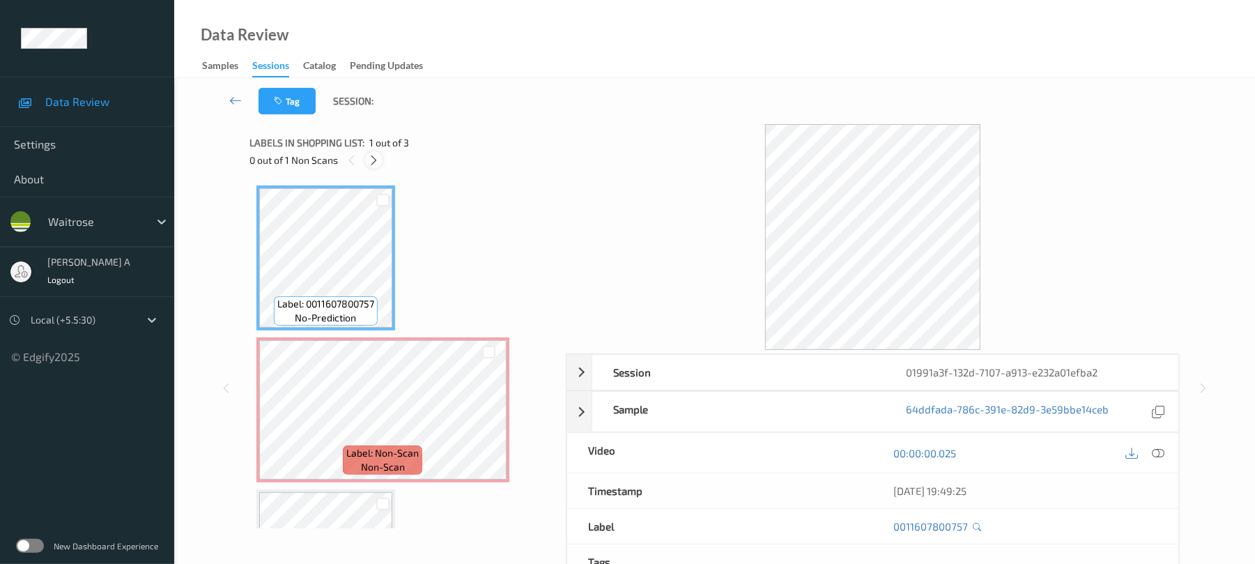
click at [368, 160] on icon at bounding box center [374, 160] width 12 height 13
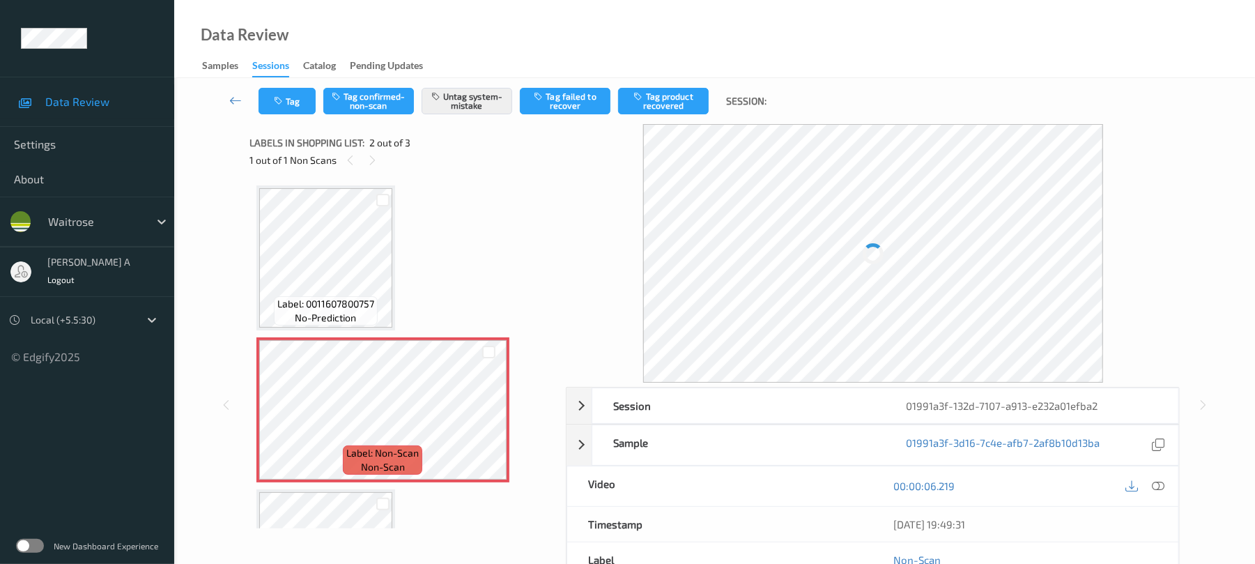
scroll to position [7, 0]
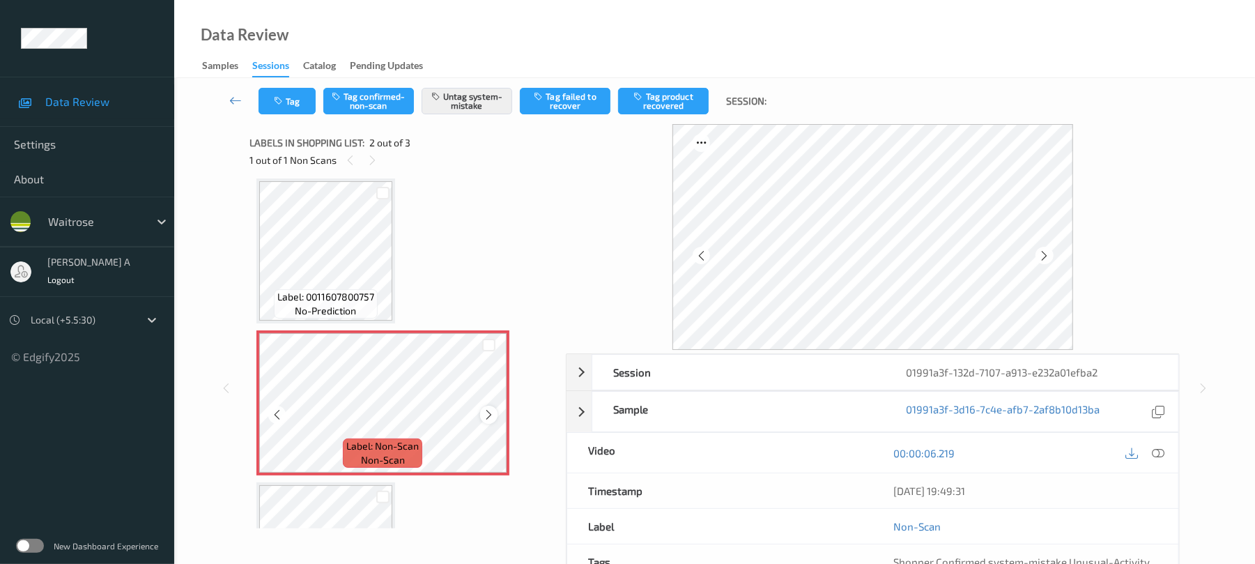
click at [486, 416] on icon at bounding box center [489, 414] width 12 height 13
click at [302, 98] on button "Tag" at bounding box center [287, 101] width 57 height 26
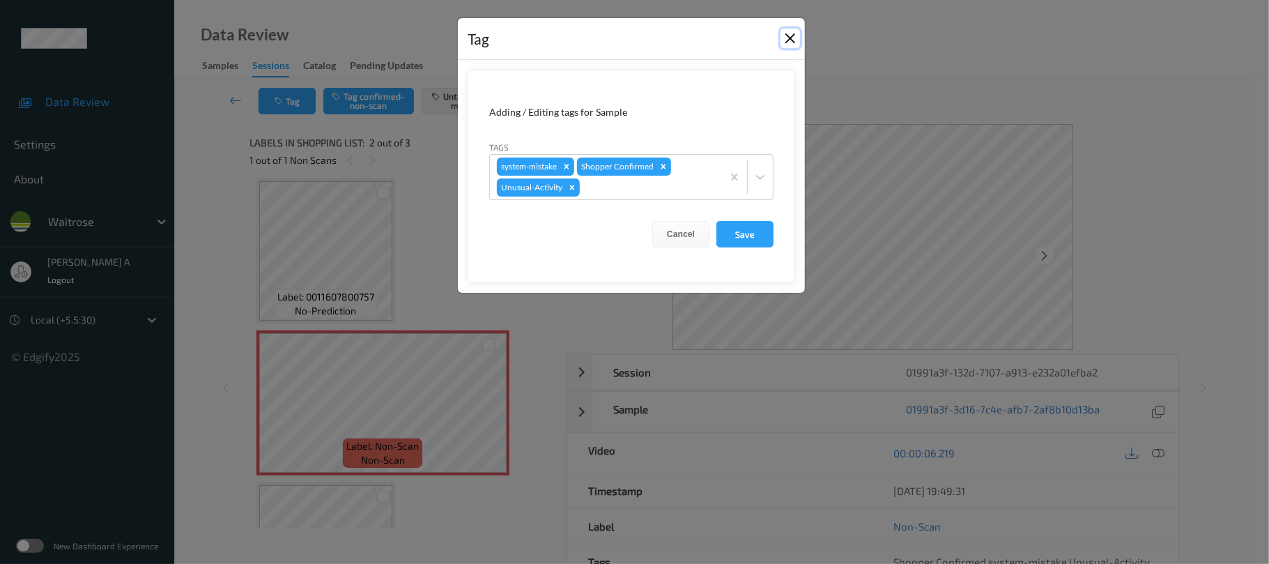
click at [792, 40] on button "Close" at bounding box center [791, 39] width 20 height 20
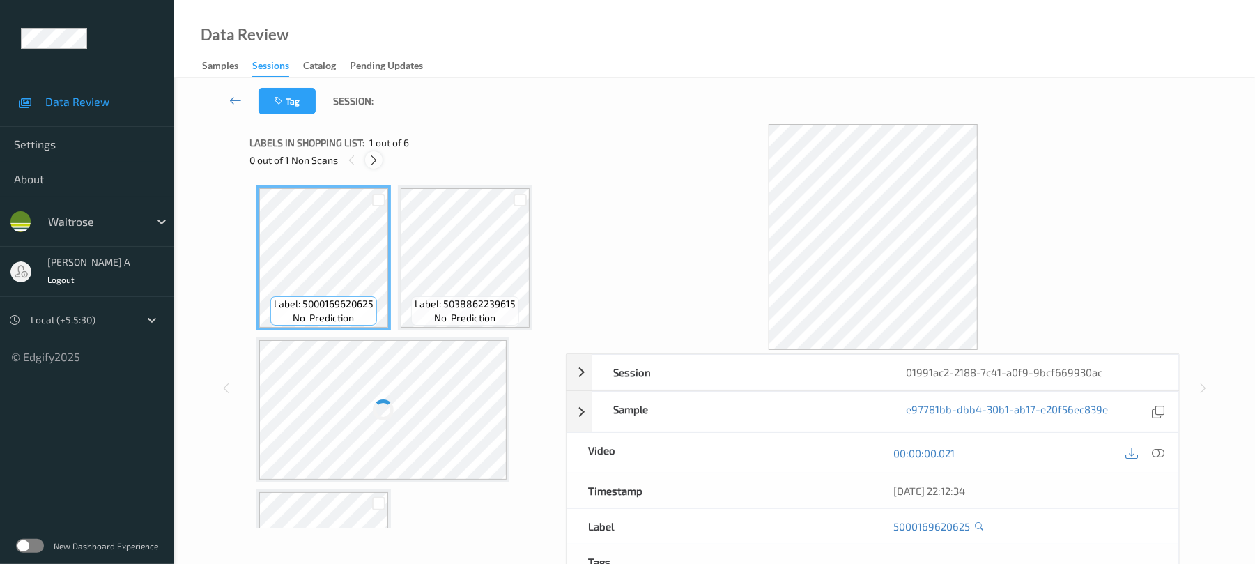
click at [376, 155] on icon at bounding box center [374, 160] width 12 height 13
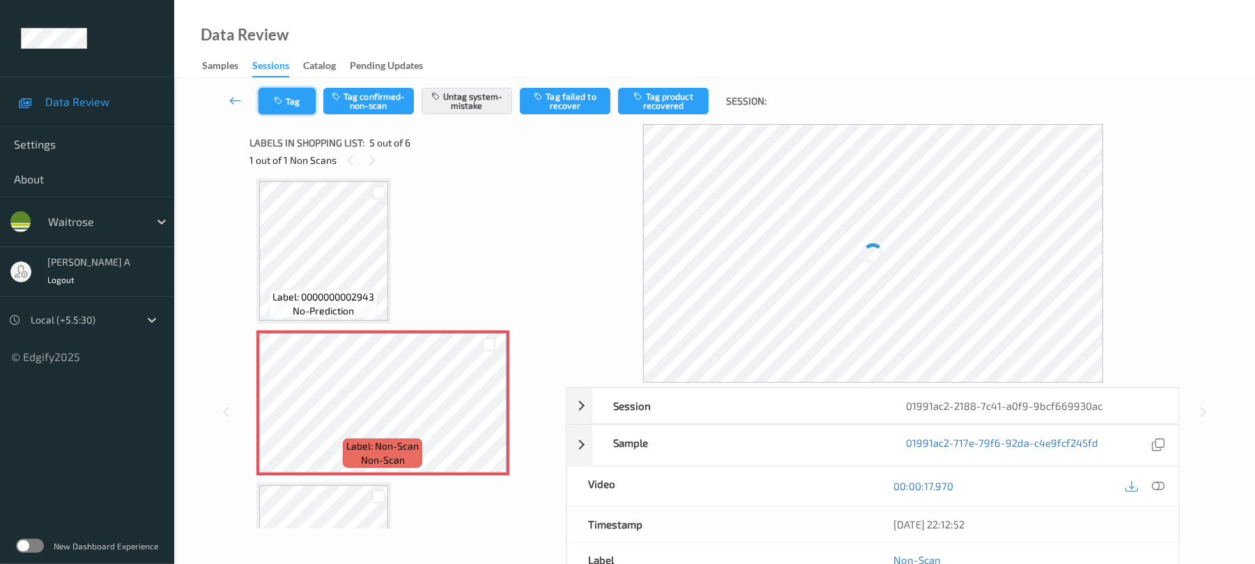
click at [290, 107] on button "Tag" at bounding box center [287, 101] width 57 height 26
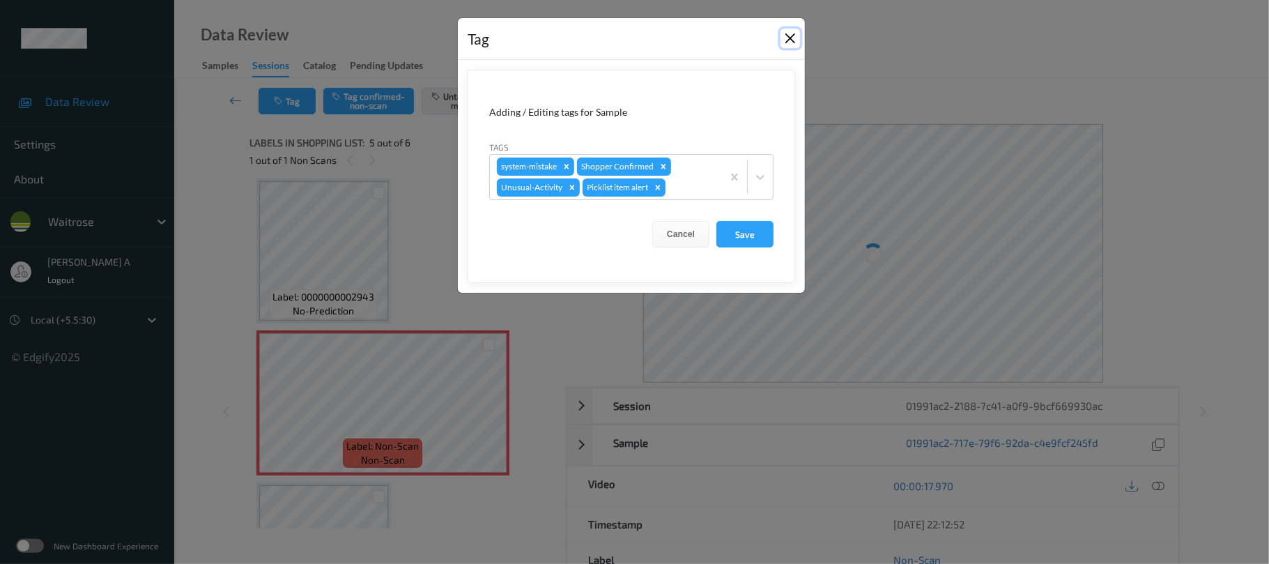
click at [790, 36] on button "Close" at bounding box center [791, 39] width 20 height 20
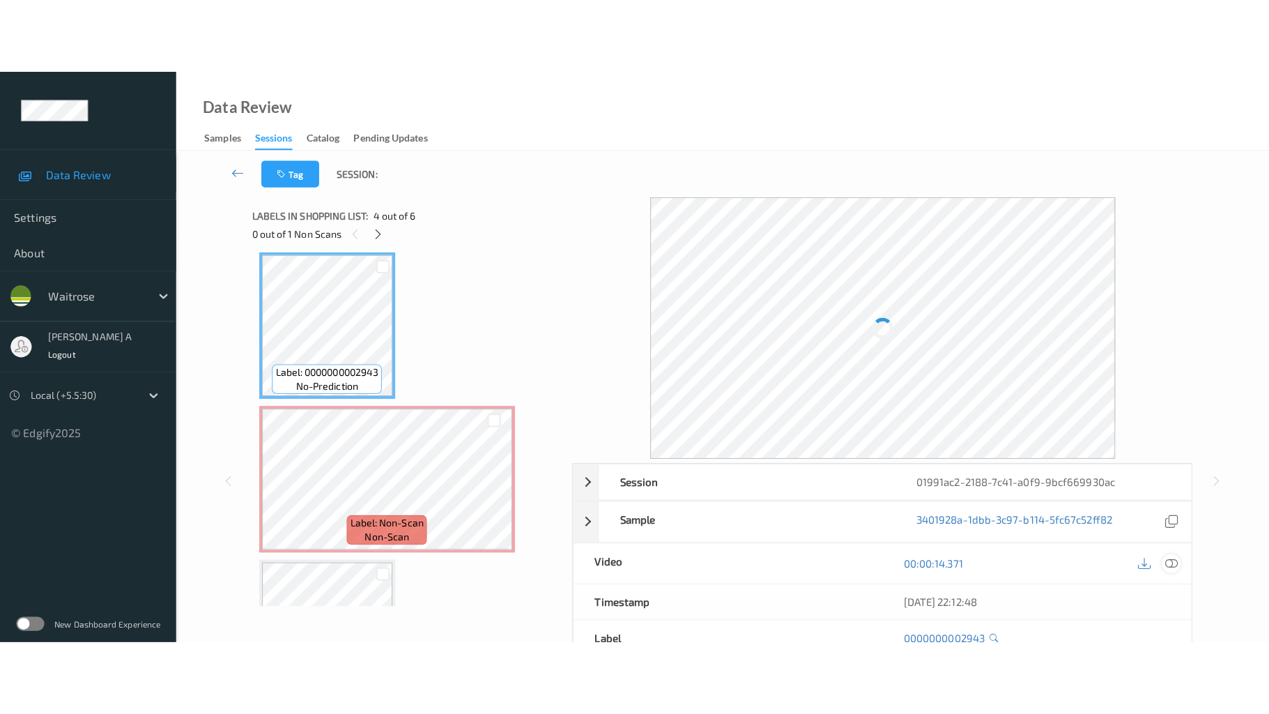
scroll to position [160, 0]
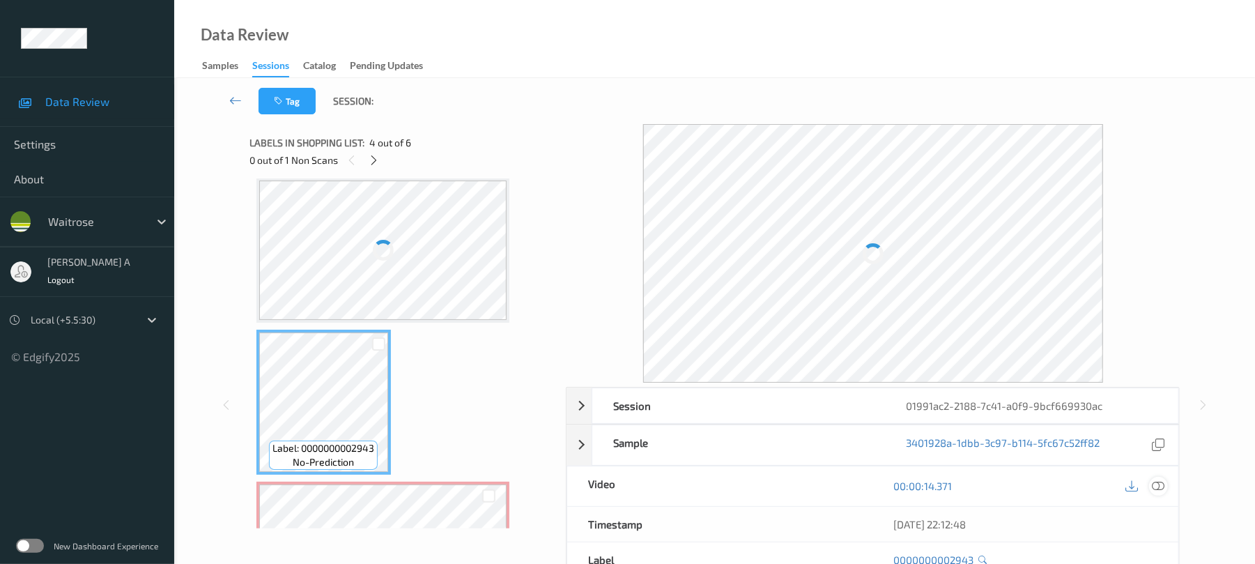
click at [1160, 480] on div at bounding box center [1158, 486] width 19 height 19
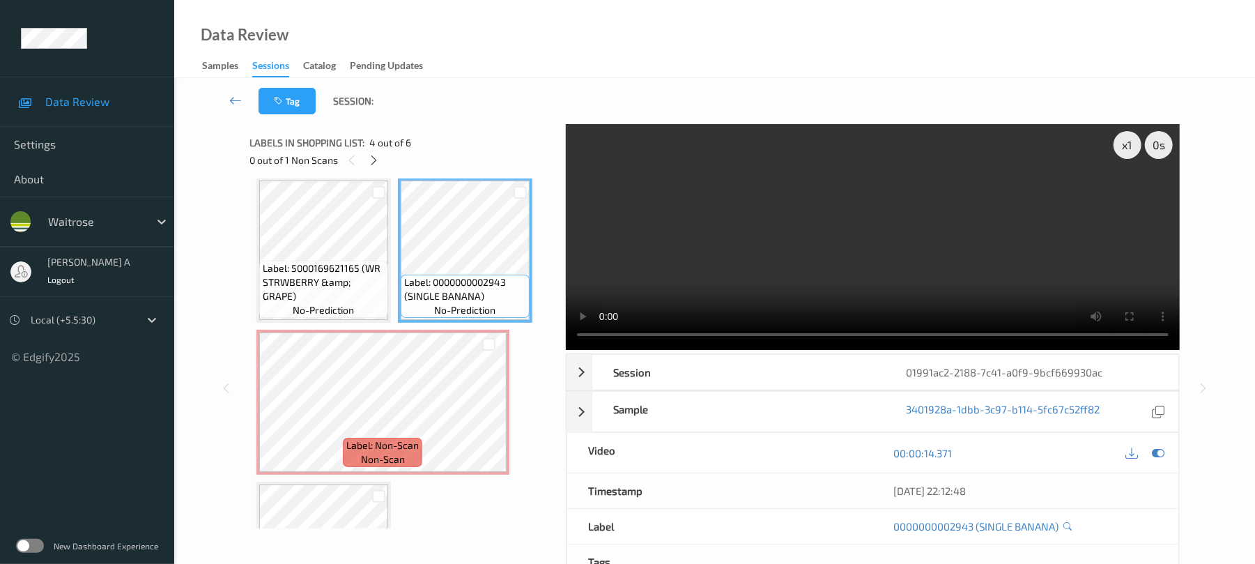
scroll to position [115, 0]
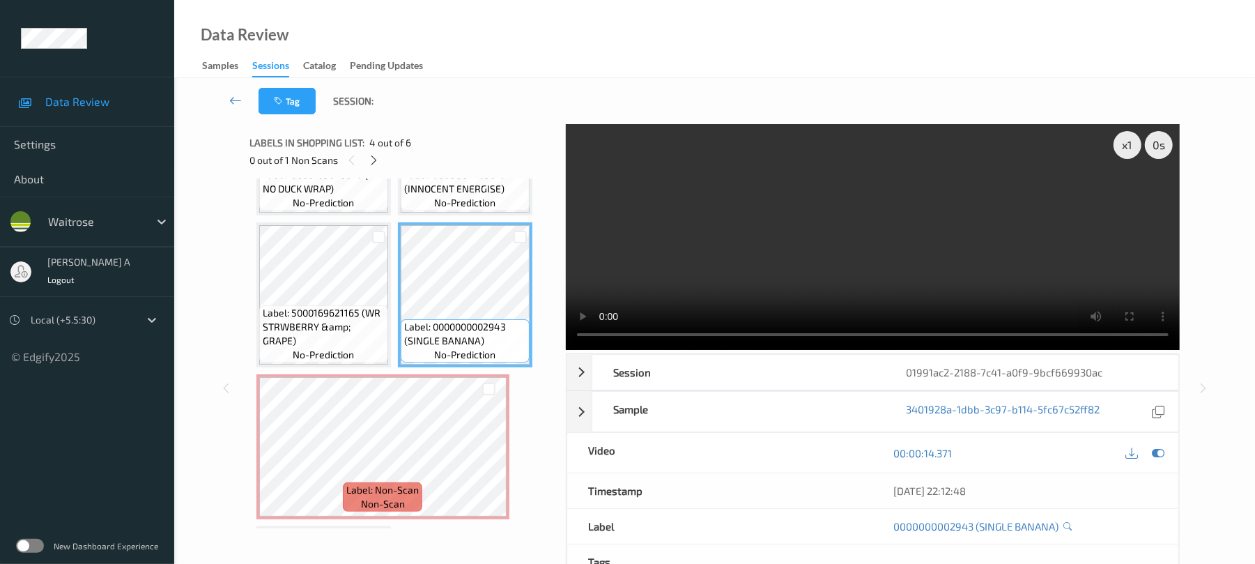
click at [704, 241] on video at bounding box center [873, 237] width 614 height 226
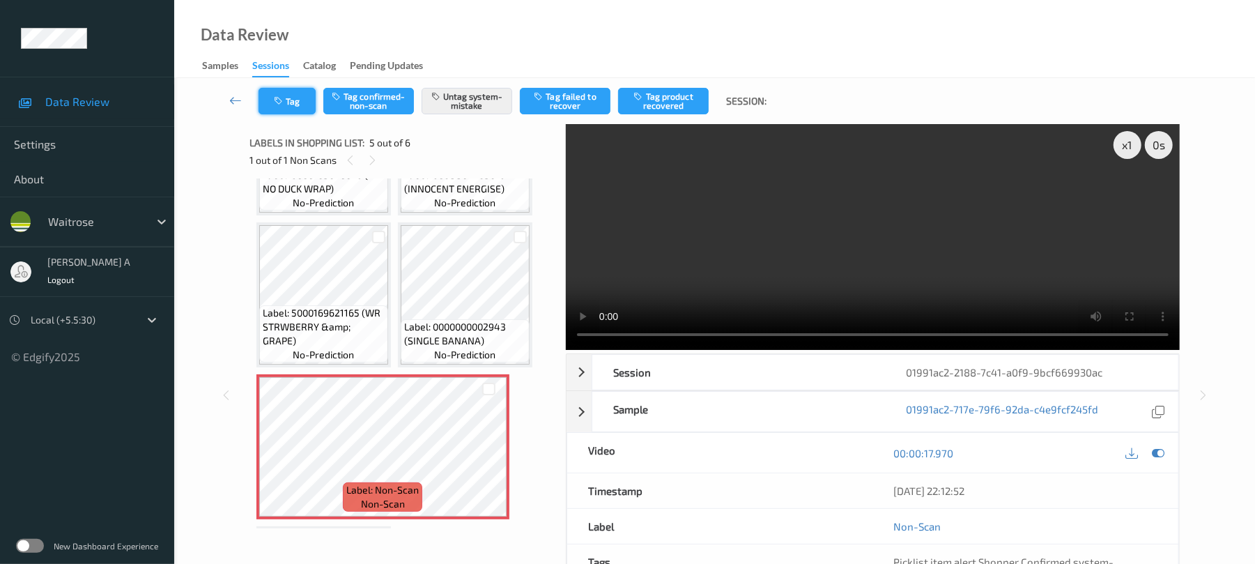
click at [293, 105] on button "Tag" at bounding box center [287, 101] width 57 height 26
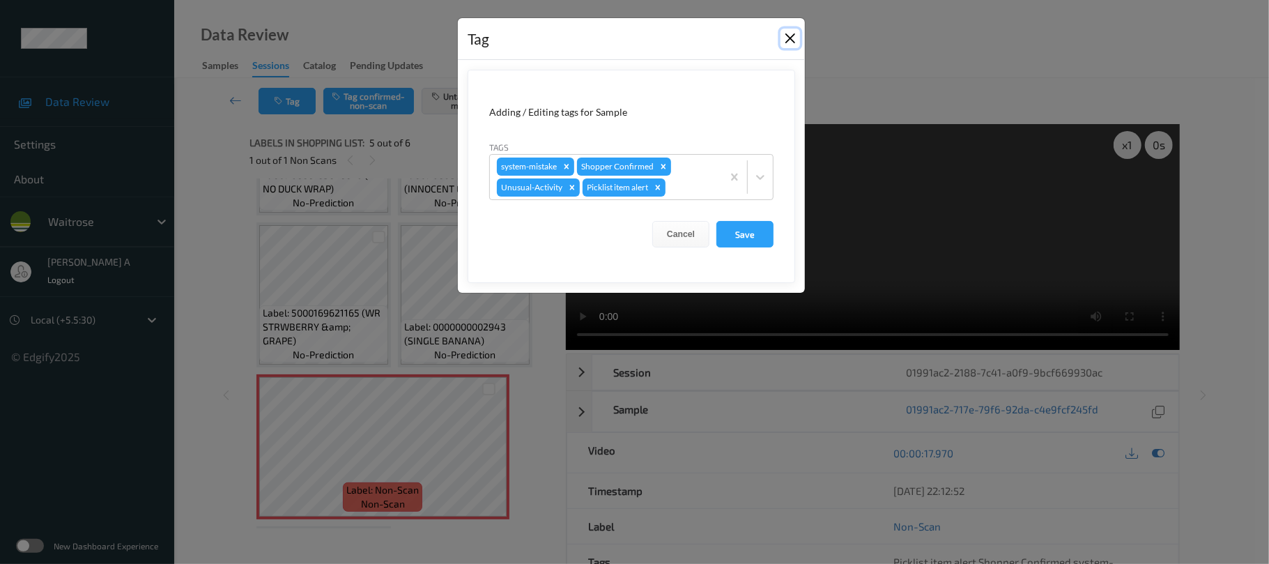
click at [799, 40] on button "Close" at bounding box center [791, 39] width 20 height 20
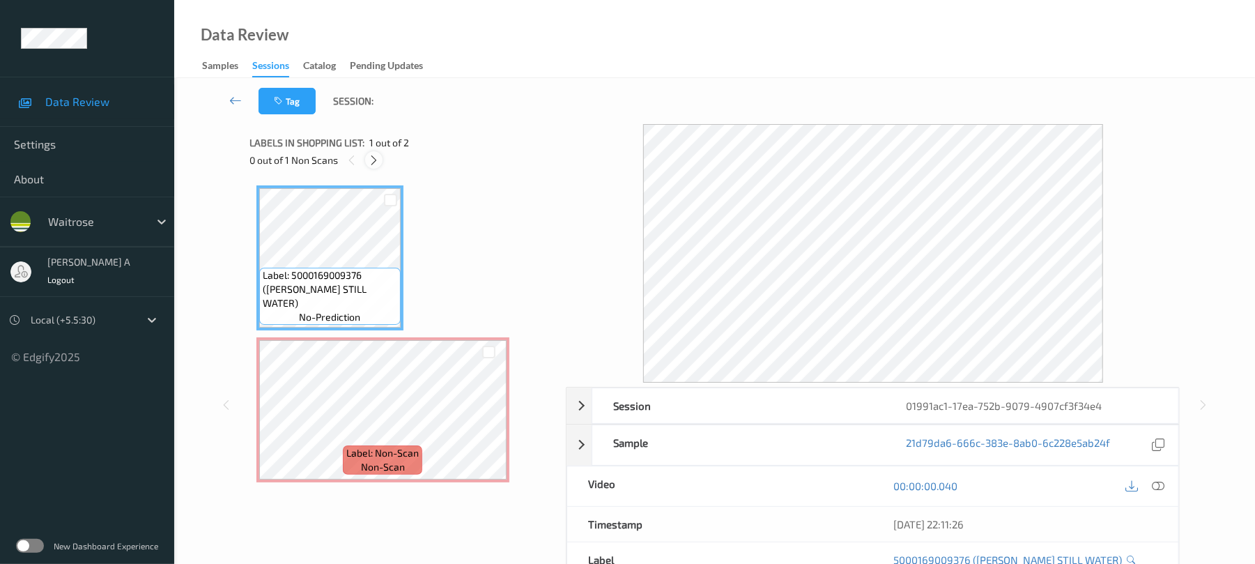
click at [368, 159] on icon at bounding box center [374, 160] width 12 height 13
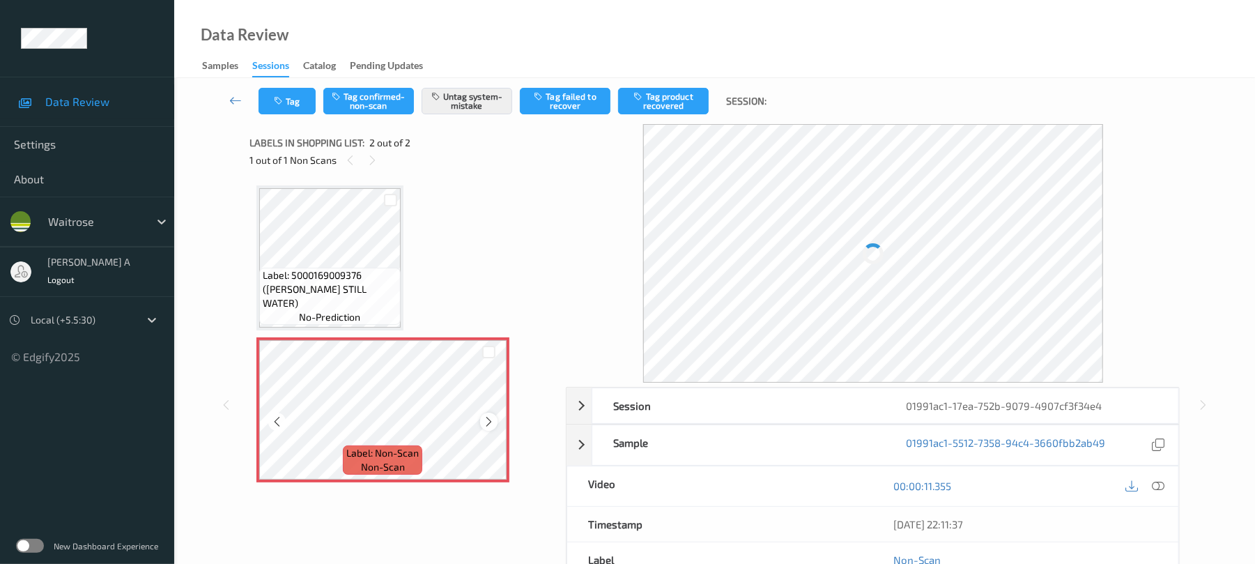
click at [491, 421] on icon at bounding box center [489, 421] width 12 height 13
click at [290, 100] on button "Tag" at bounding box center [287, 101] width 57 height 26
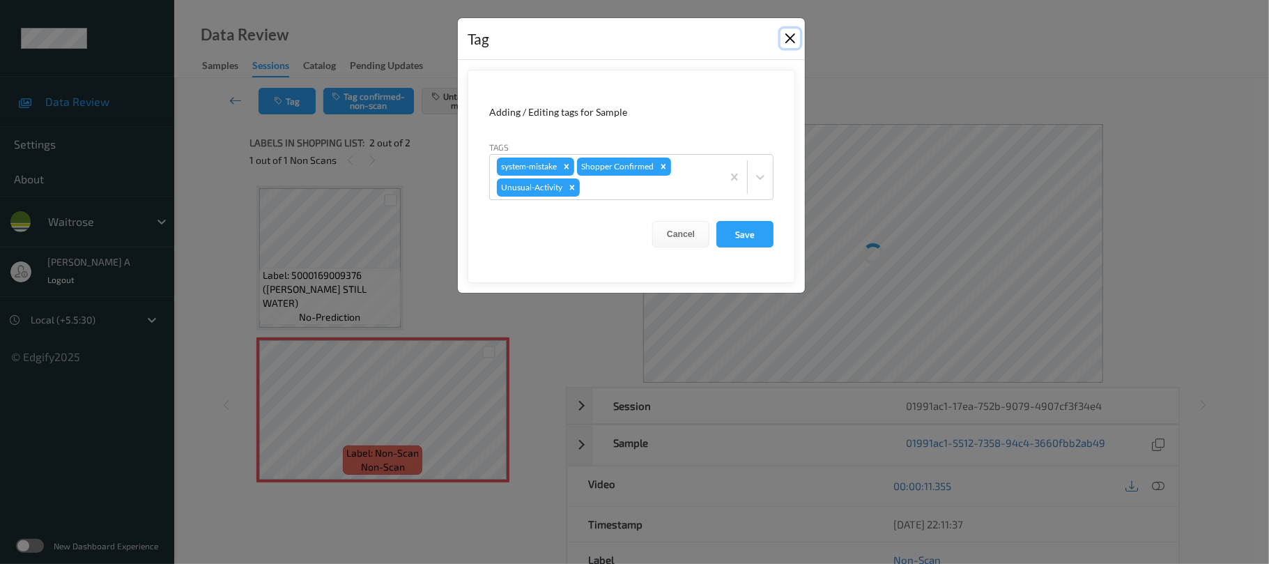
click at [790, 37] on button "Close" at bounding box center [791, 39] width 20 height 20
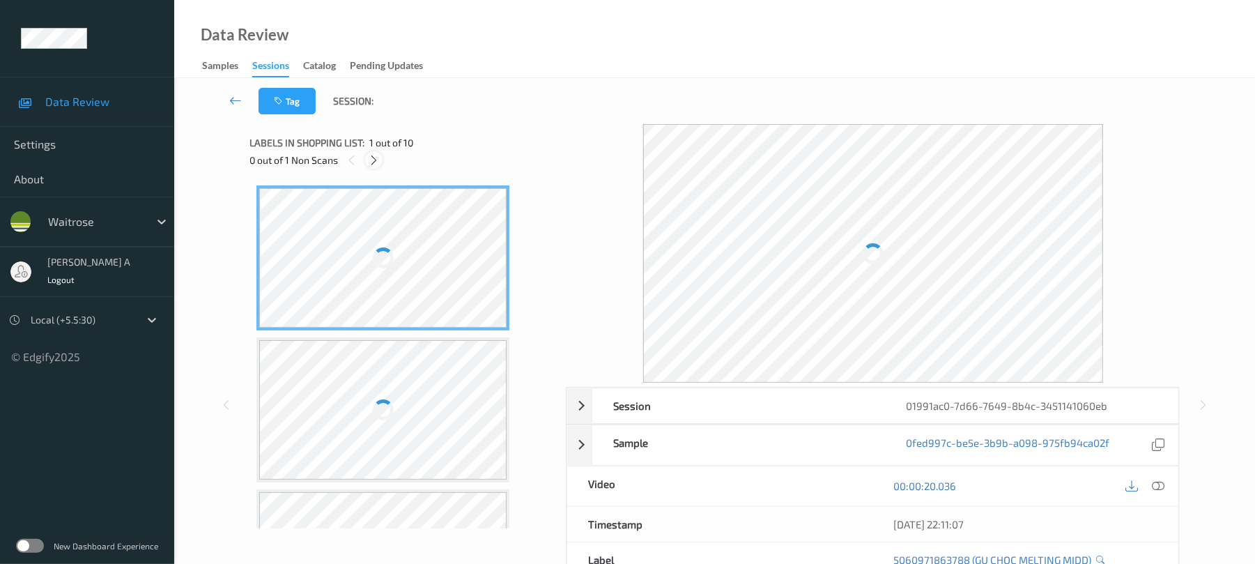
click at [377, 164] on icon at bounding box center [374, 160] width 12 height 13
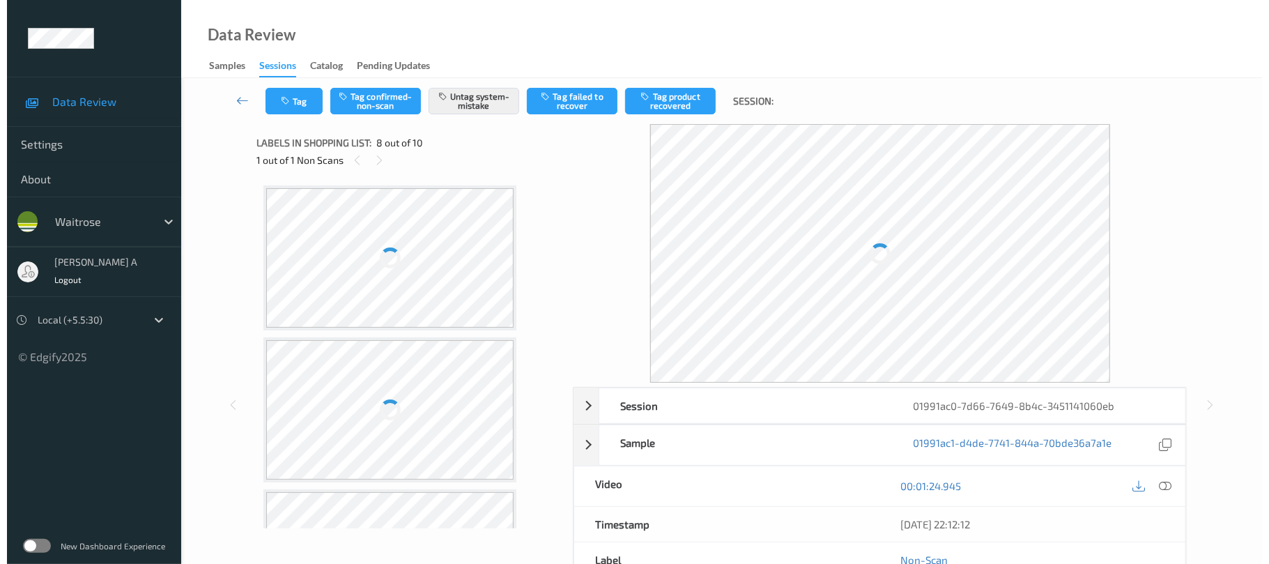
scroll to position [919, 0]
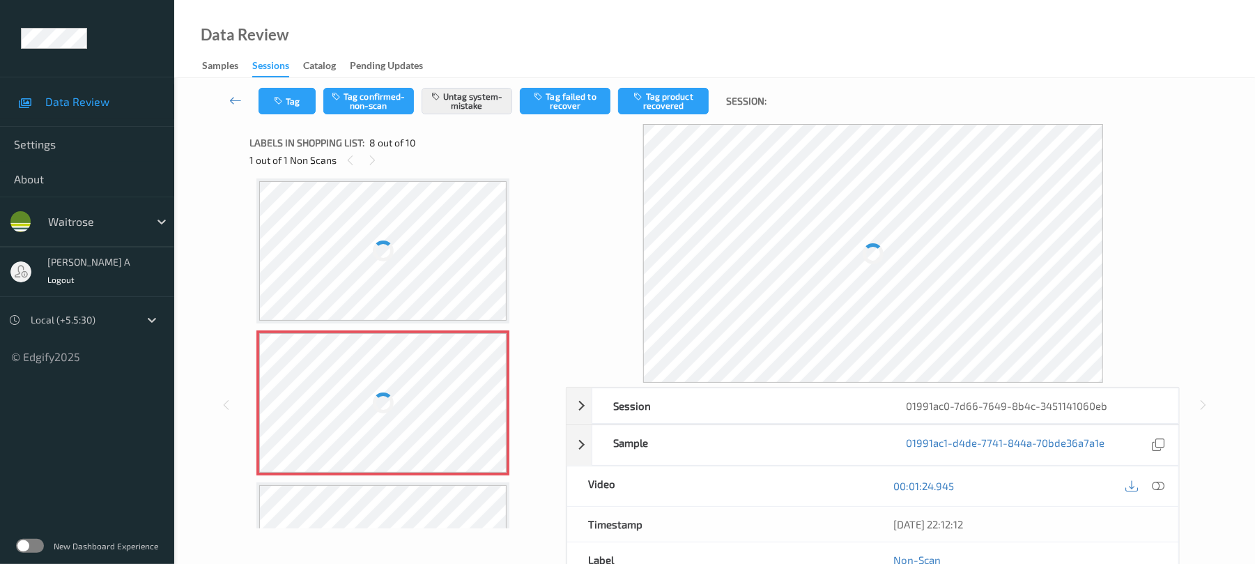
click at [486, 393] on div at bounding box center [383, 402] width 248 height 139
click at [485, 397] on div at bounding box center [383, 402] width 248 height 139
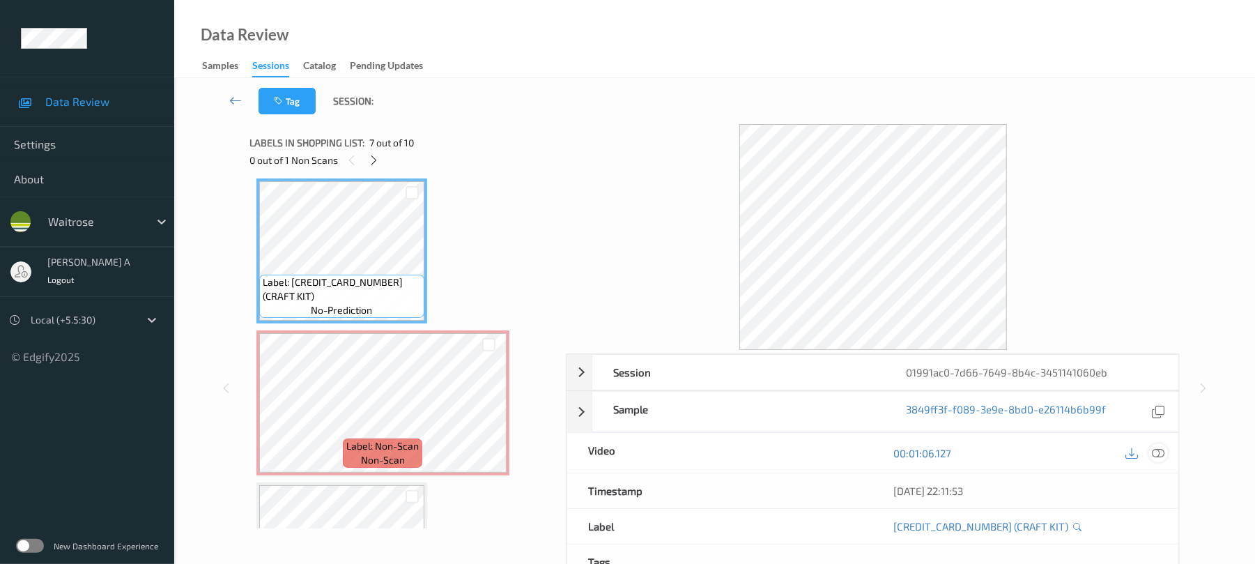
click at [1161, 447] on icon at bounding box center [1159, 453] width 13 height 13
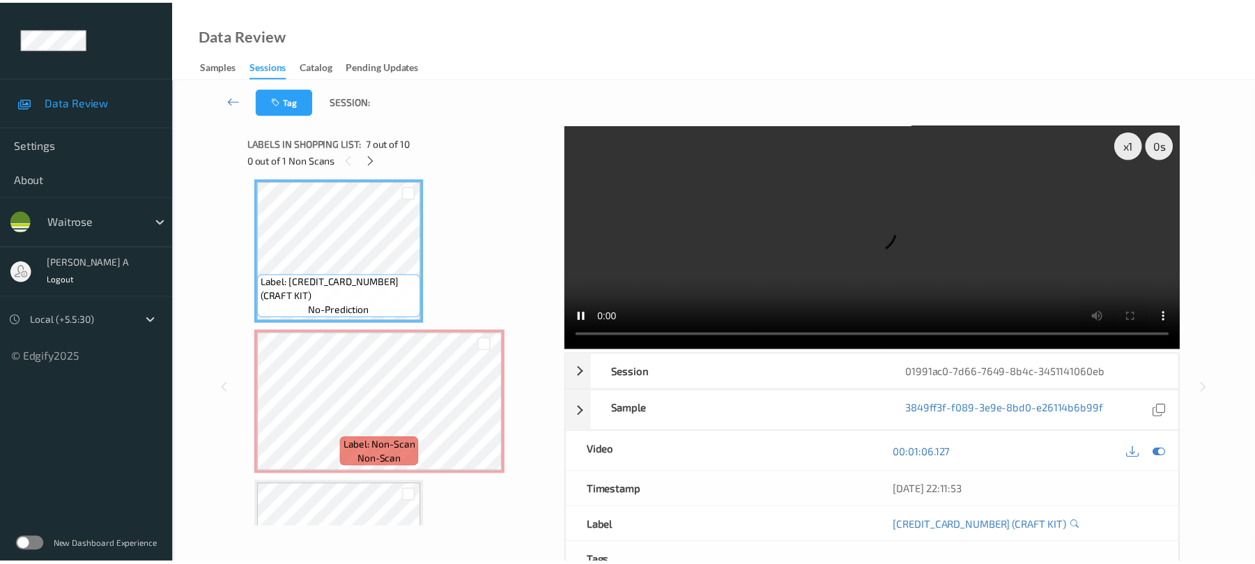
scroll to position [920, 0]
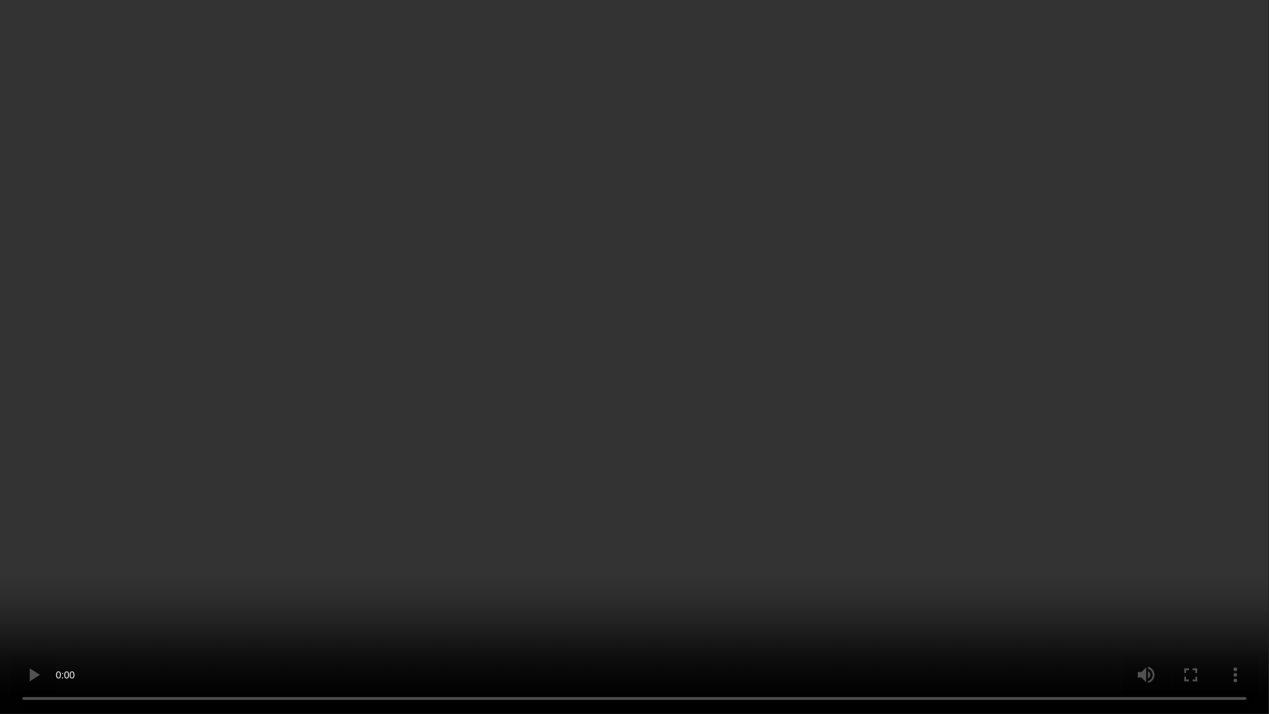
click at [678, 369] on video at bounding box center [634, 357] width 1269 height 714
click at [706, 346] on video at bounding box center [634, 357] width 1269 height 714
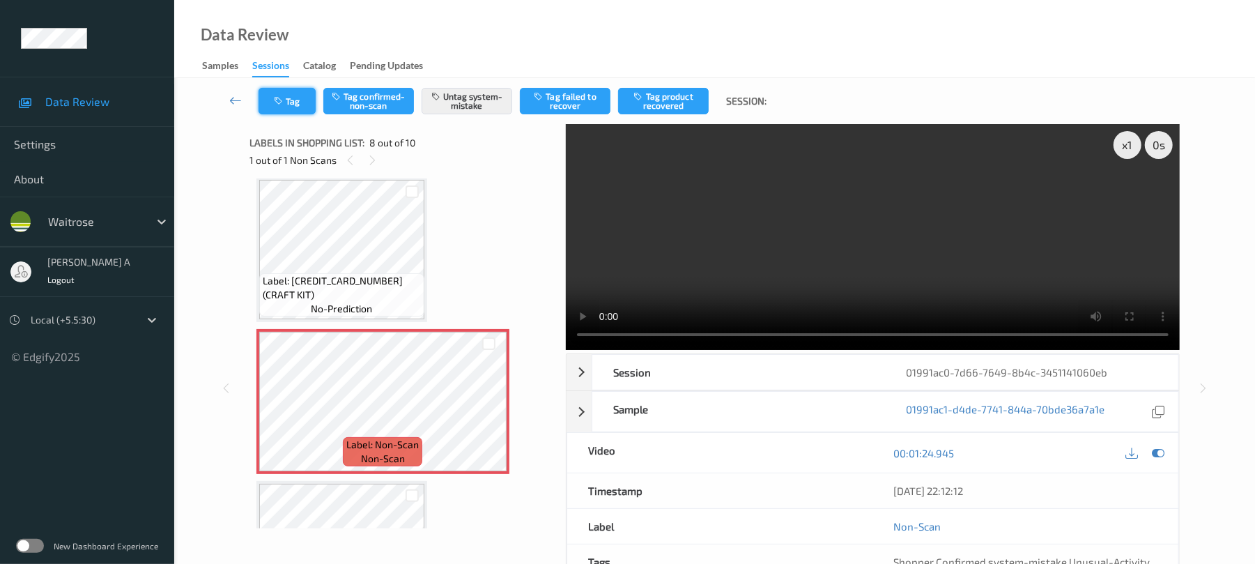
click at [296, 95] on button "Tag" at bounding box center [287, 101] width 57 height 26
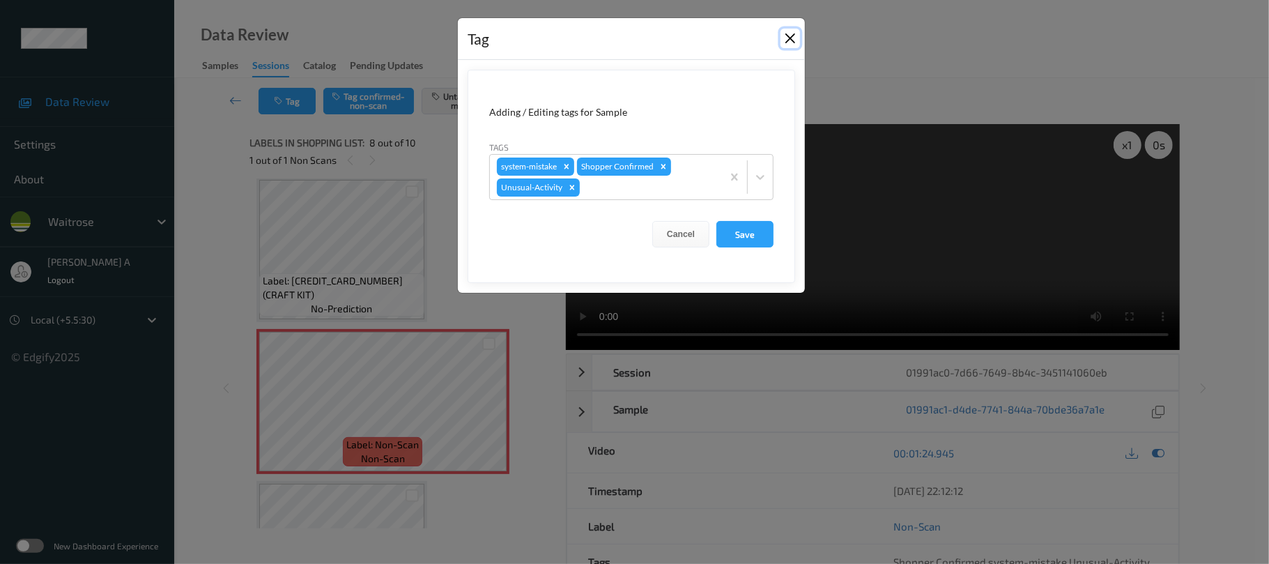
click at [790, 42] on button "Close" at bounding box center [791, 39] width 20 height 20
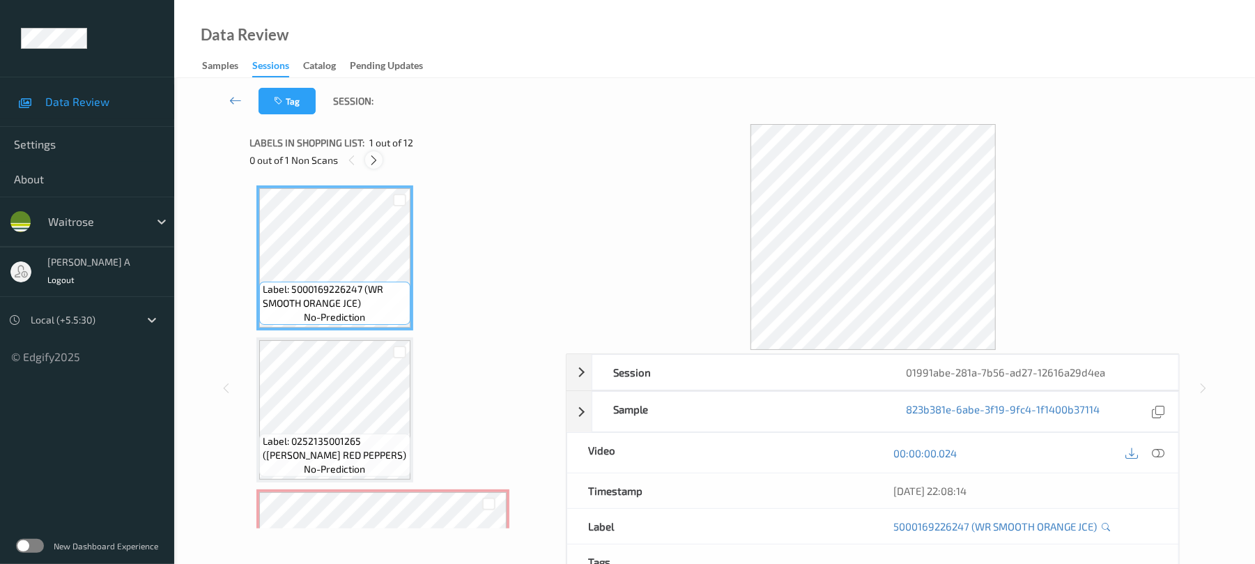
click at [376, 160] on icon at bounding box center [374, 160] width 12 height 13
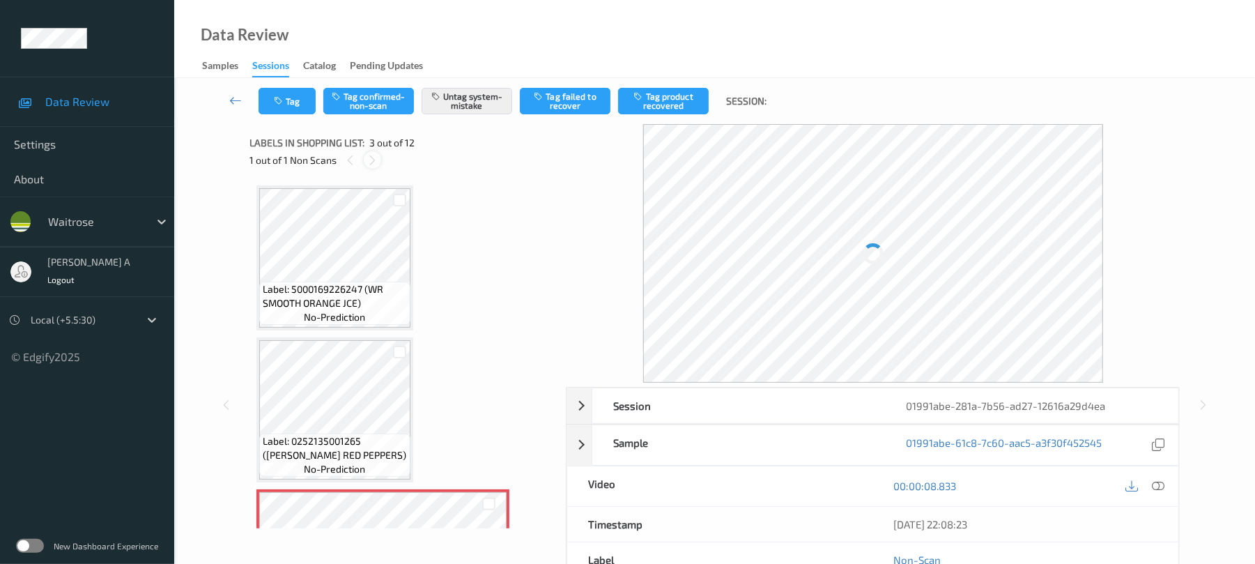
scroll to position [159, 0]
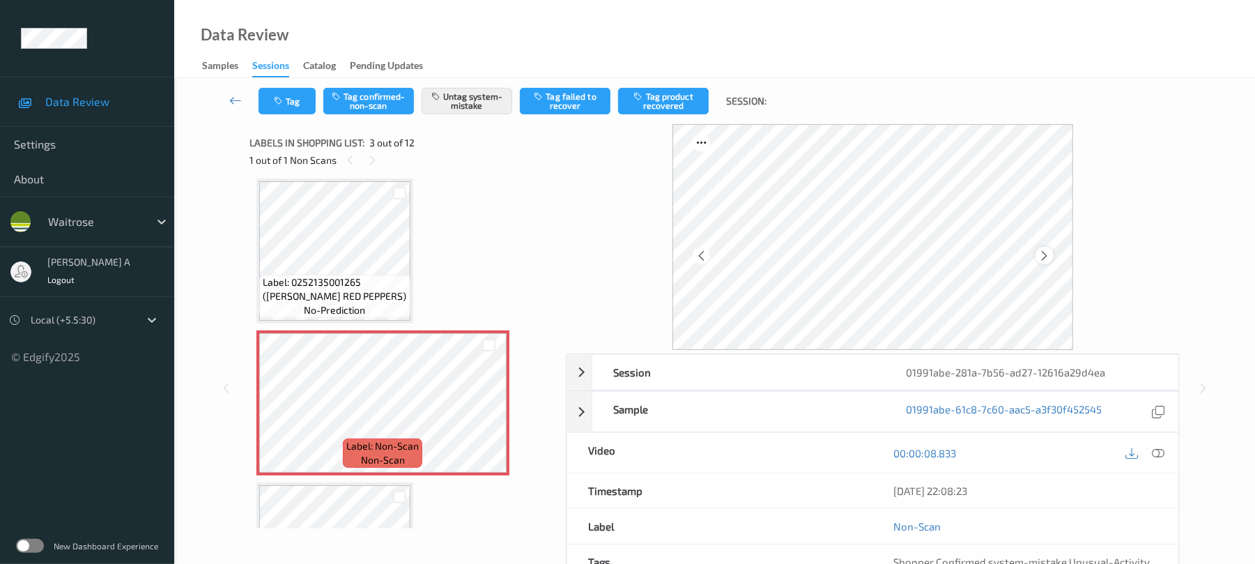
click at [1044, 254] on icon at bounding box center [1044, 256] width 12 height 13
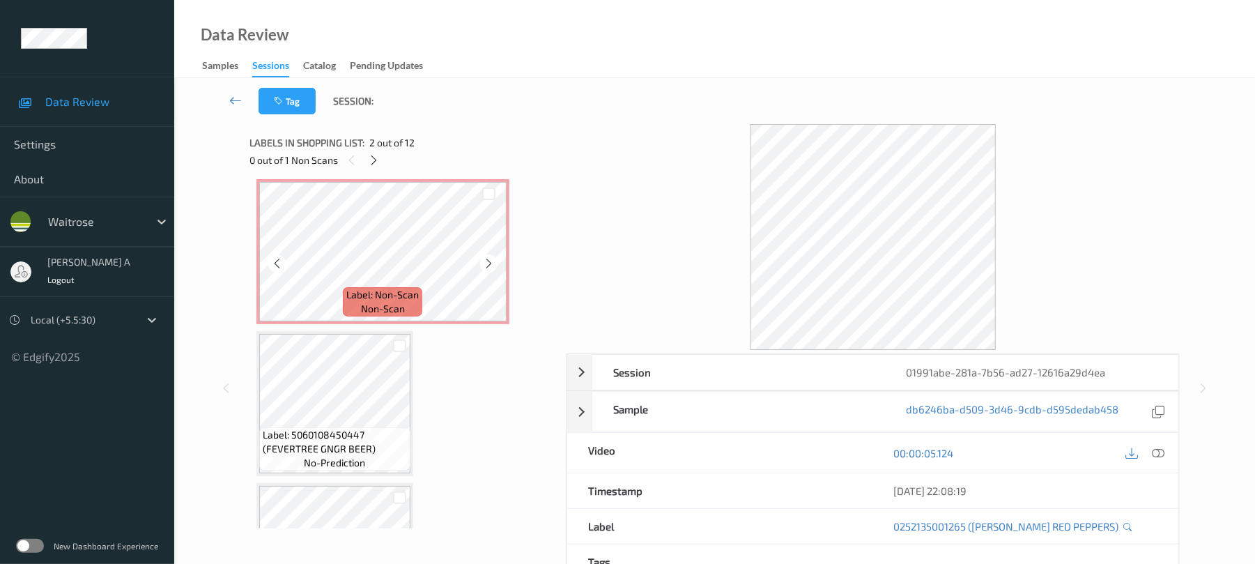
scroll to position [344, 0]
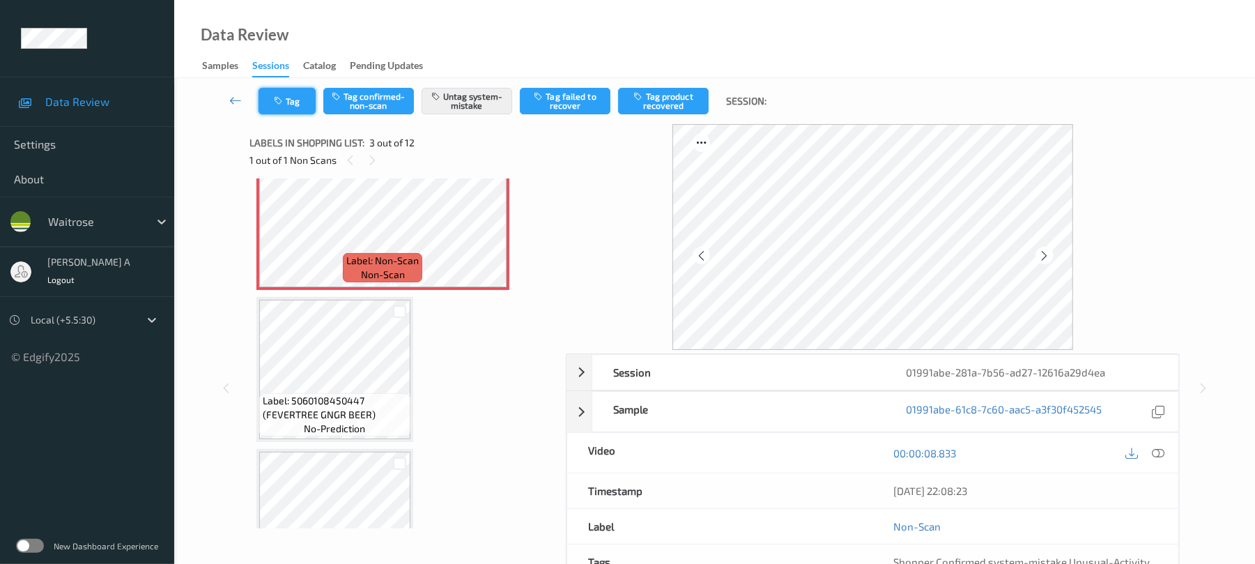
click at [274, 96] on icon "button" at bounding box center [280, 101] width 12 height 10
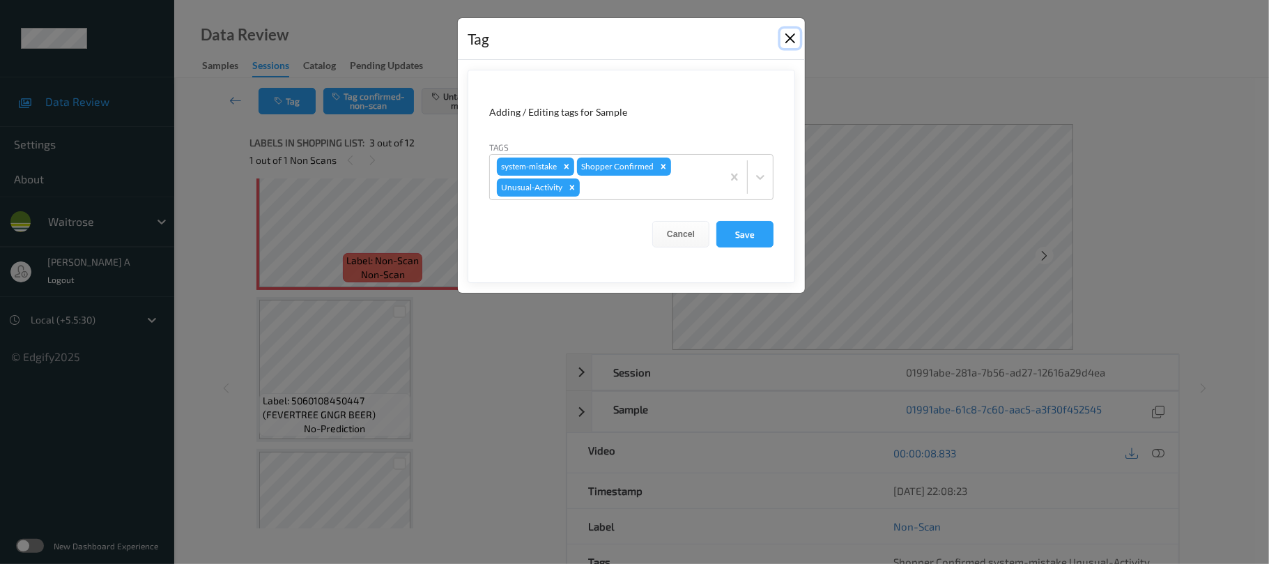
click at [795, 38] on button "Close" at bounding box center [791, 39] width 20 height 20
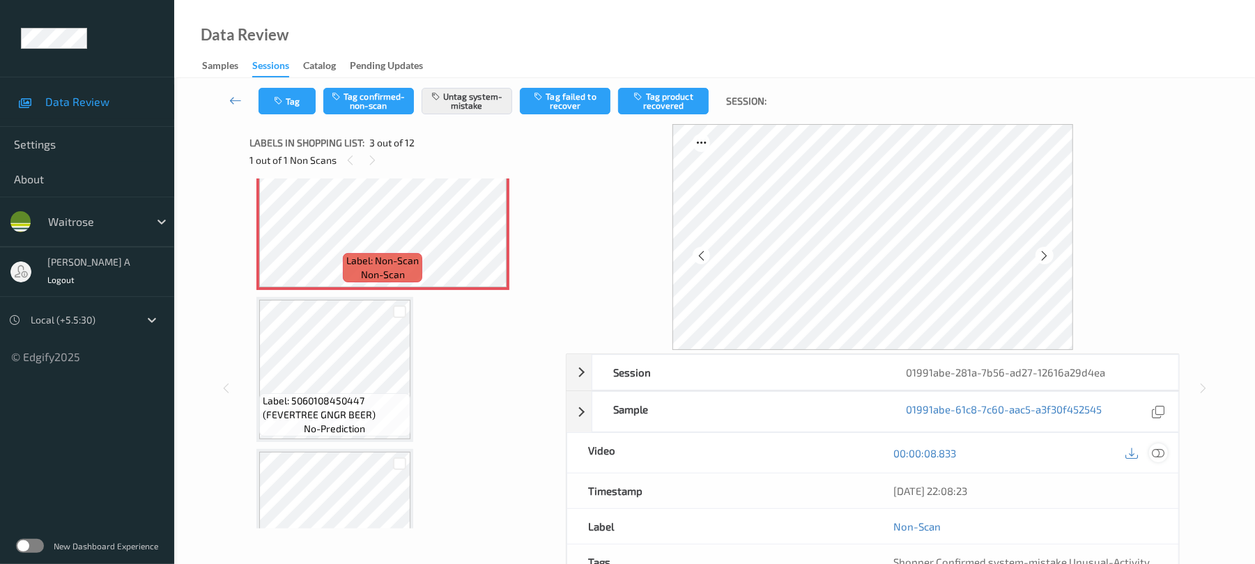
click at [1155, 447] on icon at bounding box center [1159, 453] width 13 height 13
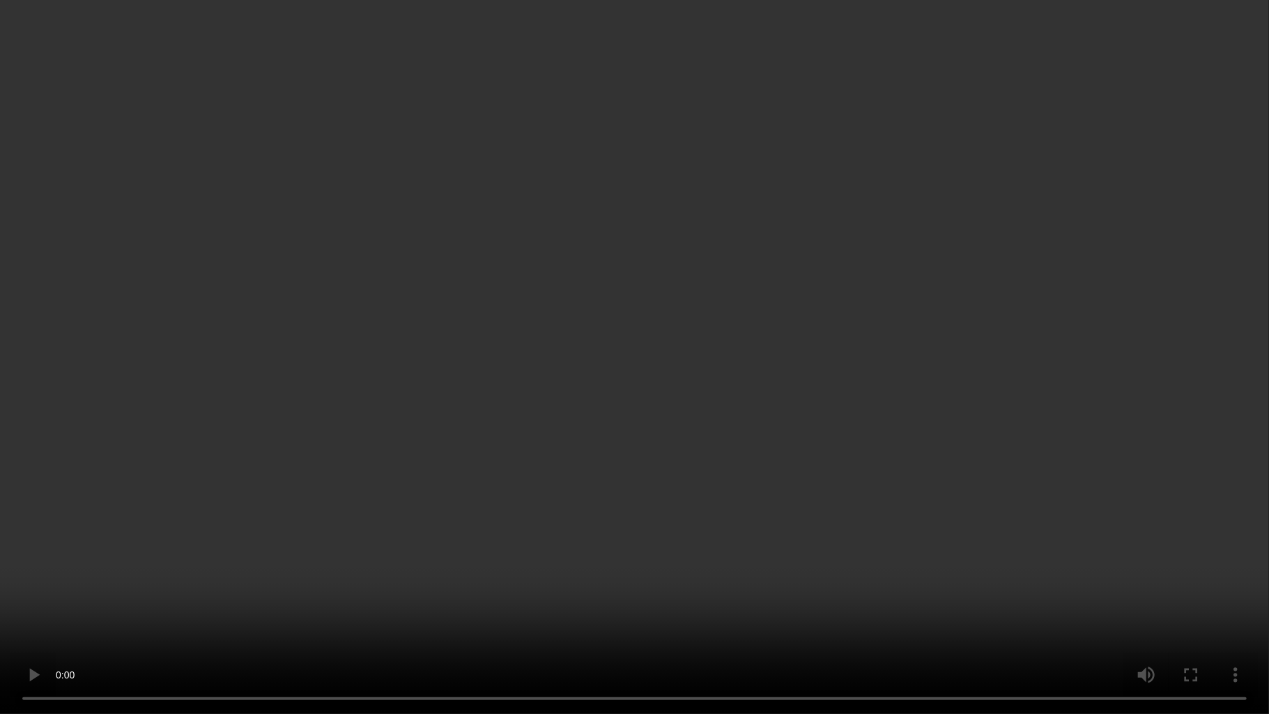
click at [480, 481] on video at bounding box center [634, 357] width 1269 height 714
click at [341, 507] on video at bounding box center [634, 357] width 1269 height 714
click at [598, 338] on video at bounding box center [634, 357] width 1269 height 714
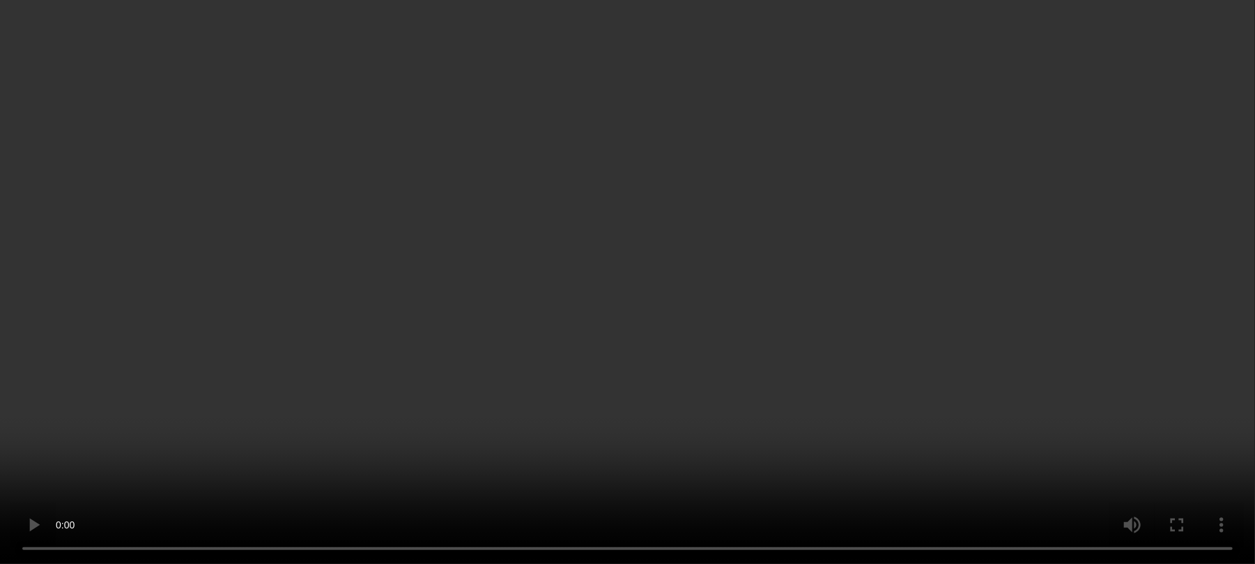
scroll to position [252, 0]
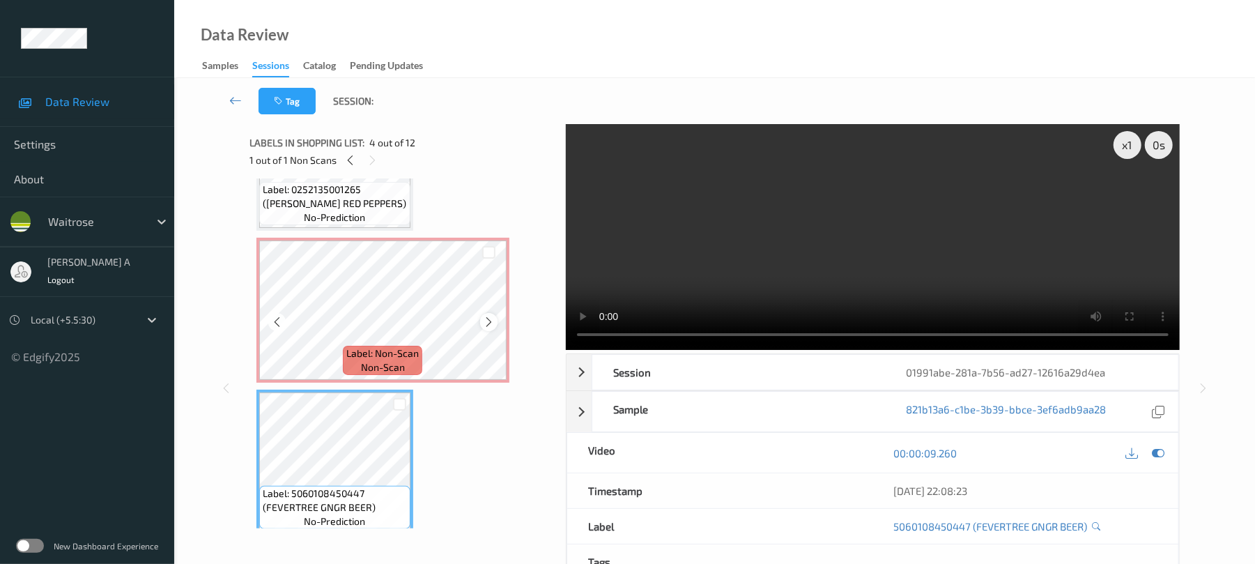
click at [492, 314] on div at bounding box center [488, 321] width 17 height 17
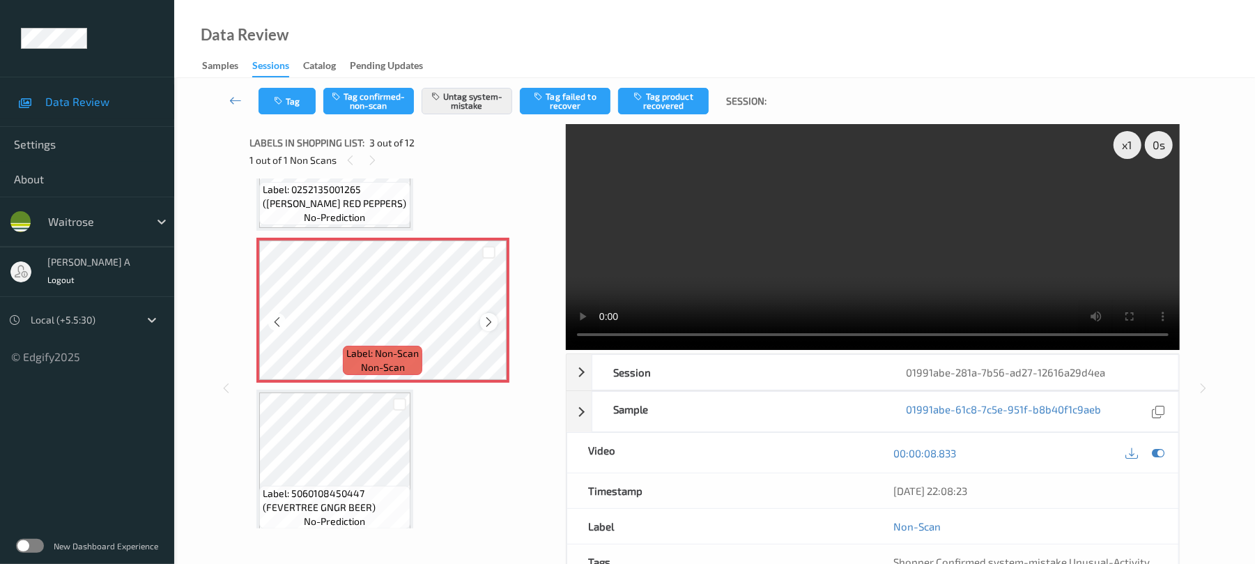
click at [491, 316] on icon at bounding box center [489, 322] width 12 height 13
click at [291, 107] on button "Tag" at bounding box center [287, 101] width 57 height 26
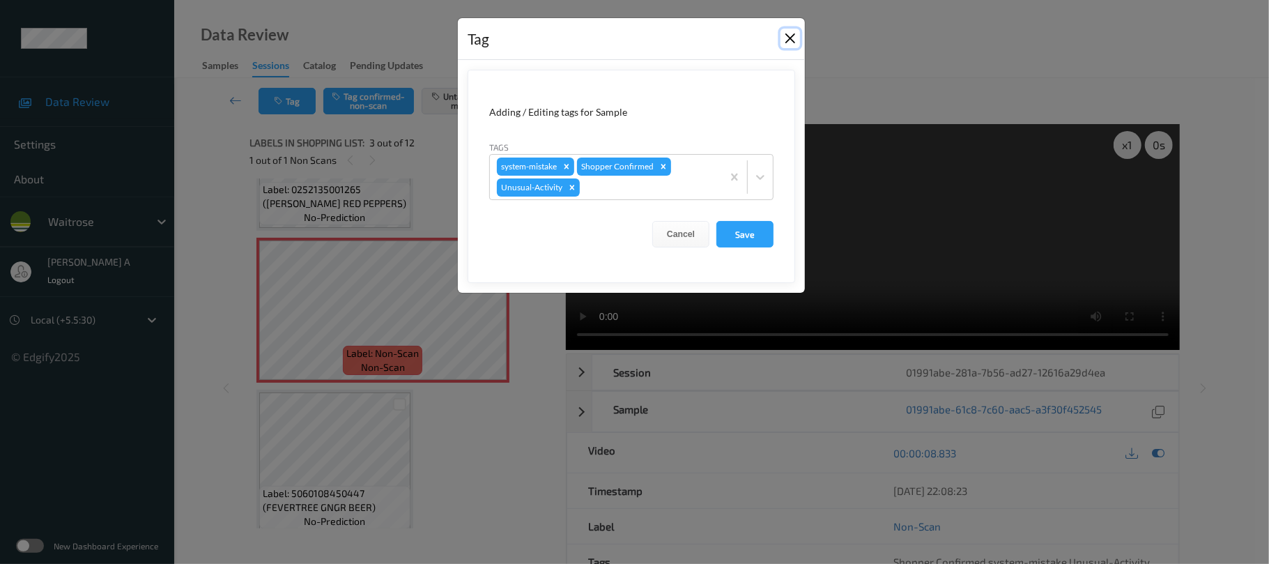
click at [787, 43] on button "Close" at bounding box center [791, 39] width 20 height 20
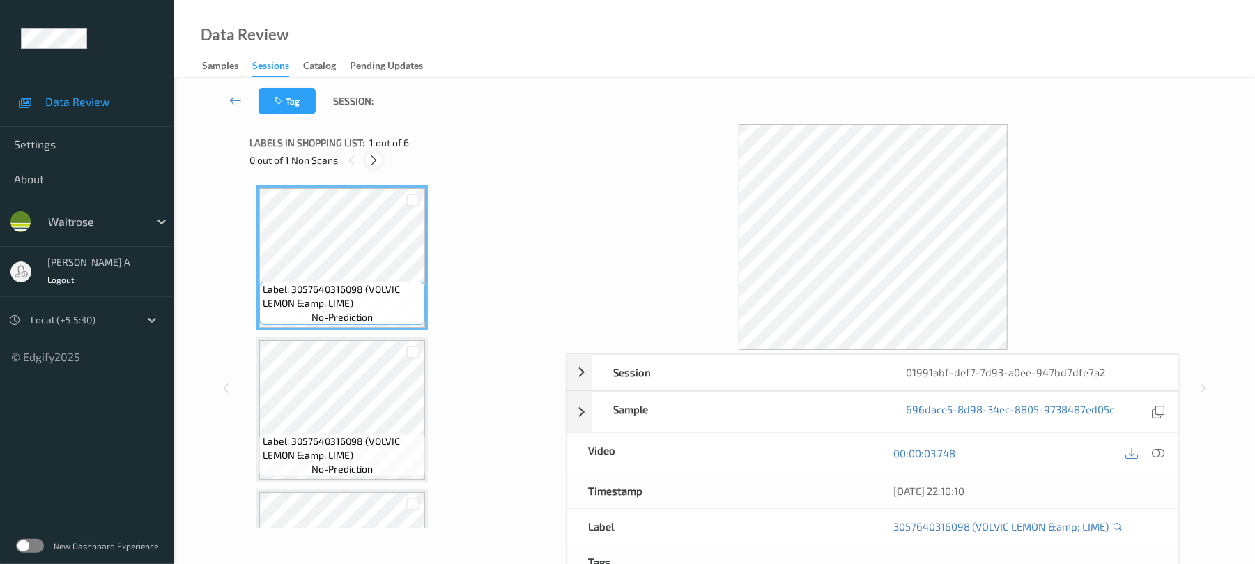
click at [376, 155] on icon at bounding box center [374, 160] width 12 height 13
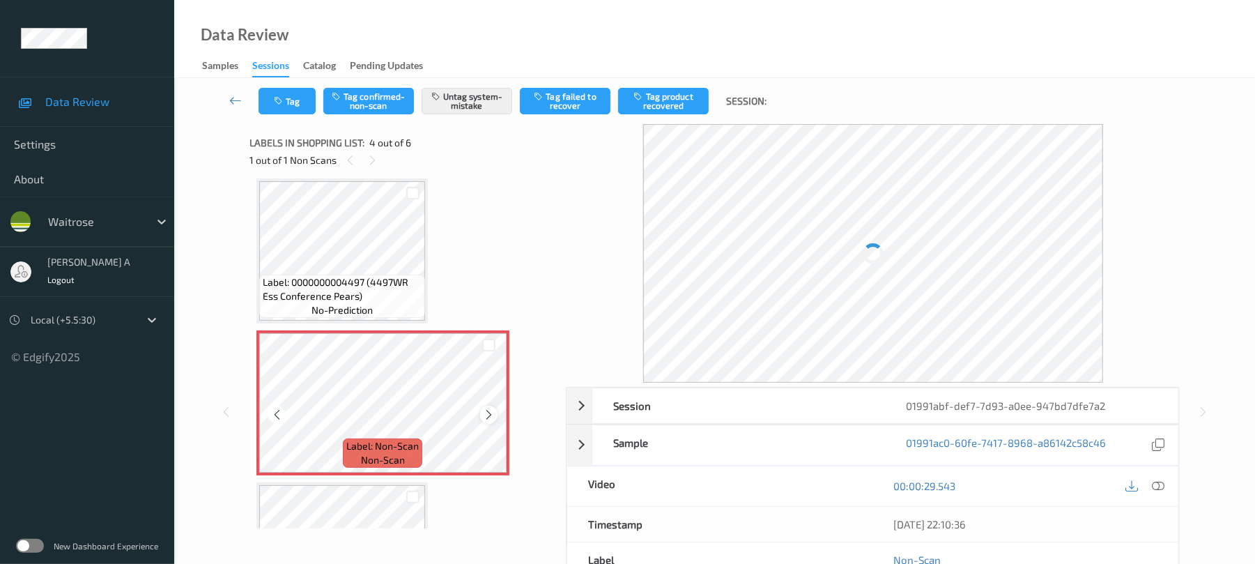
click at [483, 415] on icon at bounding box center [489, 414] width 12 height 13
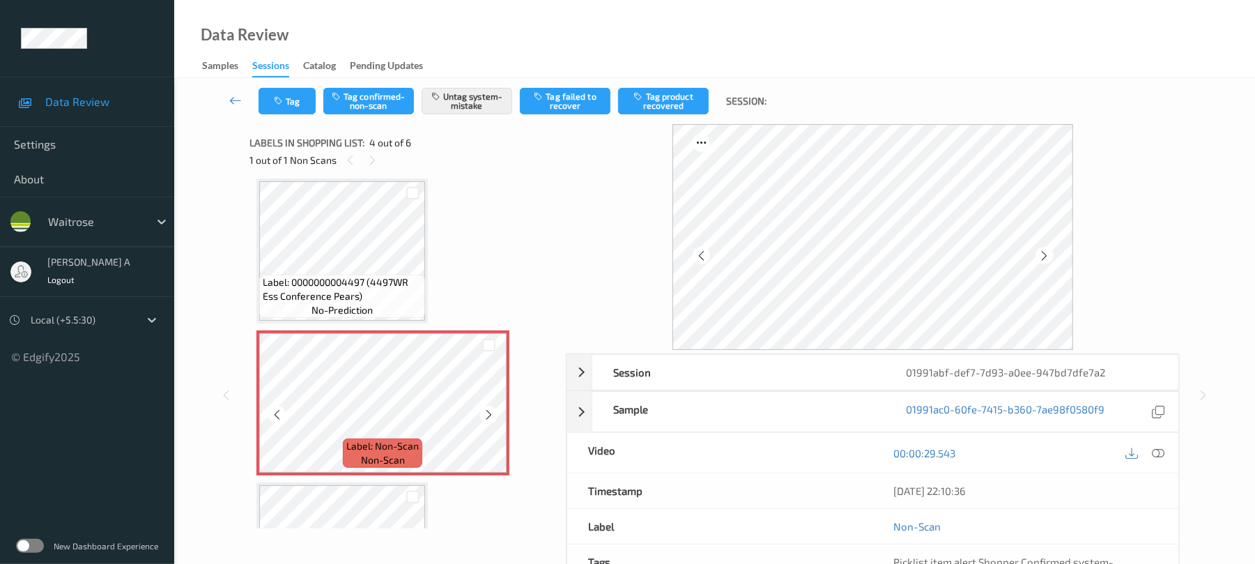
click at [483, 415] on icon at bounding box center [489, 414] width 12 height 13
click at [289, 109] on button "Tag" at bounding box center [287, 101] width 57 height 26
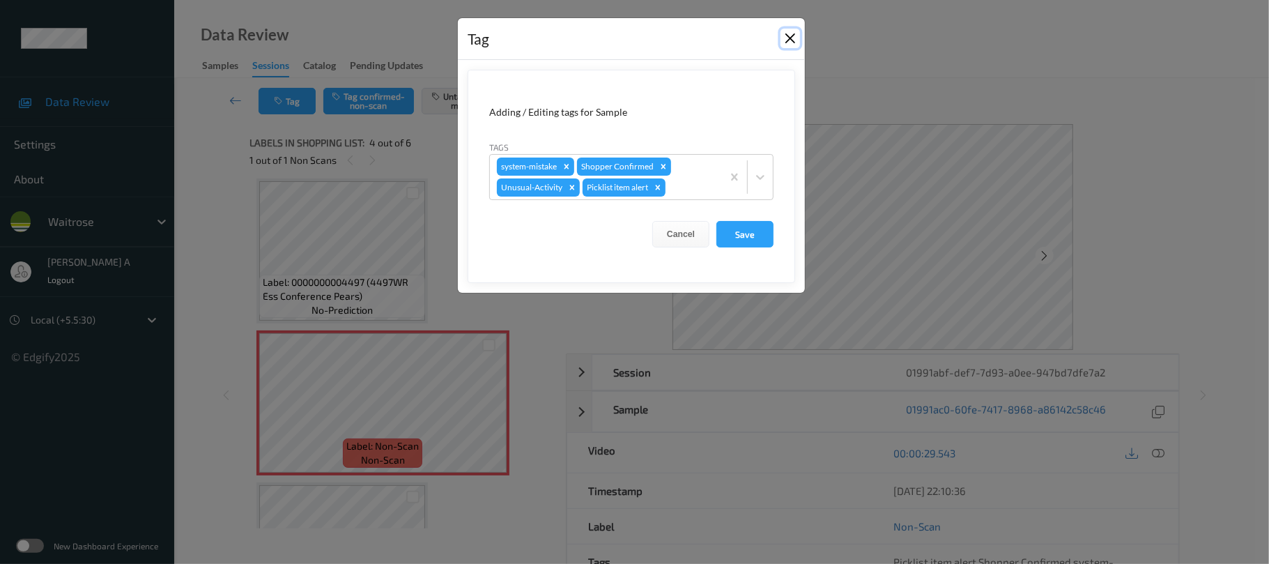
click at [787, 43] on button "Close" at bounding box center [791, 39] width 20 height 20
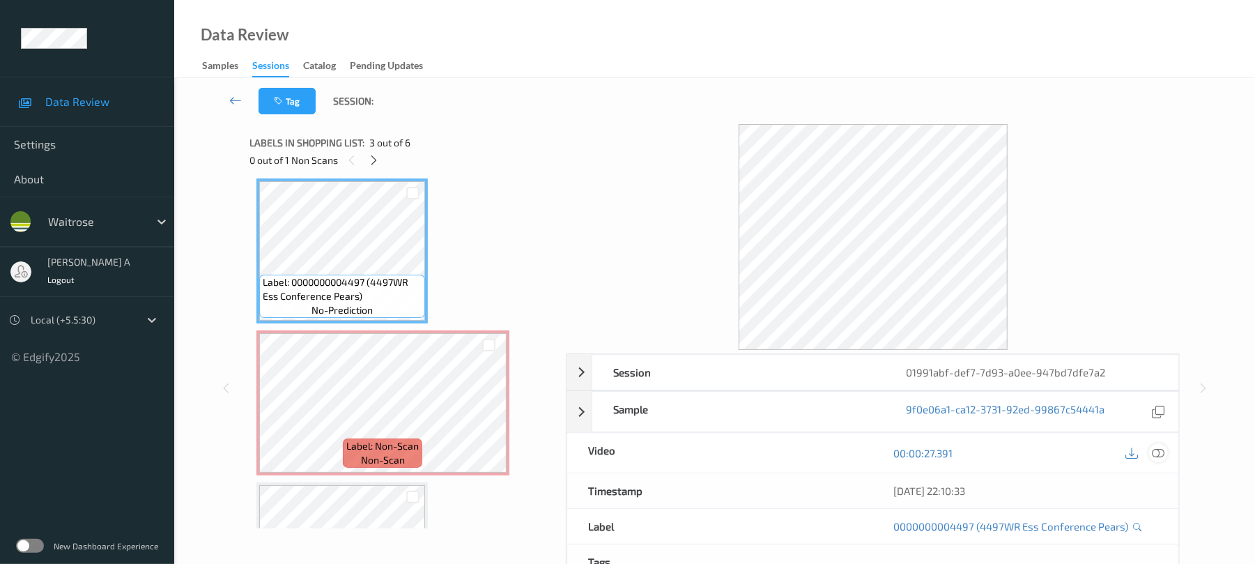
click at [1158, 450] on icon at bounding box center [1159, 453] width 13 height 13
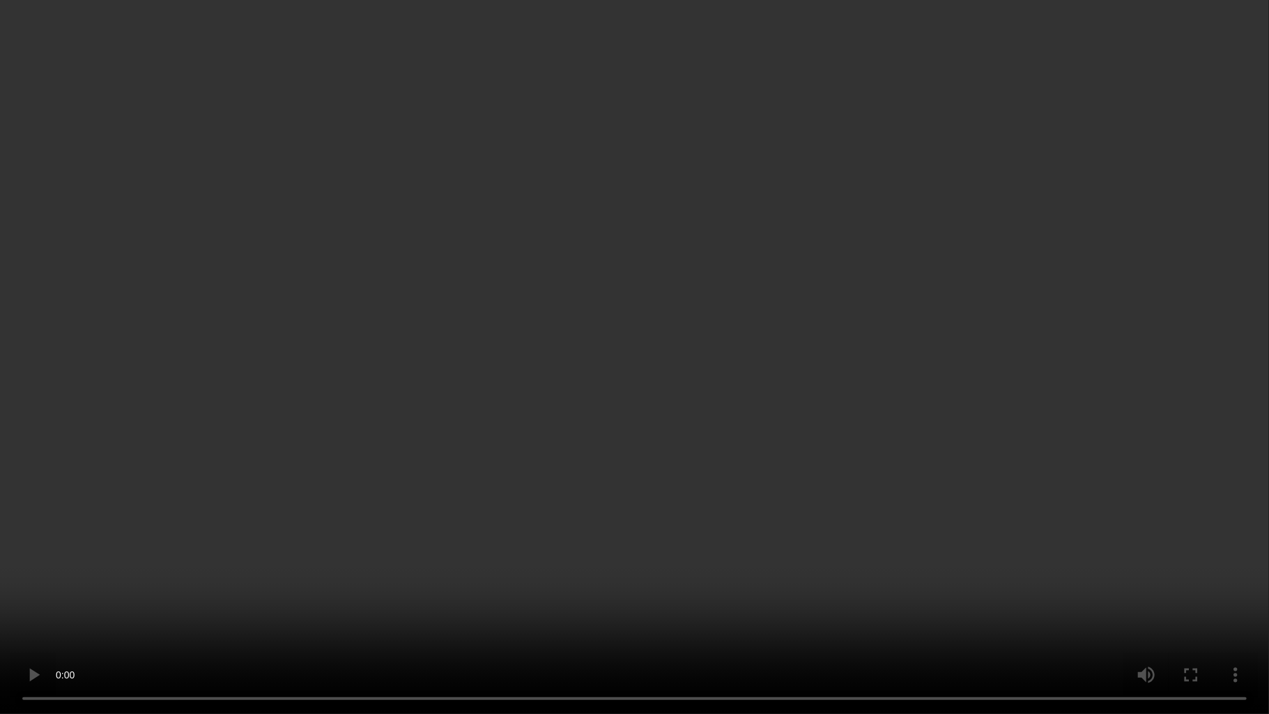
click at [650, 485] on video at bounding box center [634, 357] width 1269 height 714
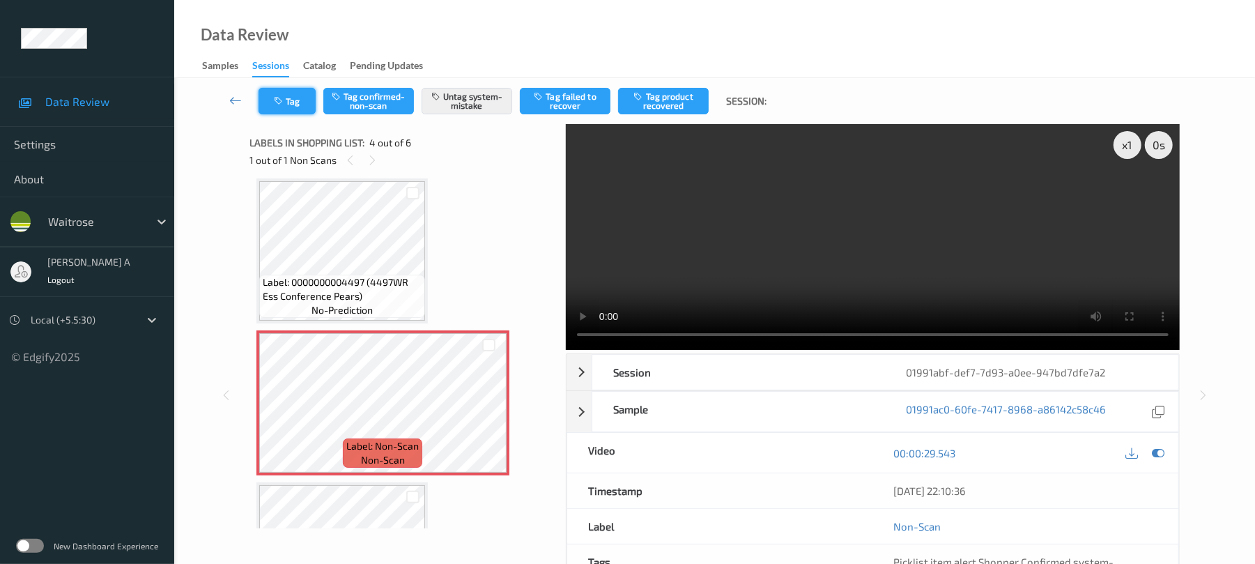
click at [300, 112] on button "Tag" at bounding box center [287, 101] width 57 height 26
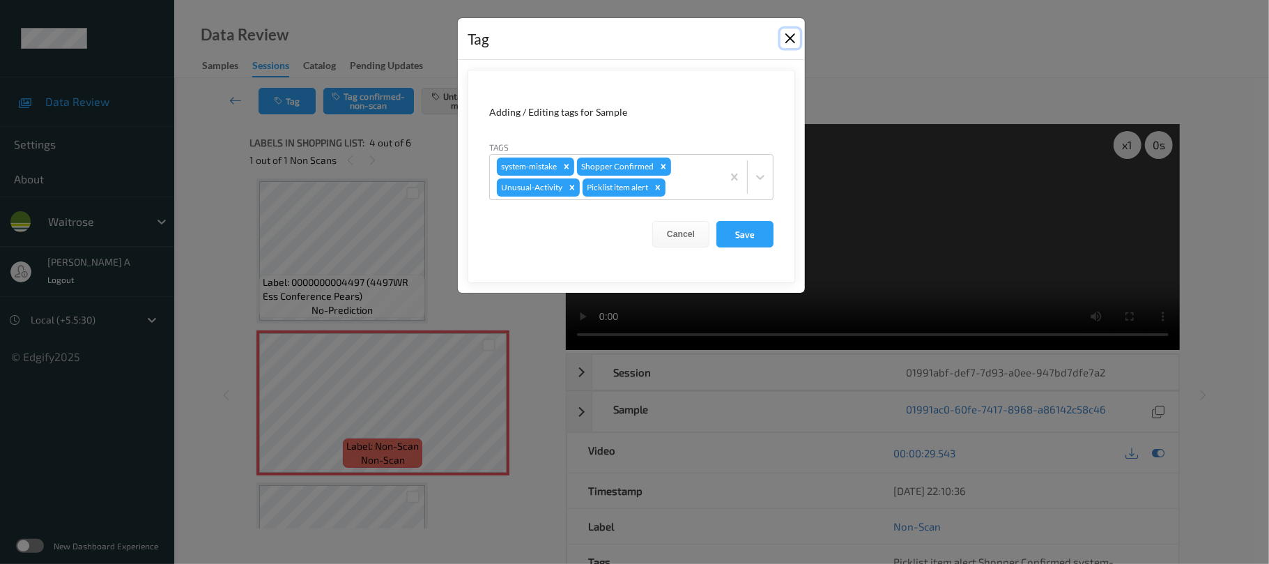
click at [782, 40] on button "Close" at bounding box center [791, 39] width 20 height 20
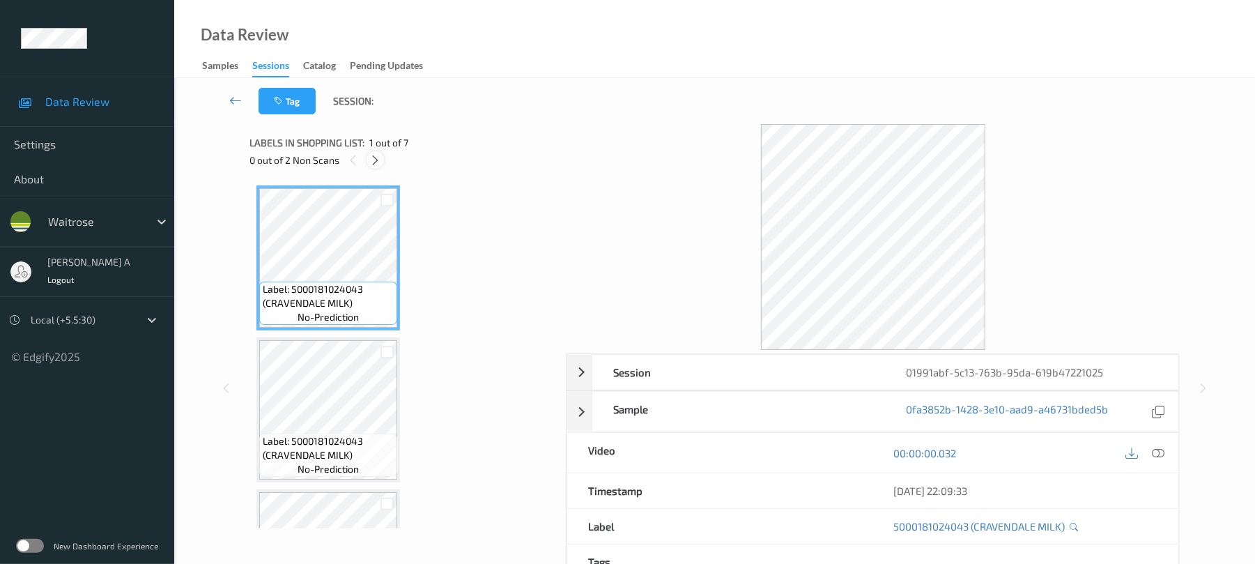
click at [378, 158] on icon at bounding box center [375, 160] width 12 height 13
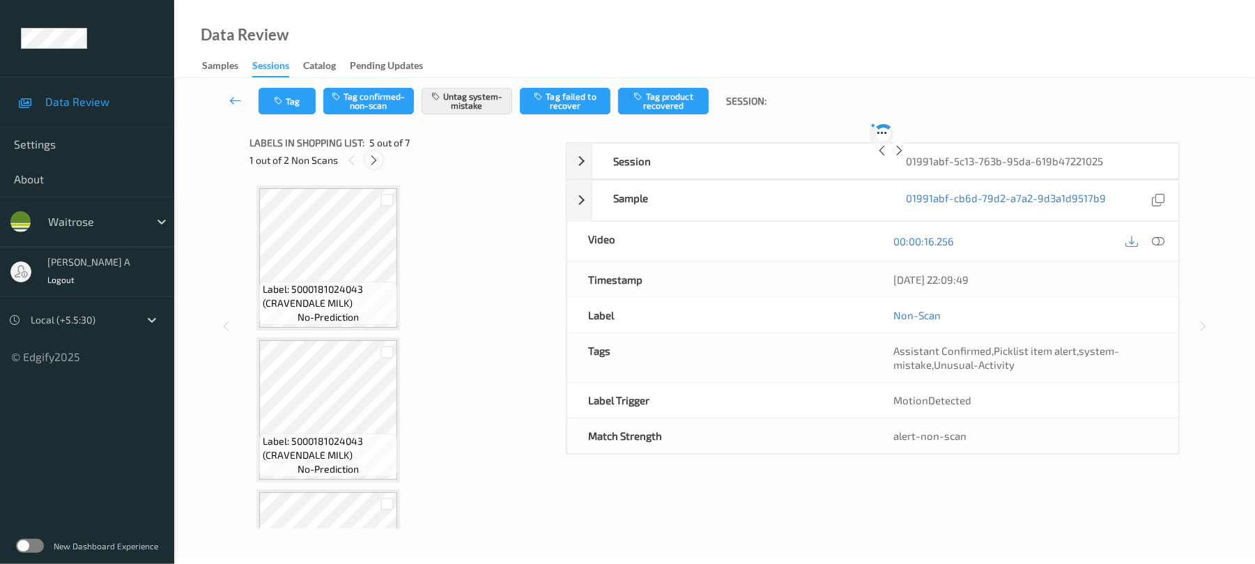
scroll to position [463, 0]
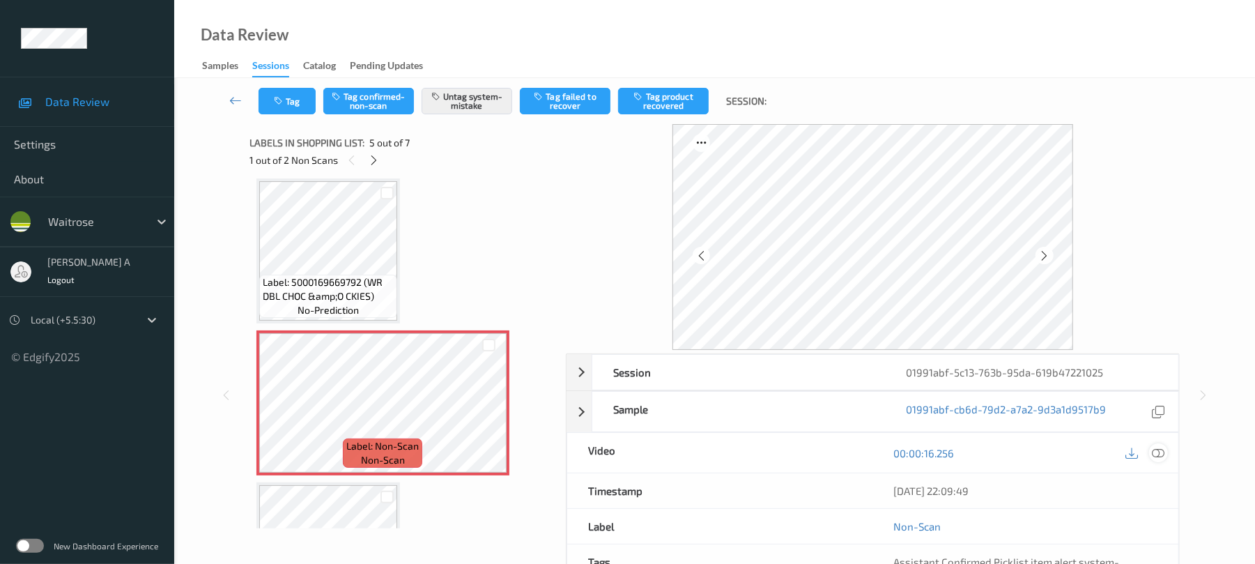
click at [1161, 447] on icon at bounding box center [1159, 453] width 13 height 13
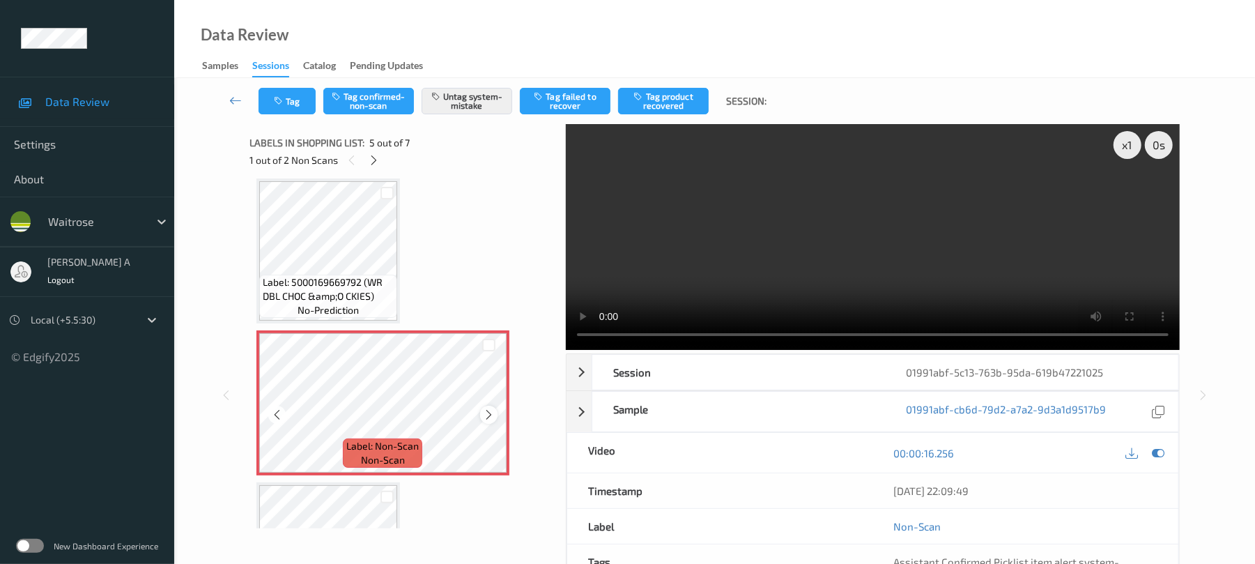
click at [489, 413] on icon at bounding box center [489, 414] width 12 height 13
click at [294, 107] on button "Tag" at bounding box center [287, 101] width 57 height 26
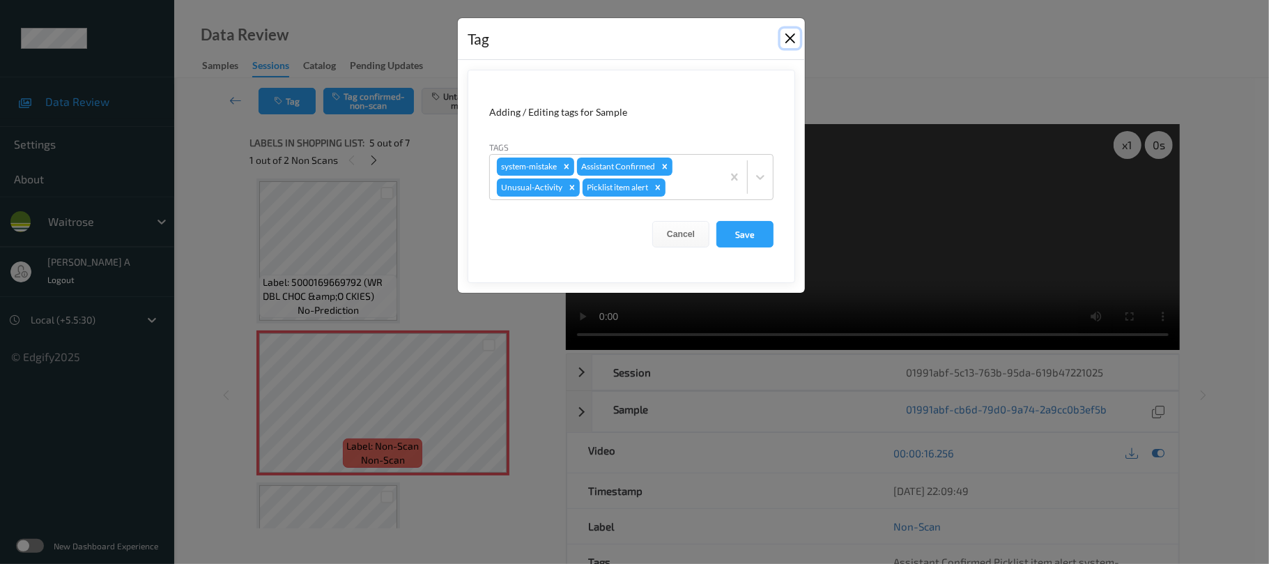
click at [790, 42] on button "Close" at bounding box center [791, 39] width 20 height 20
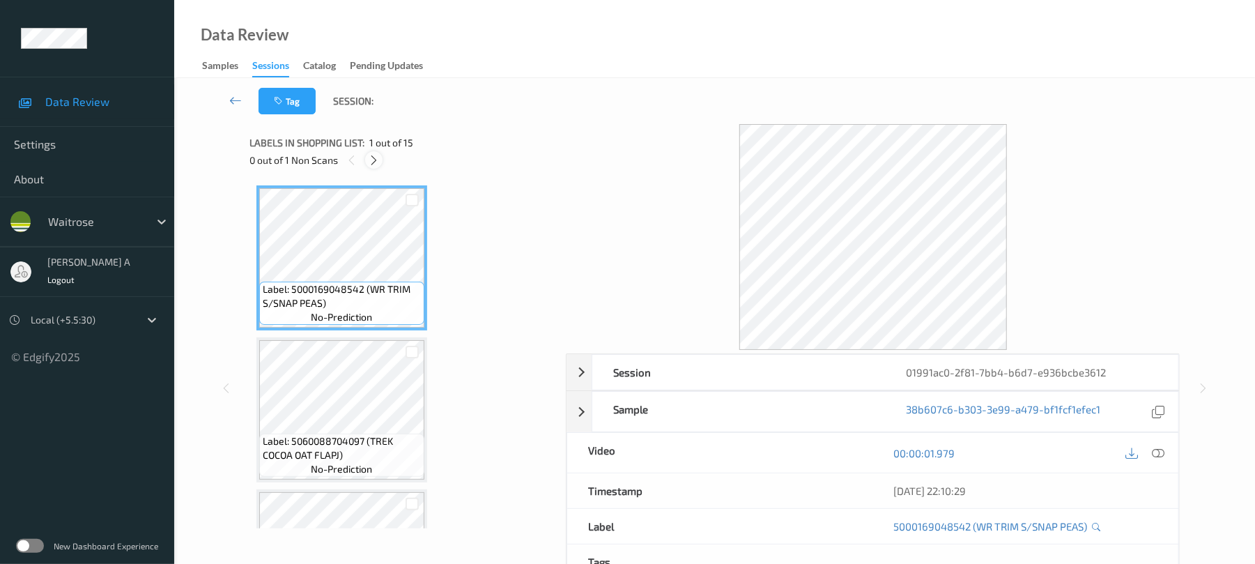
click at [380, 159] on icon at bounding box center [374, 160] width 12 height 13
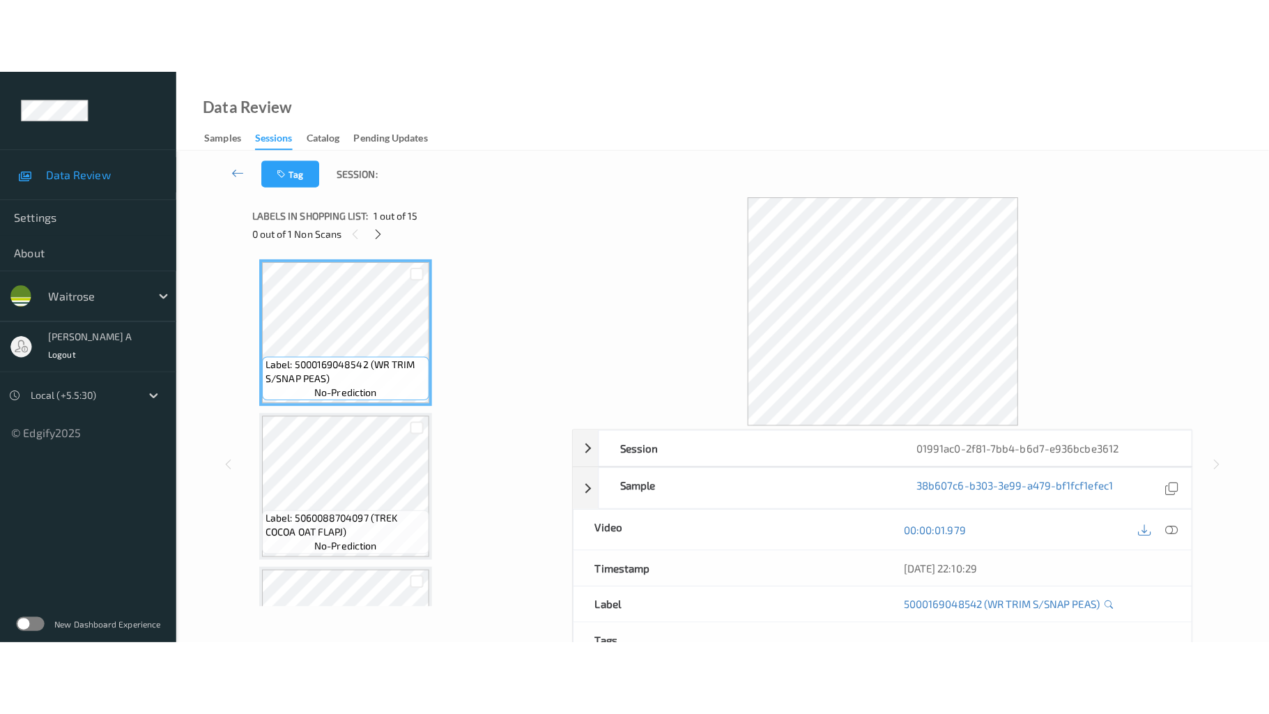
scroll to position [1935, 0]
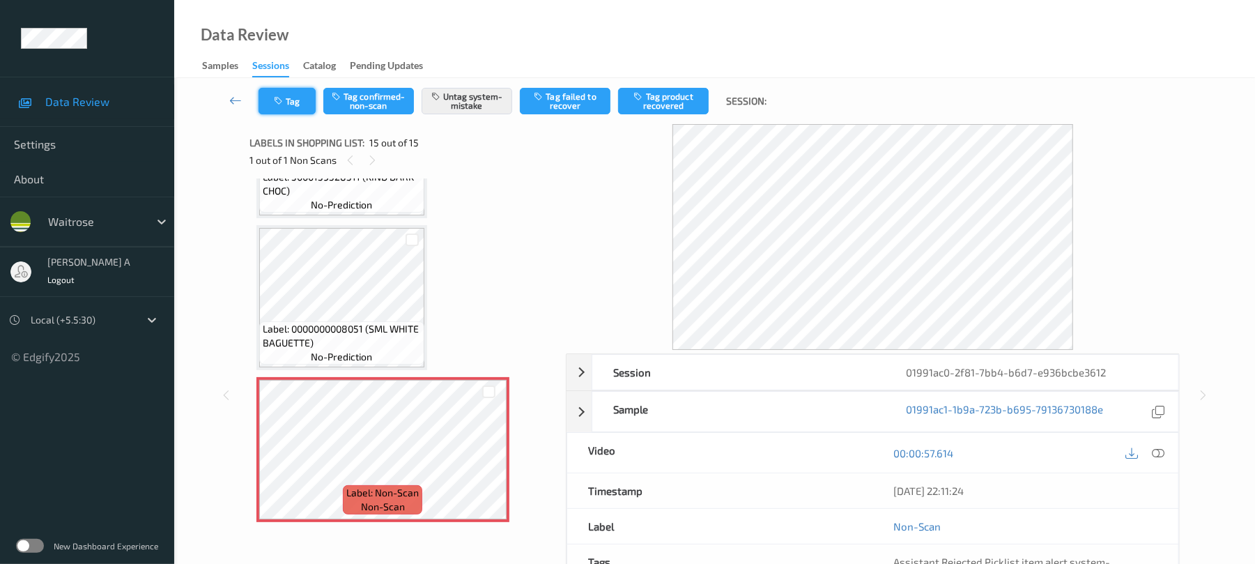
click at [287, 91] on button "Tag" at bounding box center [287, 101] width 57 height 26
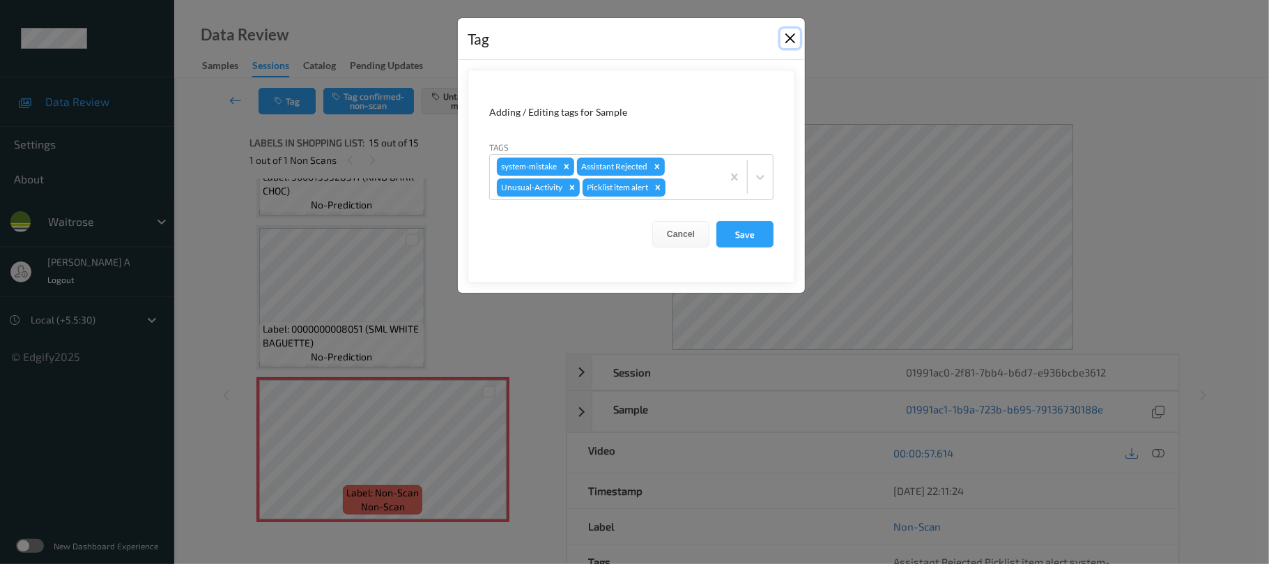
click at [787, 40] on button "Close" at bounding box center [791, 39] width 20 height 20
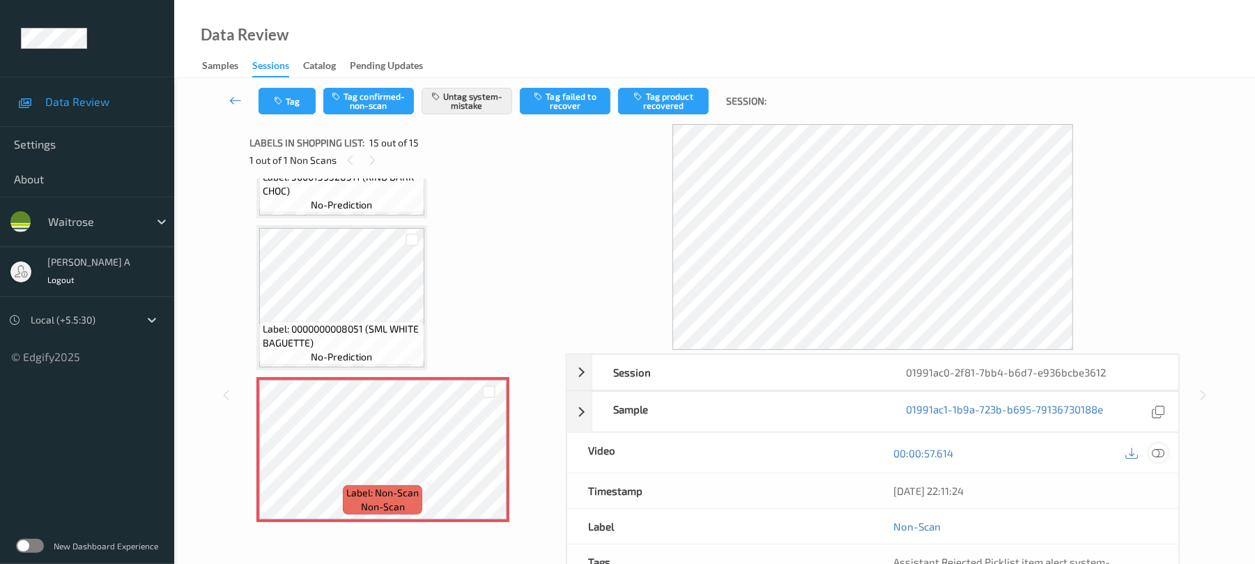
click at [1158, 452] on icon at bounding box center [1159, 453] width 13 height 13
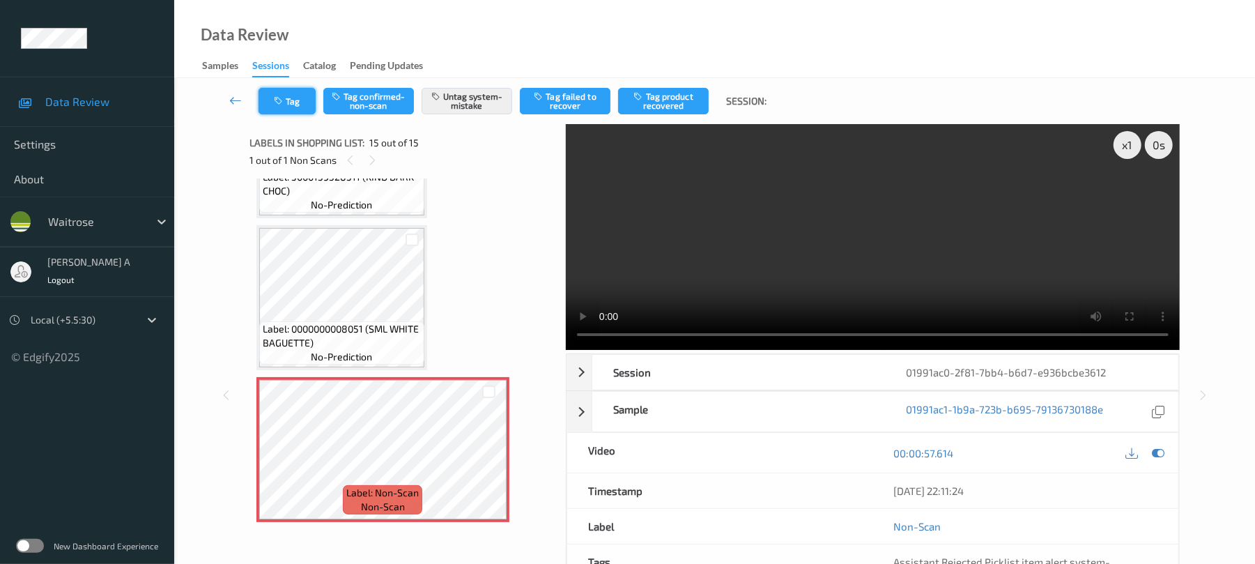
click at [279, 105] on icon "button" at bounding box center [280, 101] width 12 height 10
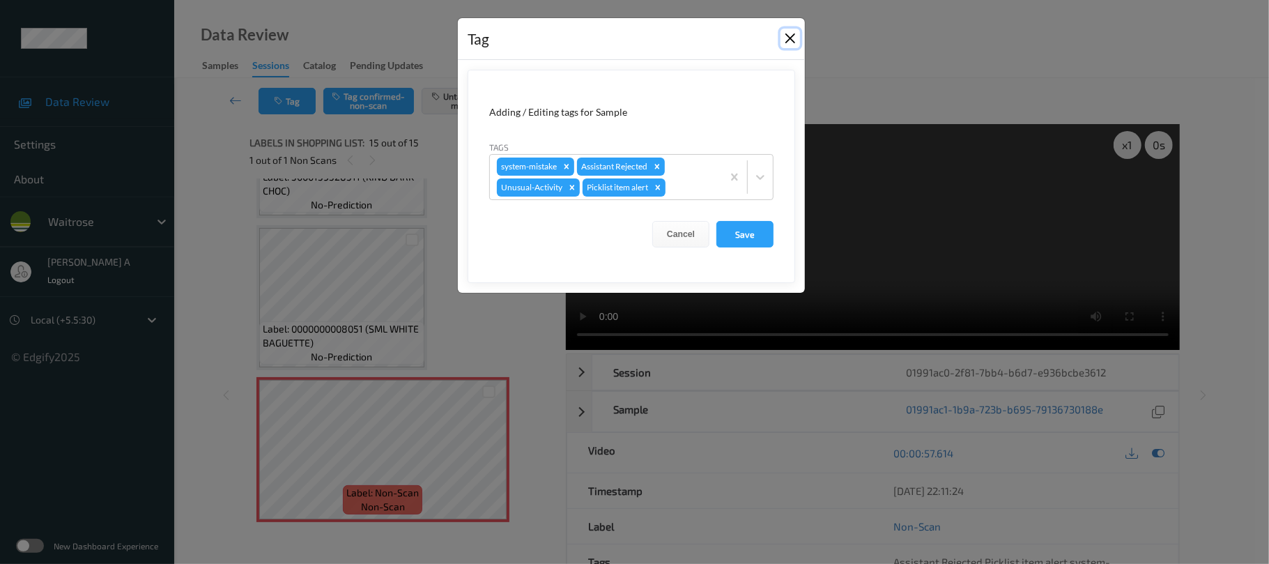
click at [790, 34] on button "Close" at bounding box center [791, 39] width 20 height 20
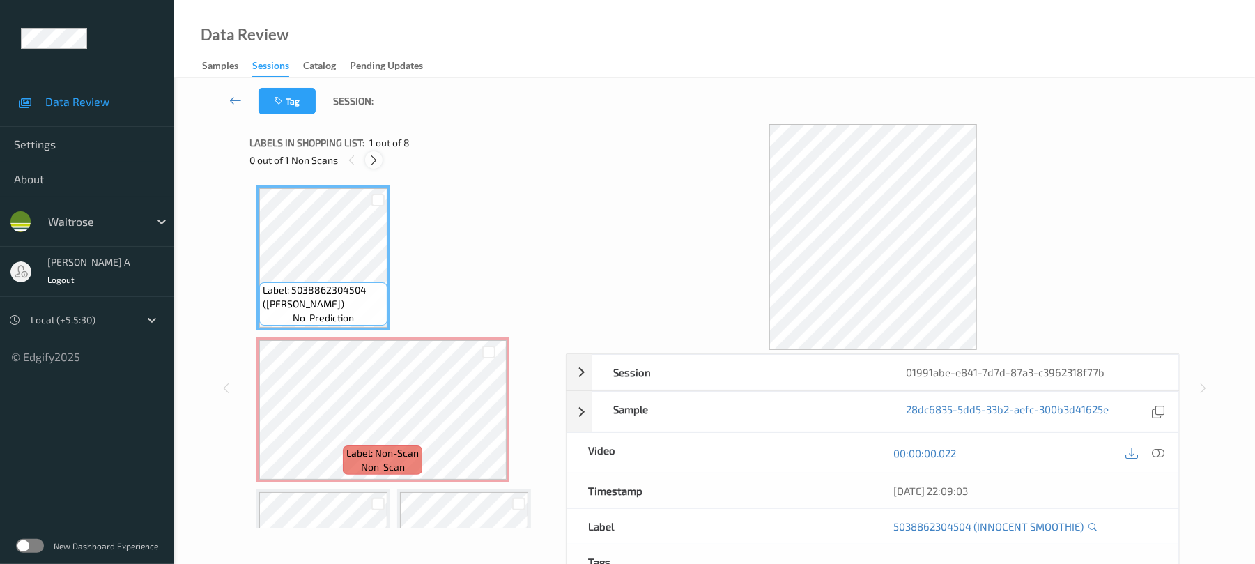
click at [371, 162] on icon at bounding box center [374, 160] width 12 height 13
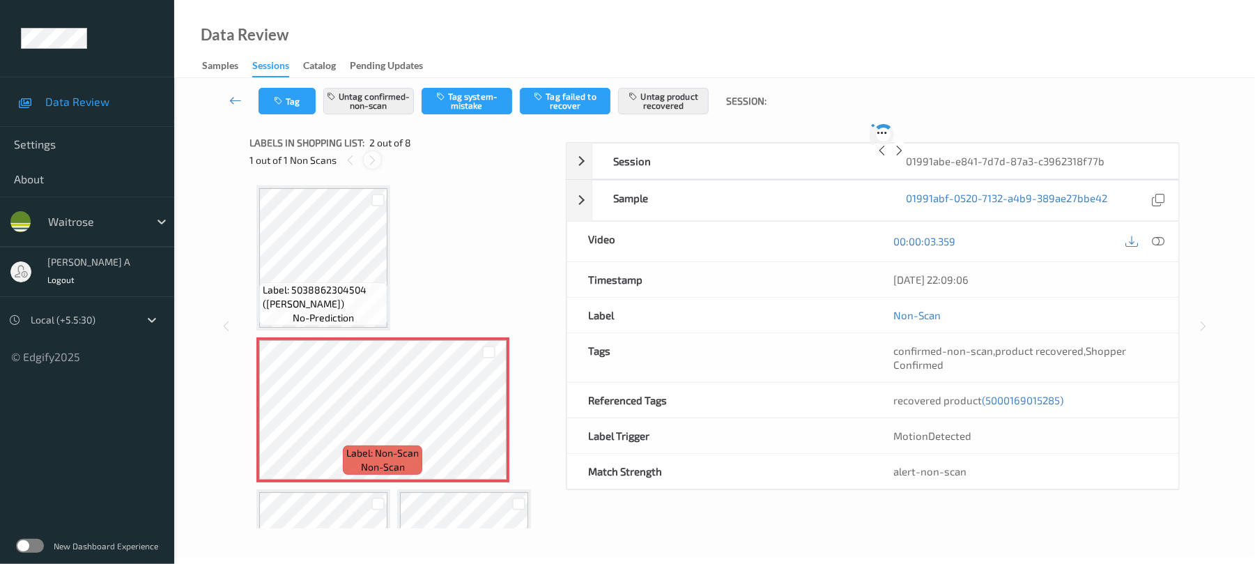
scroll to position [7, 0]
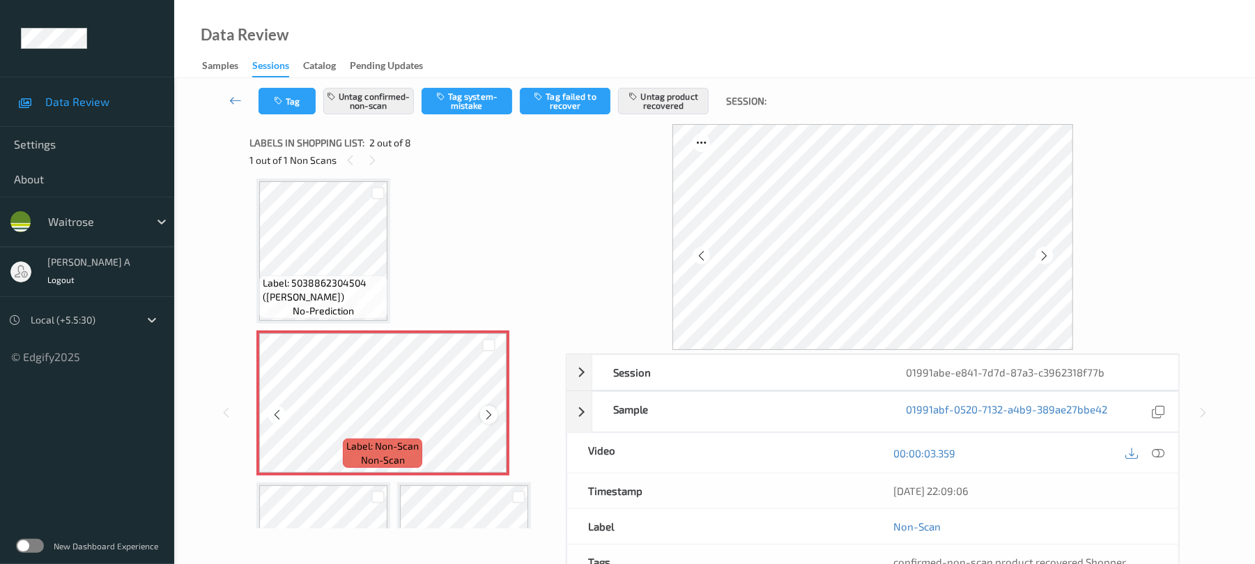
click at [491, 415] on icon at bounding box center [489, 414] width 12 height 13
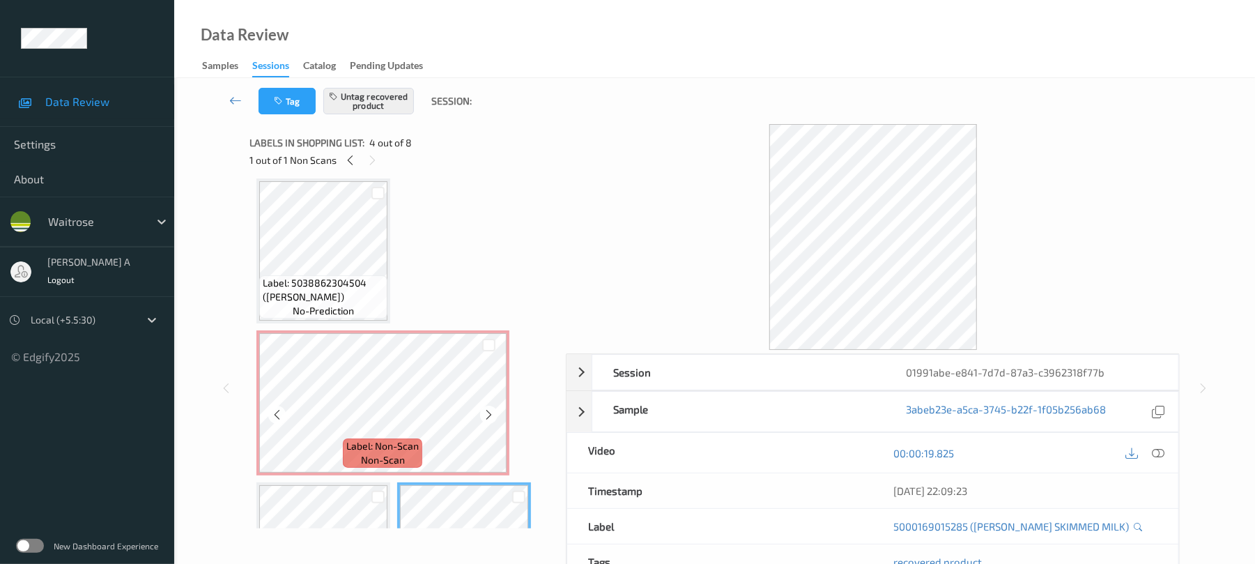
scroll to position [0, 0]
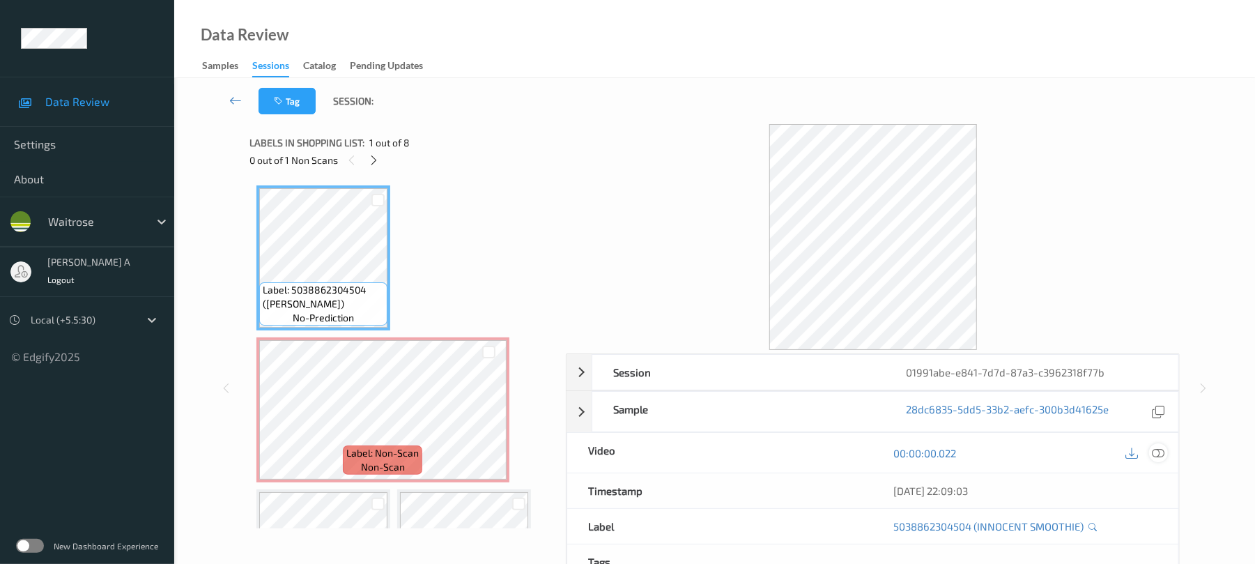
click at [1154, 453] on icon at bounding box center [1159, 453] width 13 height 13
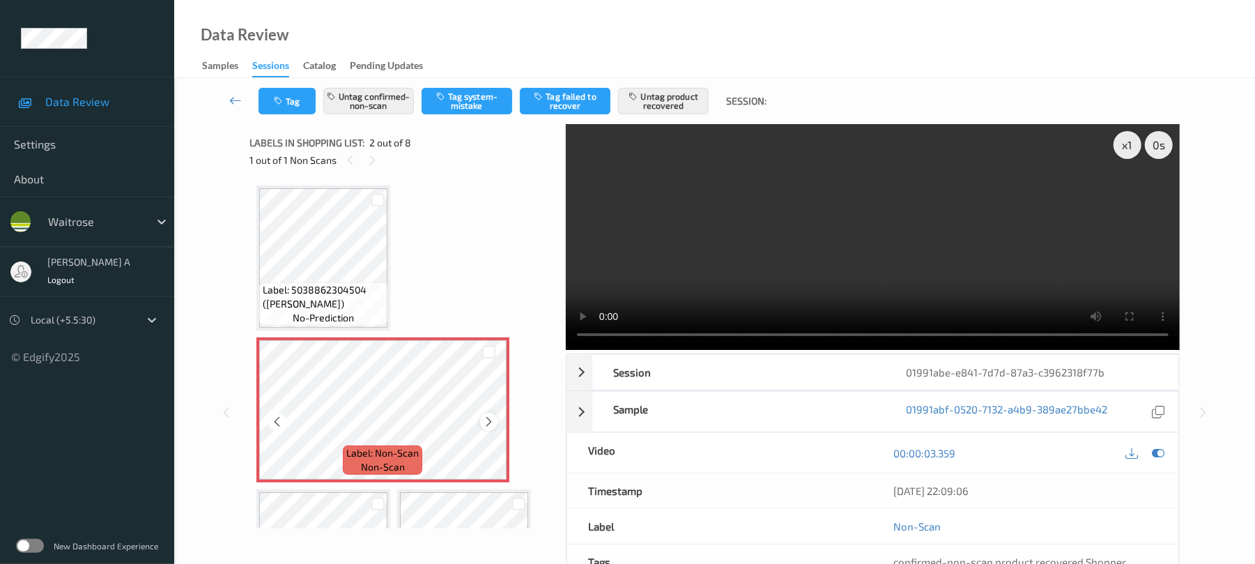
click at [488, 424] on icon at bounding box center [489, 421] width 12 height 13
click at [661, 96] on button "Untag product recovered" at bounding box center [663, 101] width 91 height 26
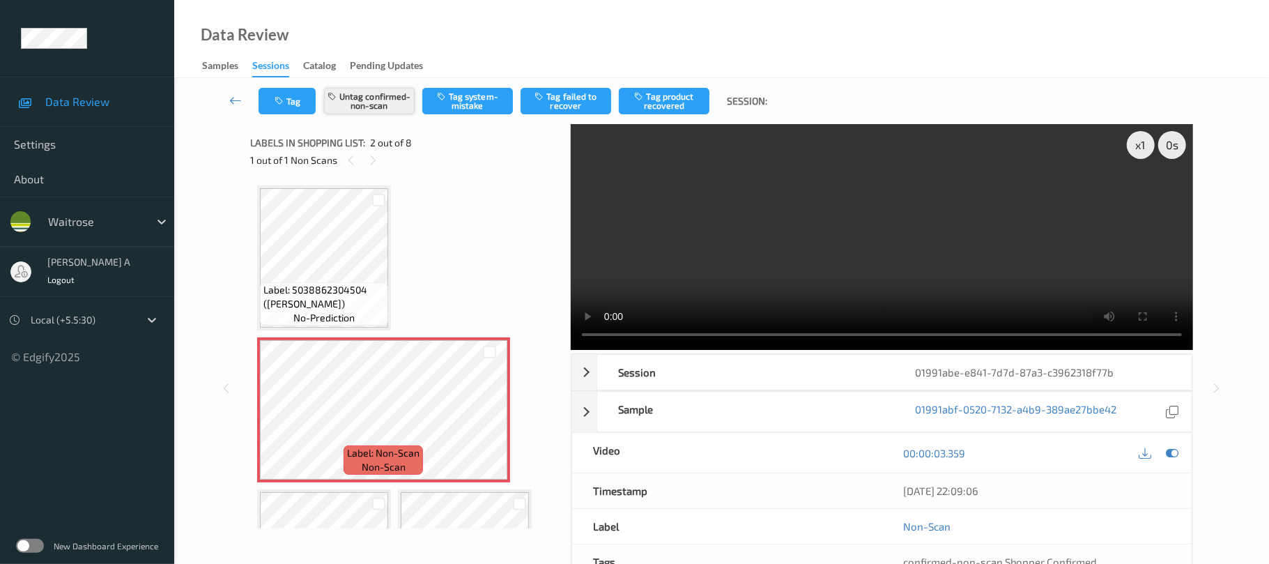
click at [383, 107] on button "Untag confirmed-non-scan" at bounding box center [369, 101] width 91 height 26
click at [475, 102] on button "Tag system-mistake" at bounding box center [467, 101] width 91 height 26
click at [291, 107] on button "Tag" at bounding box center [287, 101] width 57 height 26
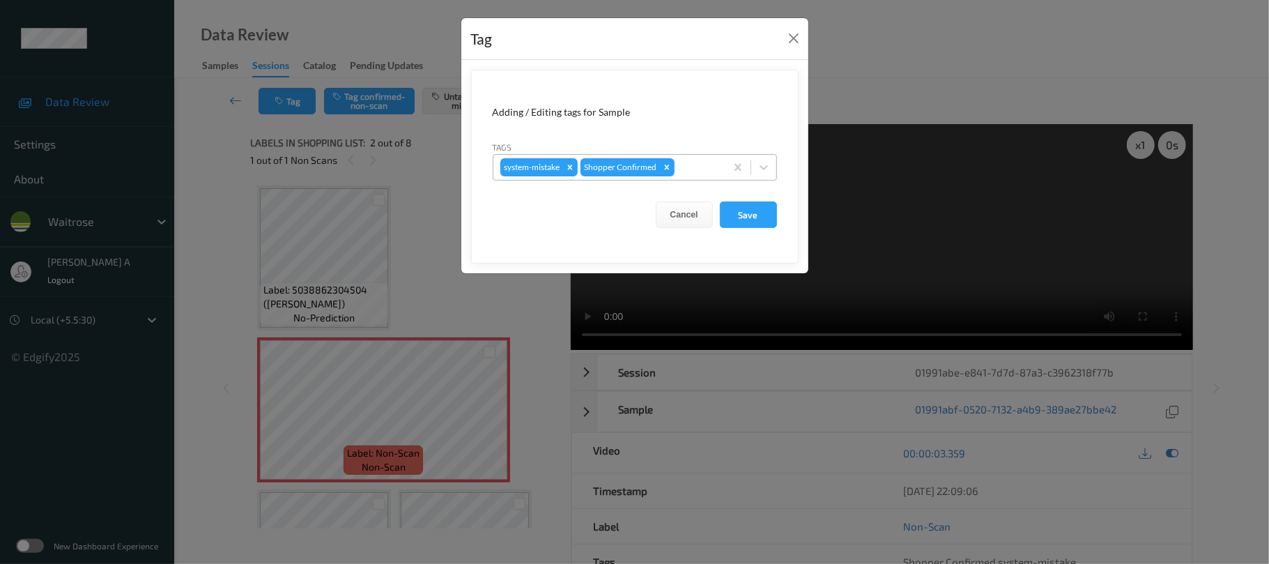
click at [701, 168] on div at bounding box center [697, 167] width 41 height 17
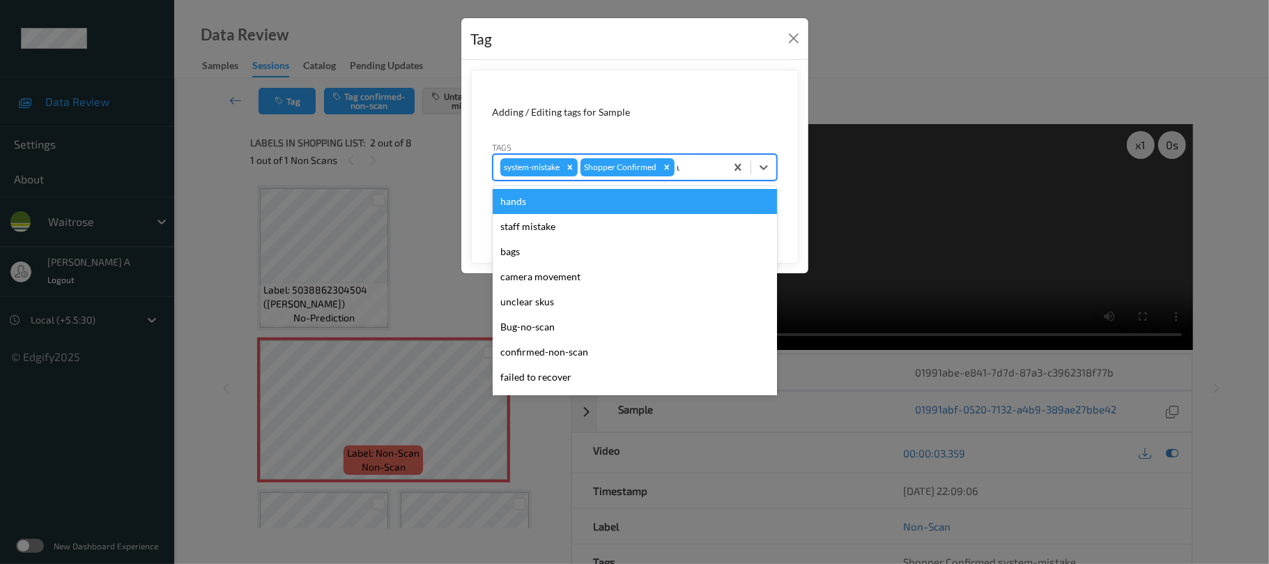
type input "un"
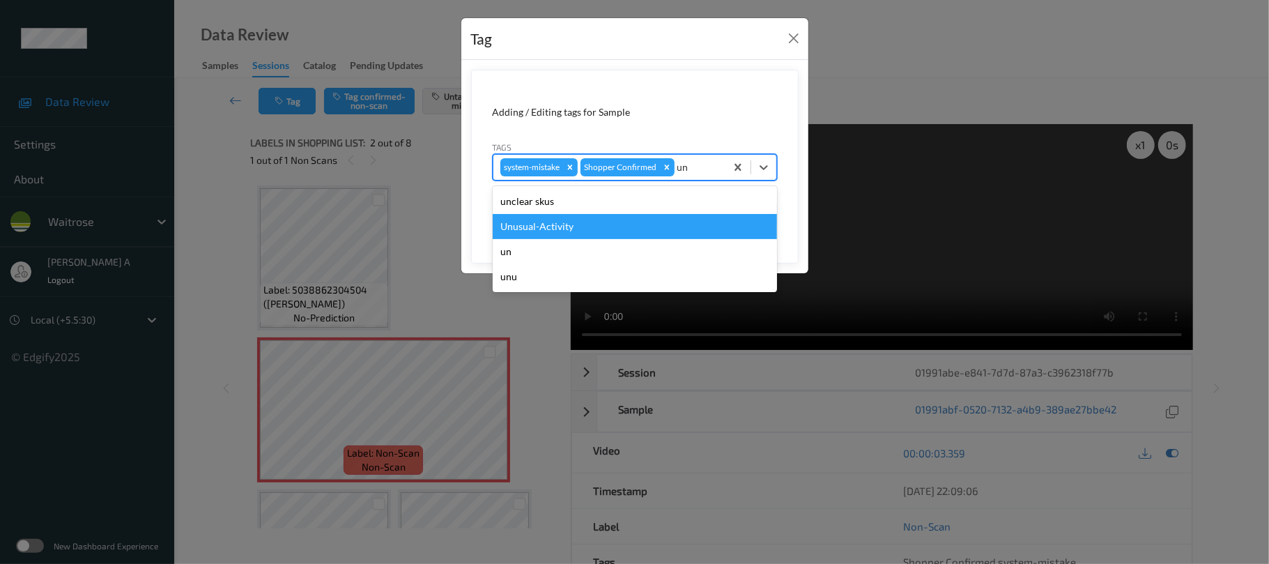
click at [600, 222] on div "Unusual-Activity" at bounding box center [635, 226] width 284 height 25
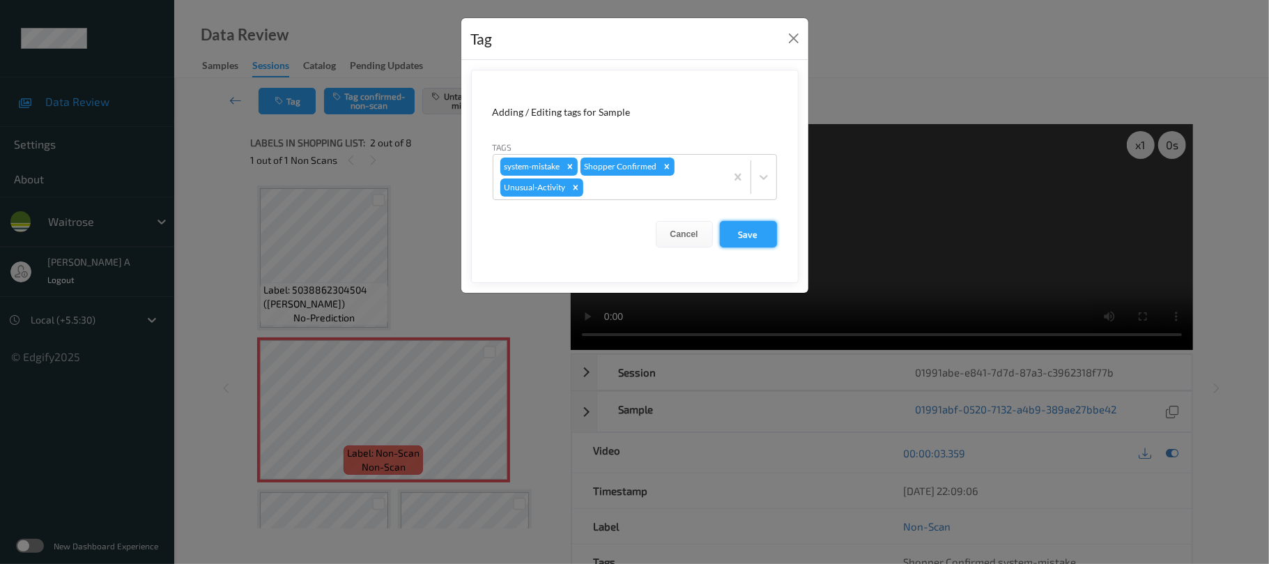
click at [762, 241] on button "Save" at bounding box center [748, 234] width 57 height 26
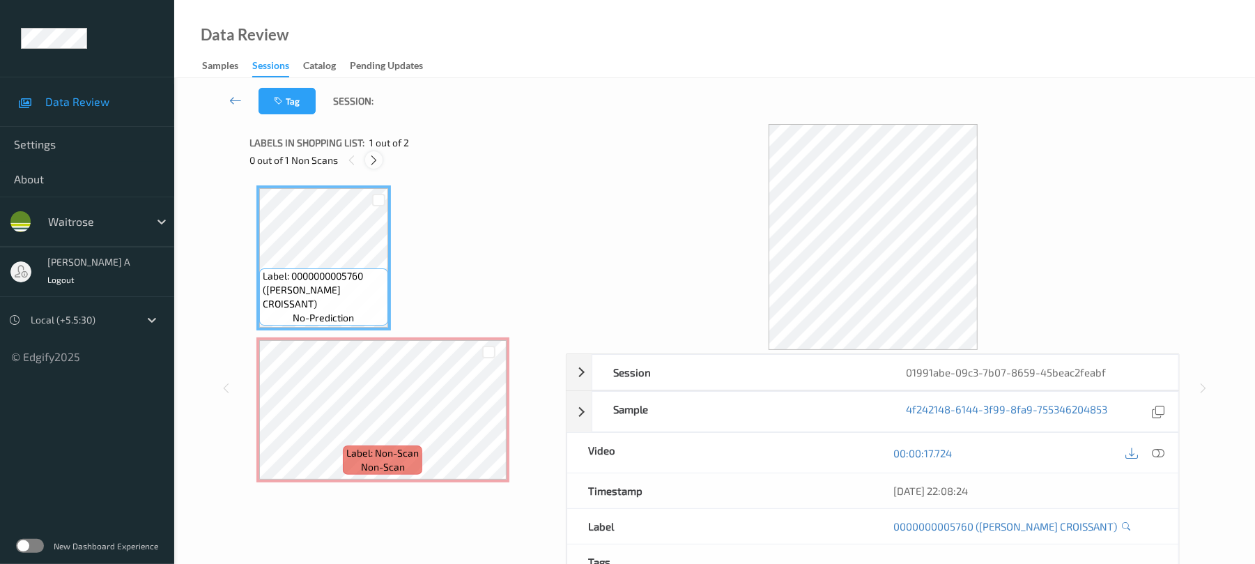
click at [369, 162] on icon at bounding box center [374, 160] width 12 height 13
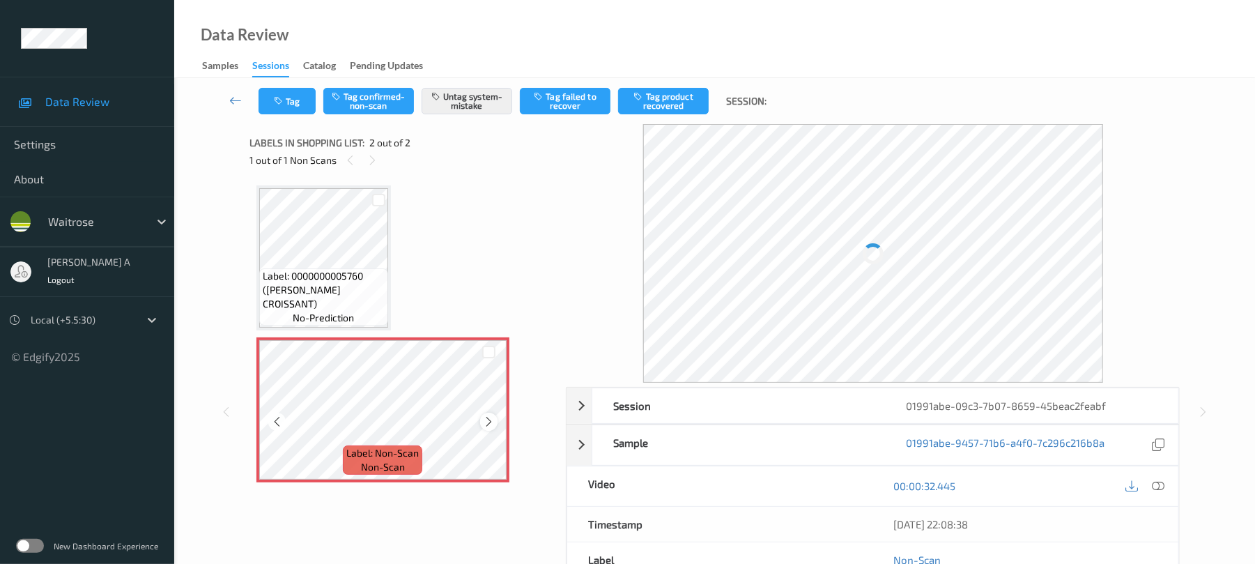
click at [489, 424] on icon at bounding box center [489, 421] width 12 height 13
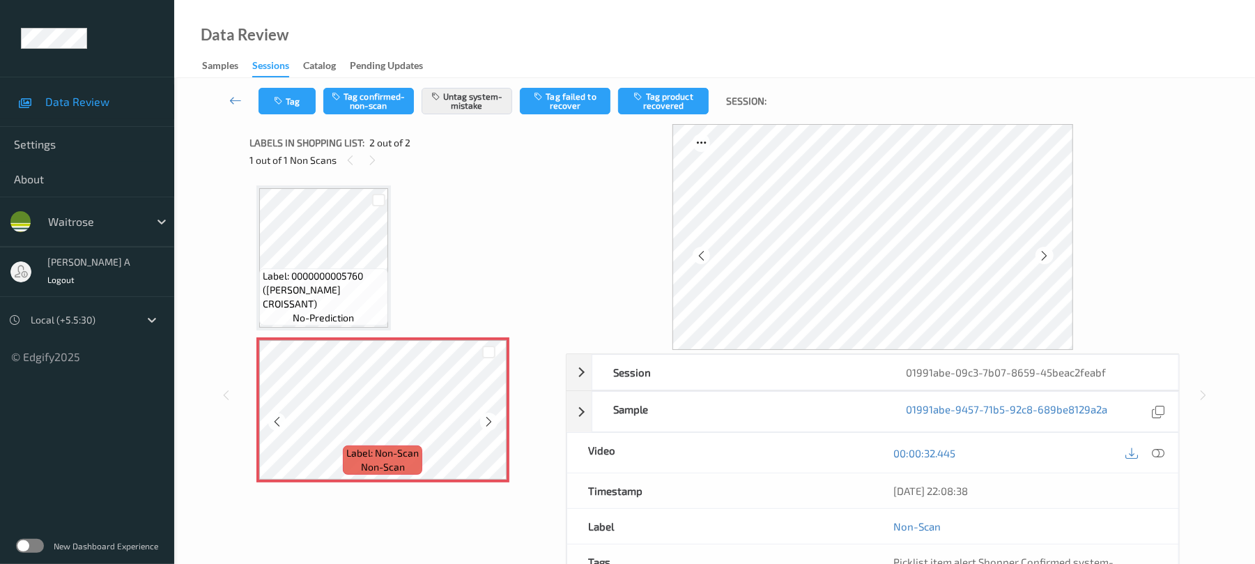
click at [489, 424] on icon at bounding box center [489, 421] width 12 height 13
click at [291, 98] on button "Tag" at bounding box center [287, 101] width 57 height 26
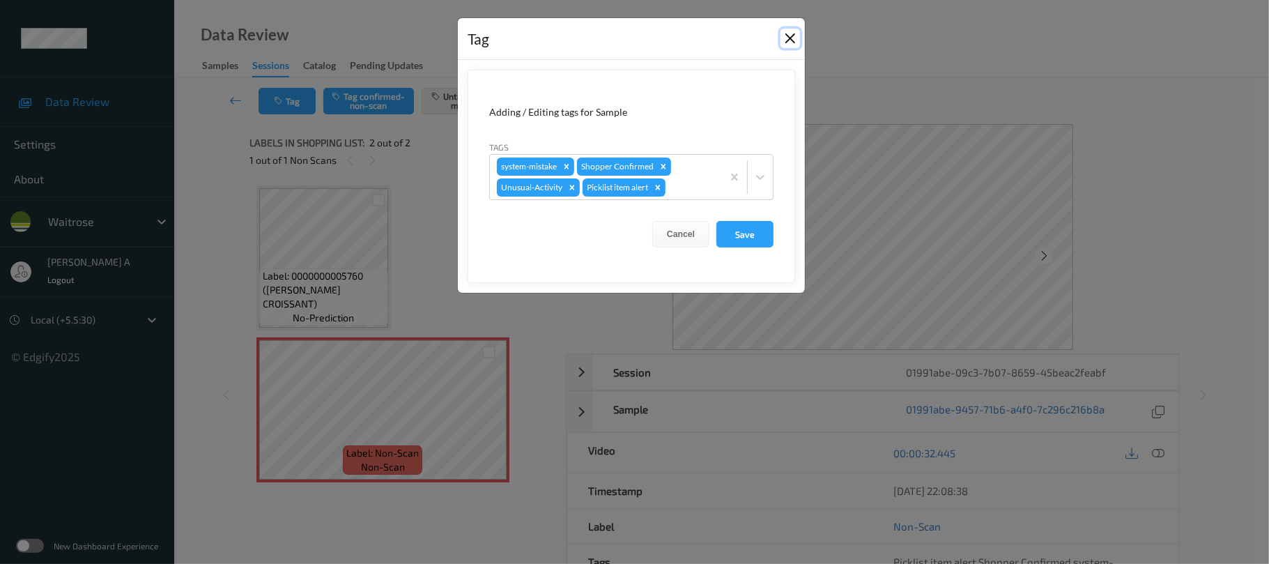
click at [787, 36] on button "Close" at bounding box center [791, 39] width 20 height 20
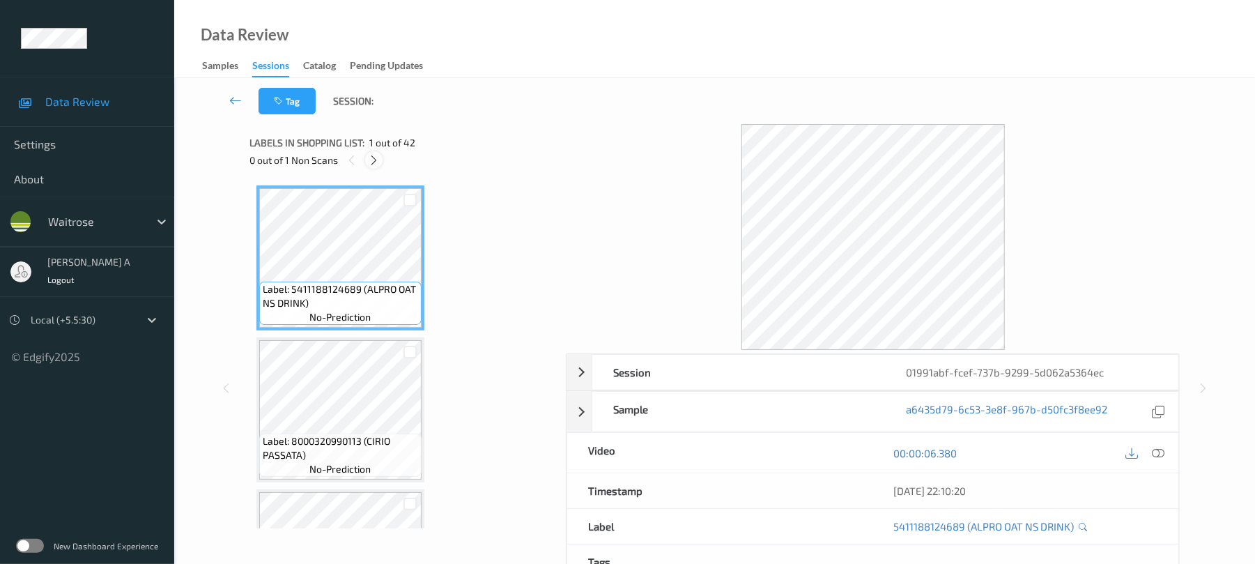
click at [374, 164] on icon at bounding box center [374, 160] width 12 height 13
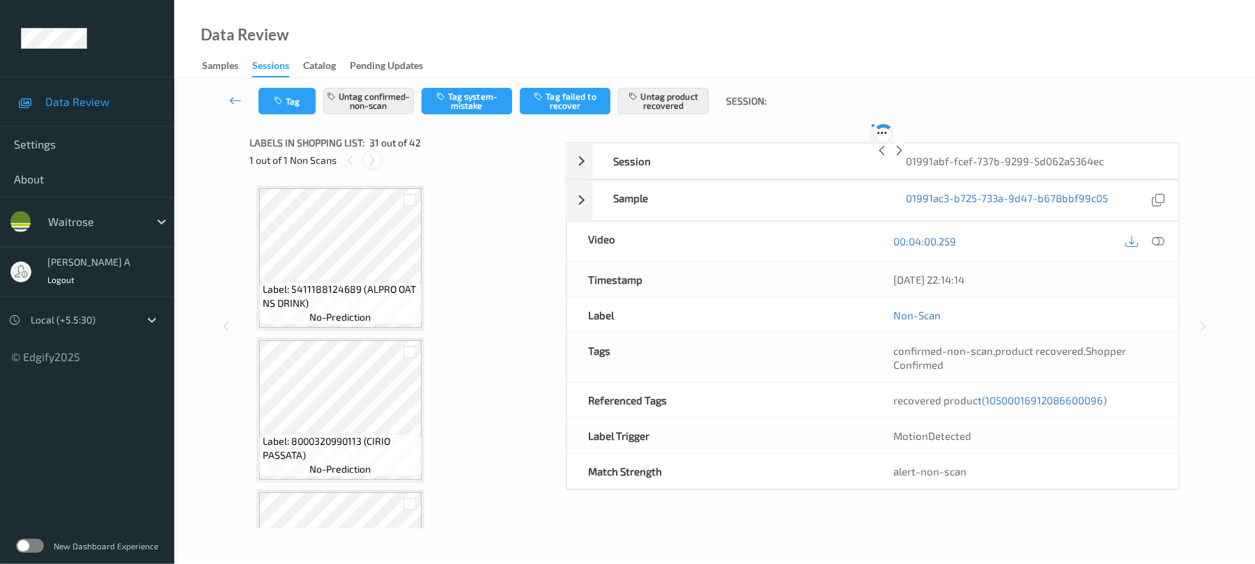
scroll to position [4413, 0]
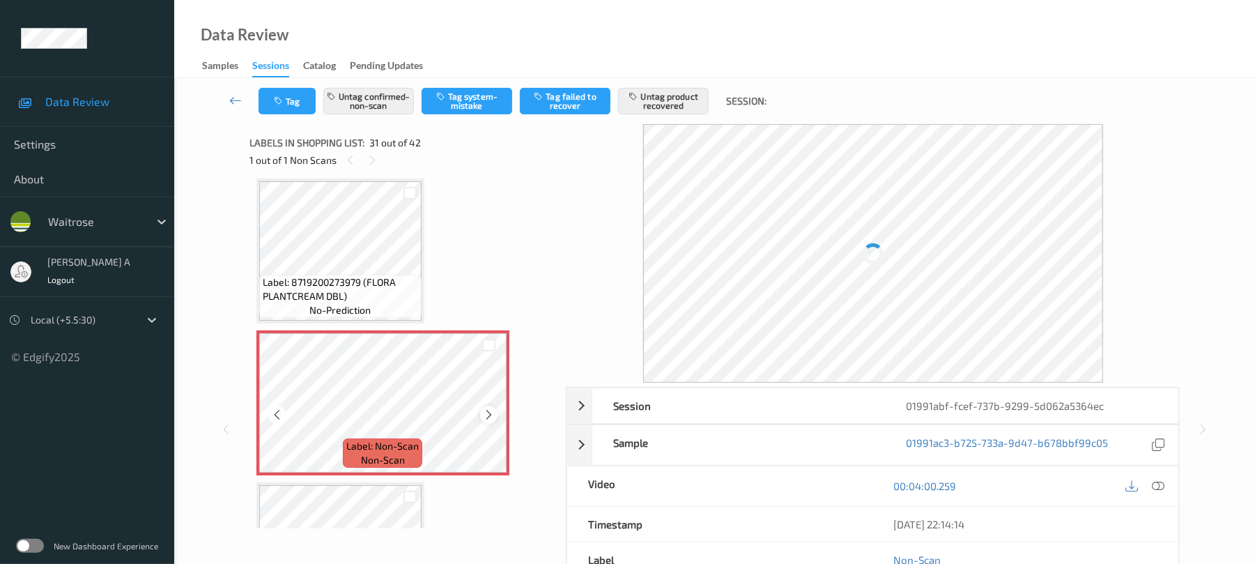
click at [489, 418] on icon at bounding box center [489, 414] width 12 height 13
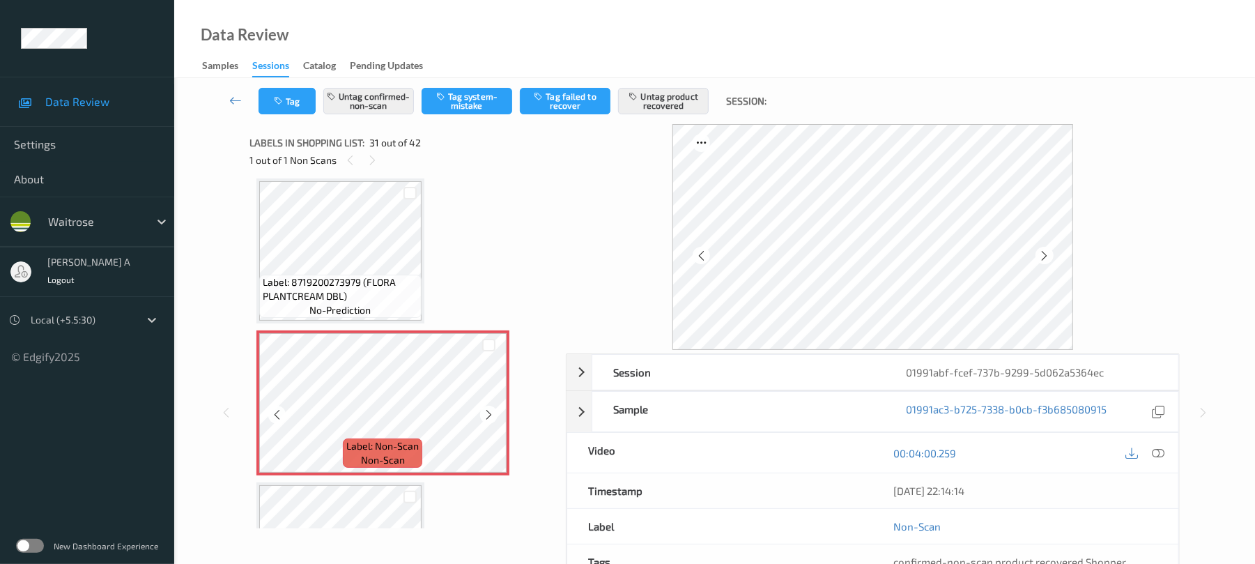
click at [489, 418] on icon at bounding box center [489, 414] width 12 height 13
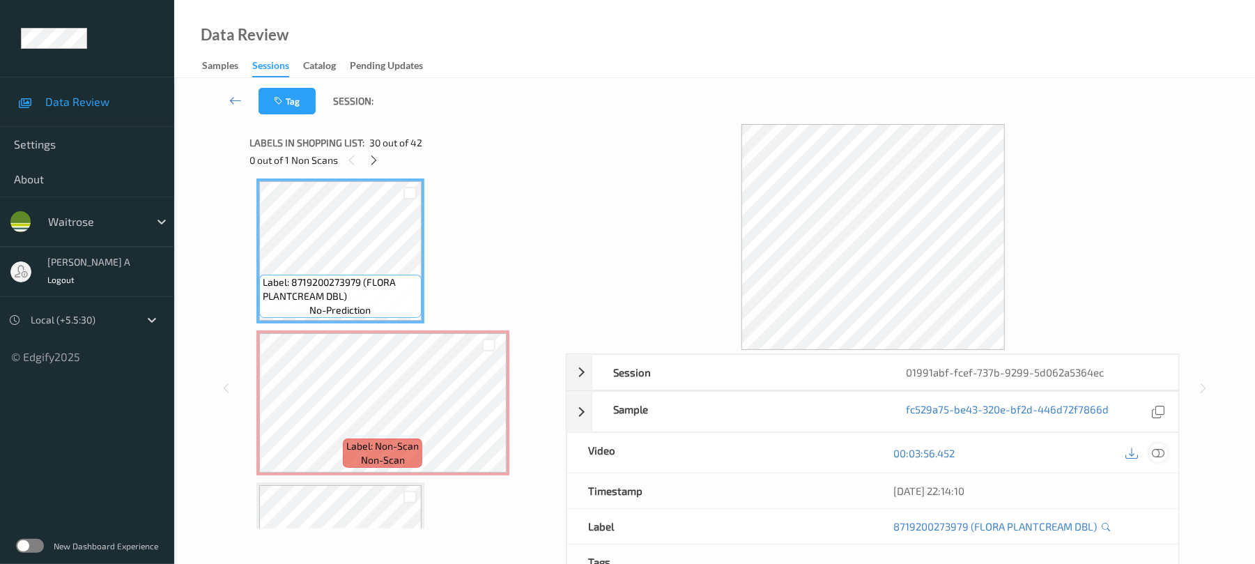
click at [1153, 455] on icon at bounding box center [1159, 453] width 13 height 13
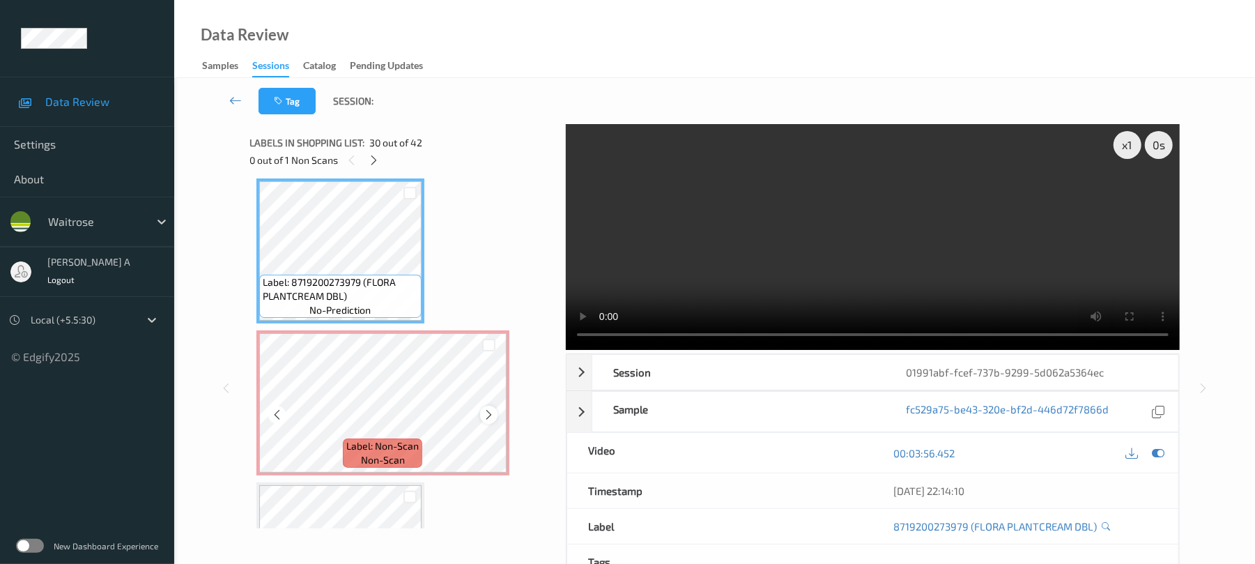
click at [484, 411] on icon at bounding box center [489, 414] width 12 height 13
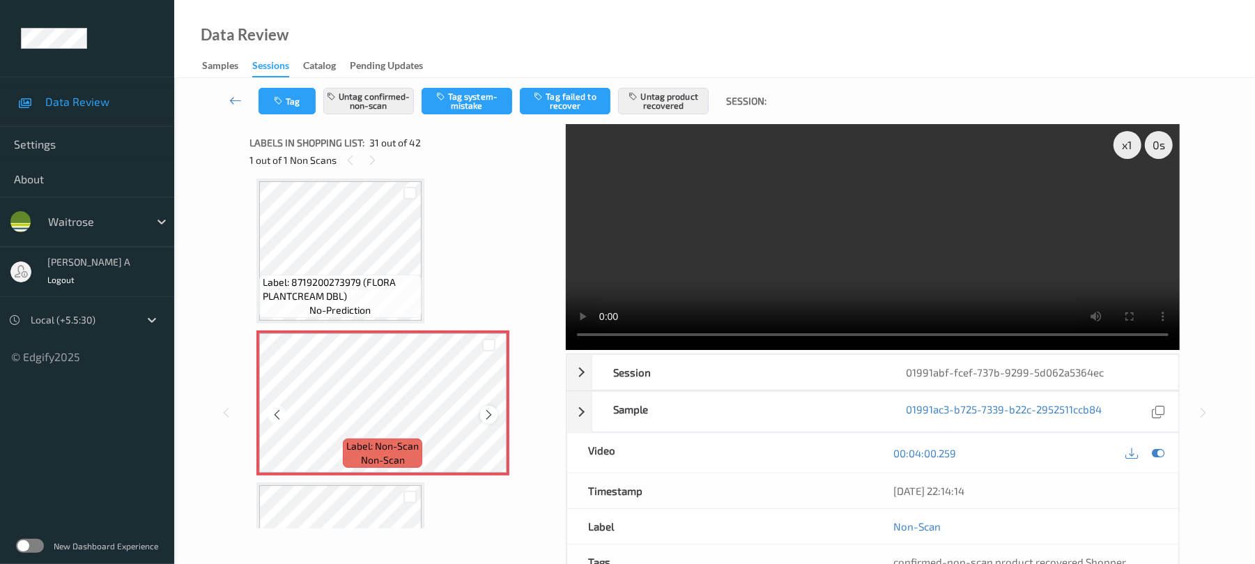
click at [491, 422] on div at bounding box center [488, 414] width 17 height 17
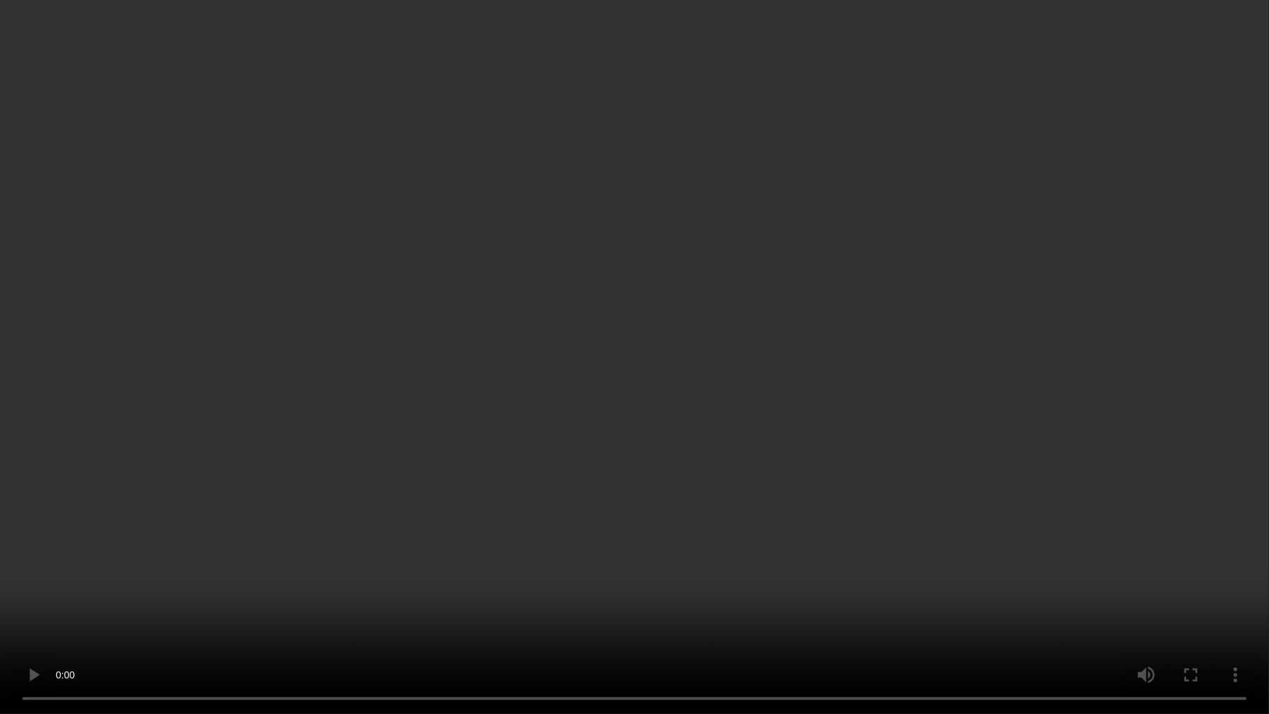
click at [606, 312] on video at bounding box center [634, 357] width 1269 height 714
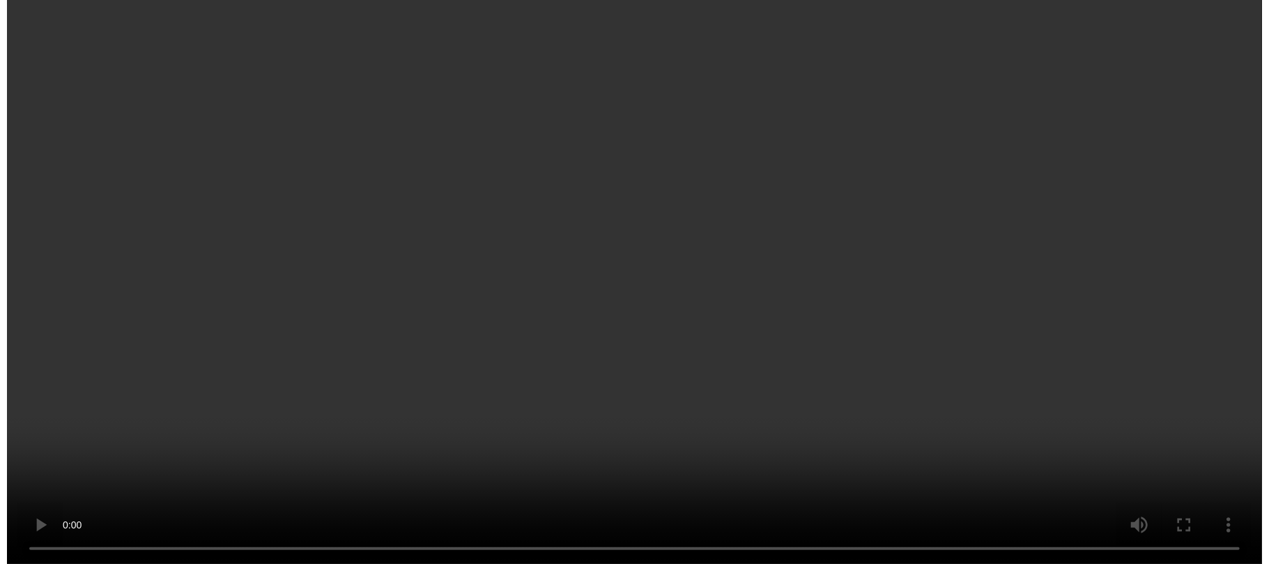
scroll to position [4598, 0]
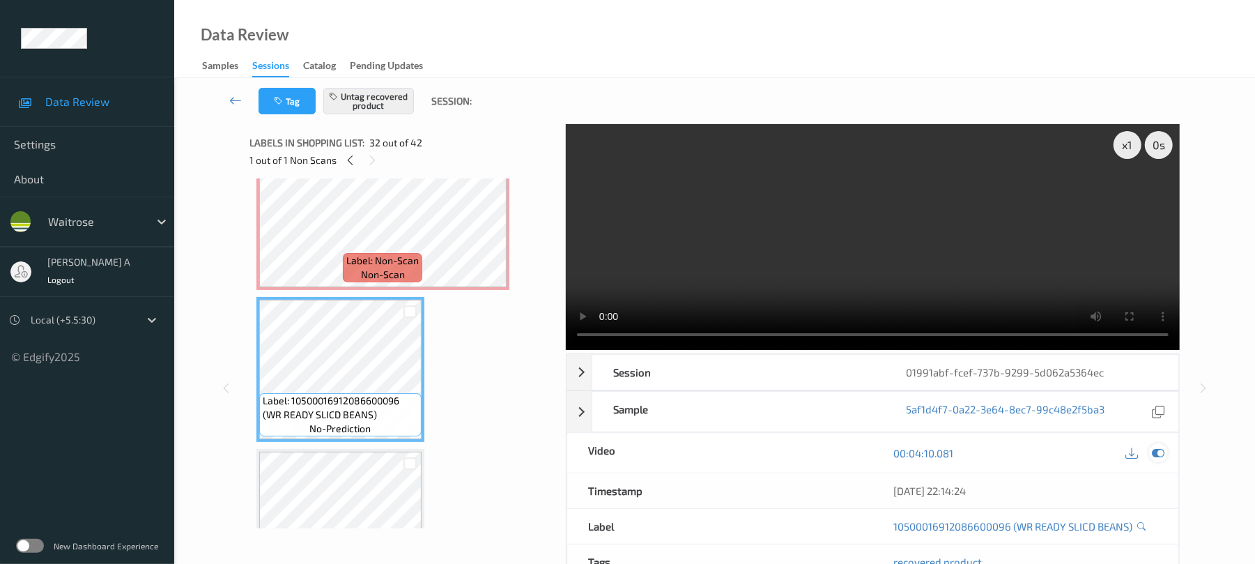
click at [1160, 452] on icon at bounding box center [1159, 453] width 13 height 13
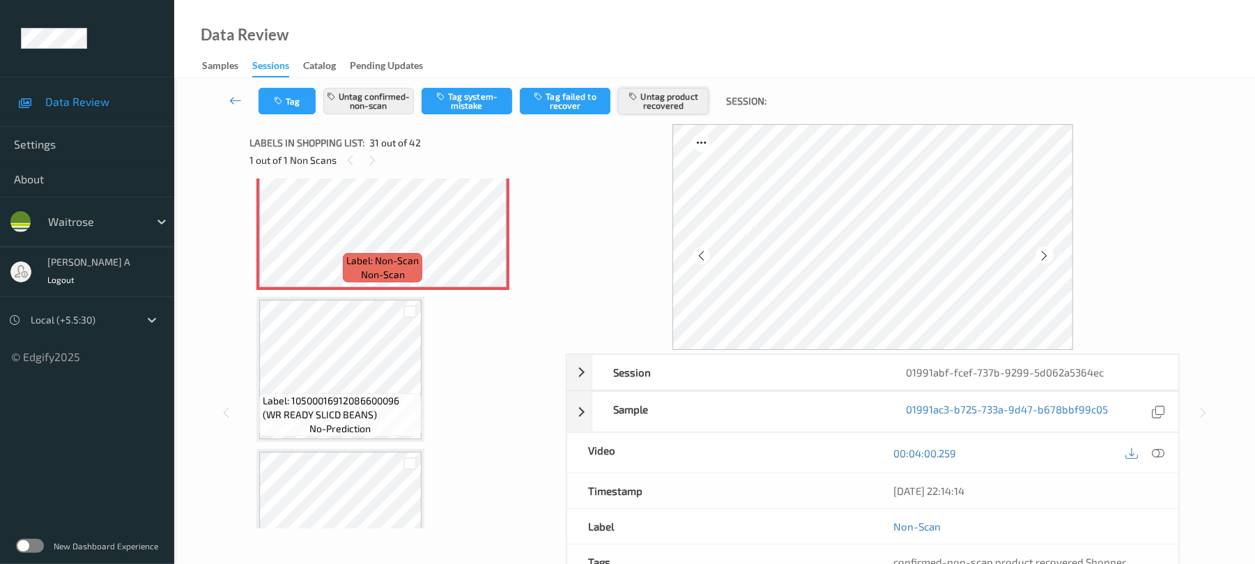
click at [677, 98] on button "Untag product recovered" at bounding box center [663, 101] width 91 height 26
click at [375, 109] on button "Untag confirmed-non-scan" at bounding box center [368, 101] width 91 height 26
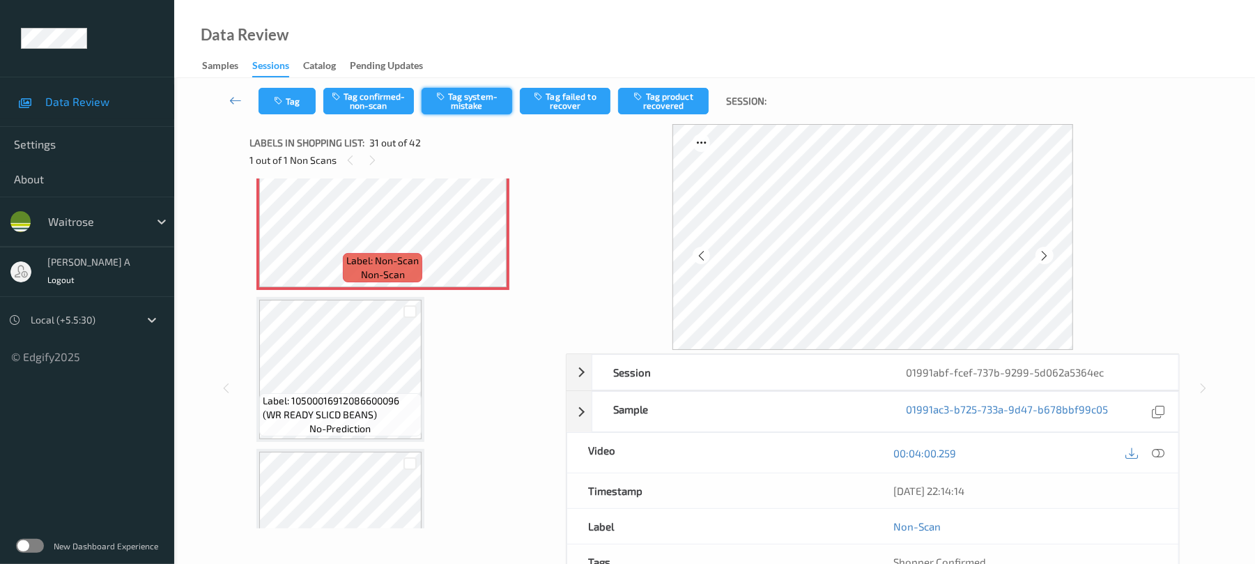
click at [469, 104] on button "Tag system-mistake" at bounding box center [467, 101] width 91 height 26
click at [460, 95] on button "Untag system-mistake" at bounding box center [467, 101] width 91 height 26
click at [1167, 454] on div at bounding box center [1158, 452] width 19 height 19
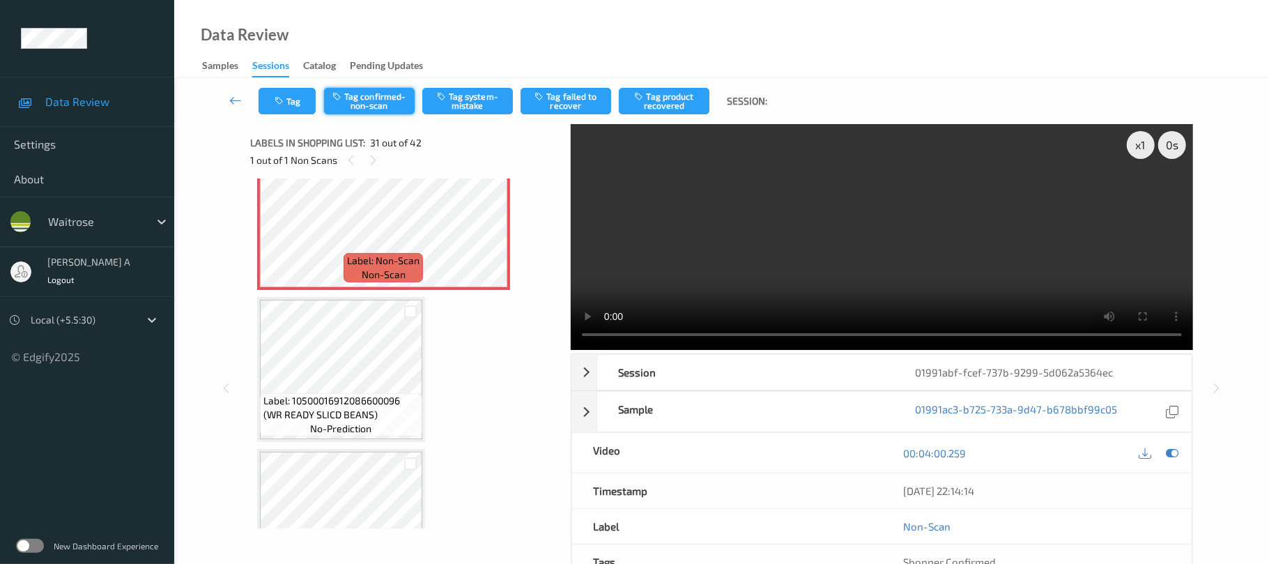
click at [362, 104] on button "Tag confirmed-non-scan" at bounding box center [369, 101] width 91 height 26
click at [677, 107] on button "Tag product recovered" at bounding box center [664, 101] width 91 height 26
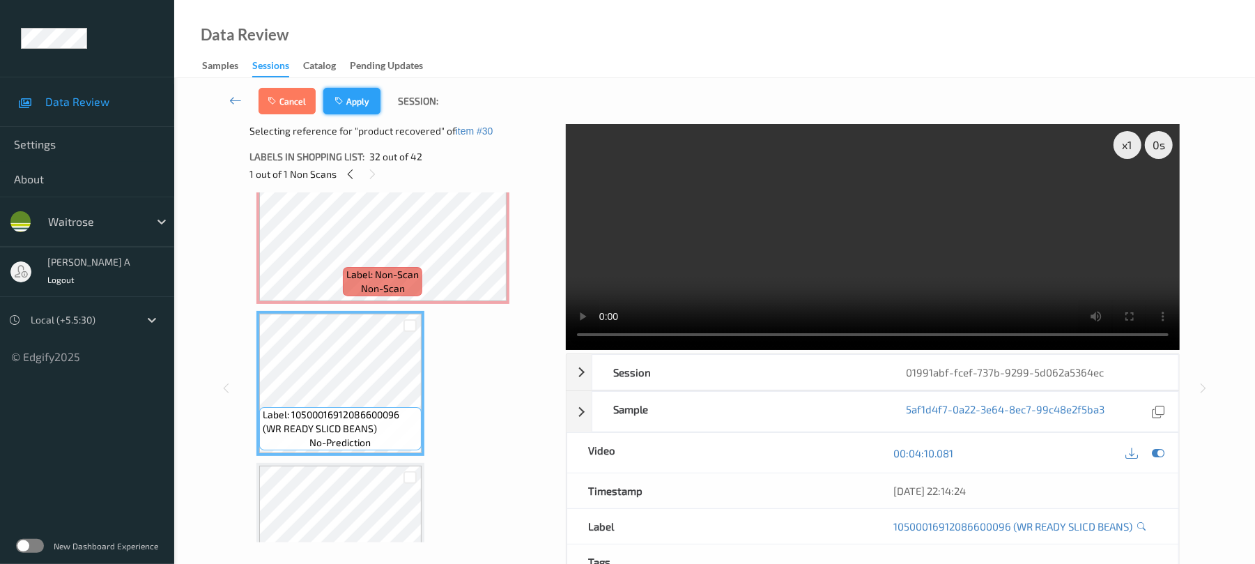
click at [352, 107] on button "Apply" at bounding box center [351, 101] width 57 height 26
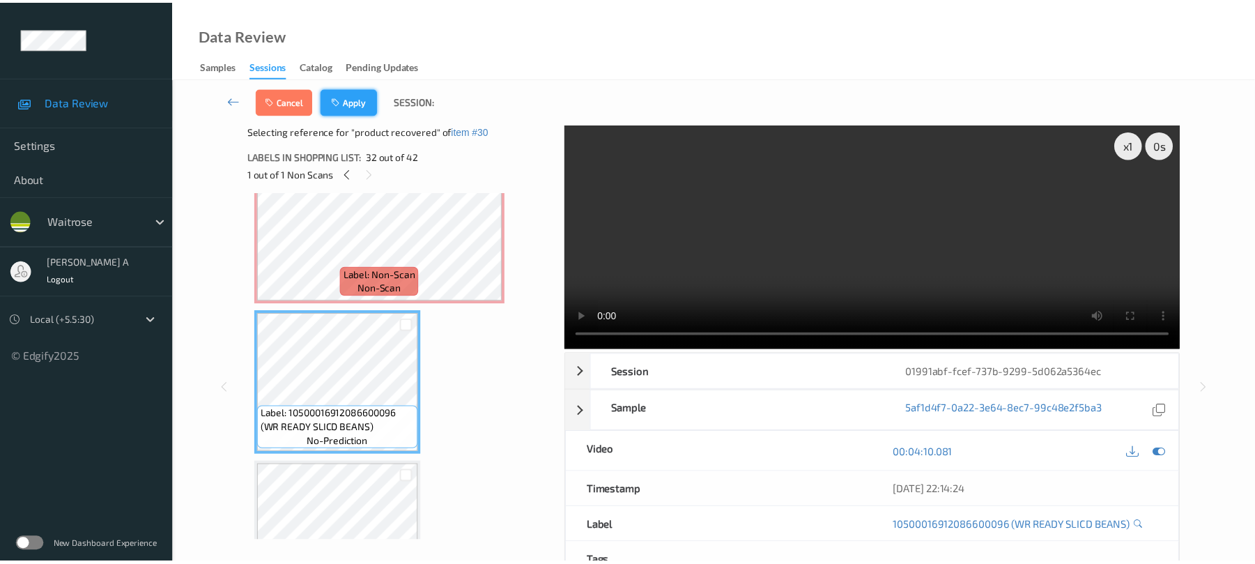
scroll to position [4413, 0]
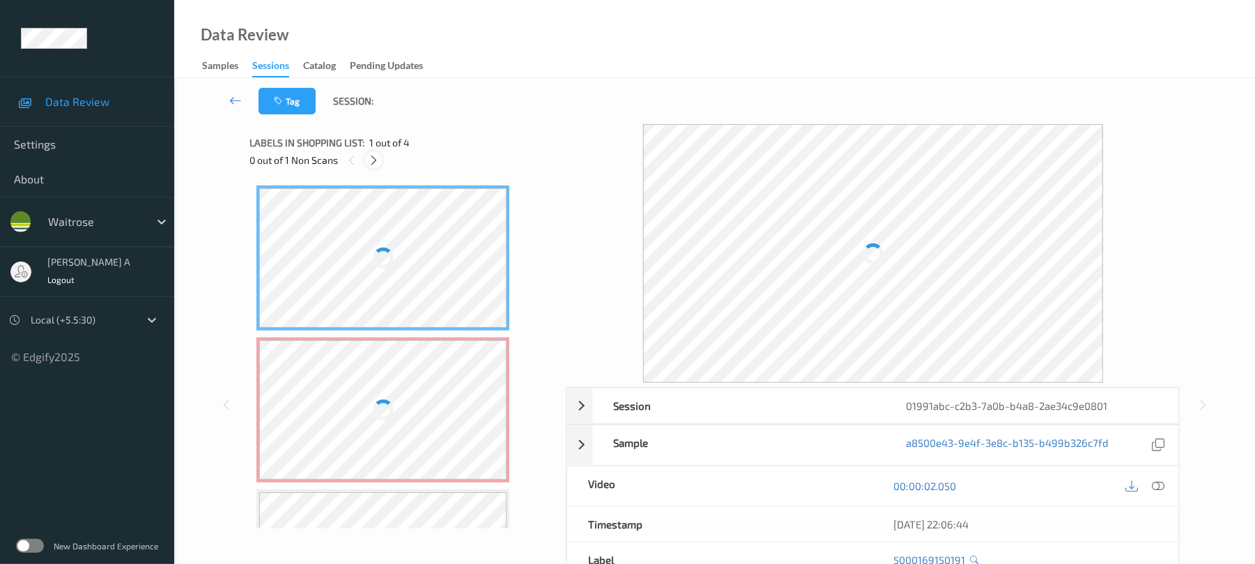
click at [377, 157] on icon at bounding box center [374, 160] width 12 height 13
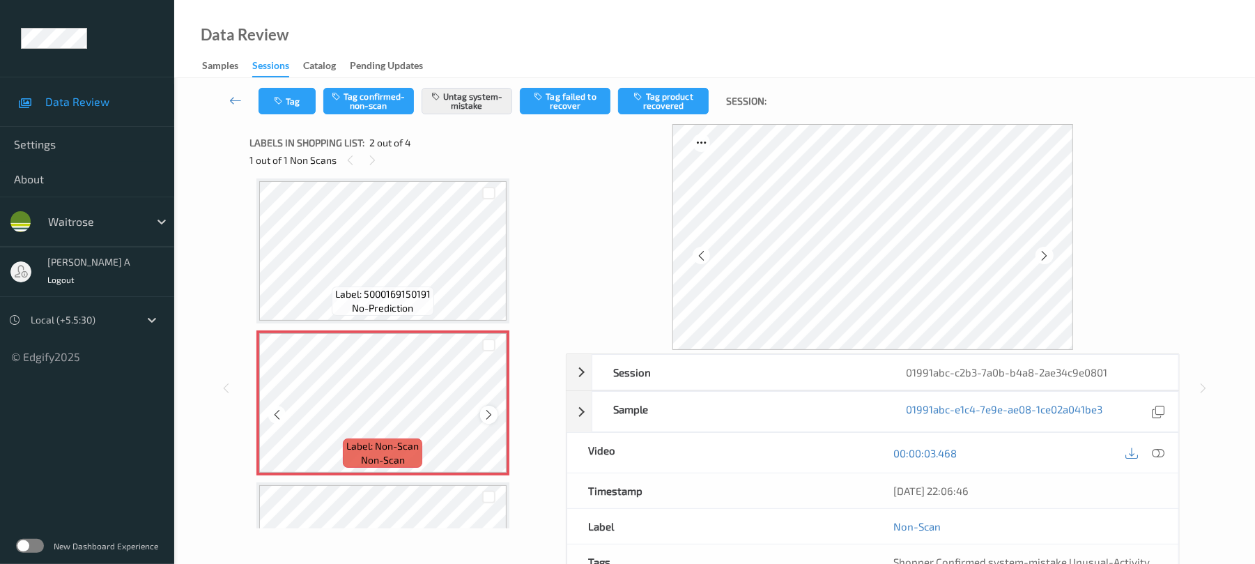
click at [484, 411] on icon at bounding box center [489, 414] width 12 height 13
click at [274, 98] on icon "button" at bounding box center [280, 101] width 12 height 10
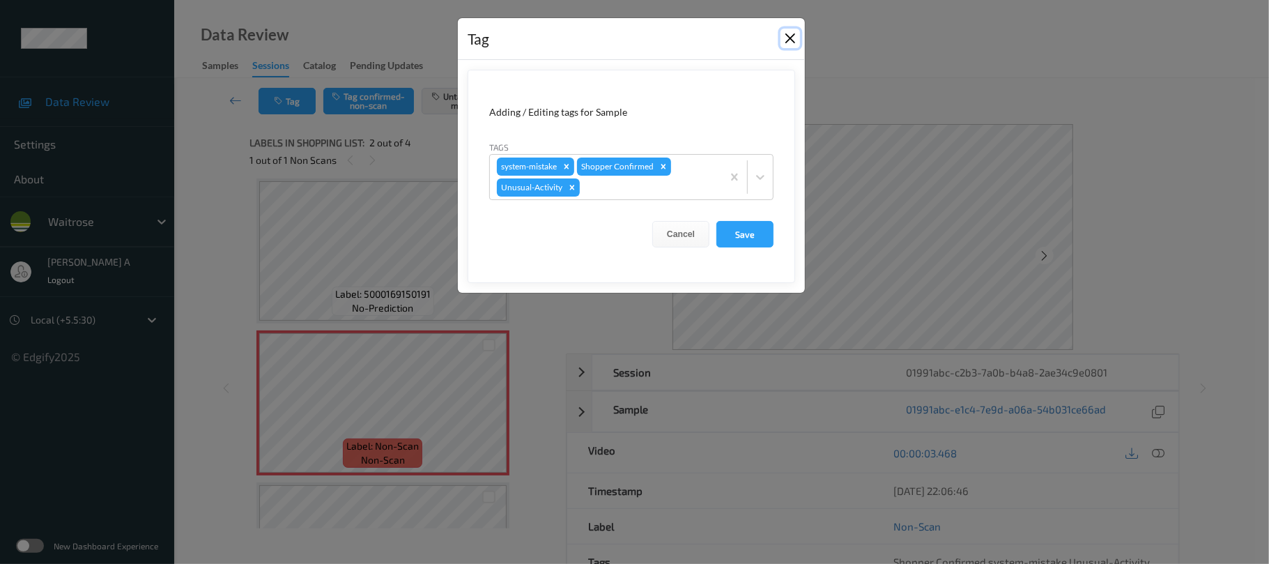
click at [792, 39] on button "Close" at bounding box center [791, 39] width 20 height 20
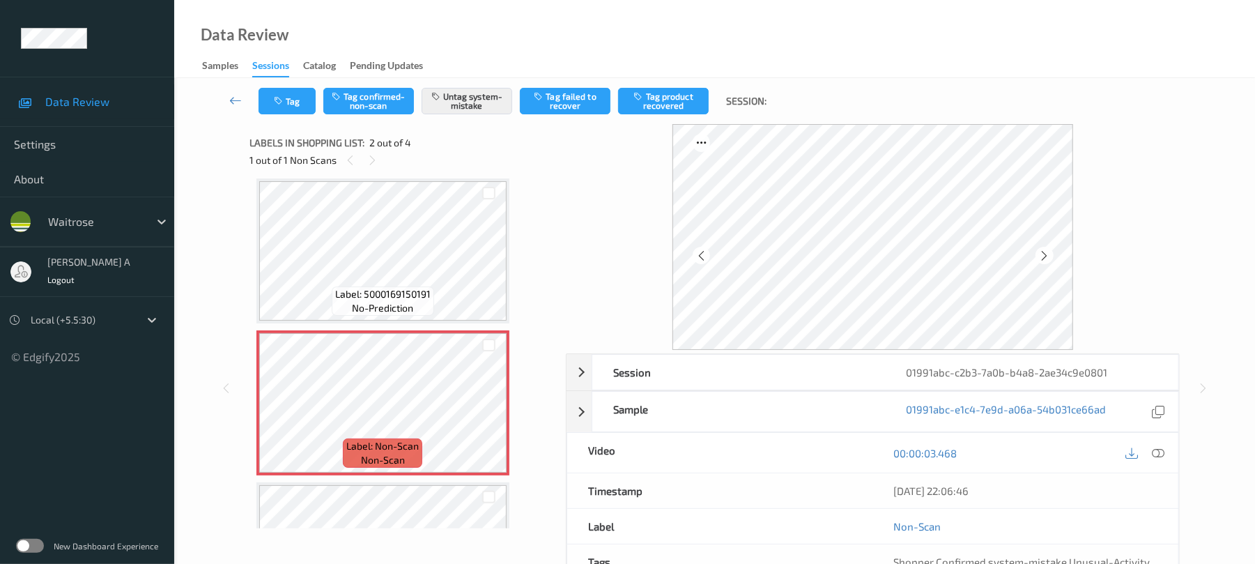
click at [1156, 452] on icon at bounding box center [1159, 453] width 13 height 13
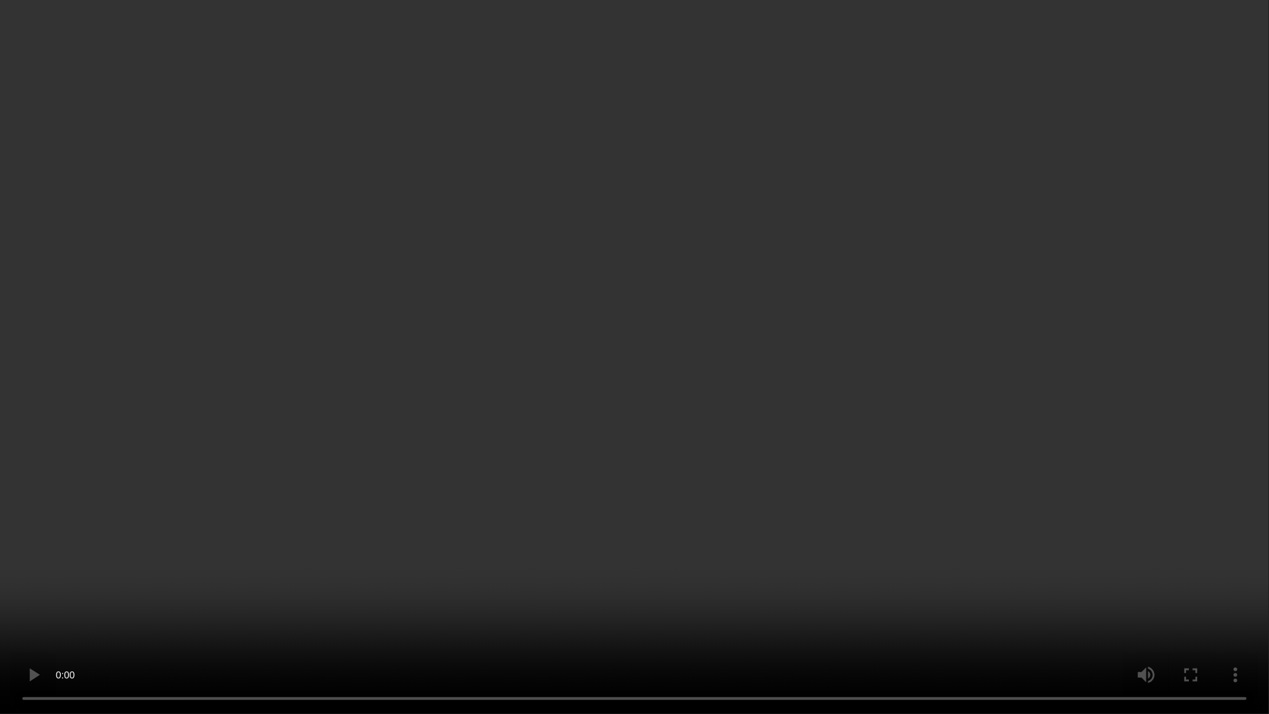
click at [428, 148] on video at bounding box center [634, 357] width 1269 height 714
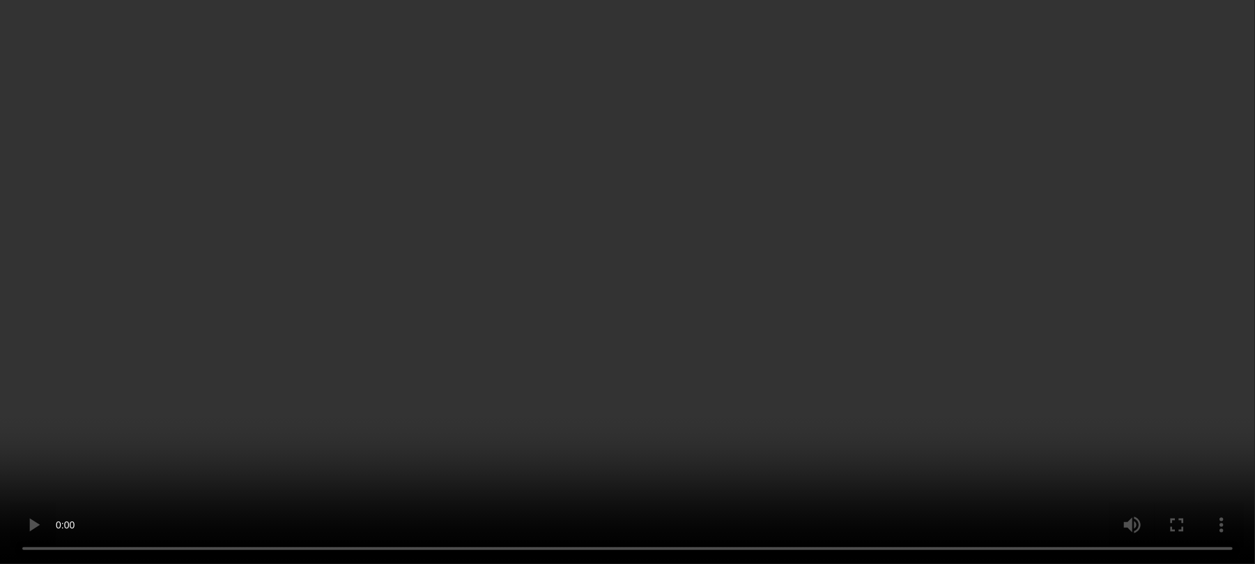
scroll to position [0, 0]
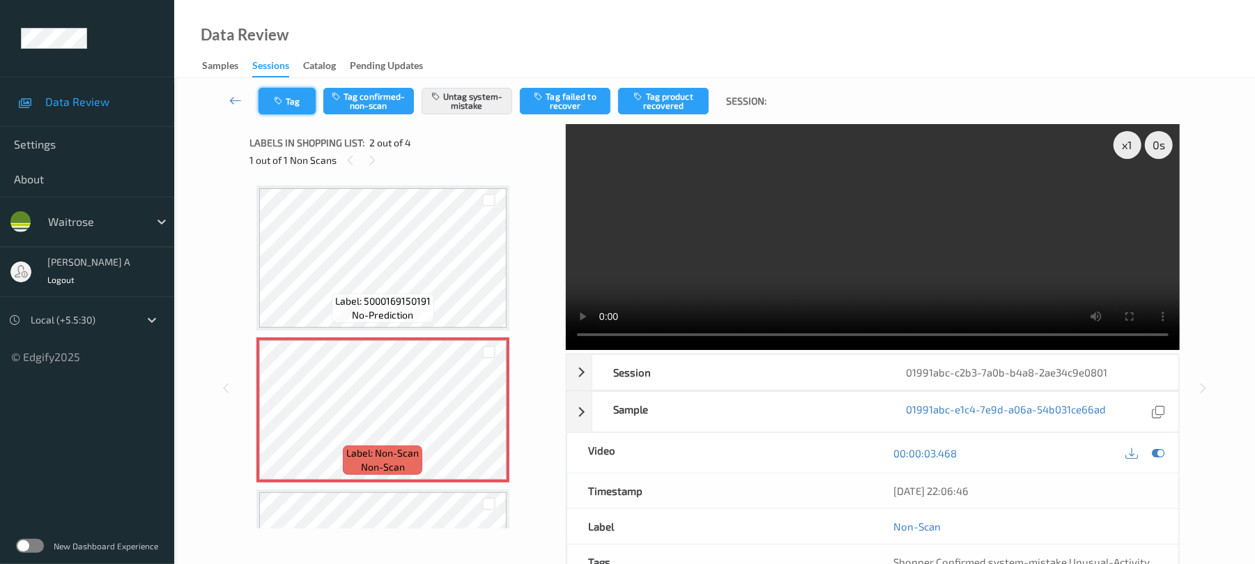
click at [296, 107] on button "Tag" at bounding box center [287, 101] width 57 height 26
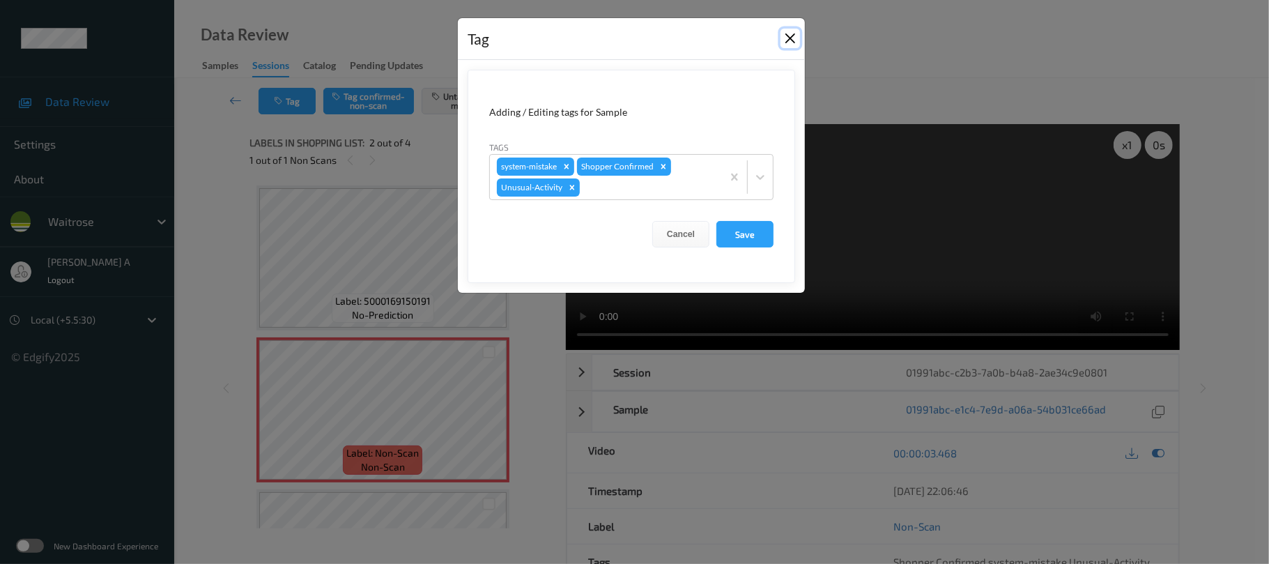
click at [786, 43] on button "Close" at bounding box center [791, 39] width 20 height 20
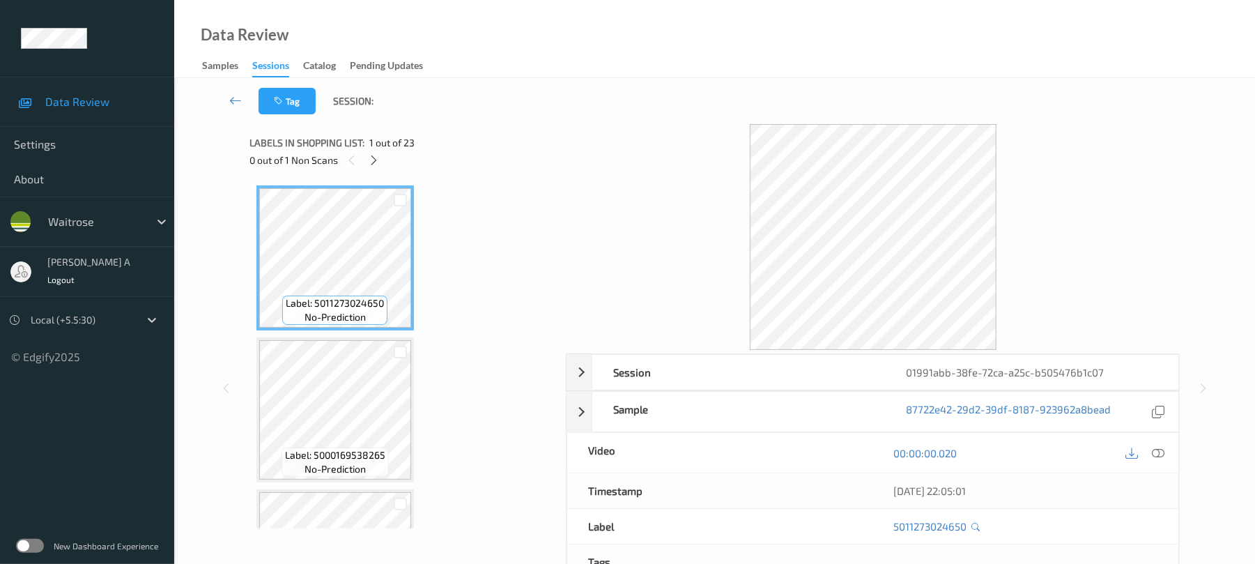
drag, startPoint x: 382, startPoint y: 162, endPoint x: 380, endPoint y: 171, distance: 10.0
click at [381, 162] on div at bounding box center [373, 159] width 17 height 17
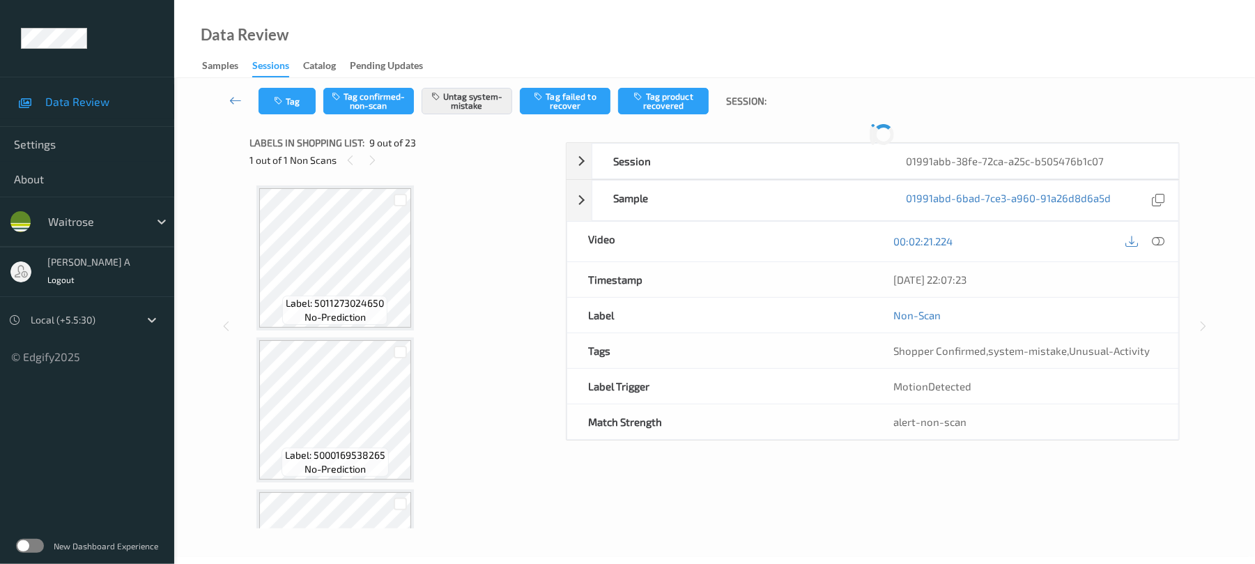
scroll to position [1071, 0]
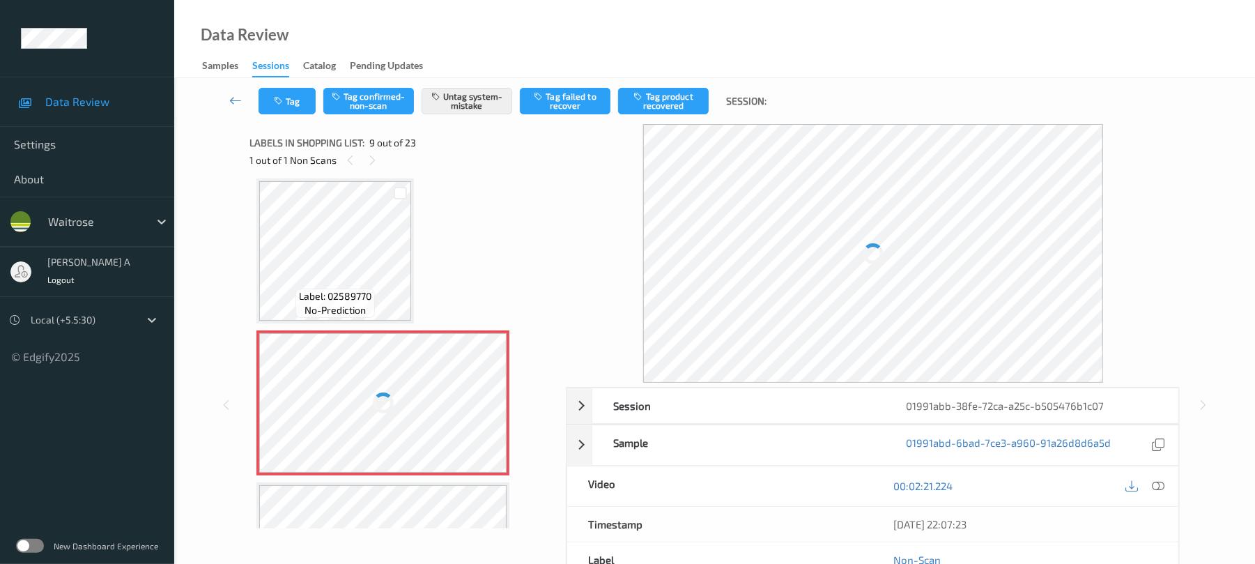
click at [489, 407] on div at bounding box center [383, 402] width 248 height 139
click at [367, 155] on icon at bounding box center [373, 160] width 12 height 13
click at [349, 159] on icon at bounding box center [350, 160] width 12 height 13
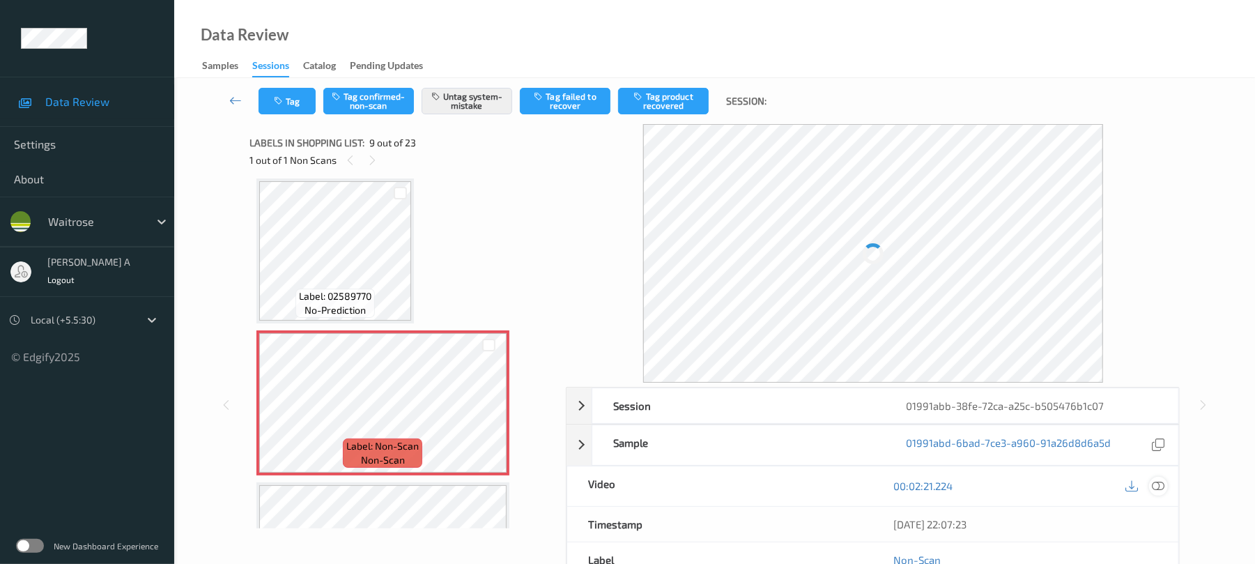
click at [1153, 481] on icon at bounding box center [1159, 486] width 13 height 13
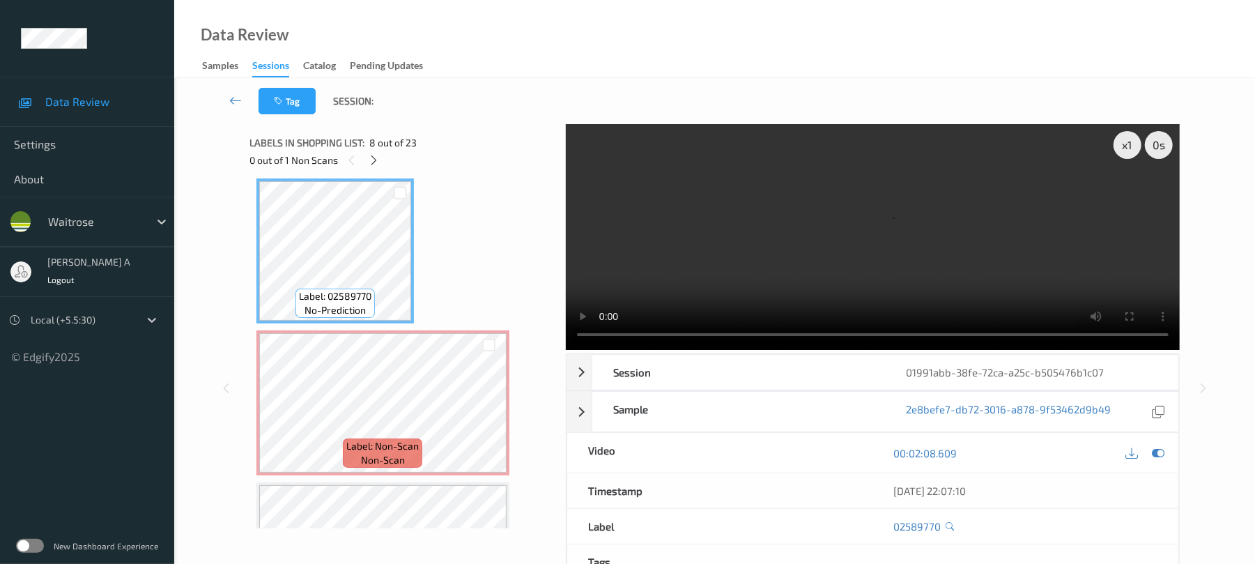
click at [1144, 190] on video at bounding box center [873, 237] width 614 height 226
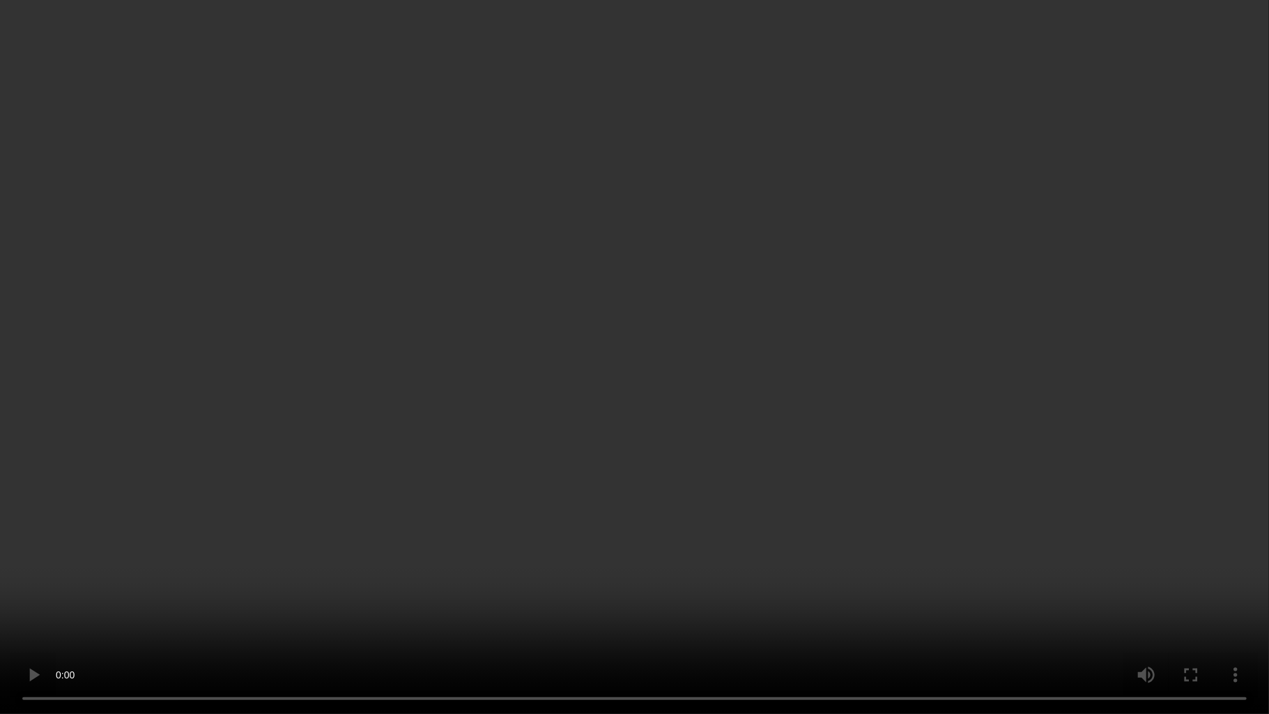
click at [670, 439] on video at bounding box center [634, 357] width 1269 height 714
click at [721, 488] on video at bounding box center [634, 357] width 1269 height 714
click at [716, 446] on video at bounding box center [634, 357] width 1269 height 714
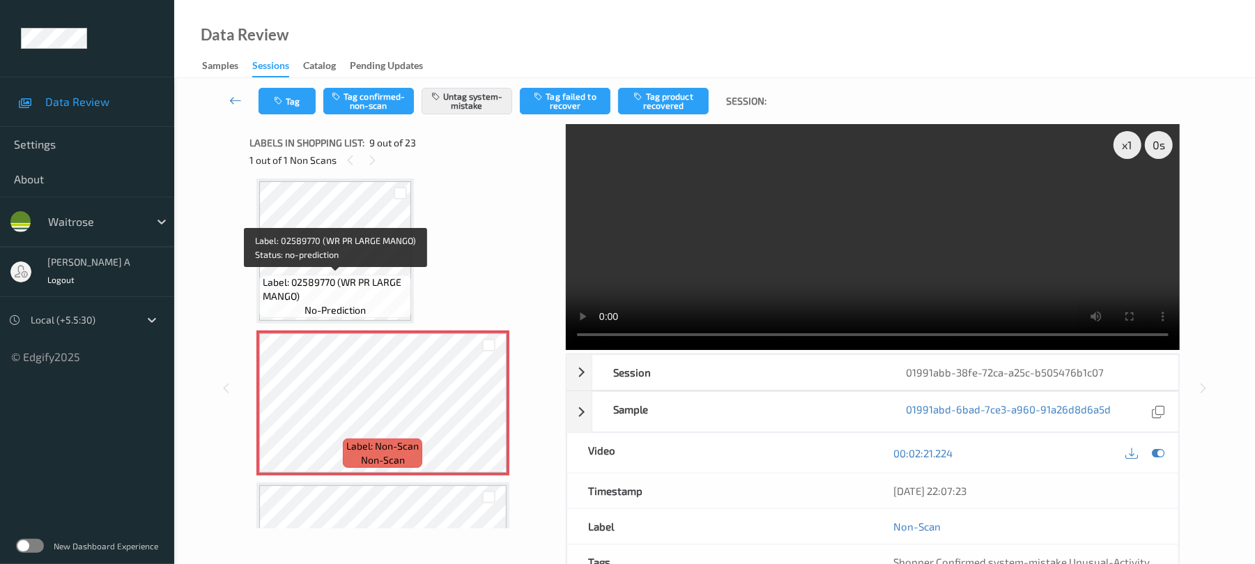
click at [346, 282] on span "Label: 02589770 (WR PR LARGE MANGO)" at bounding box center [335, 289] width 145 height 28
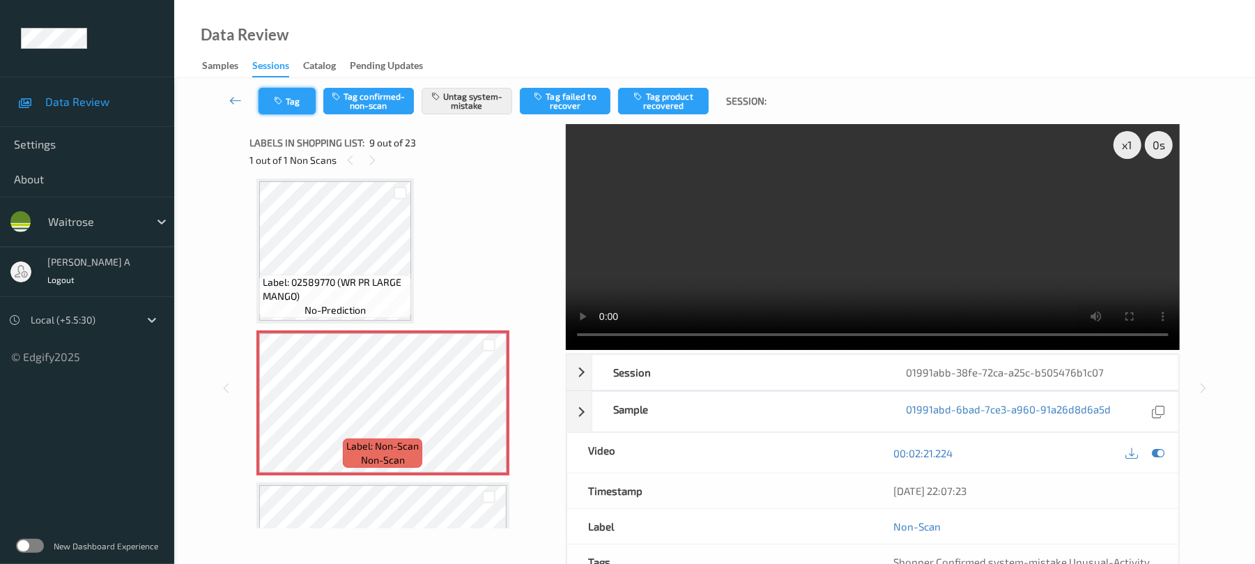
click at [284, 102] on icon "button" at bounding box center [280, 101] width 12 height 10
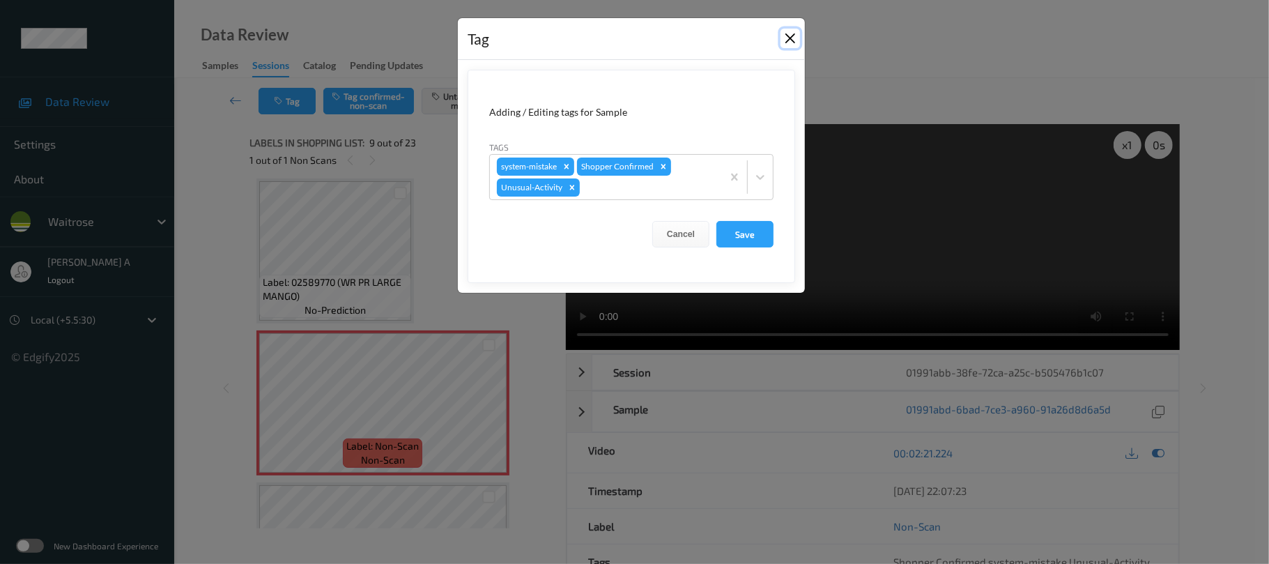
click at [793, 43] on button "Close" at bounding box center [791, 39] width 20 height 20
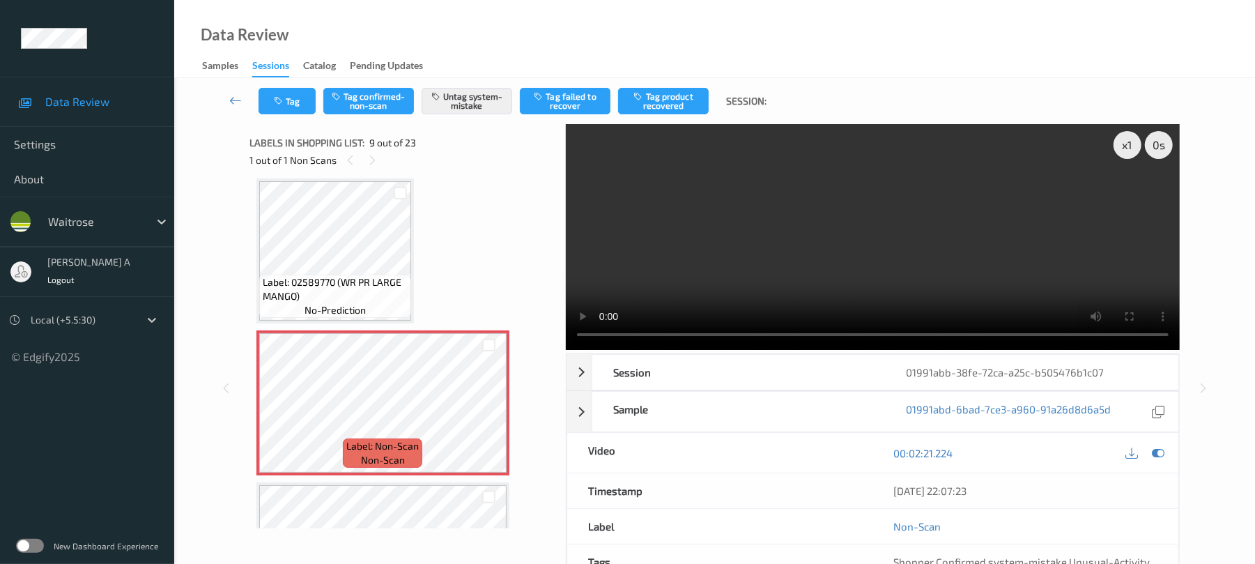
click at [860, 268] on video at bounding box center [873, 237] width 614 height 226
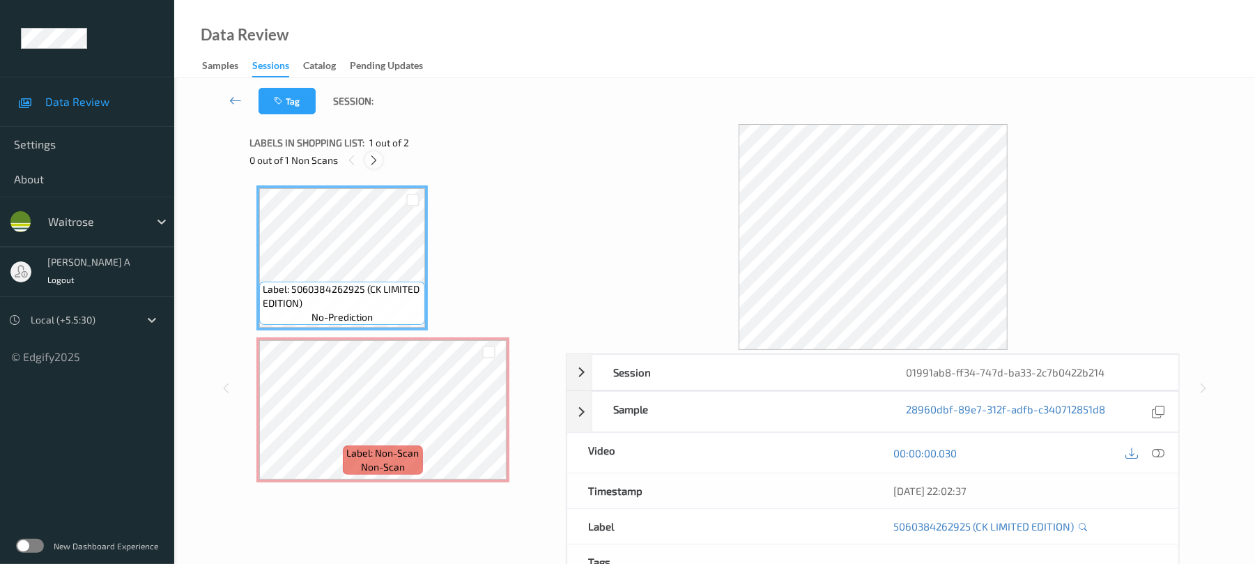
click at [369, 162] on icon at bounding box center [374, 160] width 12 height 13
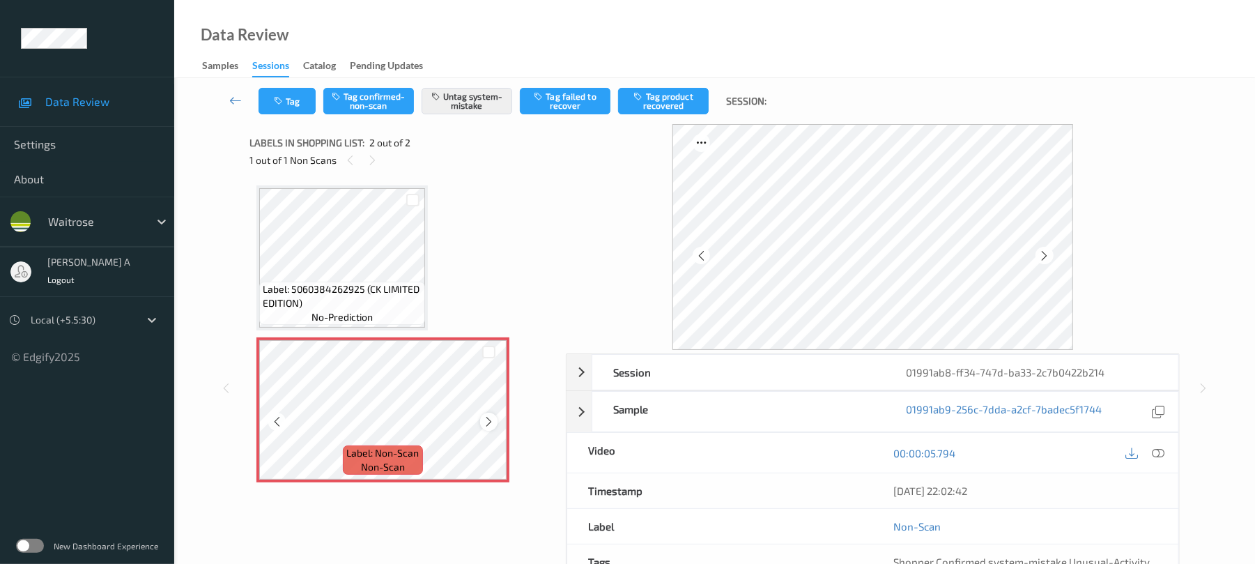
click at [486, 422] on icon at bounding box center [489, 421] width 12 height 13
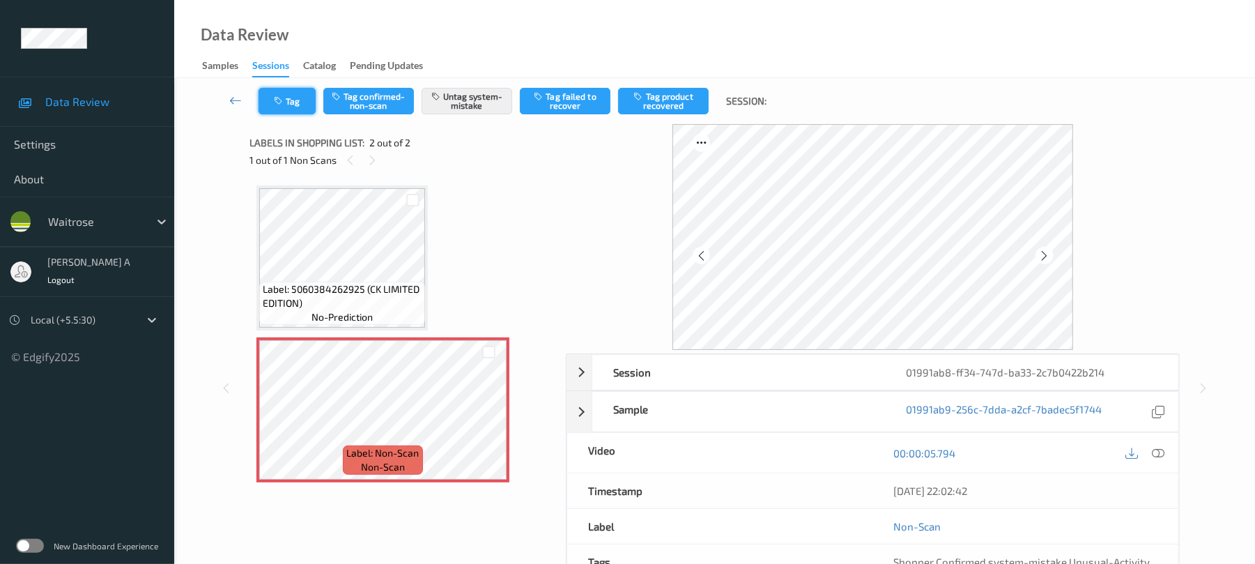
click at [268, 100] on button "Tag" at bounding box center [287, 101] width 57 height 26
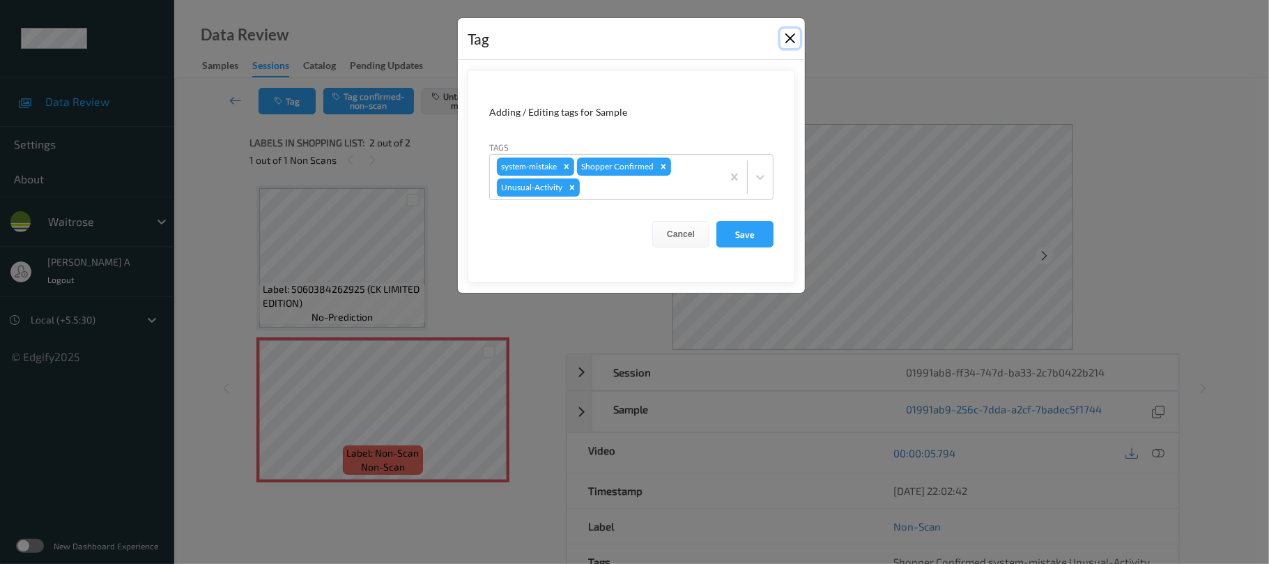
click at [793, 43] on button "Close" at bounding box center [791, 39] width 20 height 20
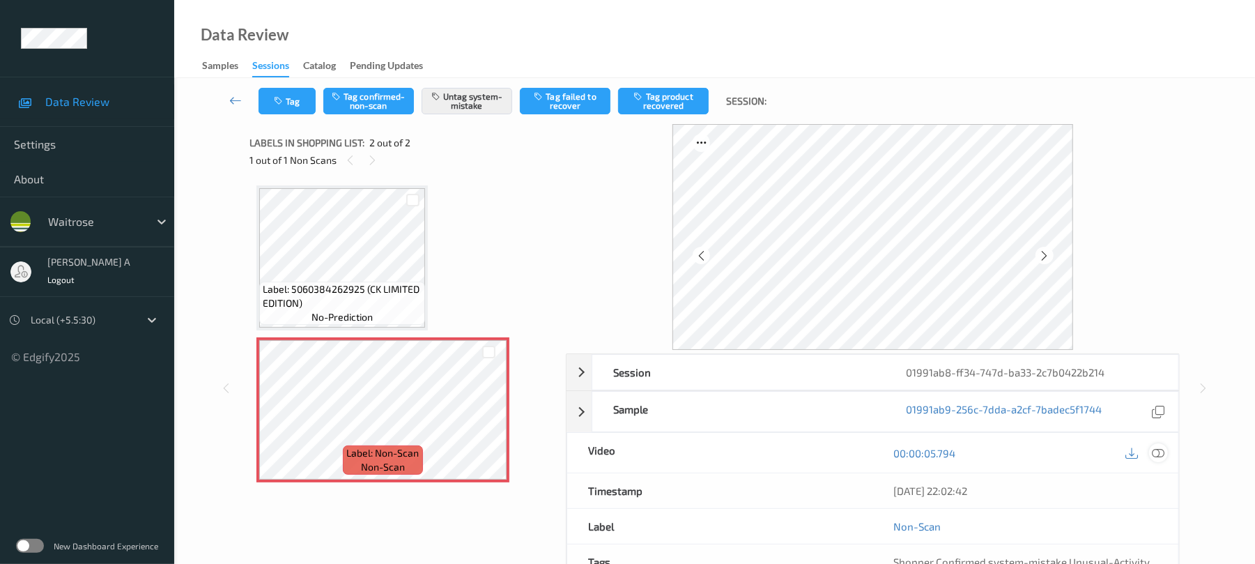
click at [1157, 450] on icon at bounding box center [1159, 453] width 13 height 13
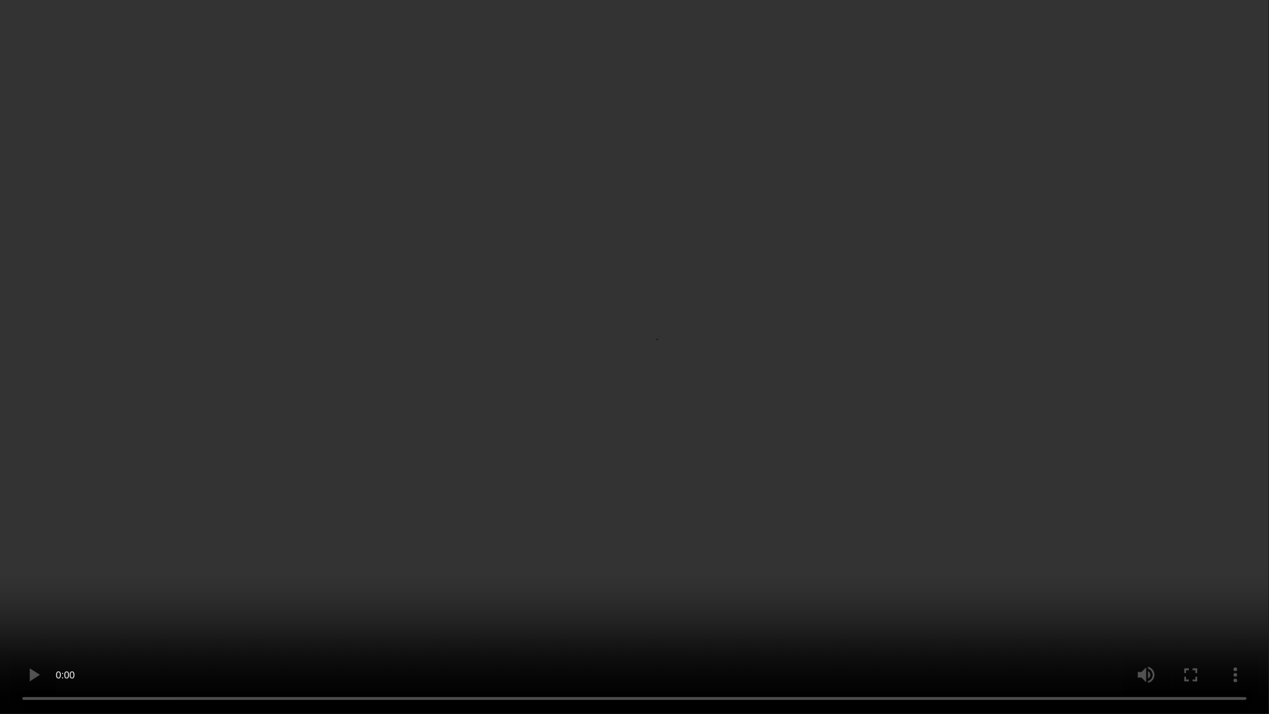
click at [556, 268] on video at bounding box center [634, 357] width 1269 height 714
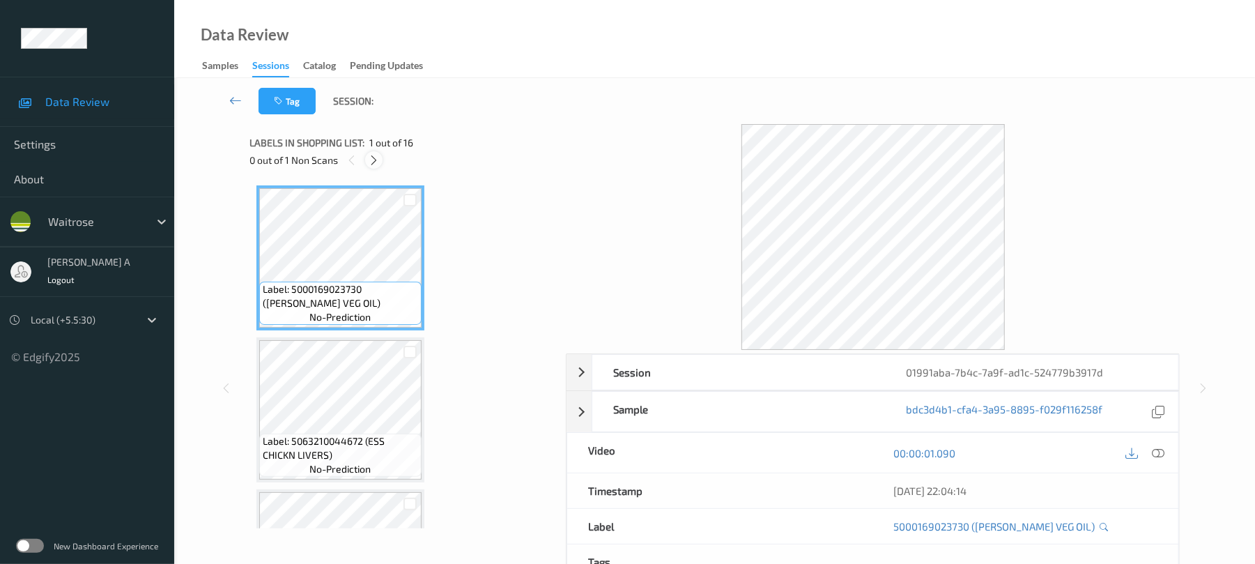
click at [379, 154] on icon at bounding box center [374, 160] width 12 height 13
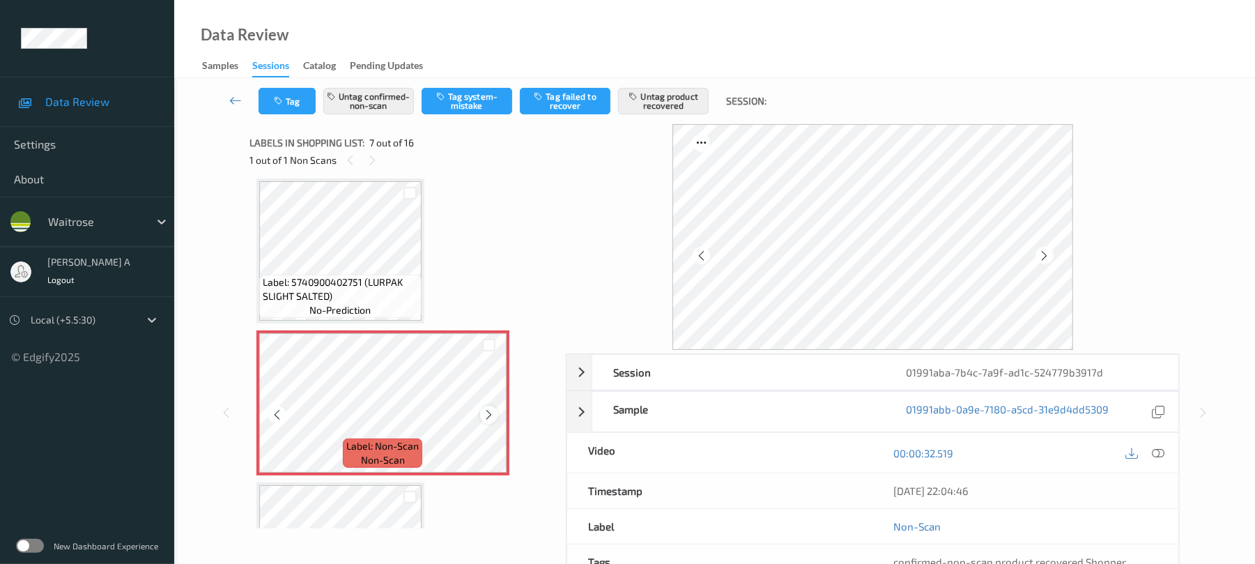
click at [493, 414] on icon at bounding box center [489, 414] width 12 height 13
click at [492, 414] on icon at bounding box center [489, 414] width 12 height 13
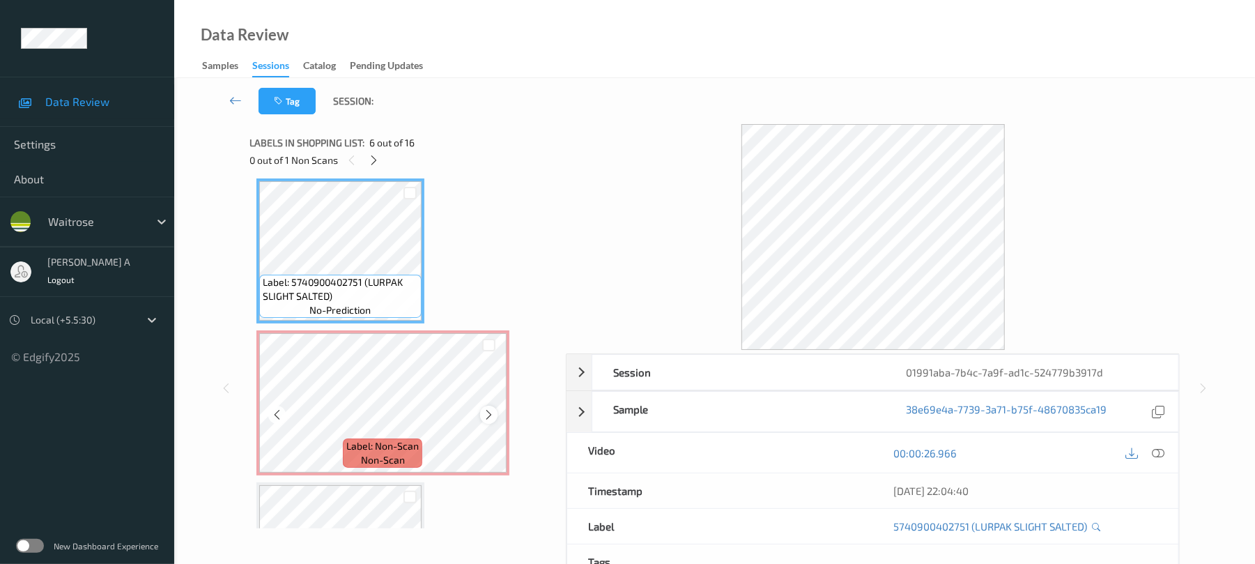
click at [489, 411] on icon at bounding box center [489, 414] width 12 height 13
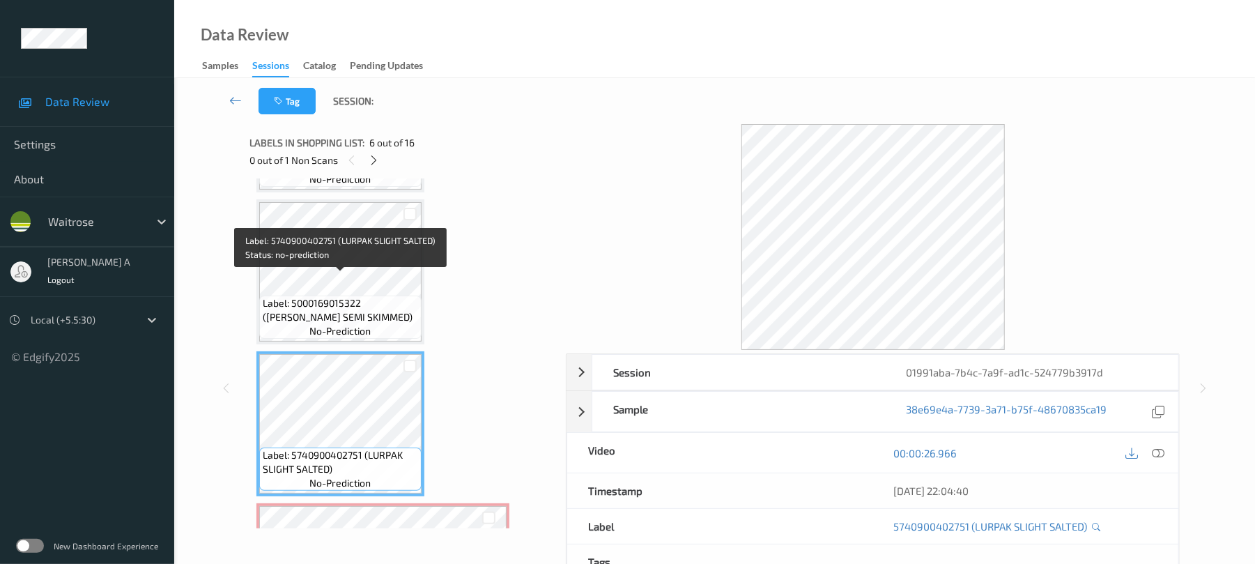
scroll to position [581, 0]
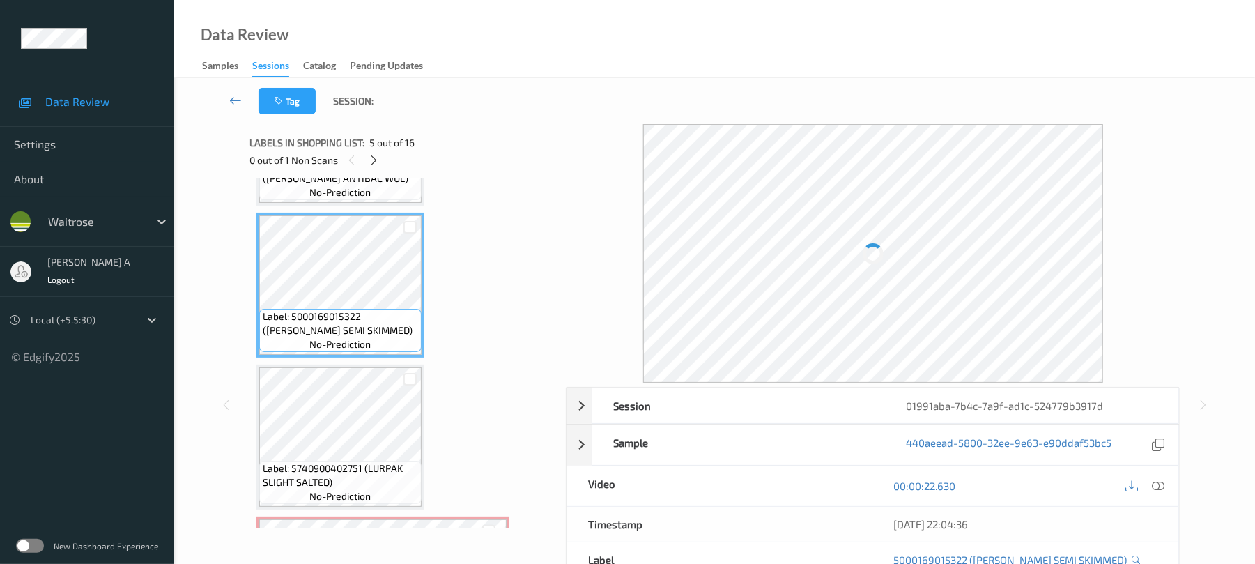
click at [1161, 477] on div at bounding box center [1145, 486] width 45 height 19
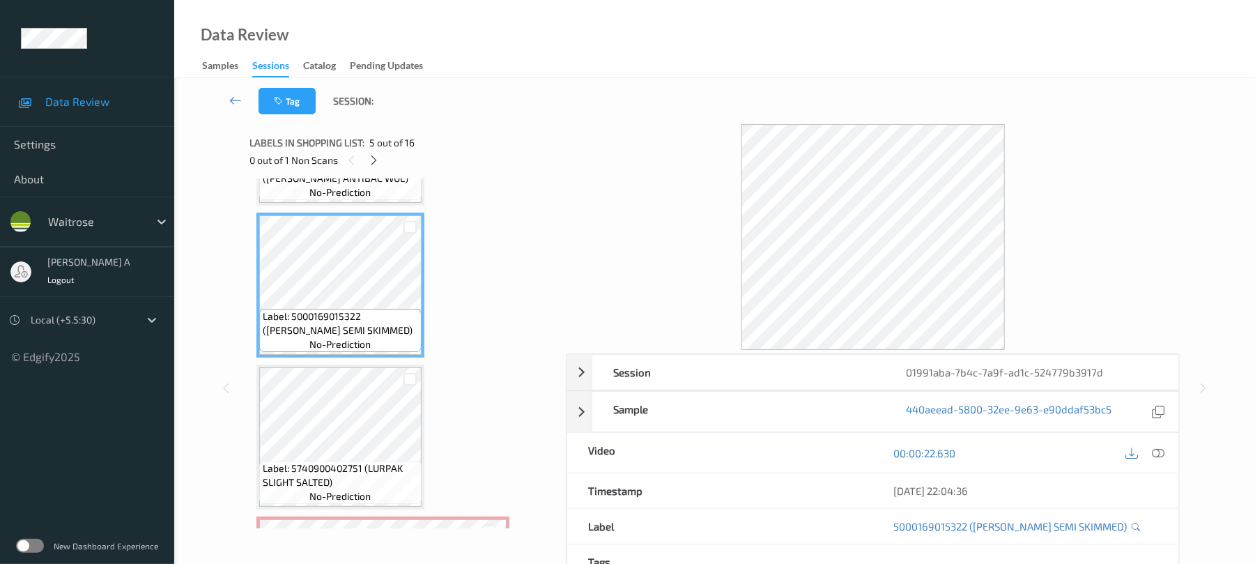
click at [1161, 481] on div "05/09/2025 22:04:36" at bounding box center [1025, 490] width 305 height 35
click at [1164, 456] on icon at bounding box center [1159, 453] width 13 height 13
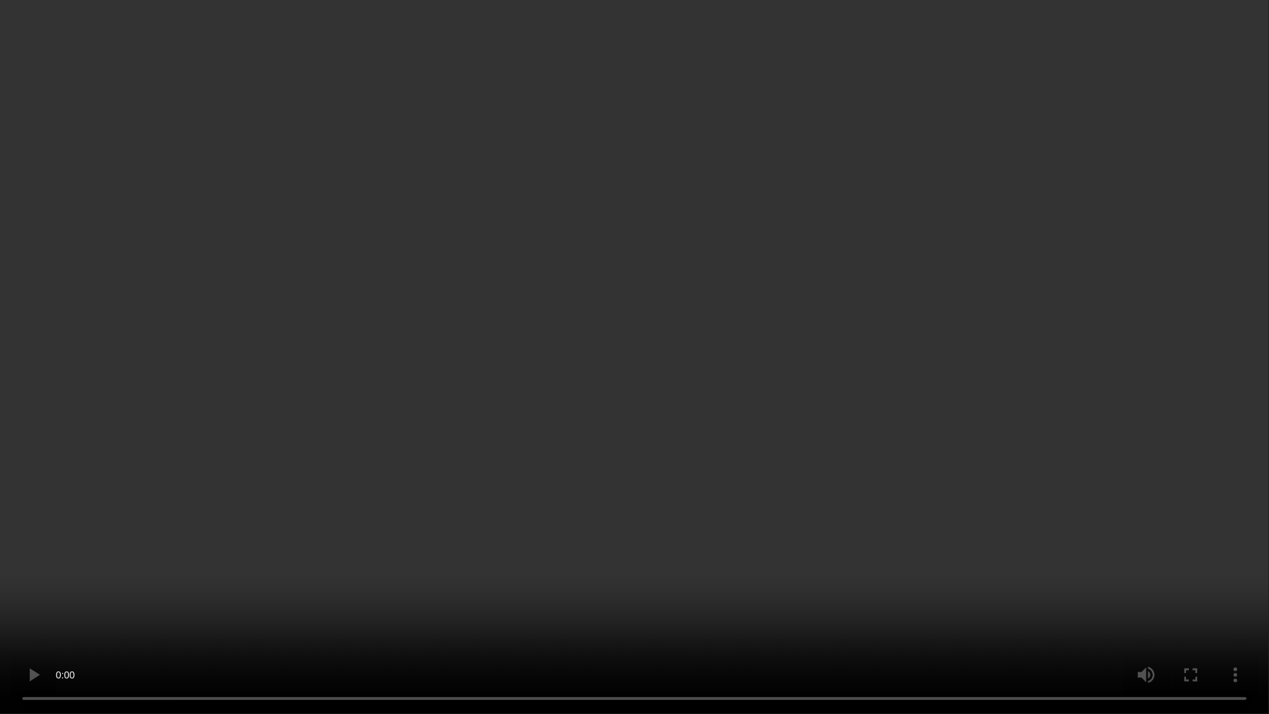
click at [716, 494] on video at bounding box center [634, 357] width 1269 height 714
click at [673, 521] on video at bounding box center [634, 357] width 1269 height 714
drag, startPoint x: 647, startPoint y: 486, endPoint x: 659, endPoint y: 411, distance: 76.2
click at [647, 486] on video at bounding box center [634, 357] width 1269 height 714
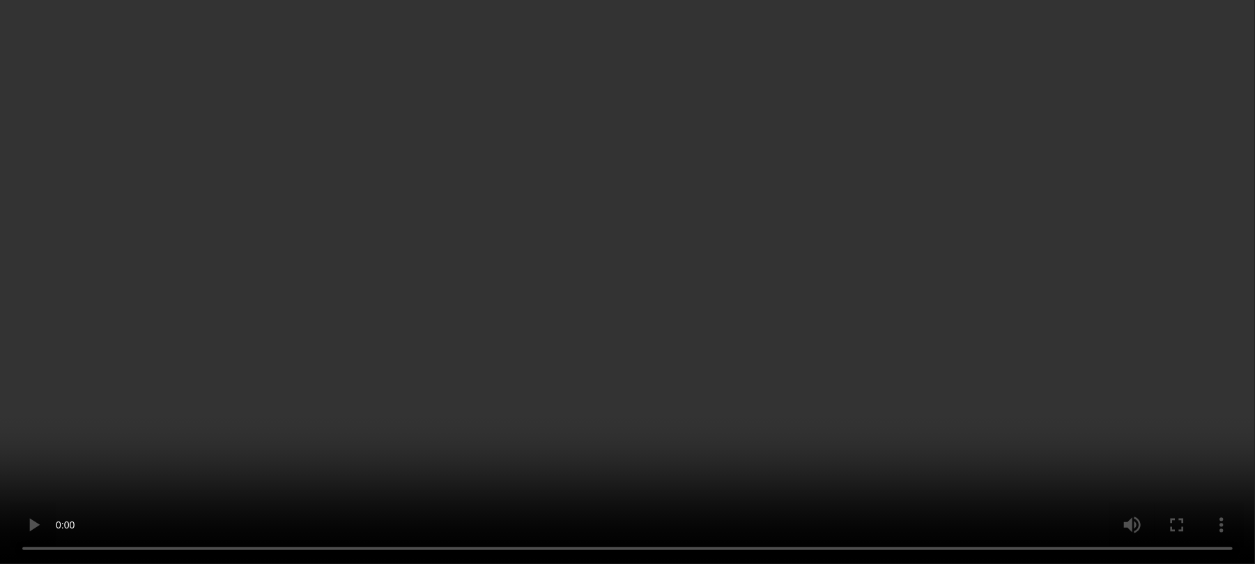
scroll to position [673, 0]
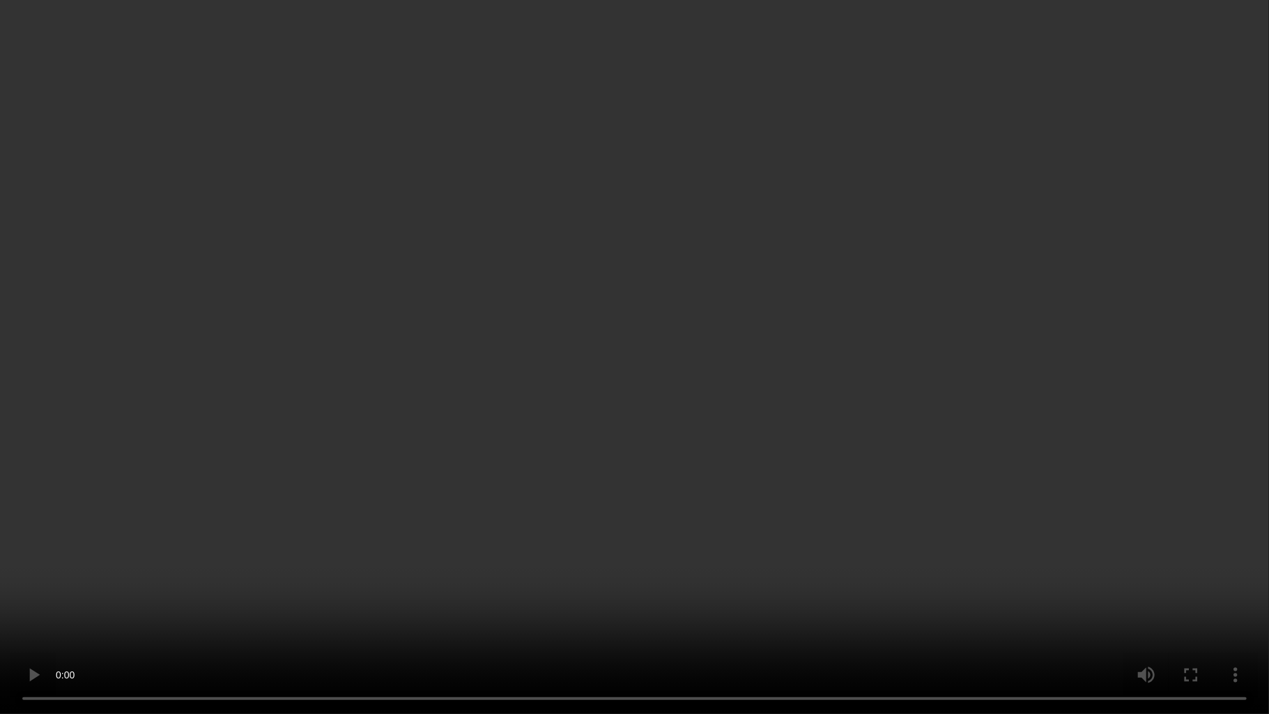
click at [449, 563] on video at bounding box center [634, 357] width 1269 height 714
click at [690, 330] on video at bounding box center [634, 357] width 1269 height 714
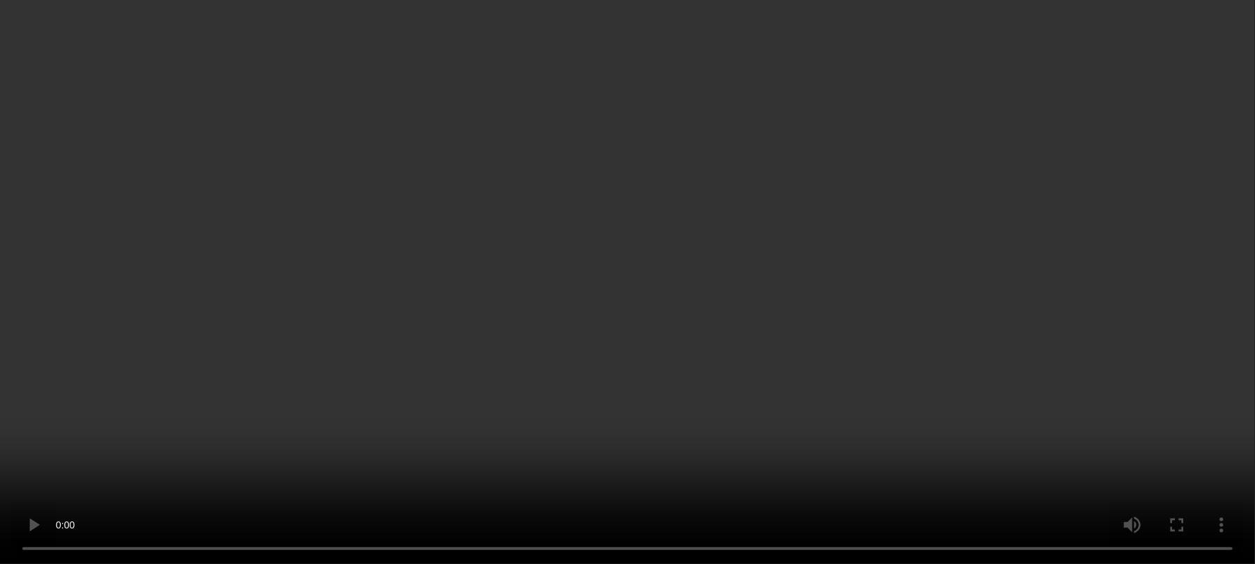
scroll to position [952, 0]
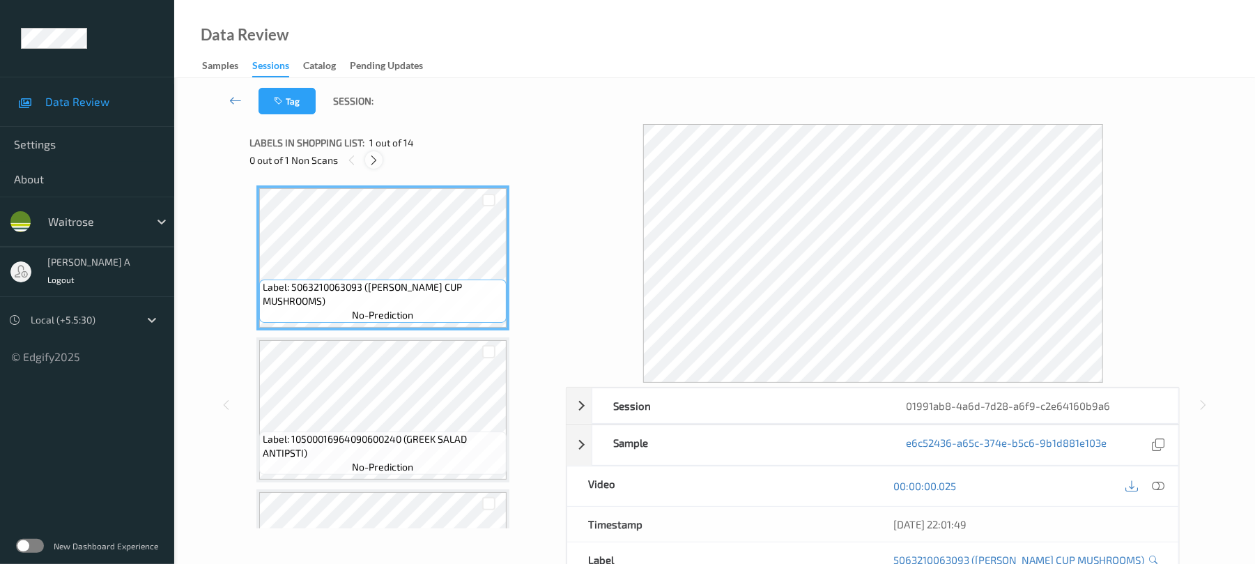
click at [374, 164] on icon at bounding box center [374, 160] width 12 height 13
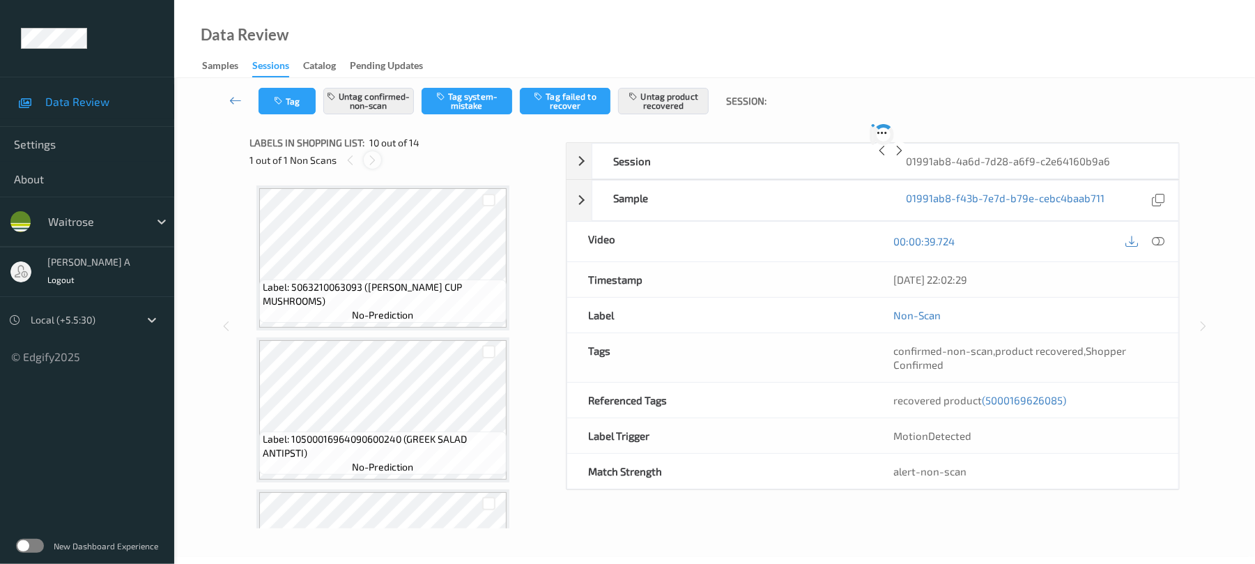
scroll to position [1222, 0]
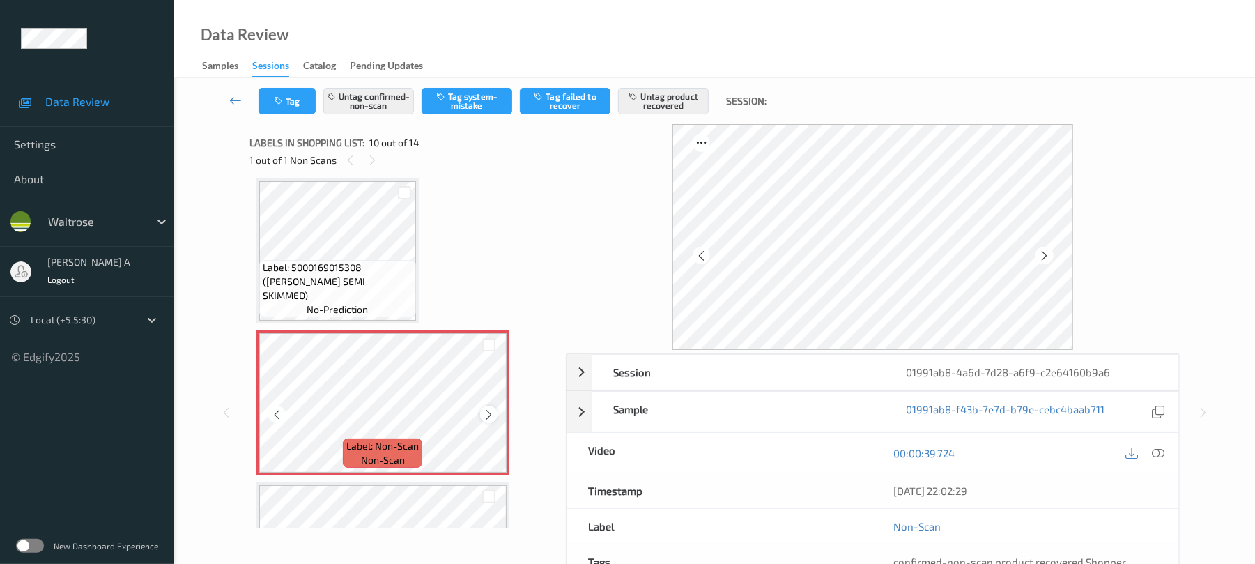
click at [491, 413] on icon at bounding box center [489, 414] width 12 height 13
click at [489, 415] on icon at bounding box center [489, 414] width 12 height 13
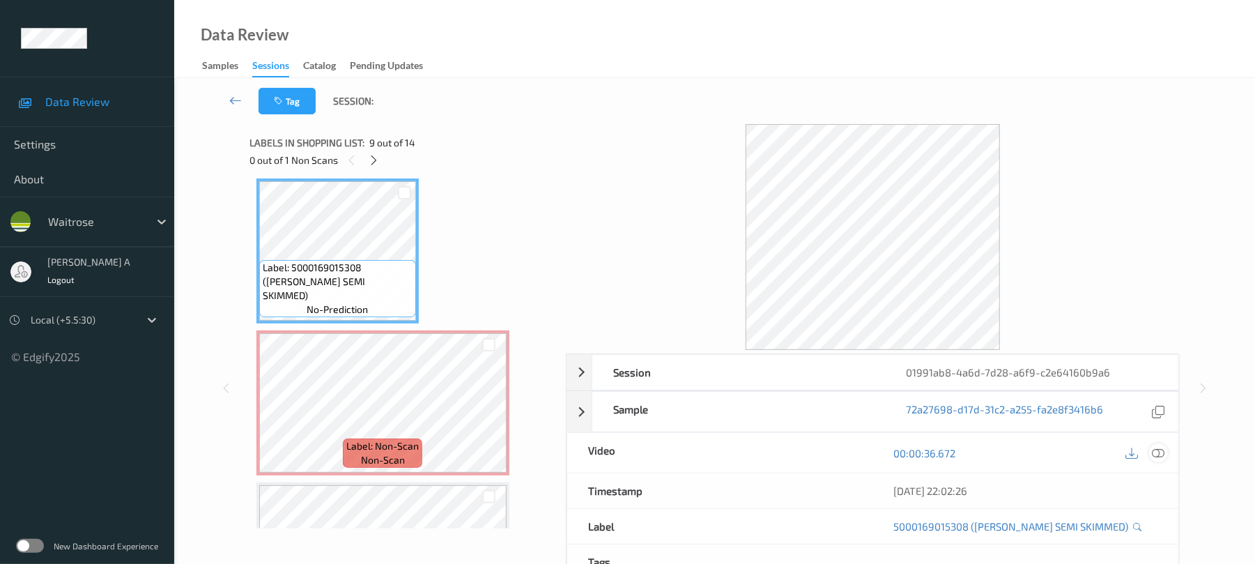
click at [1165, 452] on div at bounding box center [1158, 452] width 19 height 19
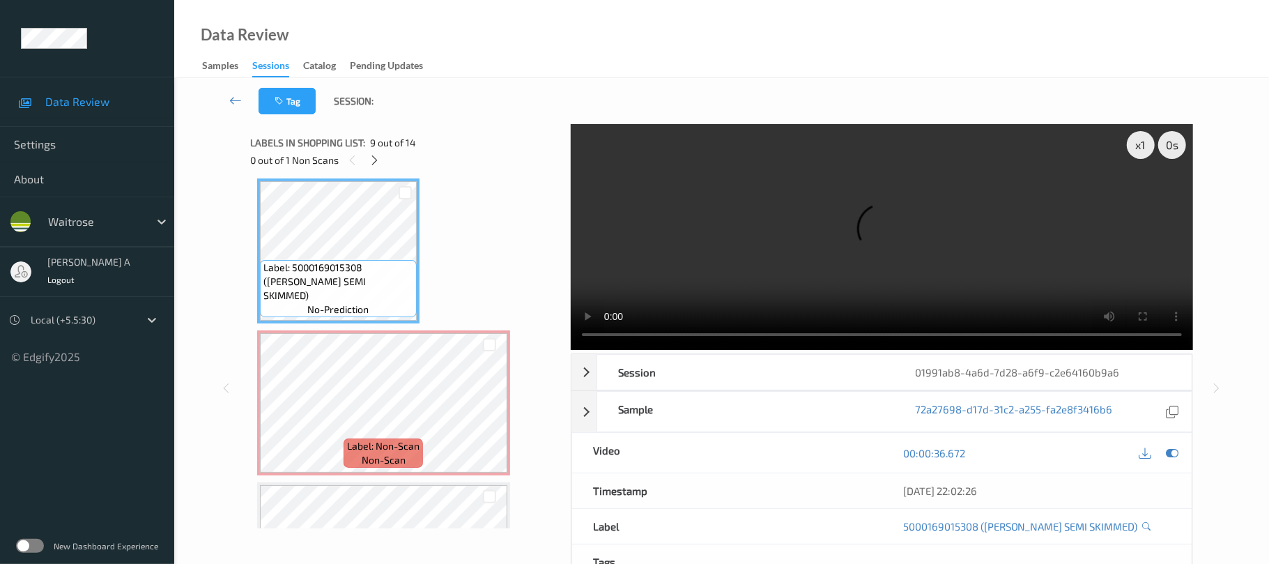
click at [1126, 181] on video at bounding box center [882, 237] width 622 height 226
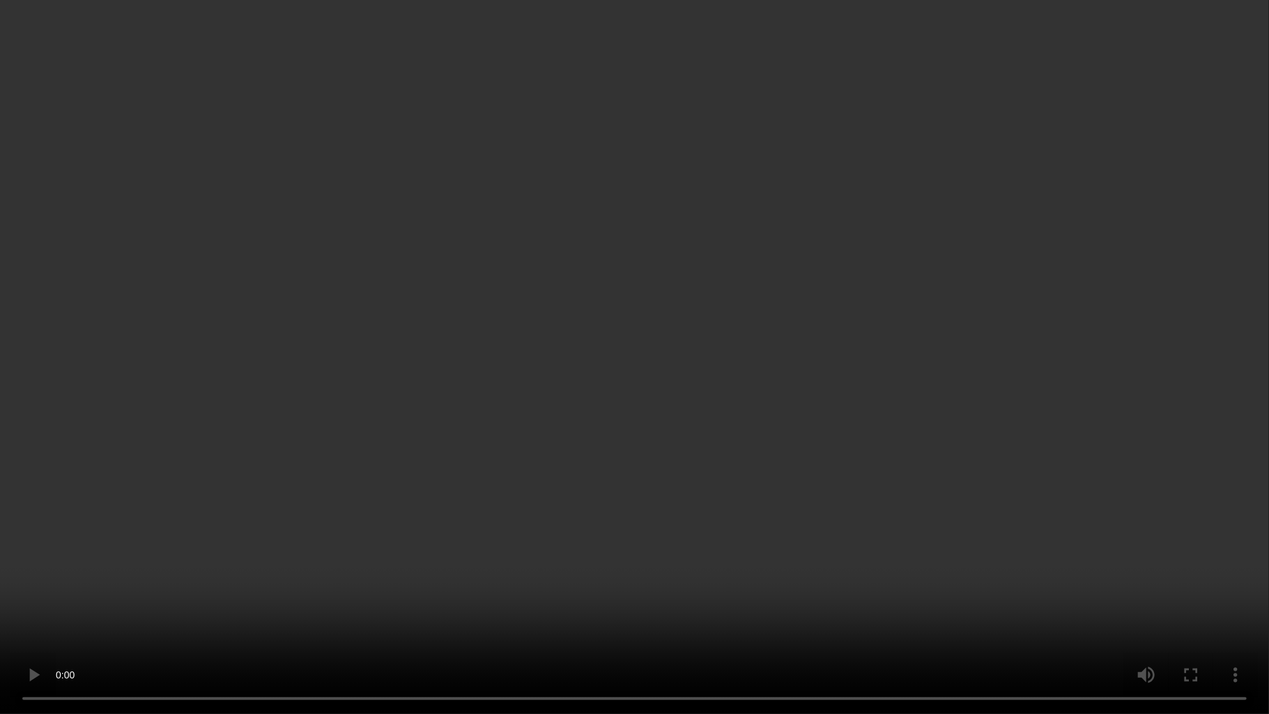
click at [638, 404] on video at bounding box center [634, 357] width 1269 height 714
drag, startPoint x: 712, startPoint y: 393, endPoint x: 725, endPoint y: 32, distance: 361.2
click at [714, 391] on video at bounding box center [634, 357] width 1269 height 714
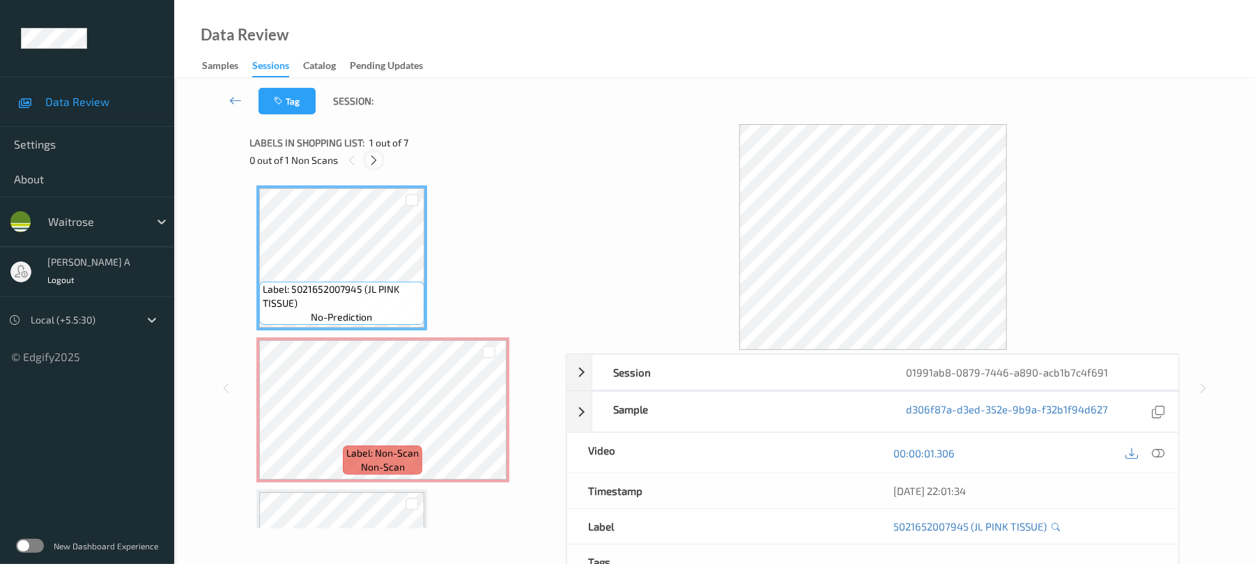
click at [372, 164] on icon at bounding box center [374, 160] width 12 height 13
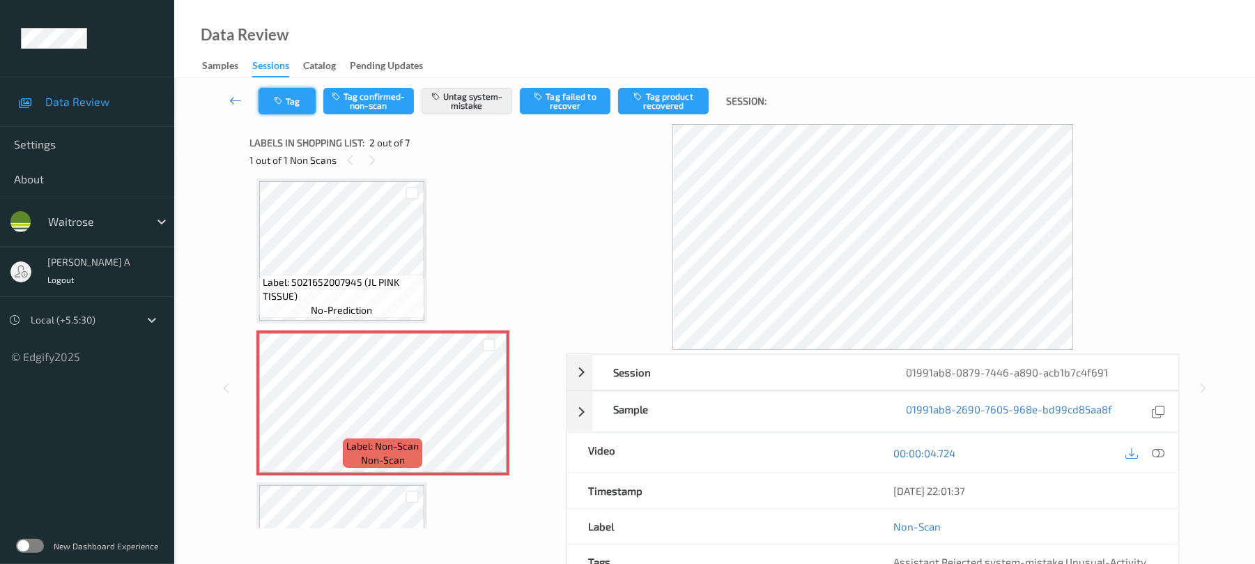
click at [279, 107] on button "Tag" at bounding box center [287, 101] width 57 height 26
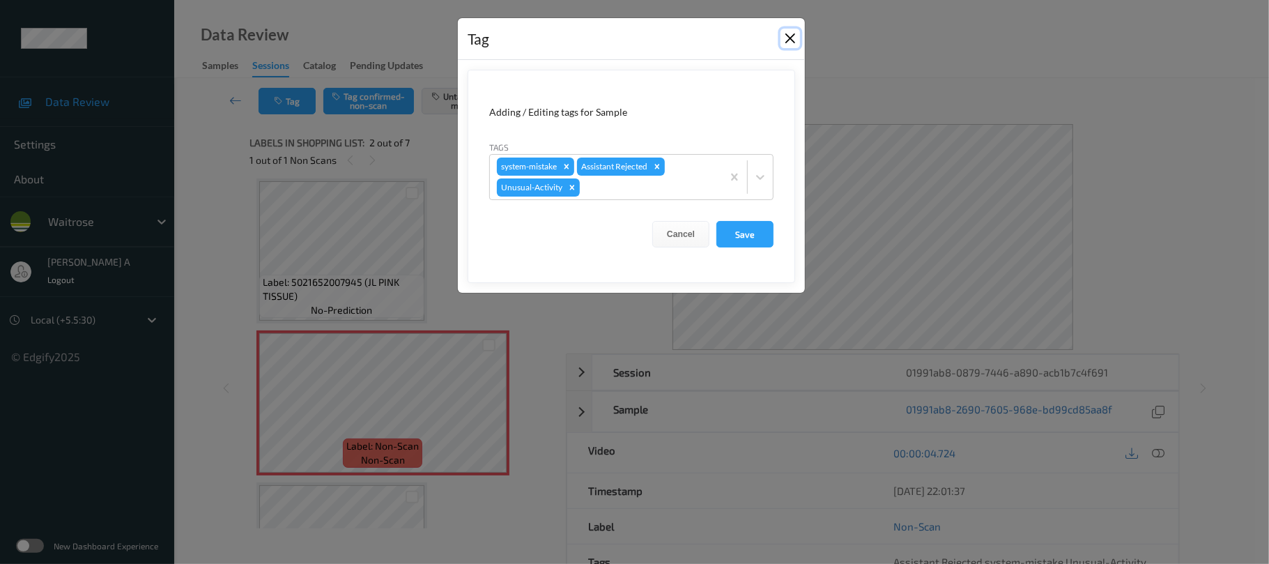
click at [787, 38] on button "Close" at bounding box center [791, 39] width 20 height 20
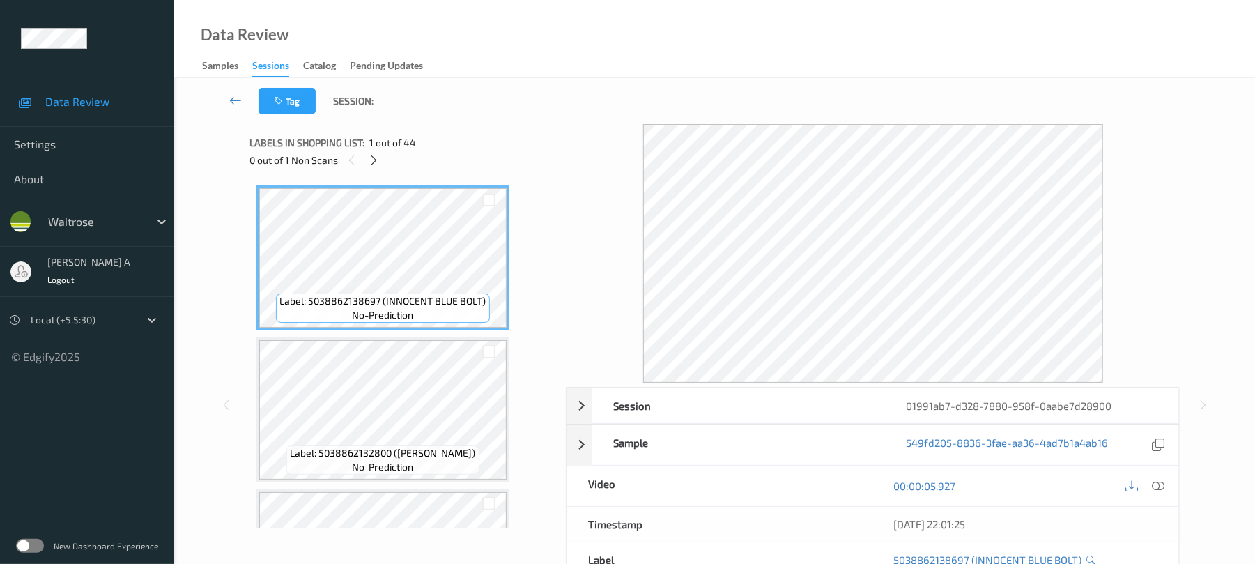
click at [371, 157] on icon at bounding box center [374, 160] width 12 height 13
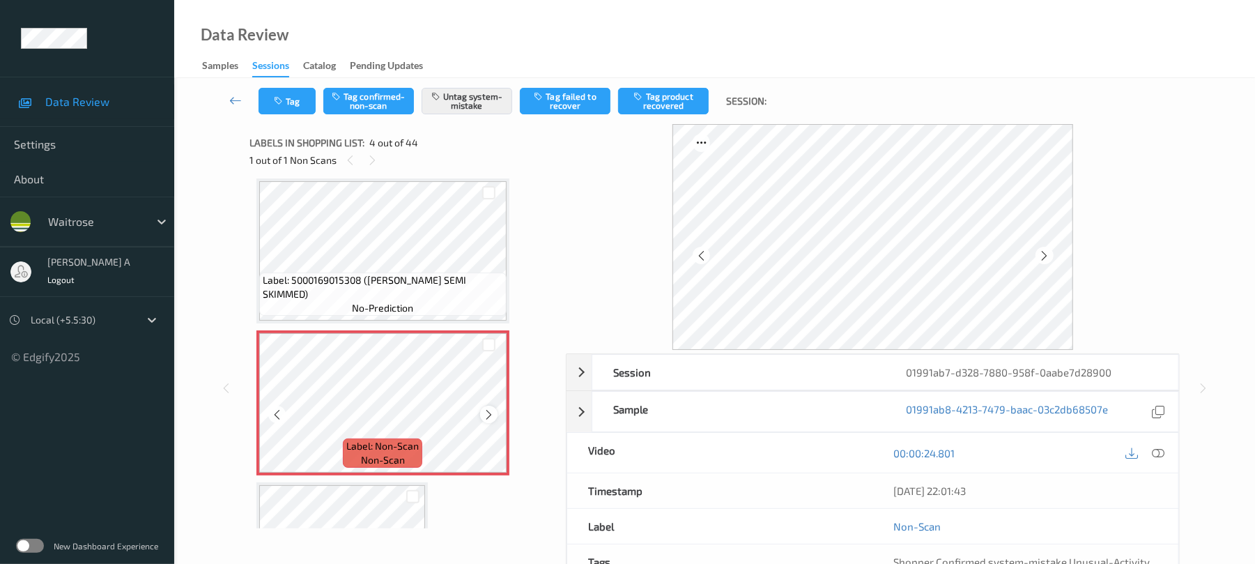
click at [493, 413] on div at bounding box center [488, 414] width 17 height 17
click at [489, 416] on icon at bounding box center [489, 414] width 12 height 13
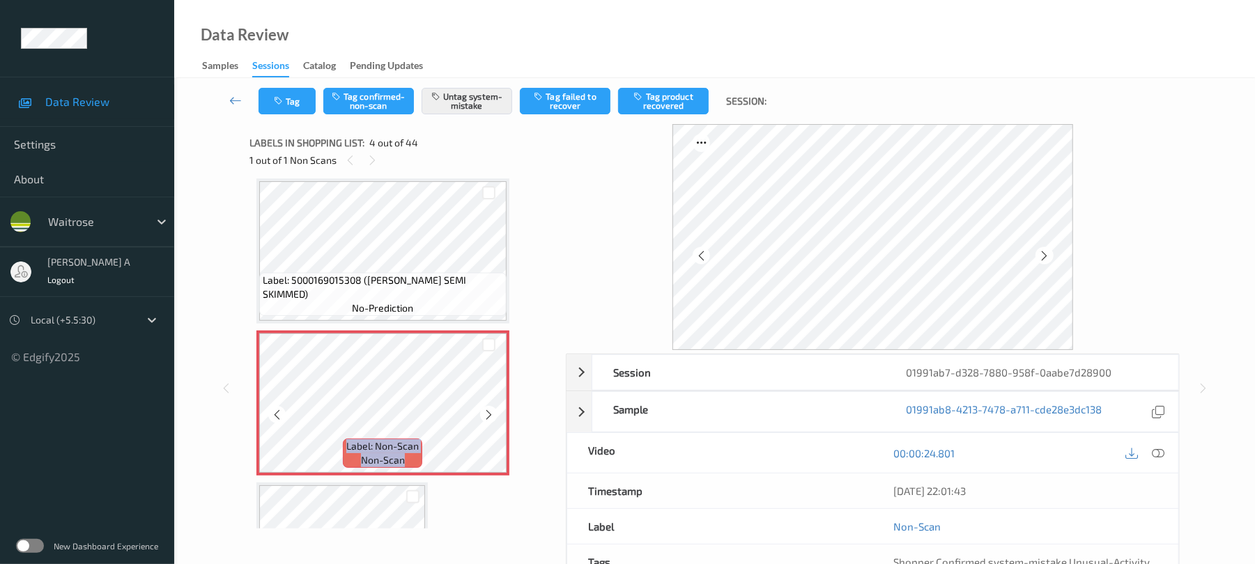
click at [489, 416] on icon at bounding box center [489, 414] width 12 height 13
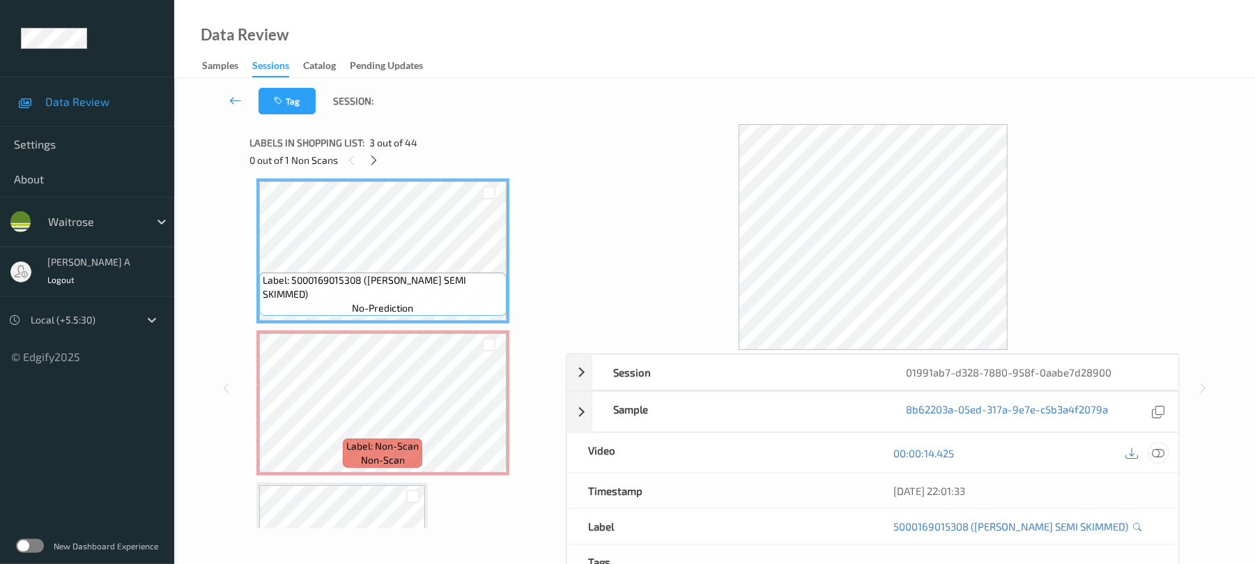
click at [1154, 452] on icon at bounding box center [1159, 453] width 13 height 13
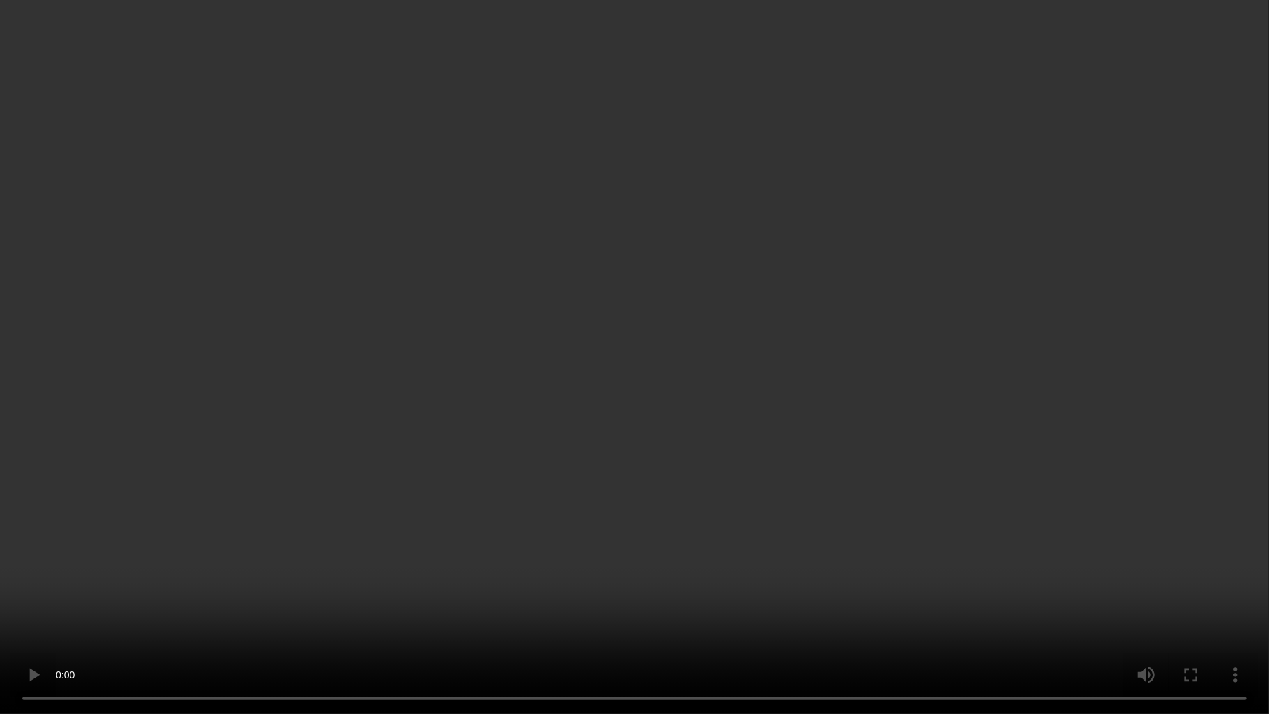
click at [573, 227] on video at bounding box center [634, 357] width 1269 height 714
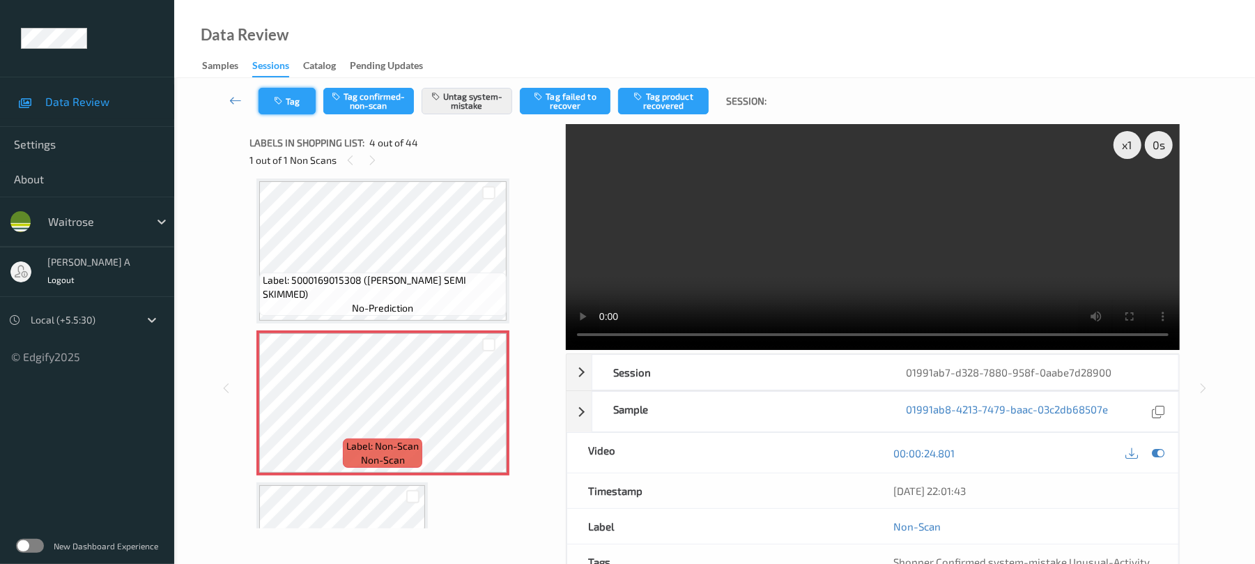
click at [283, 91] on button "Tag" at bounding box center [287, 101] width 57 height 26
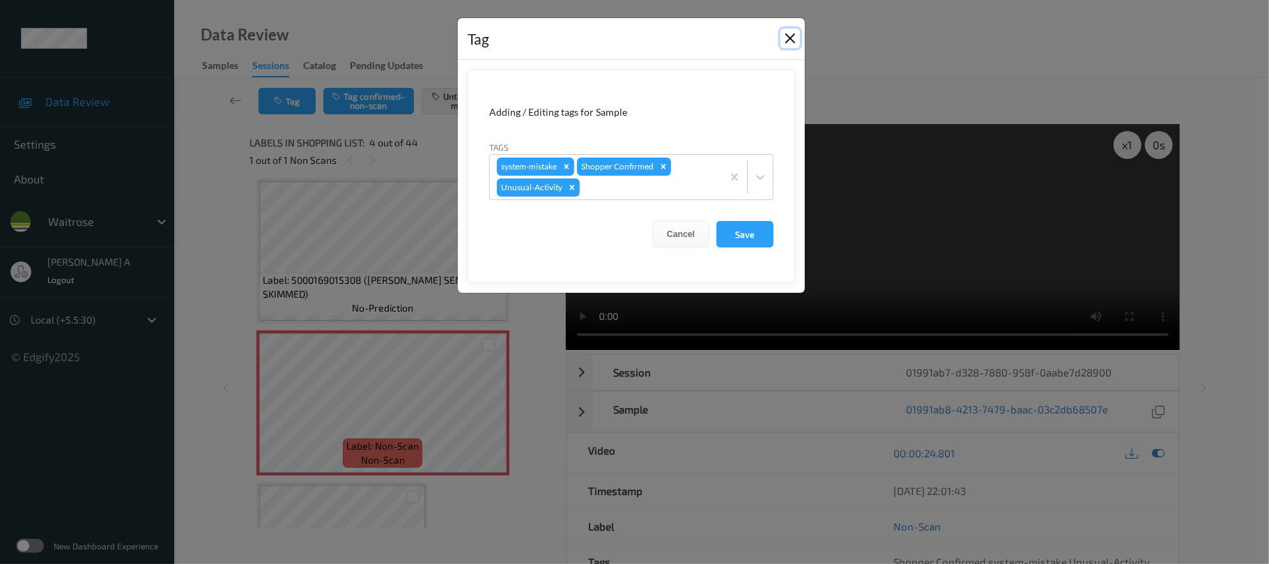
click at [790, 39] on button "Close" at bounding box center [791, 39] width 20 height 20
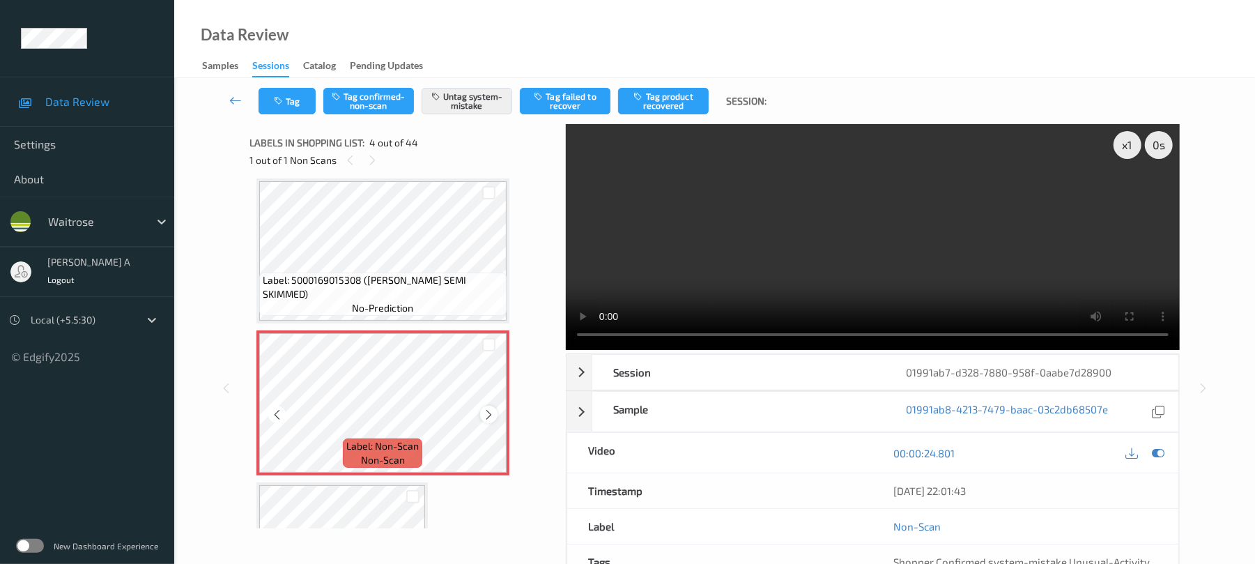
click at [484, 413] on icon at bounding box center [489, 414] width 12 height 13
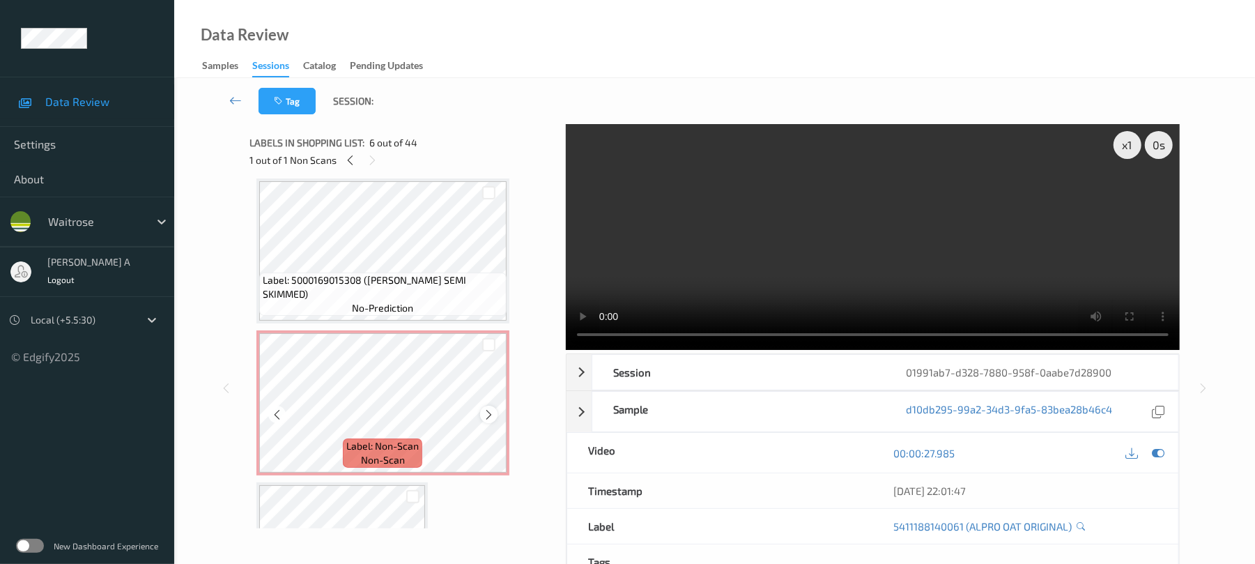
click at [489, 413] on icon at bounding box center [489, 414] width 12 height 13
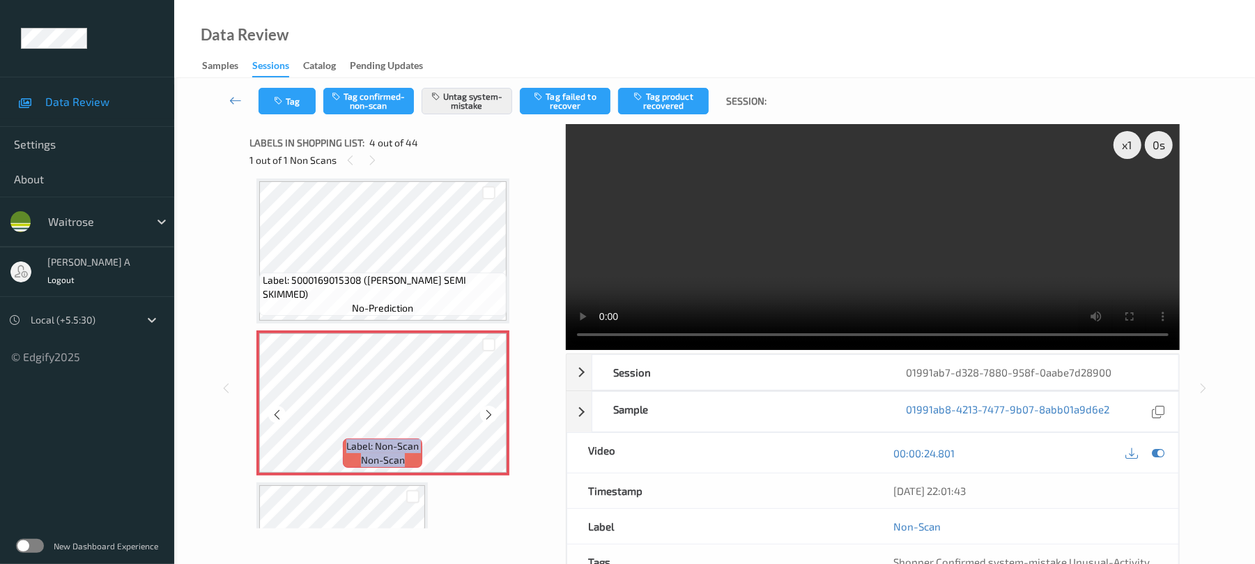
click at [489, 413] on icon at bounding box center [489, 414] width 12 height 13
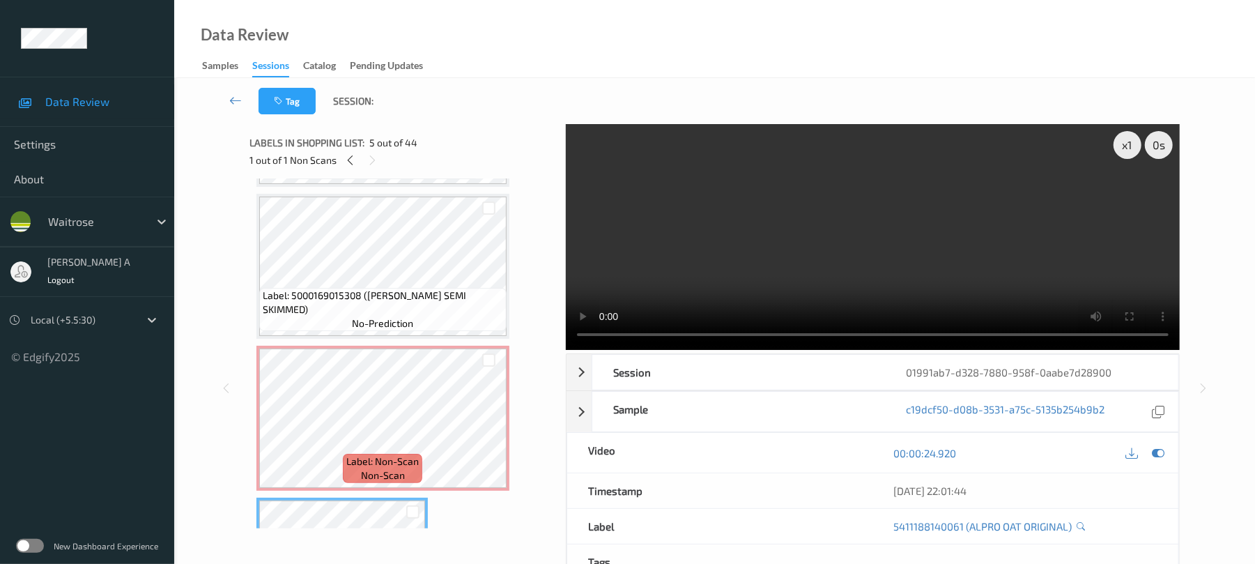
scroll to position [218, 0]
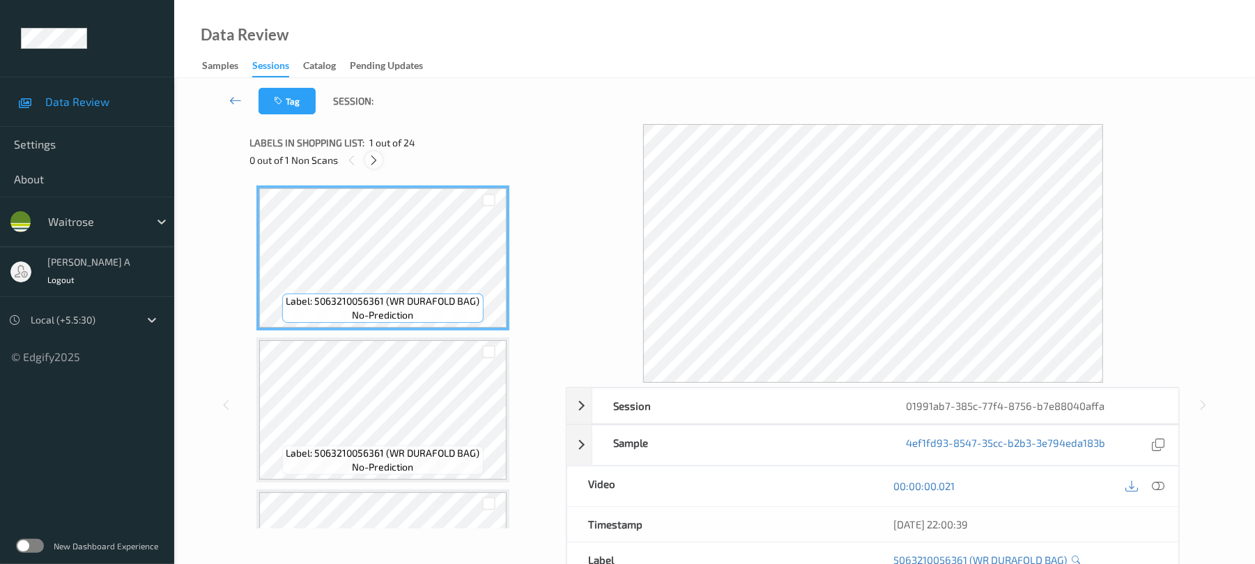
click at [381, 162] on div at bounding box center [373, 159] width 17 height 17
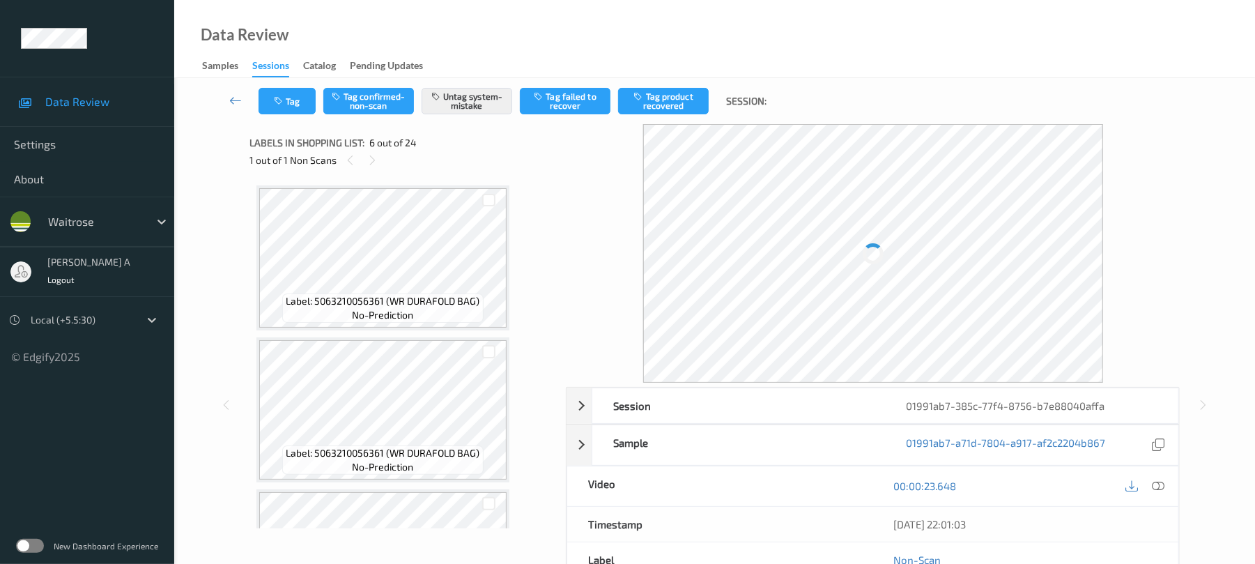
scroll to position [615, 0]
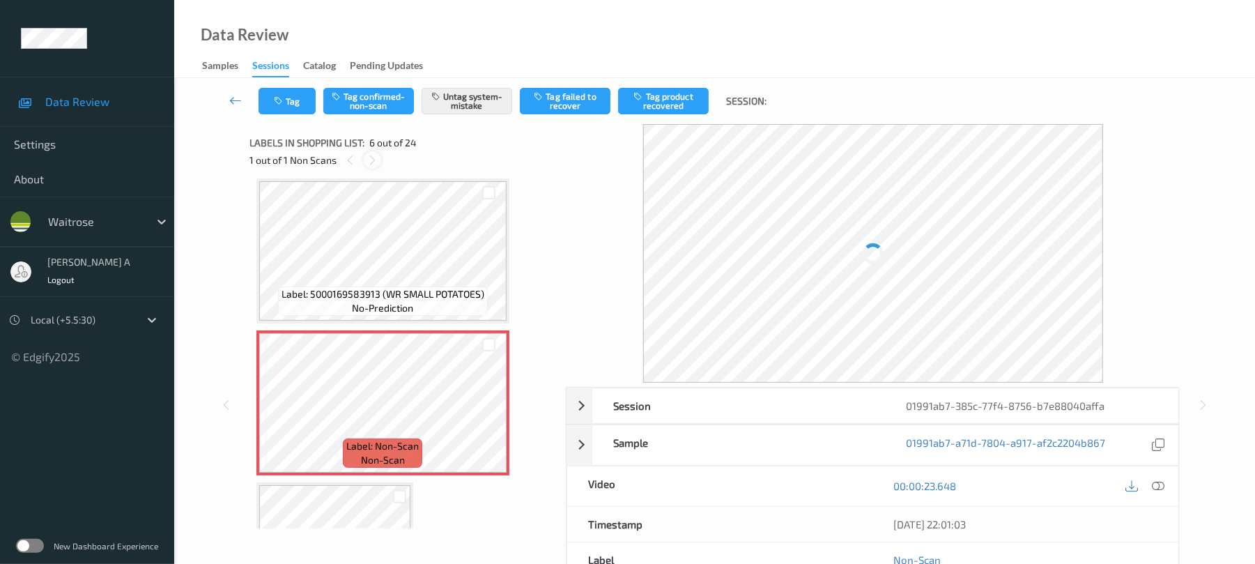
click at [371, 159] on icon at bounding box center [373, 160] width 12 height 13
click at [355, 162] on div at bounding box center [350, 159] width 17 height 17
click at [483, 415] on icon at bounding box center [489, 414] width 12 height 13
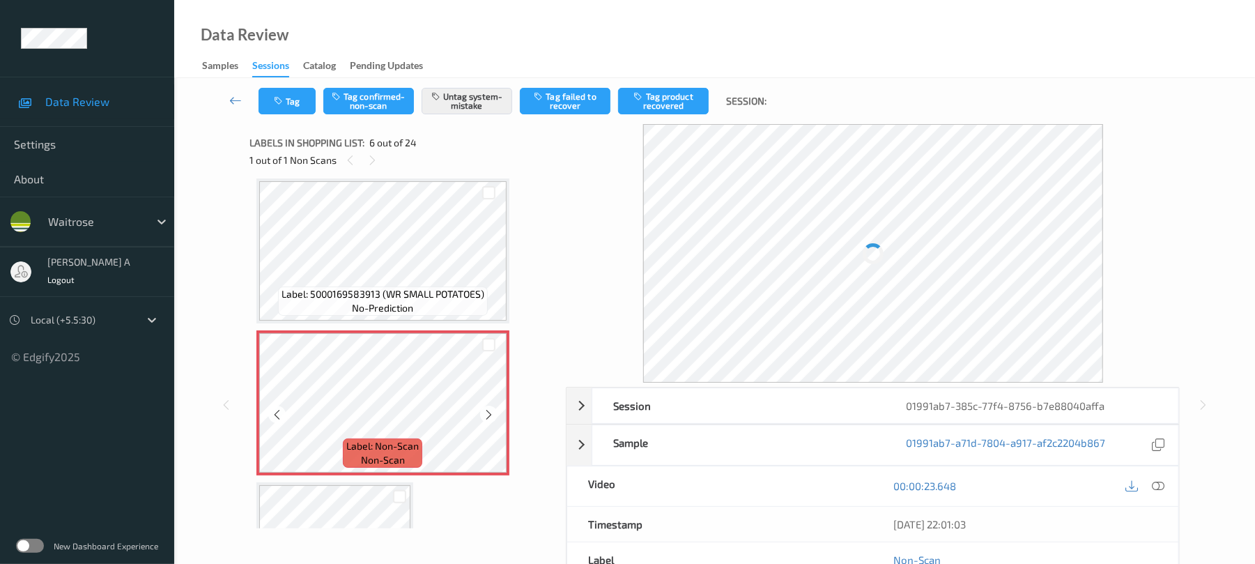
click at [483, 415] on icon at bounding box center [489, 414] width 12 height 13
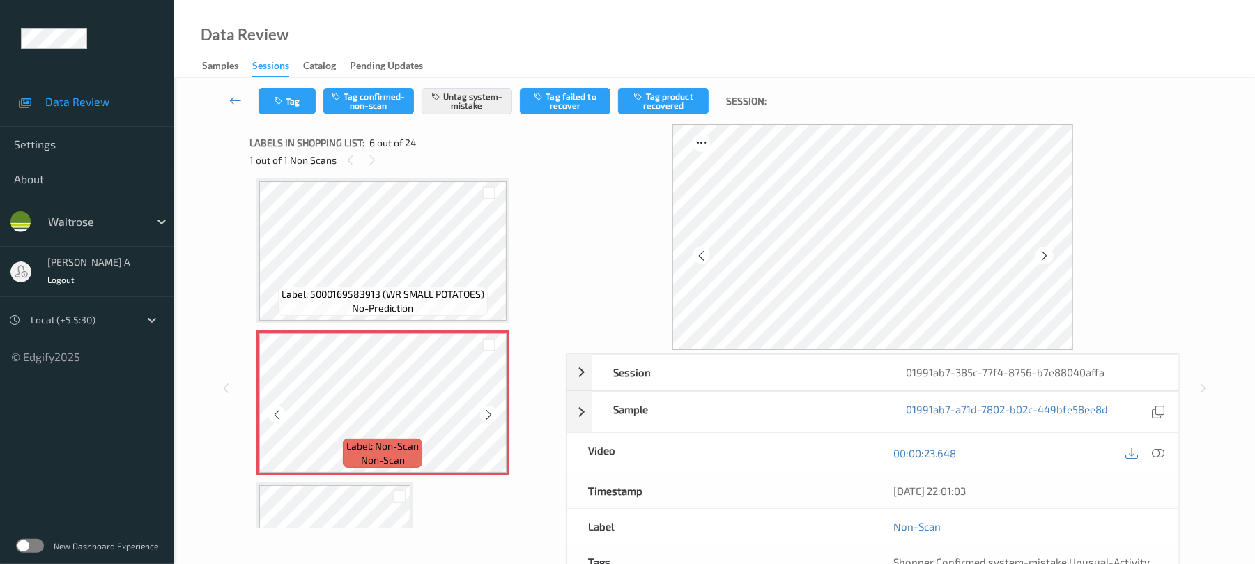
click at [483, 415] on icon at bounding box center [489, 414] width 12 height 13
click at [297, 107] on button "Tag" at bounding box center [287, 101] width 57 height 26
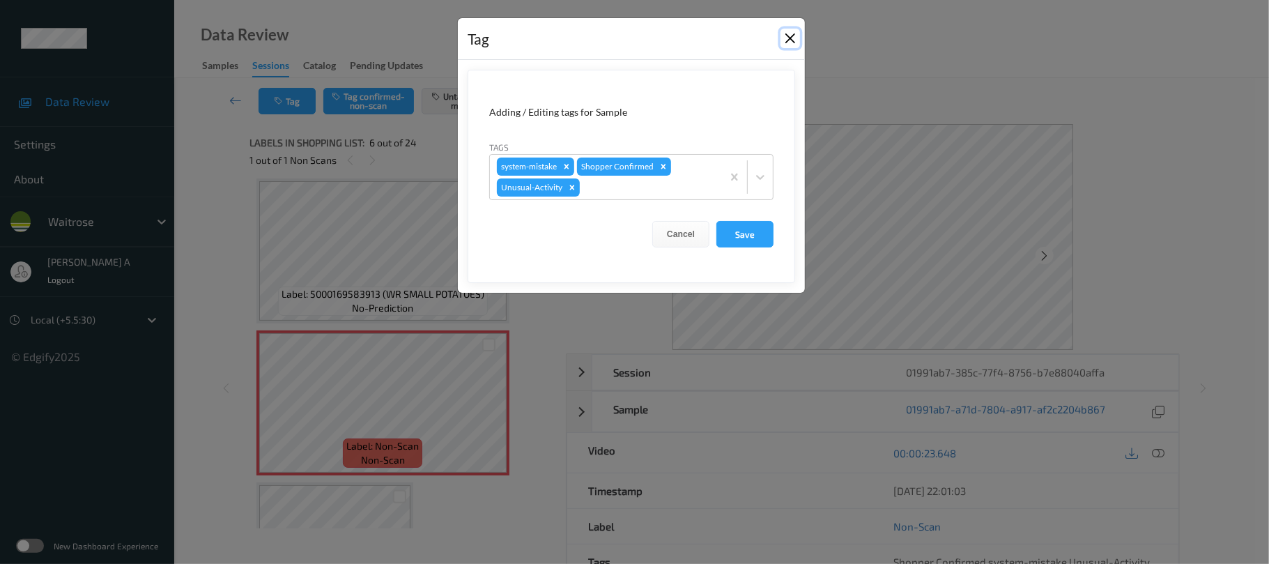
click at [793, 43] on button "Close" at bounding box center [791, 39] width 20 height 20
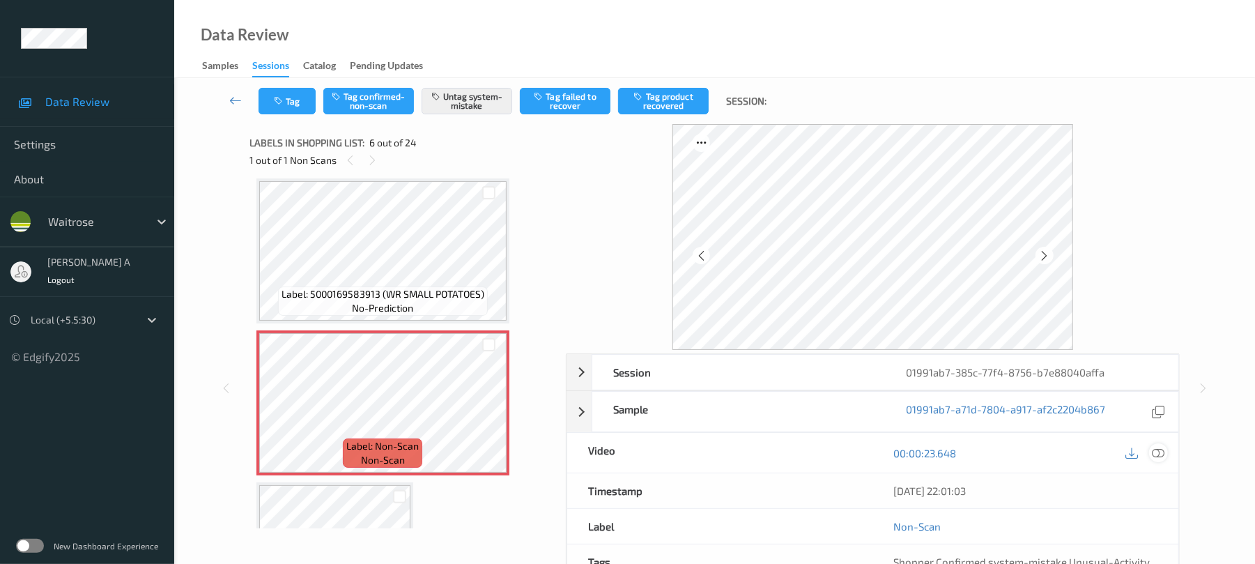
click at [1158, 447] on icon at bounding box center [1159, 453] width 13 height 13
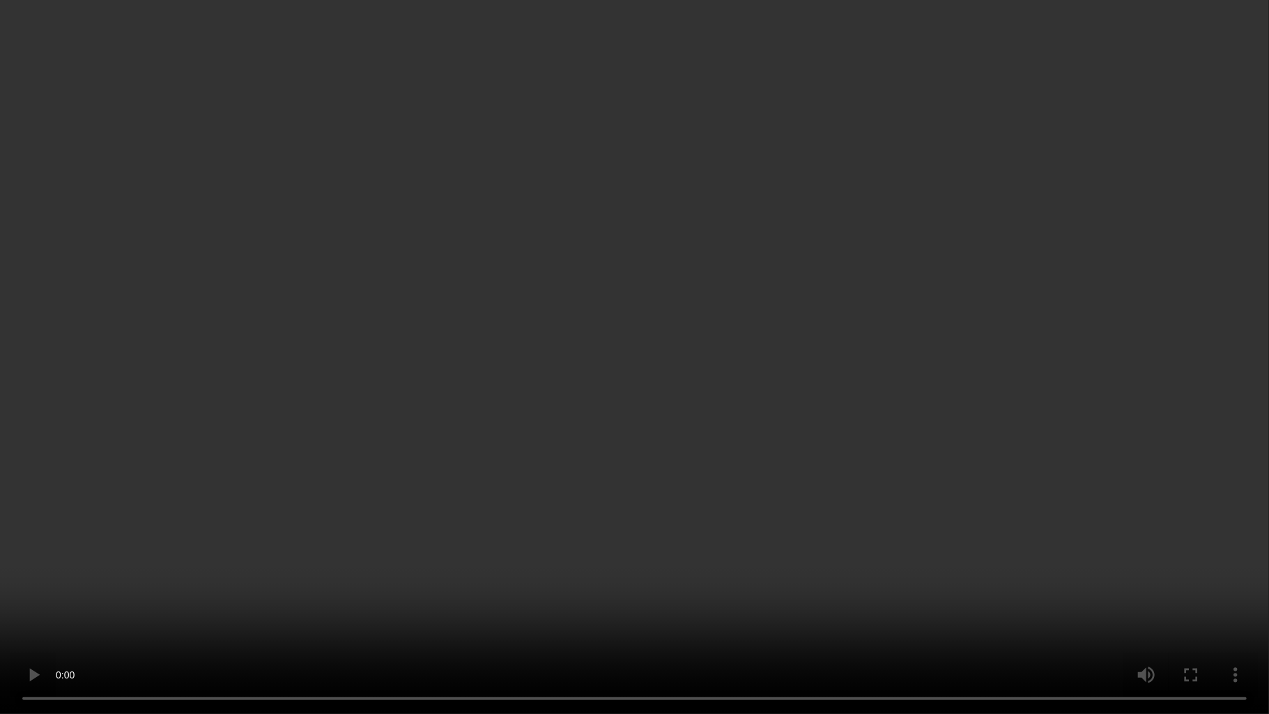
click at [821, 383] on video at bounding box center [634, 357] width 1269 height 714
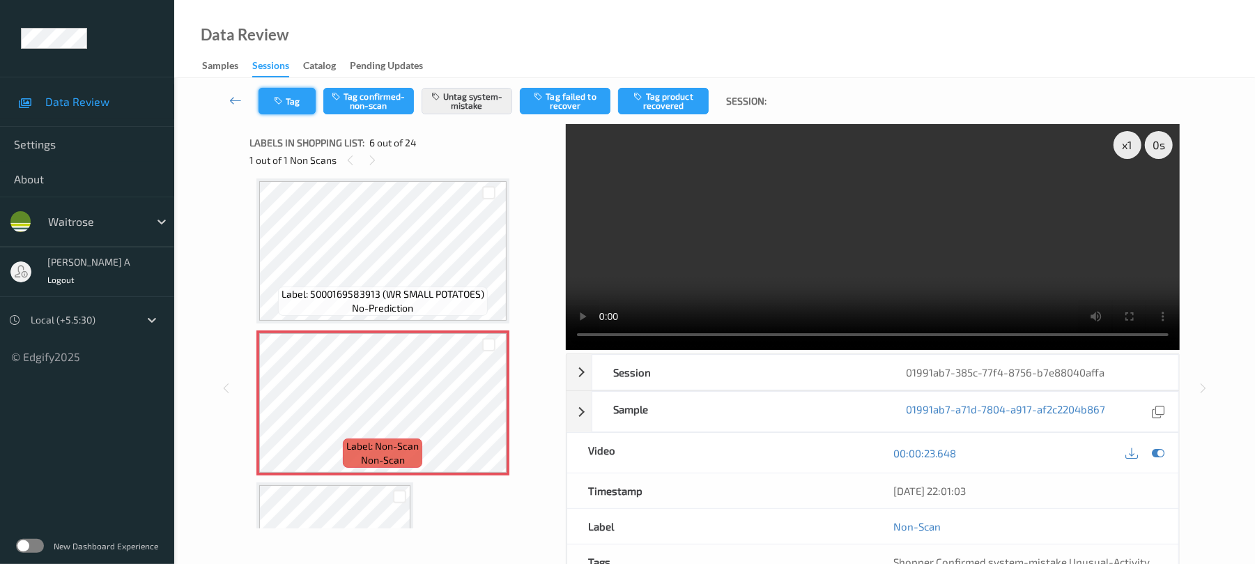
click at [291, 98] on button "Tag" at bounding box center [287, 101] width 57 height 26
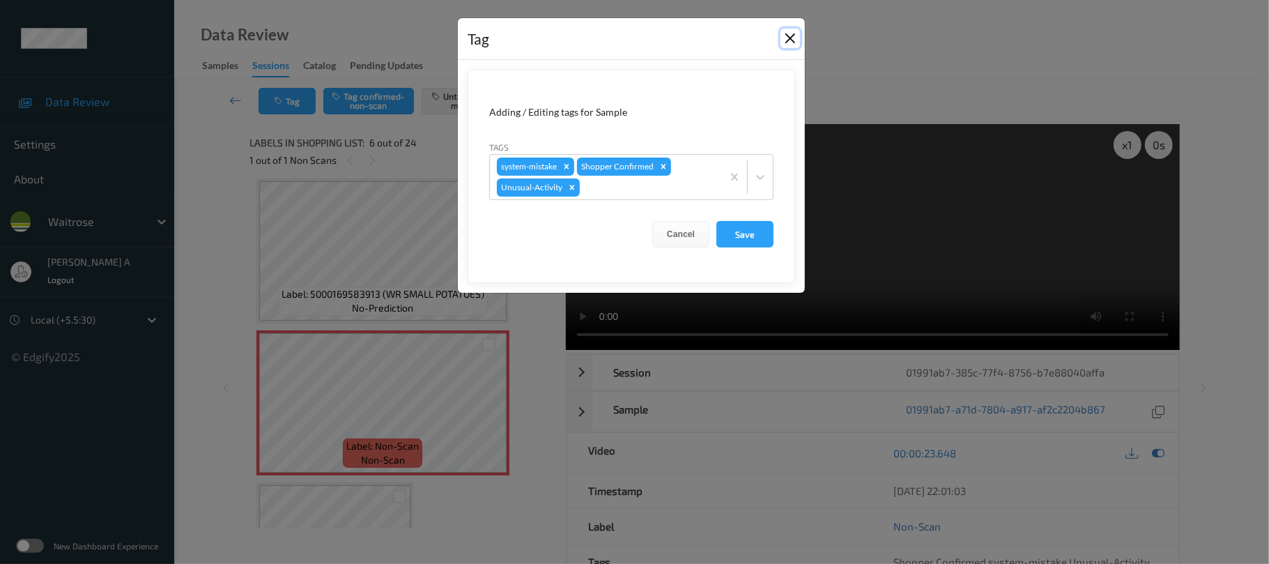
click at [799, 43] on button "Close" at bounding box center [791, 39] width 20 height 20
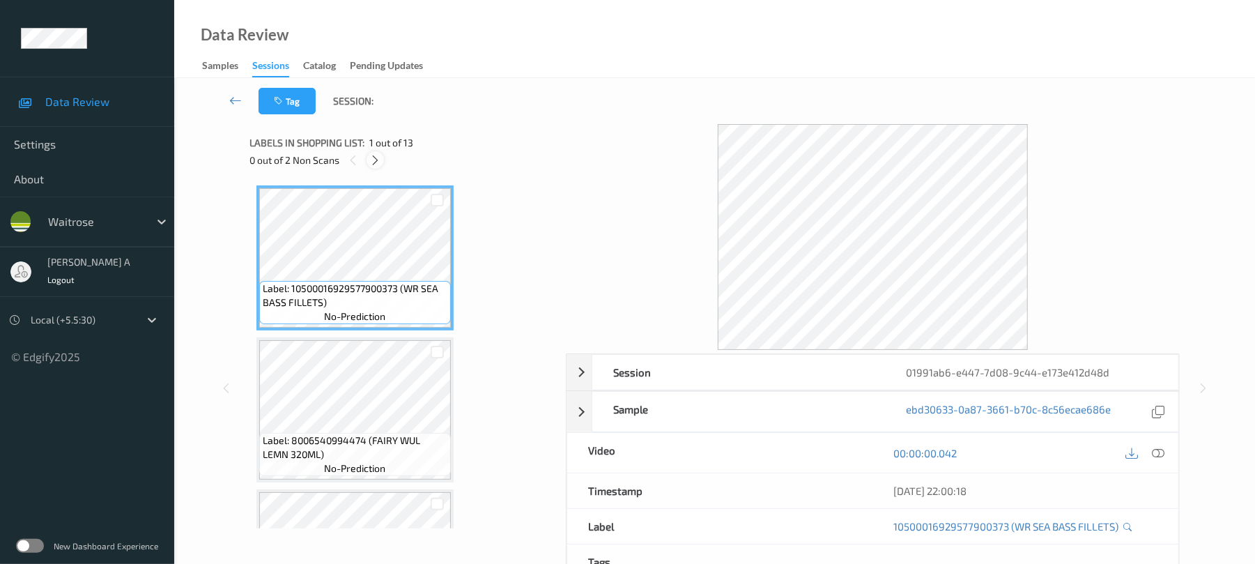
click at [372, 163] on icon at bounding box center [375, 160] width 12 height 13
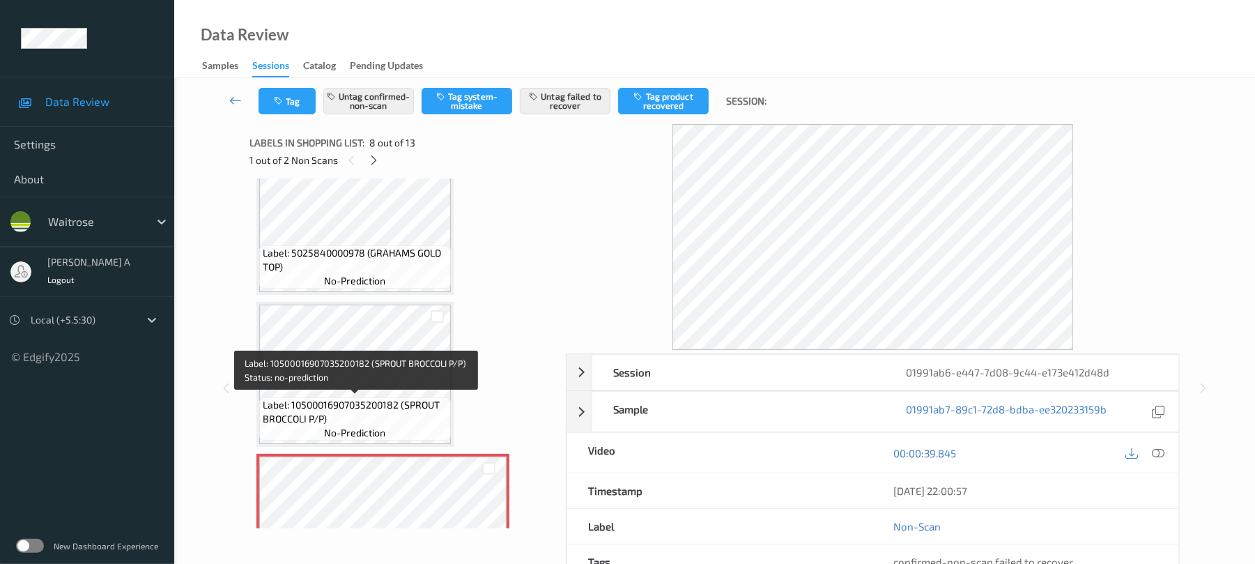
scroll to position [888, 0]
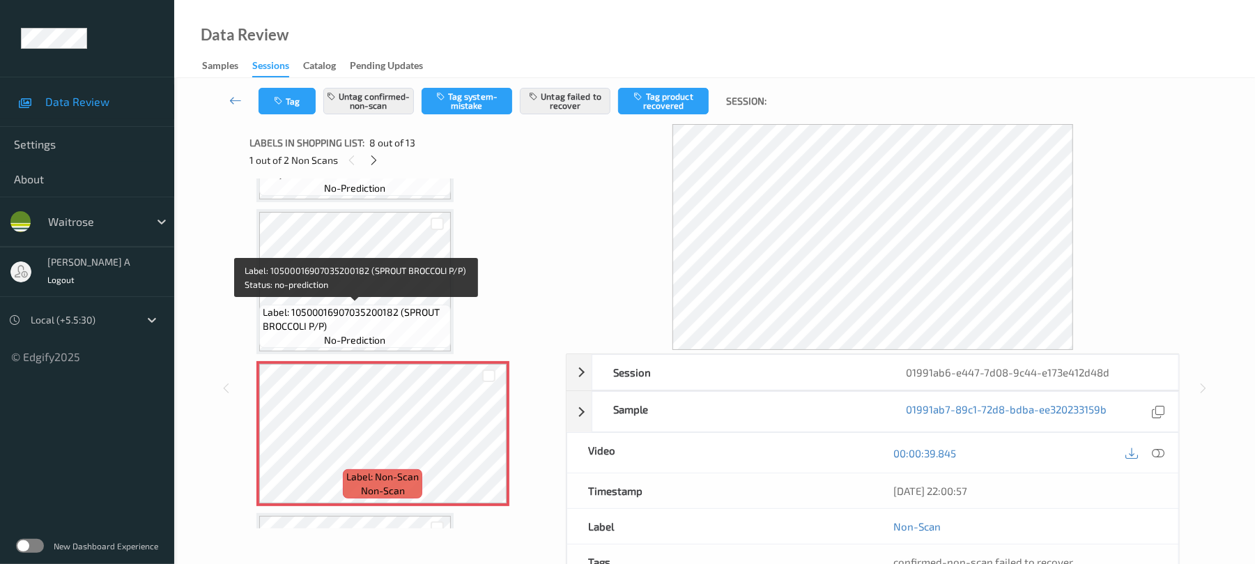
click at [383, 316] on span "Label: 10500016907035200182 (SPROUT BROCCOLI P/P)" at bounding box center [355, 319] width 185 height 28
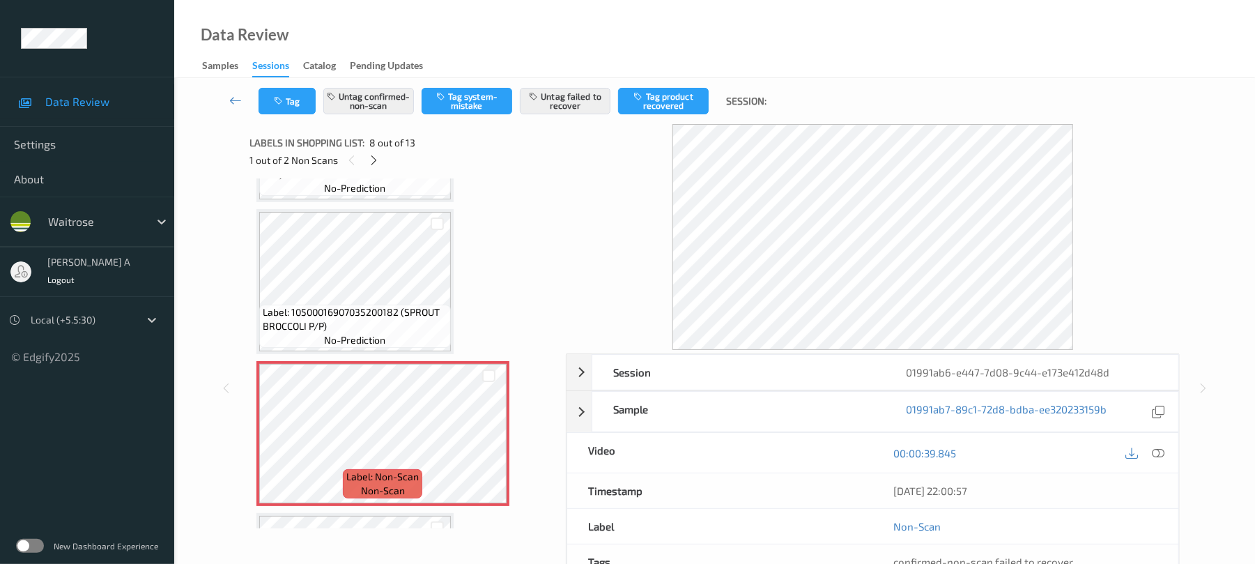
click at [1161, 454] on icon at bounding box center [1159, 453] width 13 height 13
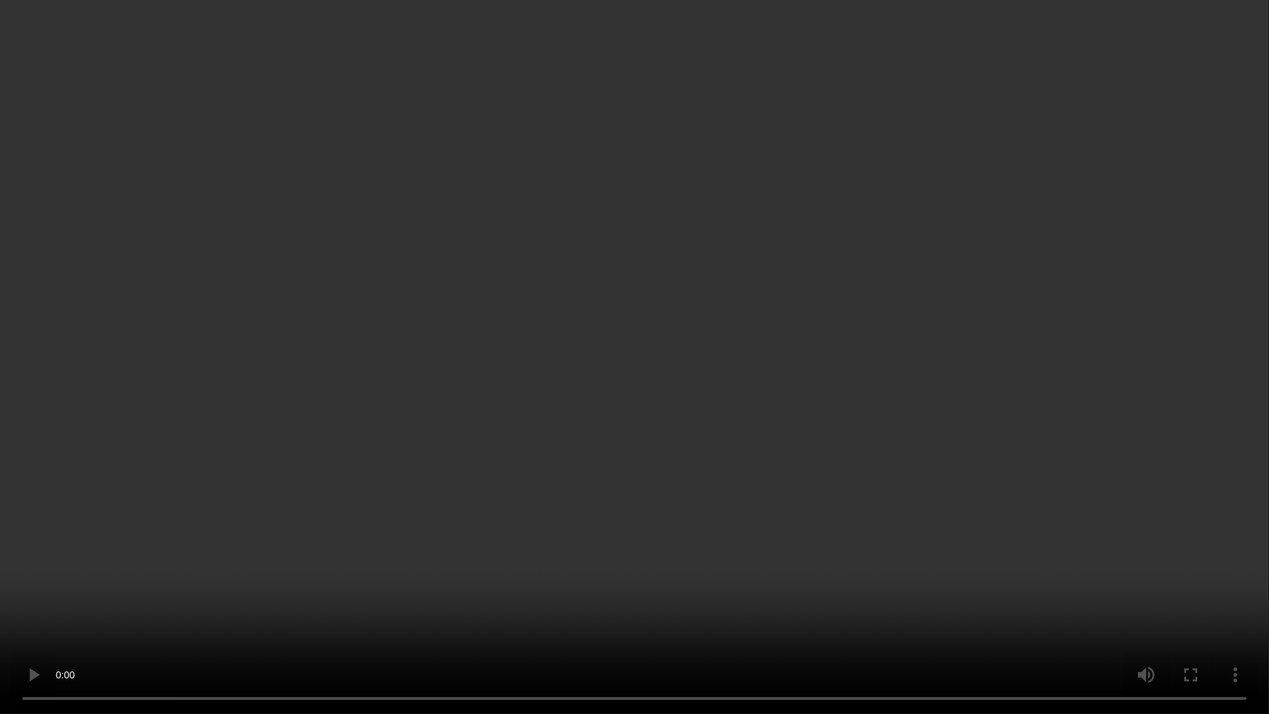
click at [527, 514] on video at bounding box center [634, 357] width 1269 height 714
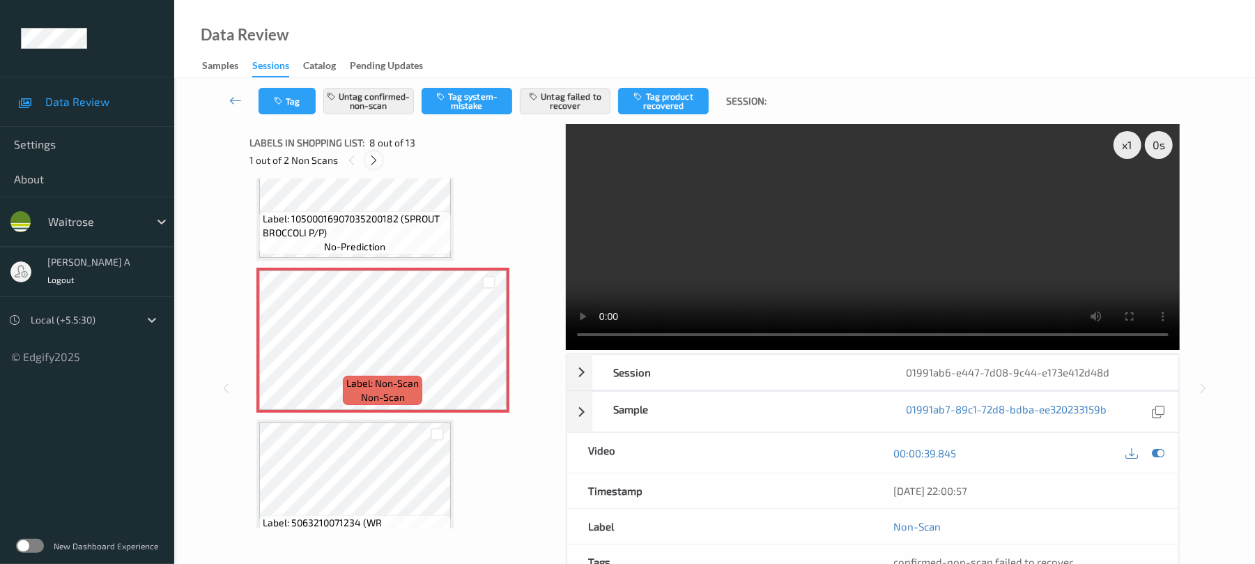
click at [378, 162] on icon at bounding box center [374, 160] width 12 height 13
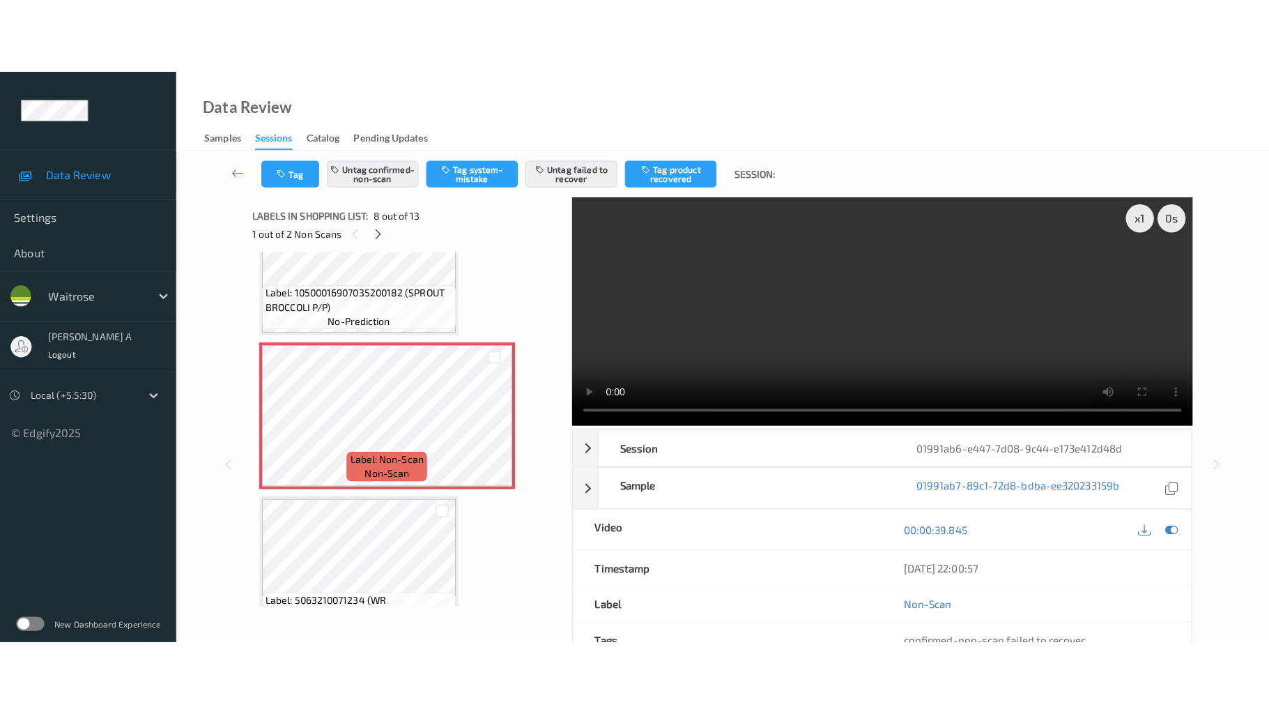
scroll to position [1526, 0]
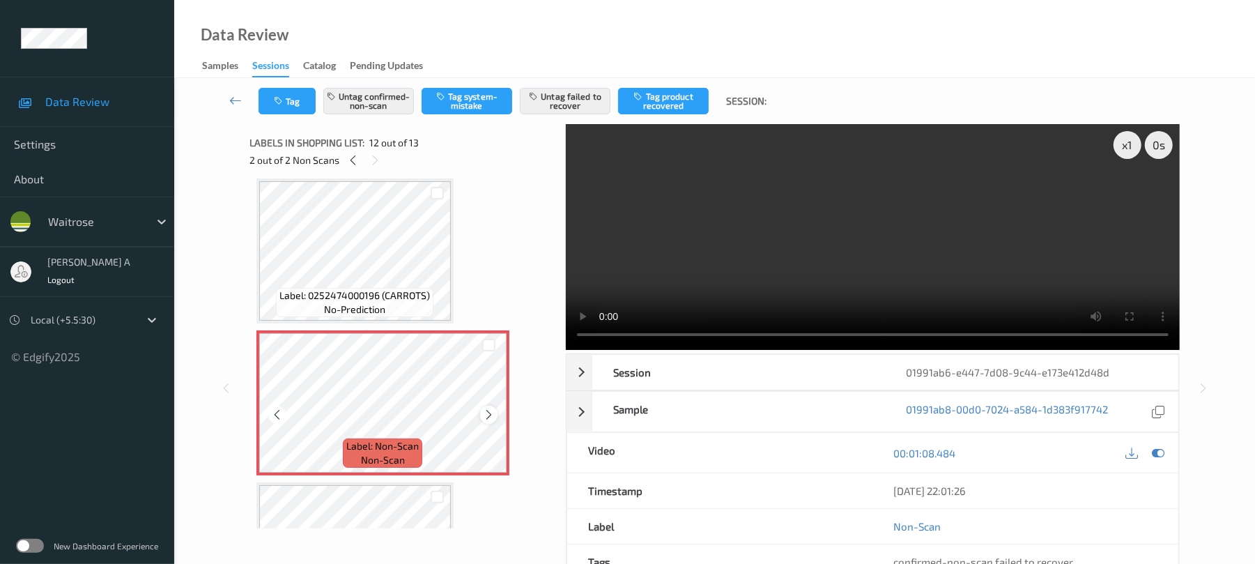
click at [486, 408] on icon at bounding box center [489, 414] width 12 height 13
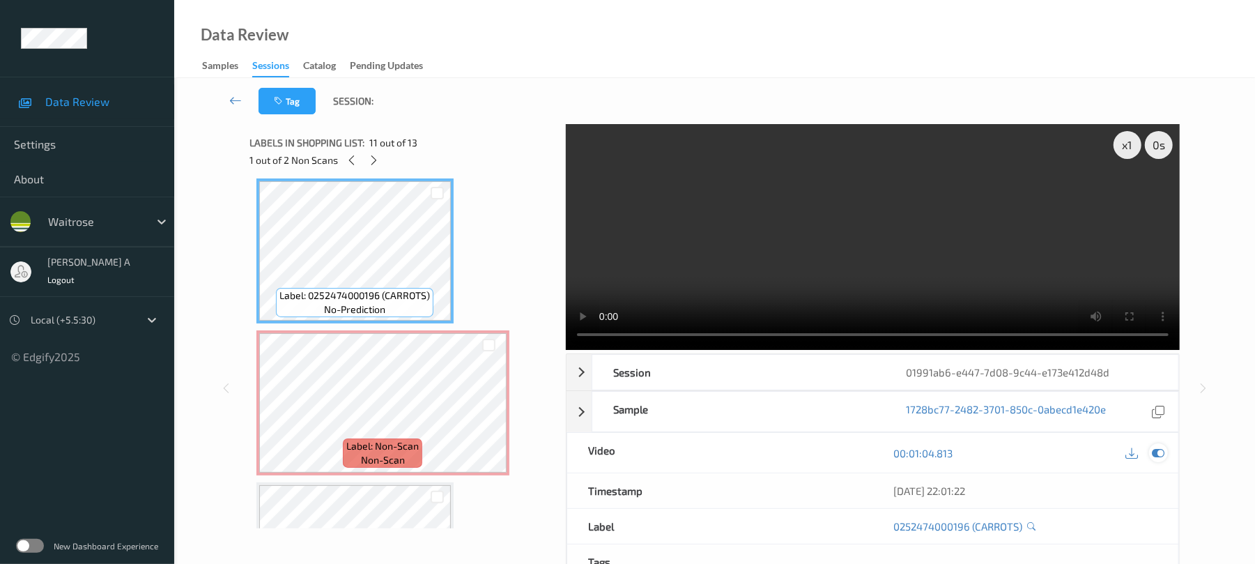
click at [1155, 447] on icon at bounding box center [1159, 453] width 13 height 13
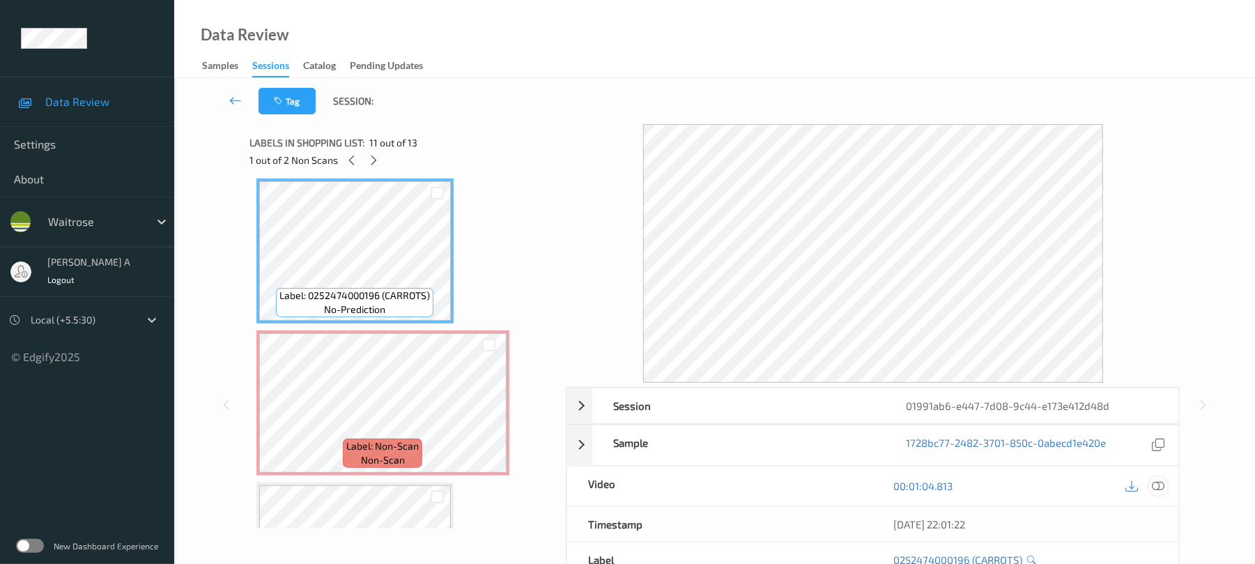
click at [1157, 486] on icon at bounding box center [1159, 486] width 13 height 13
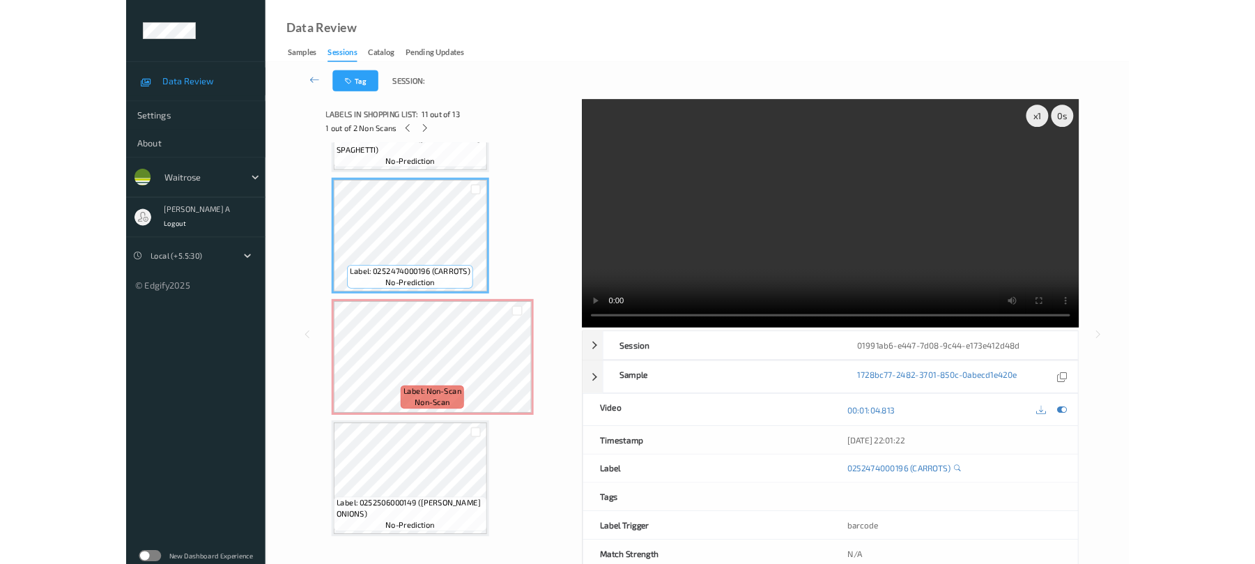
scroll to position [1482, 0]
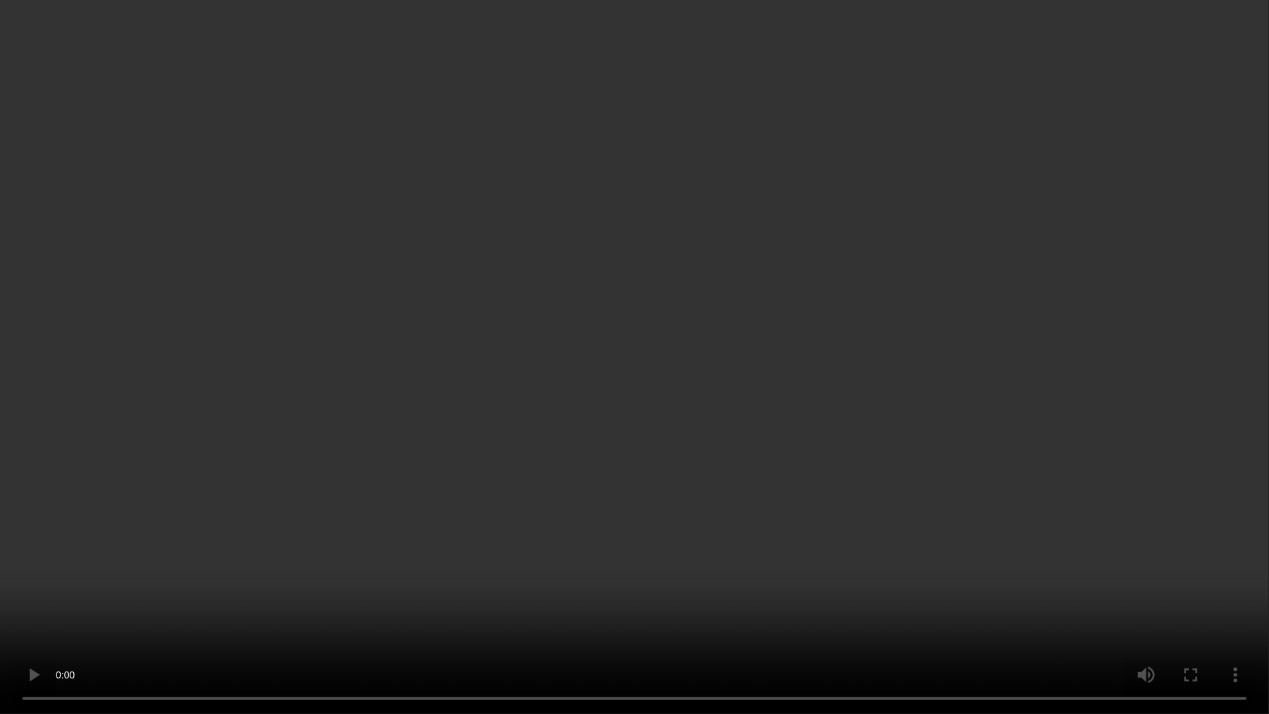
click at [767, 157] on video at bounding box center [634, 357] width 1269 height 714
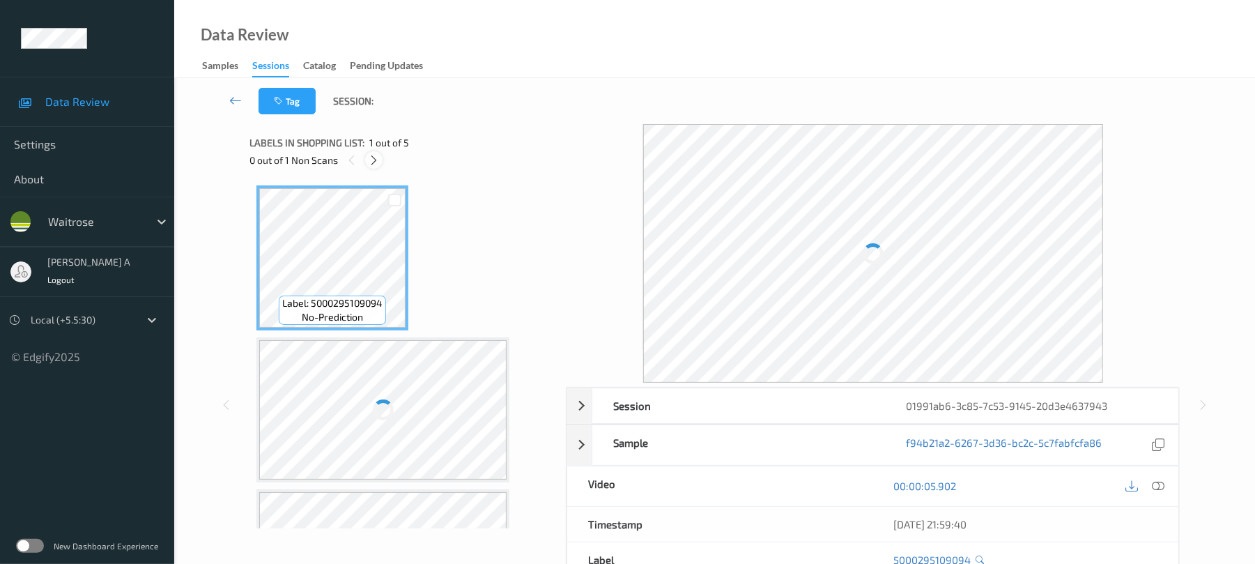
click at [377, 164] on icon at bounding box center [374, 160] width 12 height 13
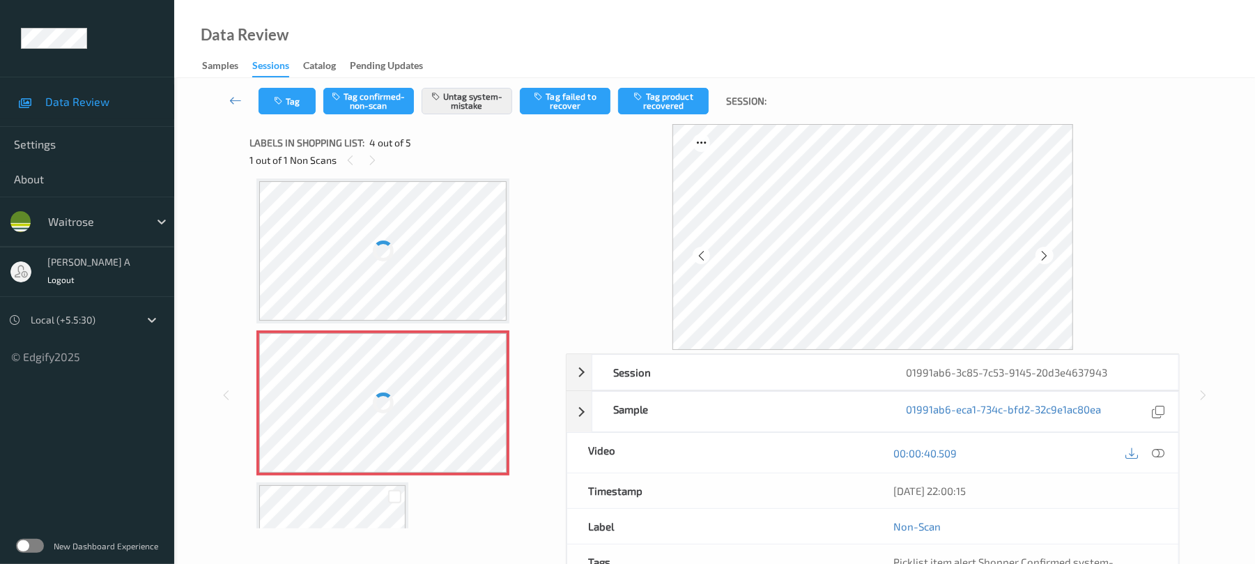
scroll to position [312, 0]
click at [486, 410] on icon at bounding box center [489, 413] width 12 height 13
click at [275, 101] on icon "button" at bounding box center [280, 101] width 12 height 10
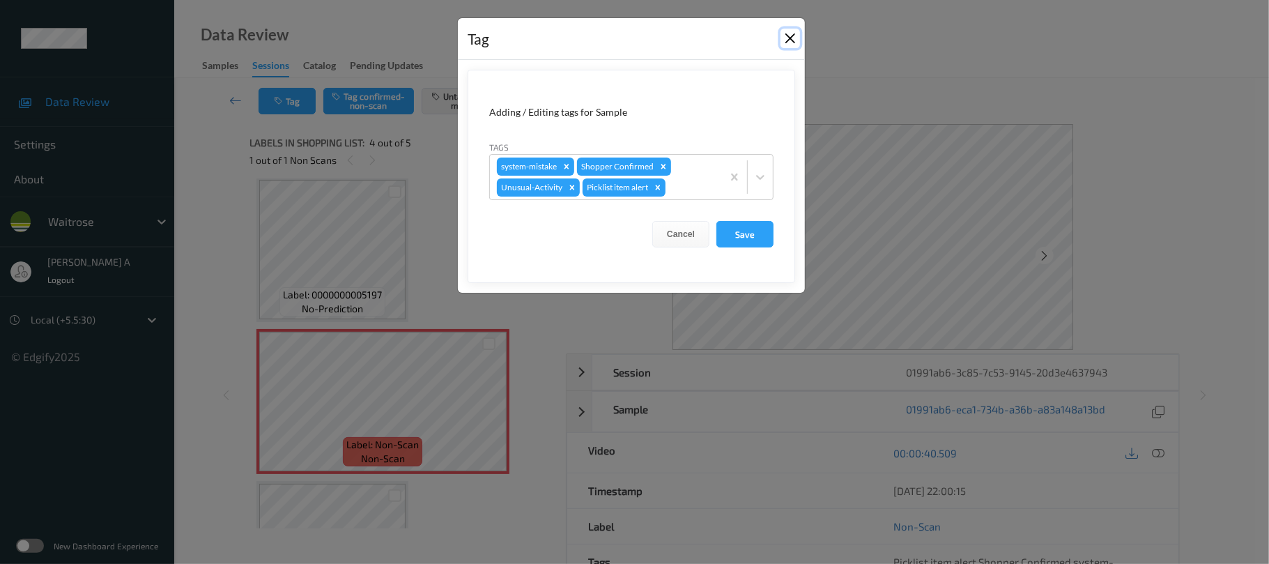
click at [792, 38] on button "Close" at bounding box center [791, 39] width 20 height 20
